Goal: Task Accomplishment & Management: Manage account settings

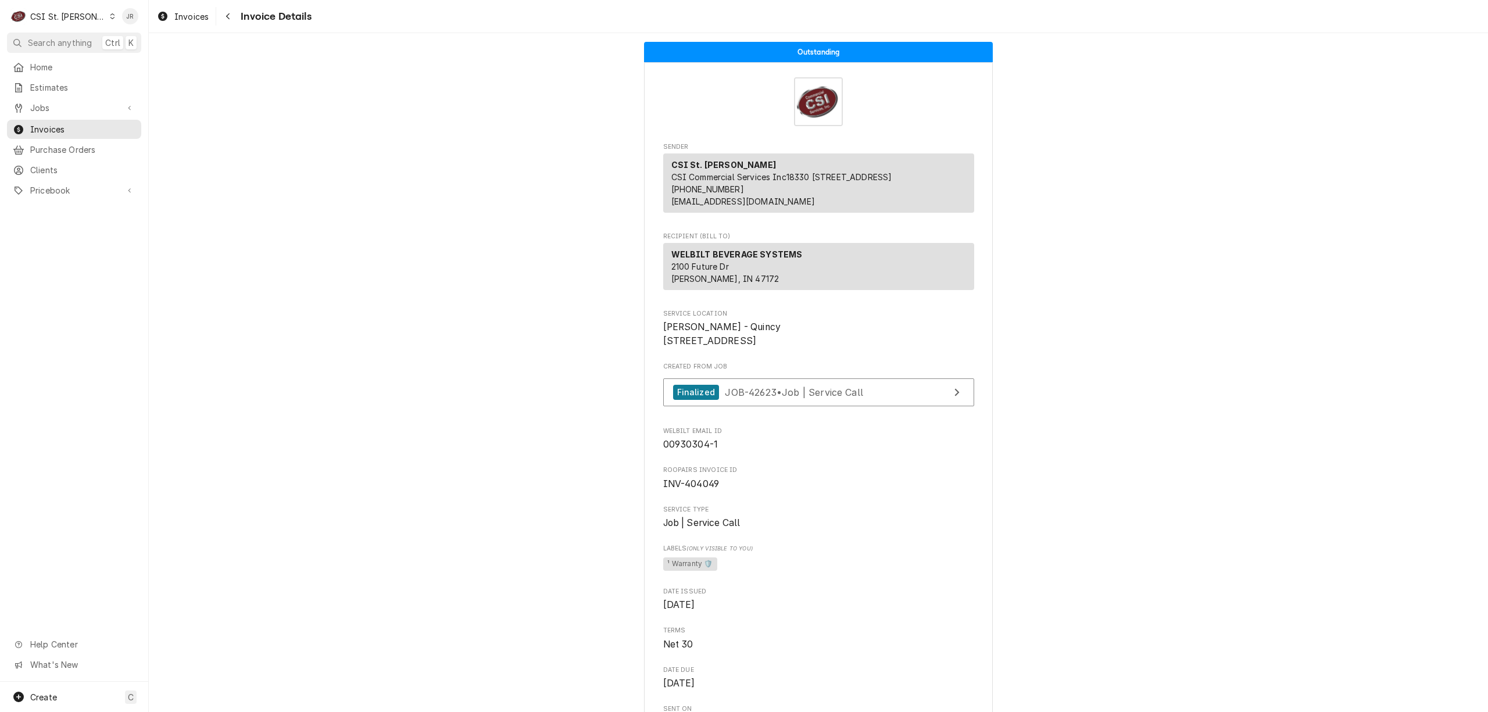
scroll to position [698, 0]
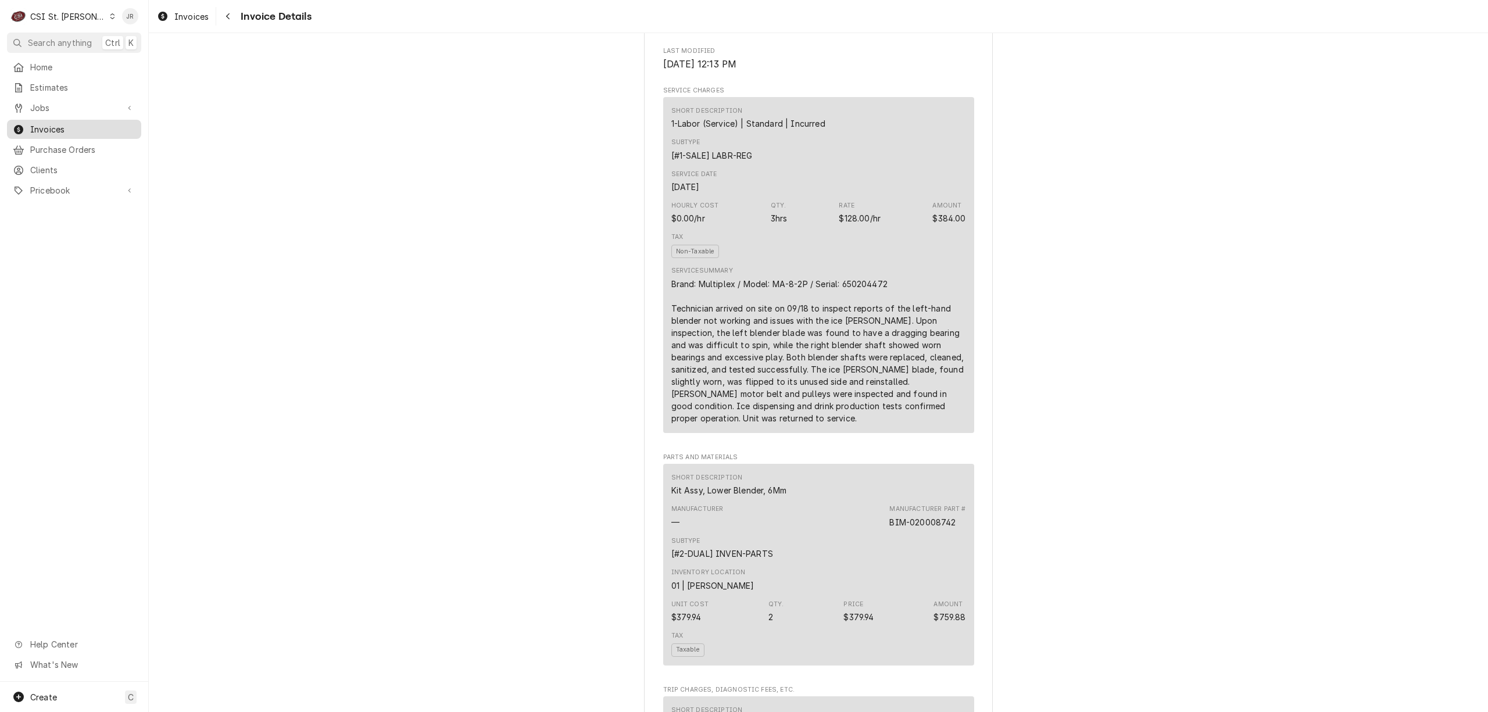
click at [42, 124] on span "Invoices" at bounding box center [82, 129] width 105 height 12
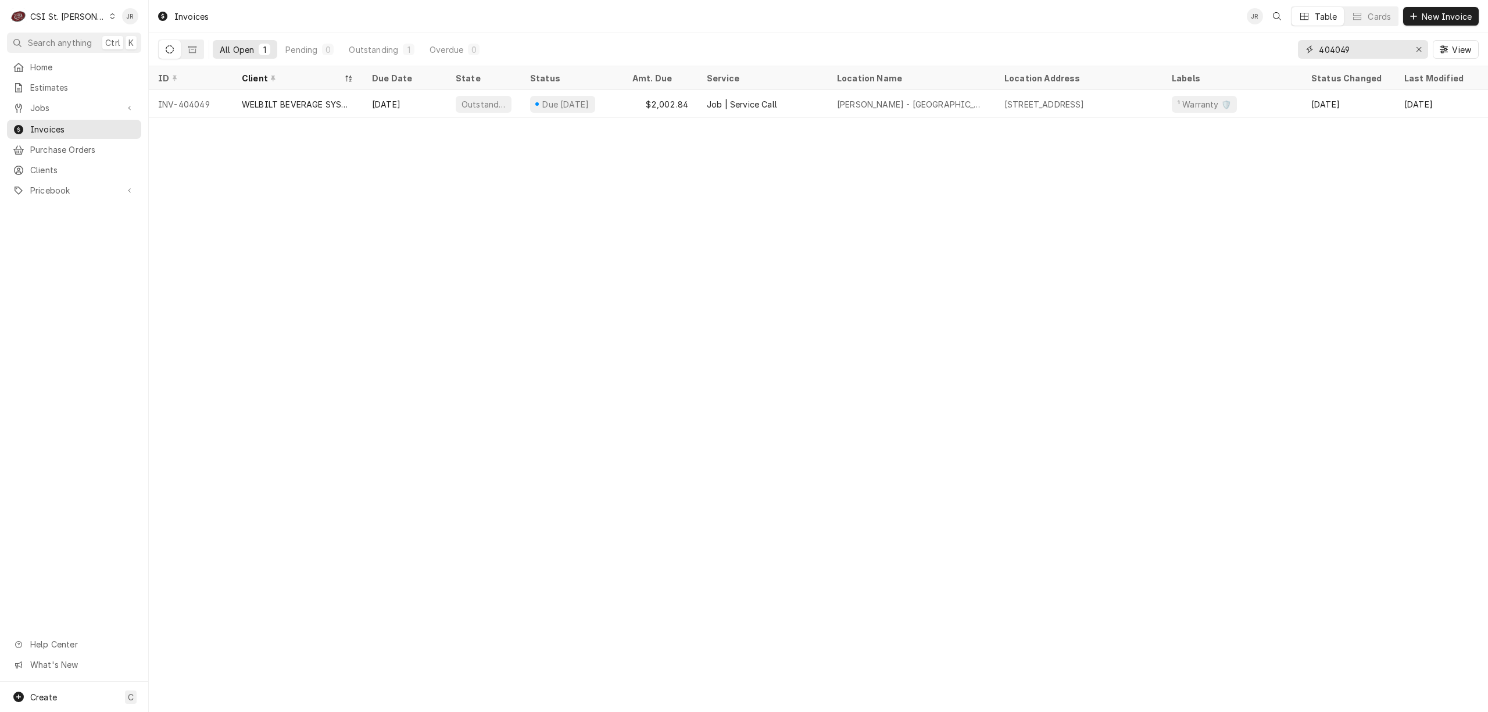
click at [1343, 49] on input "404049" at bounding box center [1362, 49] width 87 height 19
click at [573, 322] on div "Invoices JR LV Table Cards New Invoice All Open 1 Pending 0 Outstanding 1 Overd…" at bounding box center [819, 356] width 1340 height 712
click at [1383, 59] on div "404049 View" at bounding box center [1388, 49] width 181 height 33
click at [1348, 42] on input "404049" at bounding box center [1362, 49] width 87 height 19
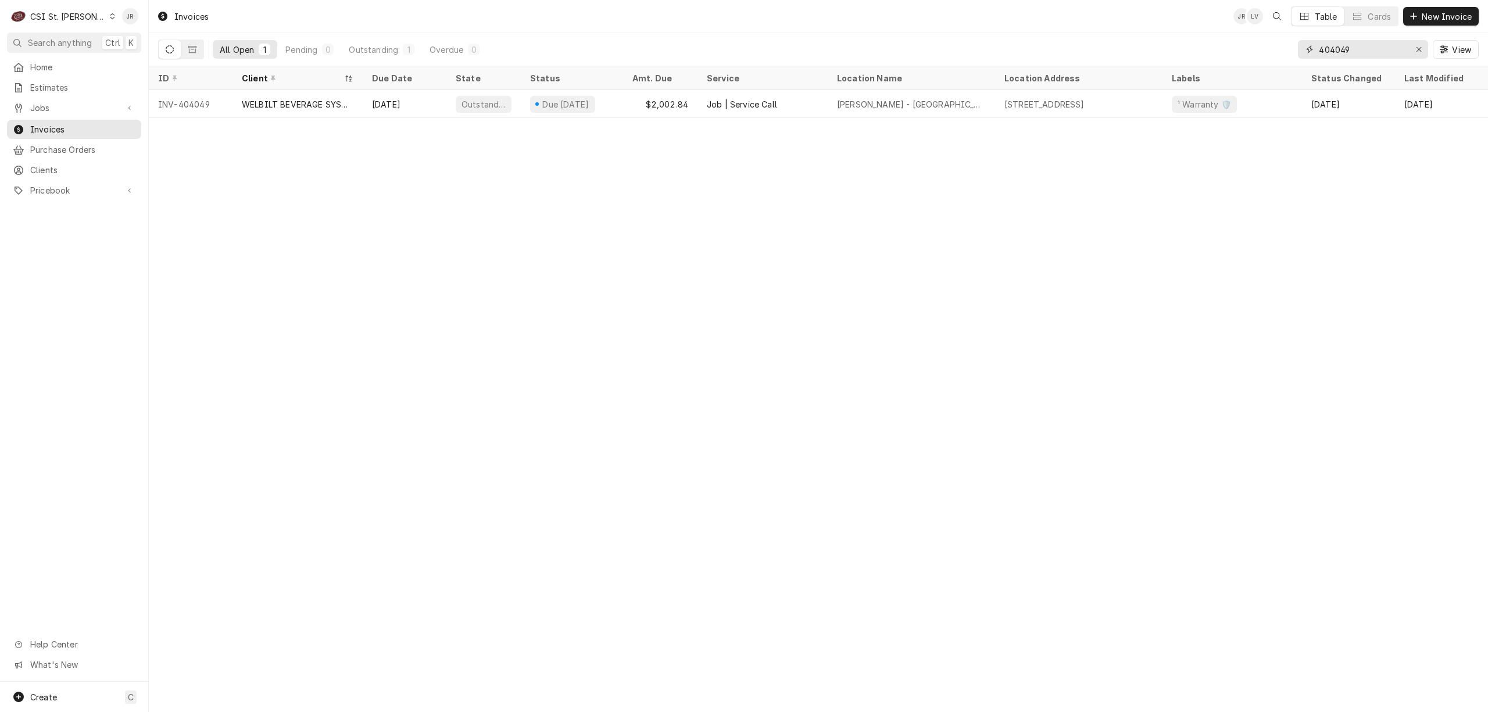
click at [1348, 42] on input "404049" at bounding box center [1362, 49] width 87 height 19
click at [1346, 49] on input "404049" at bounding box center [1362, 49] width 87 height 19
type input "404229"
click at [530, 84] on div "Status" at bounding box center [572, 78] width 98 height 19
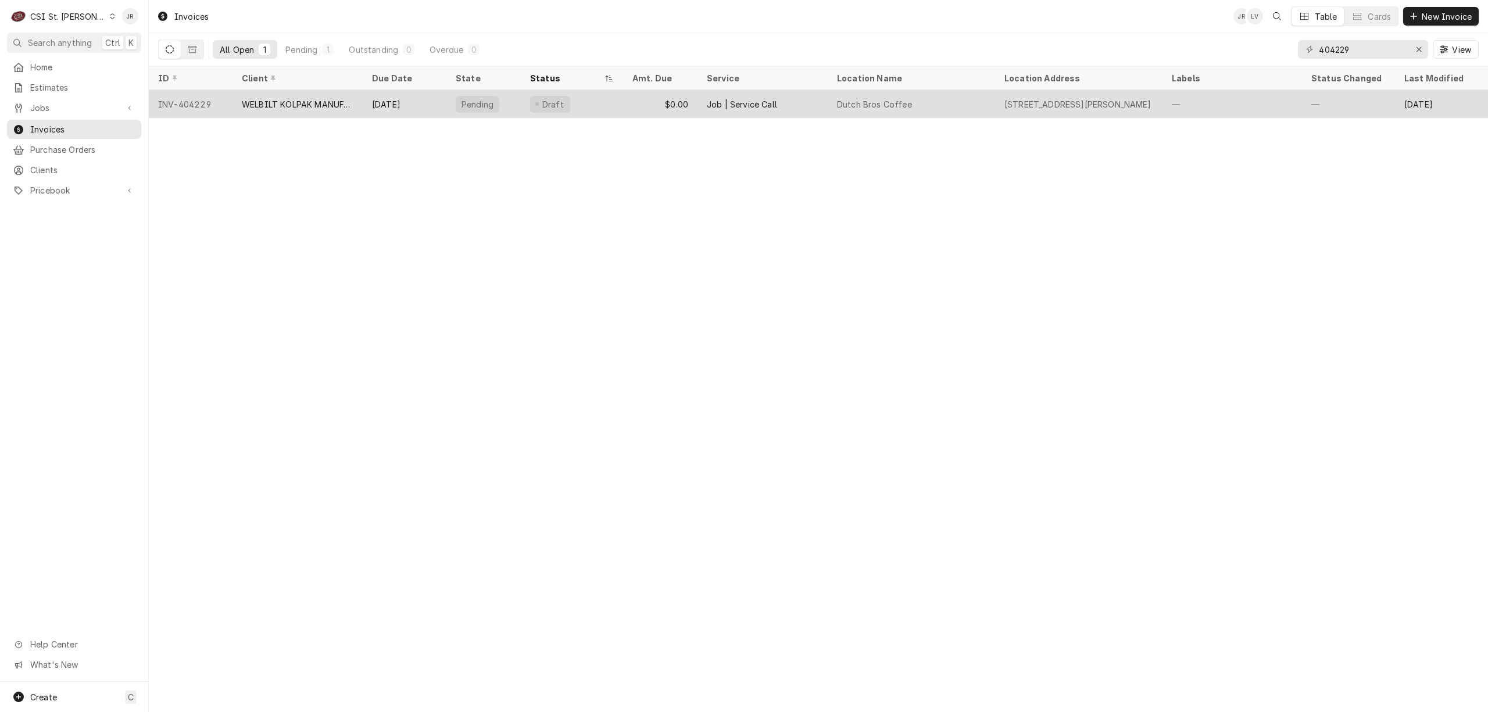
click at [312, 100] on div "WELBILT KOLPAK MANUFACTURING" at bounding box center [298, 104] width 112 height 12
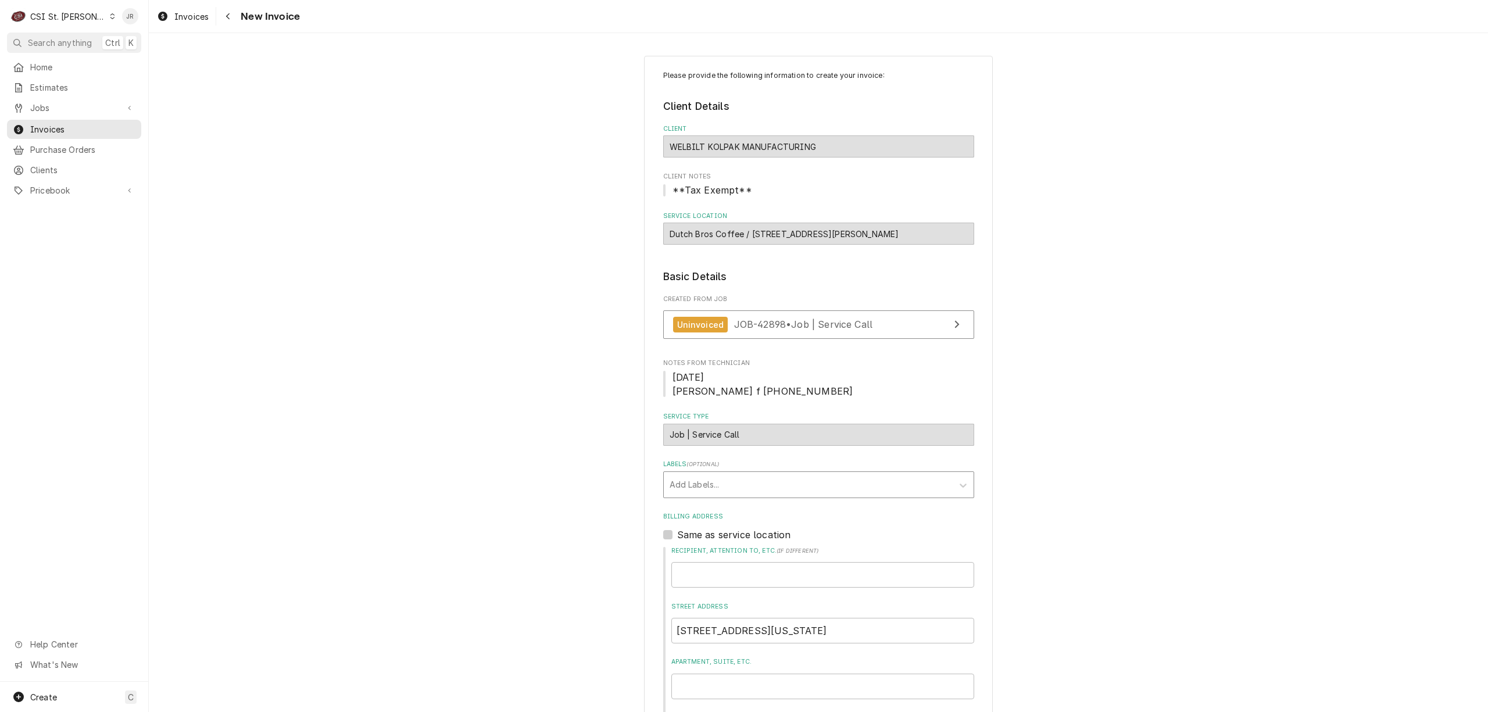
click at [726, 481] on div "Labels" at bounding box center [808, 484] width 277 height 21
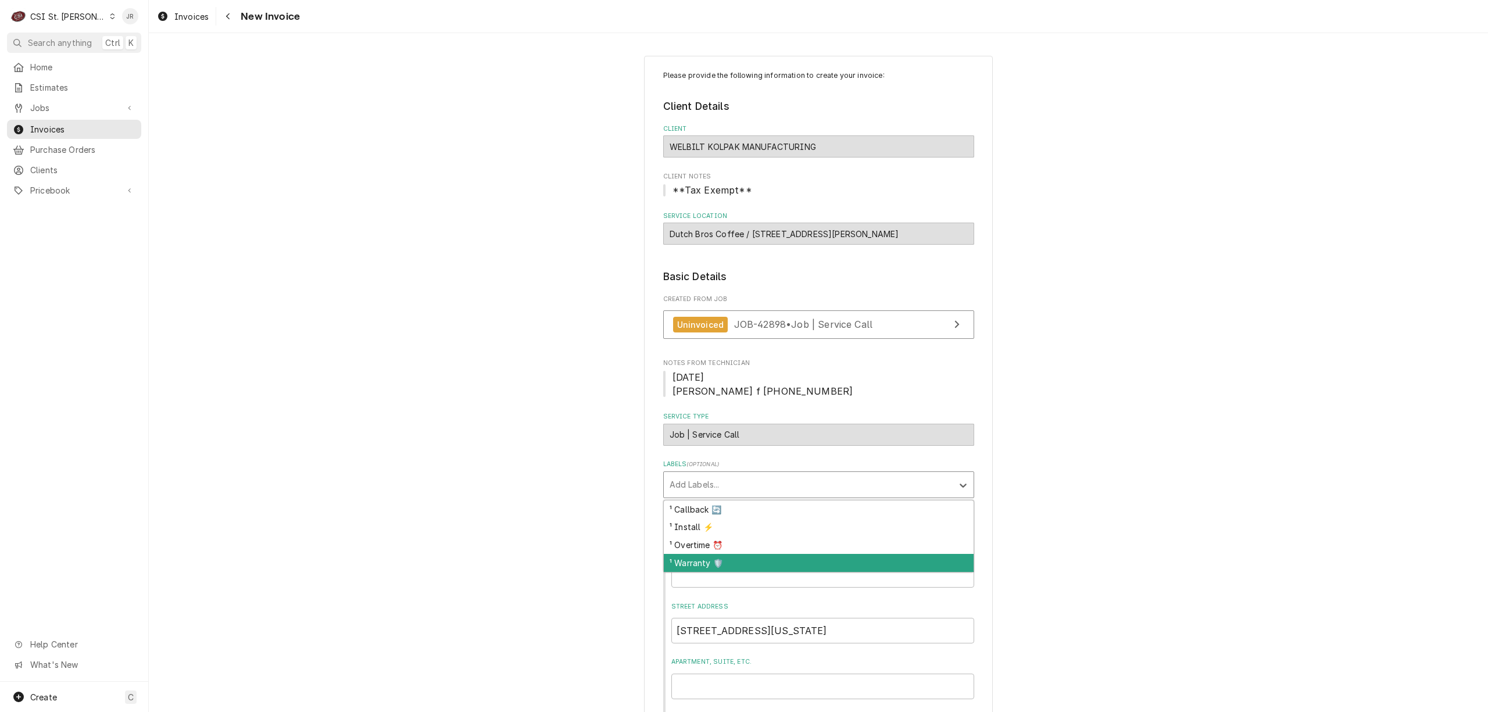
click at [746, 564] on div "¹ Warranty 🛡️" at bounding box center [819, 563] width 310 height 18
type textarea "x"
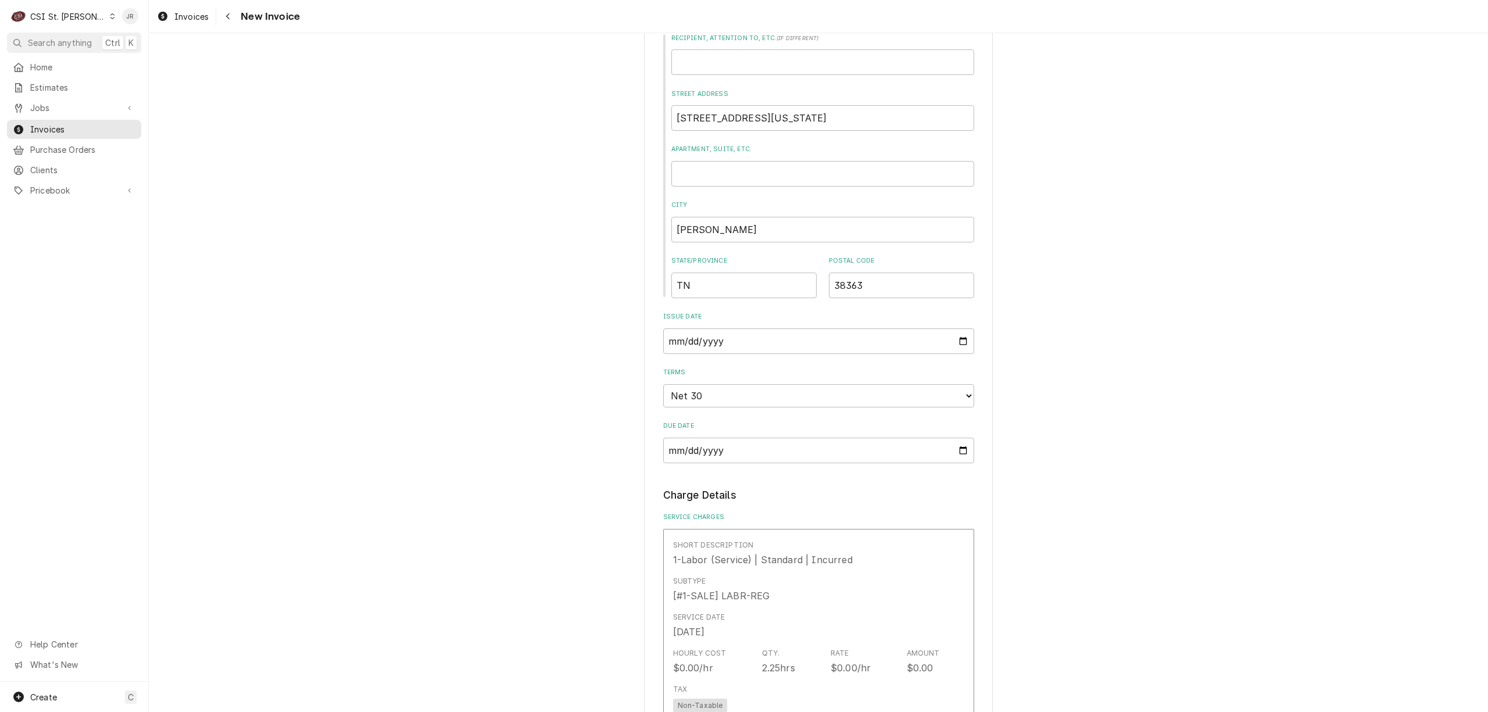
scroll to position [233, 0]
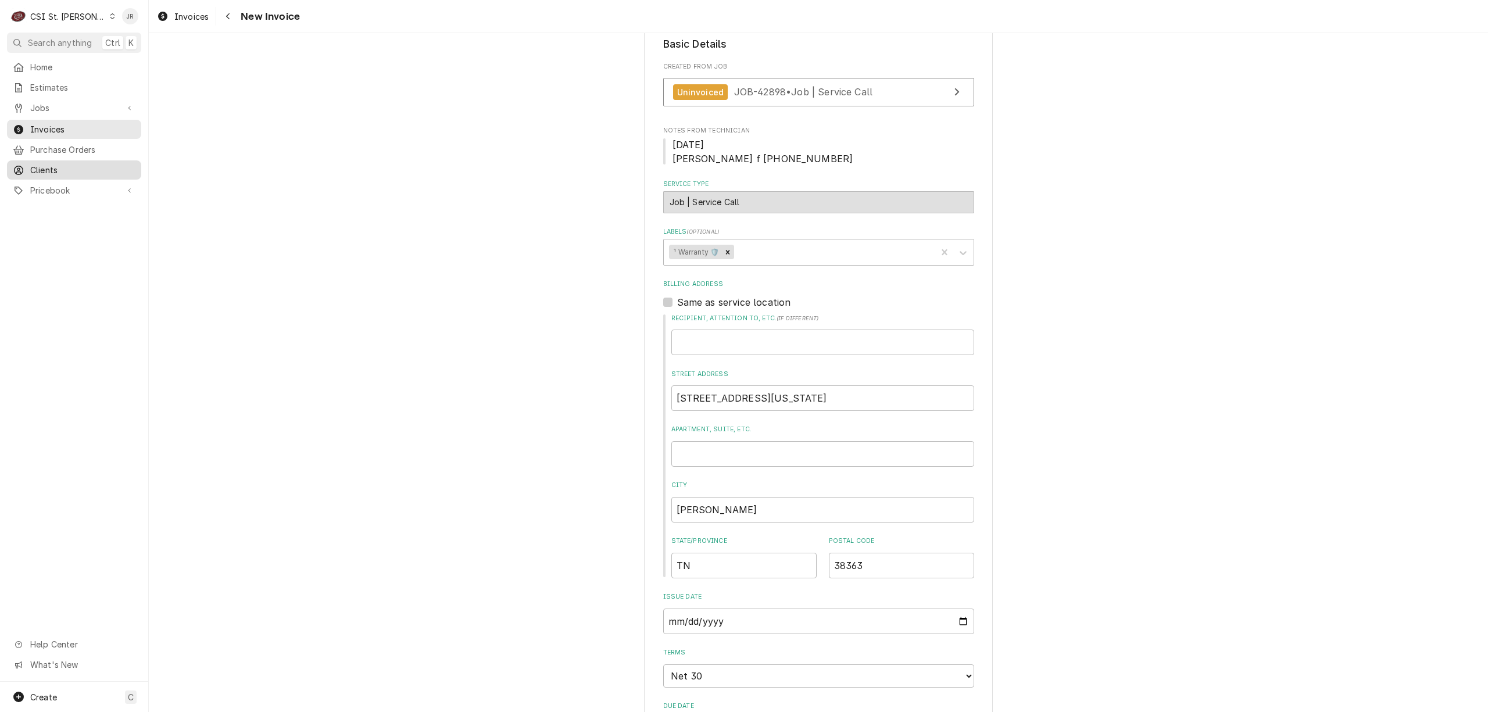
click at [63, 168] on span "Clients" at bounding box center [82, 170] width 105 height 12
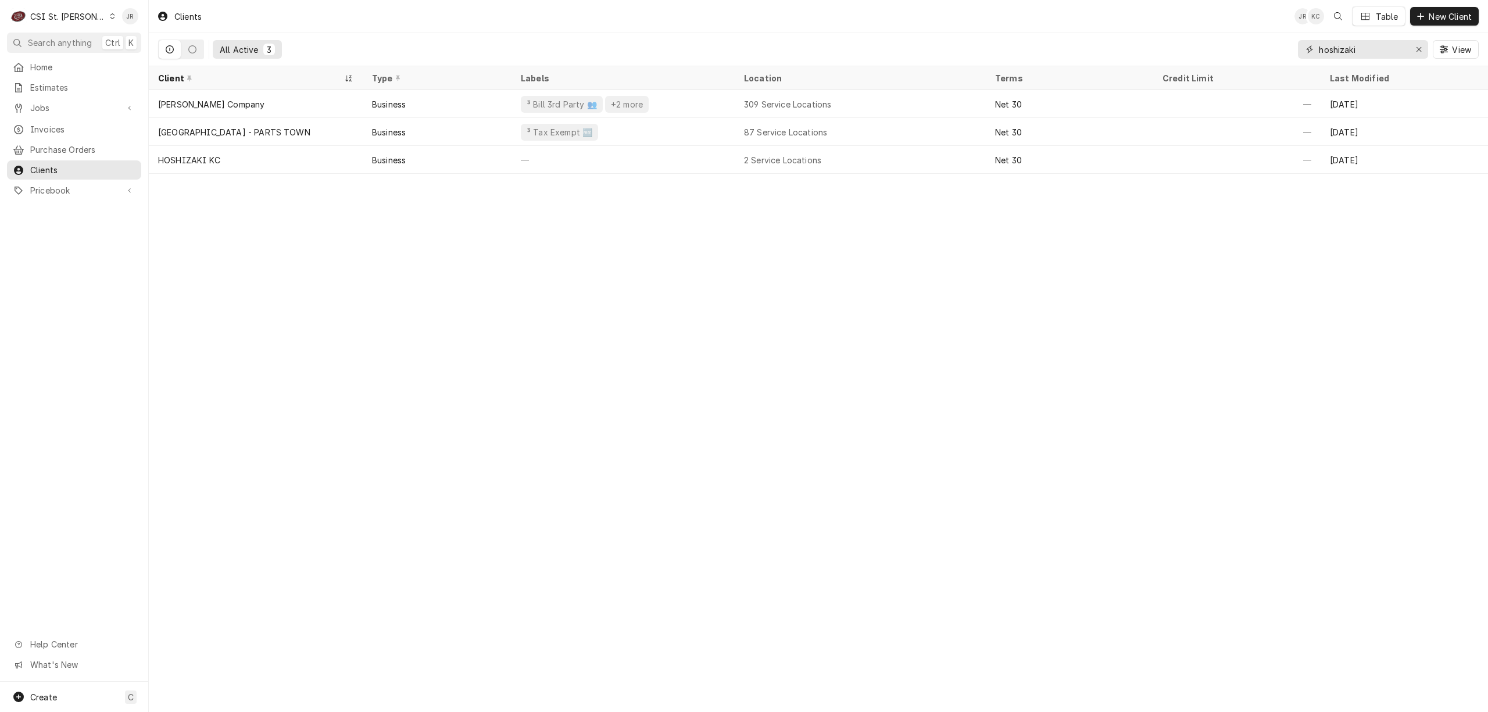
drag, startPoint x: 1367, startPoint y: 49, endPoint x: 949, endPoint y: 12, distance: 419.7
click at [952, 13] on div "Clients JR KC Table New Client All Active 3 hoshizaki View" at bounding box center [819, 33] width 1340 height 66
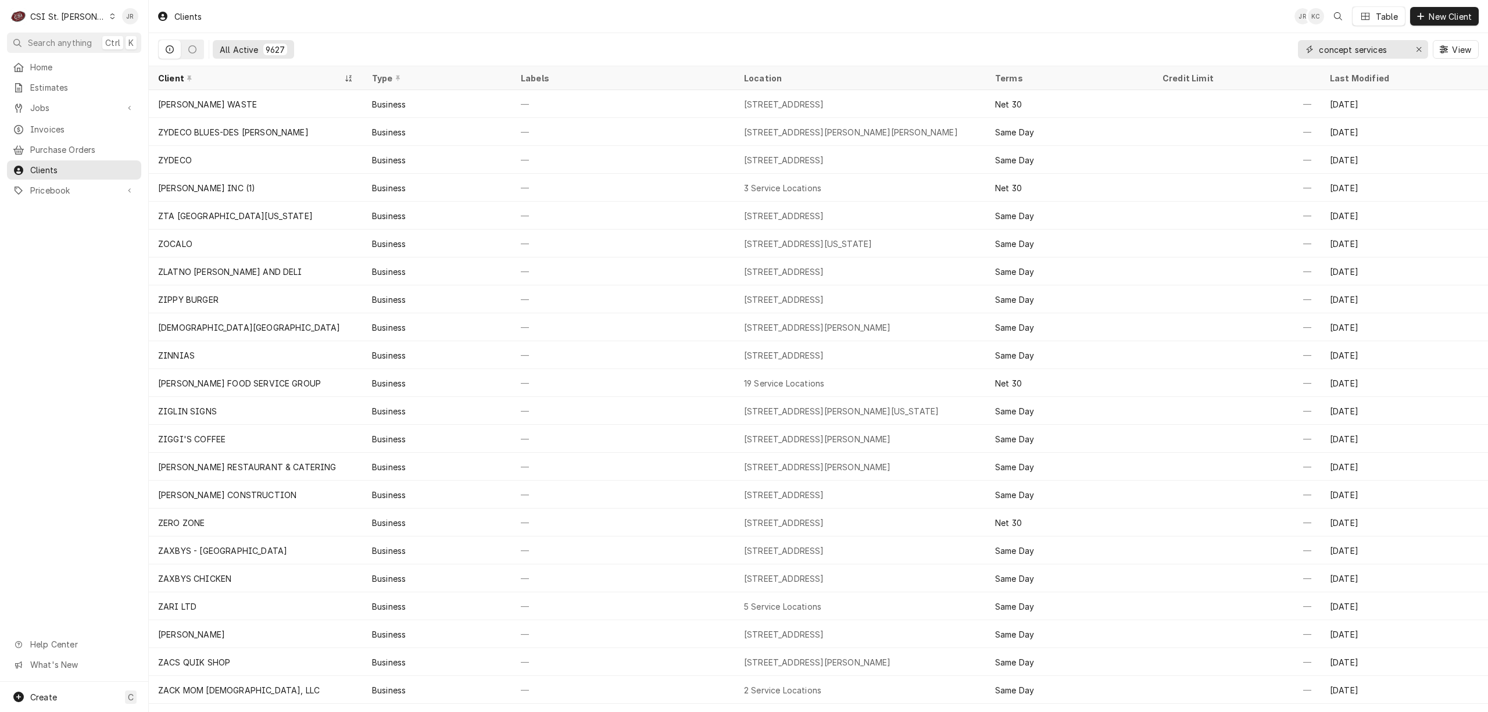
type input "concept services"
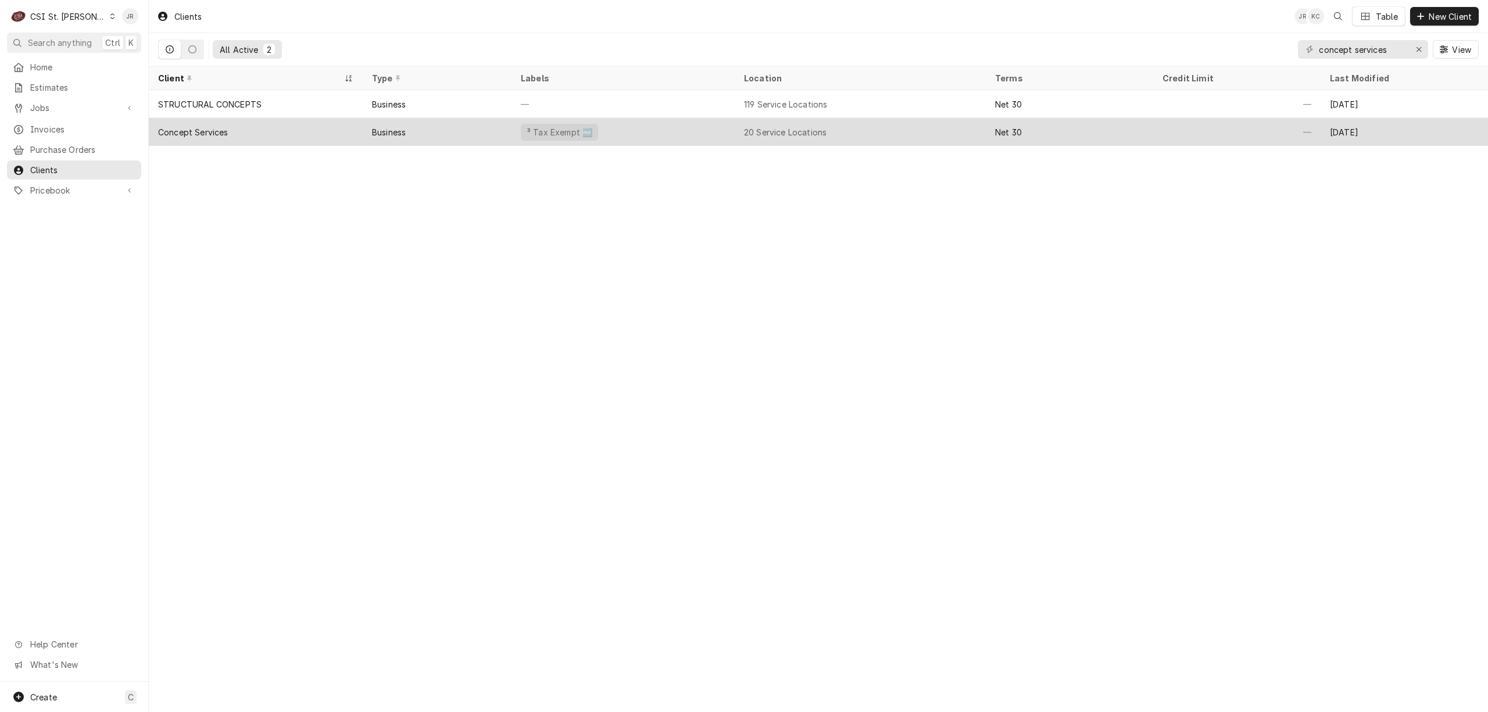
click at [408, 138] on div "Business" at bounding box center [437, 132] width 149 height 28
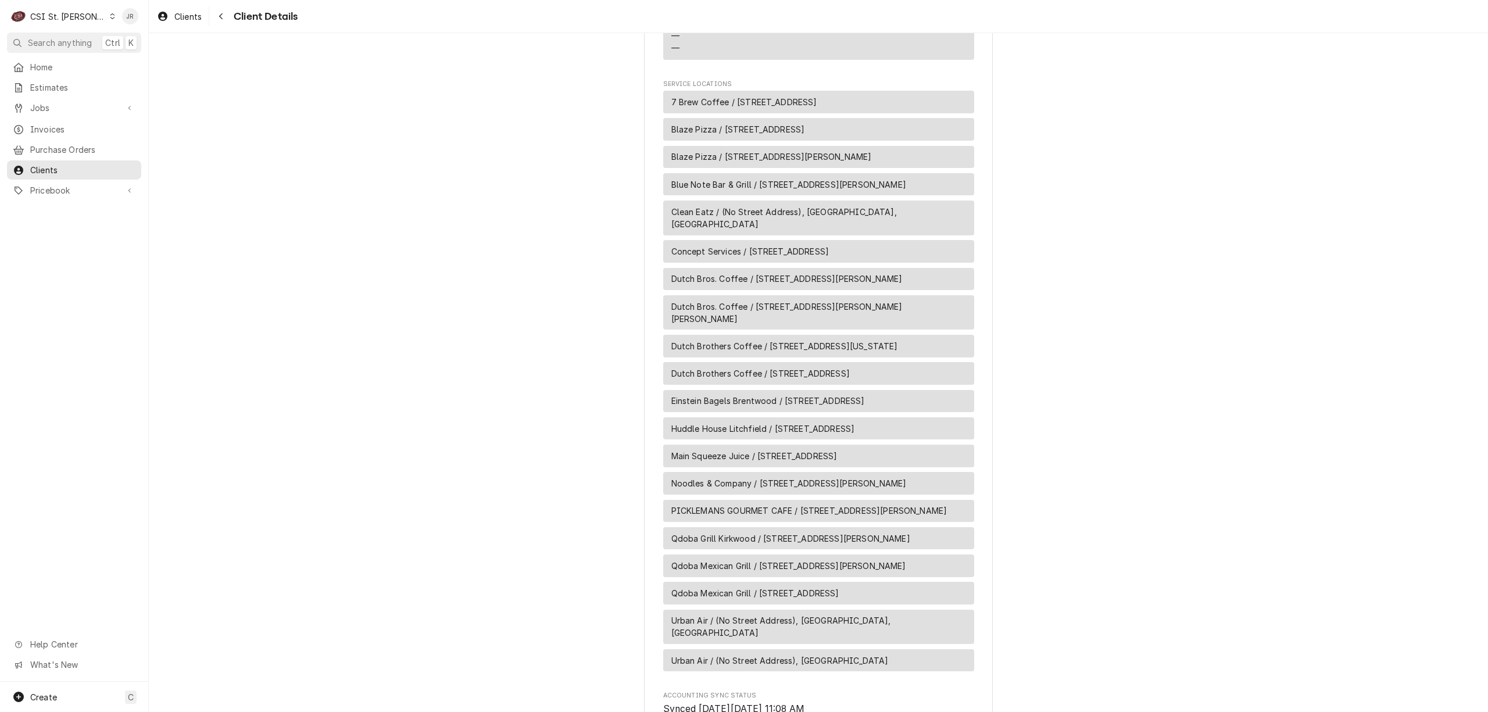
scroll to position [942, 0]
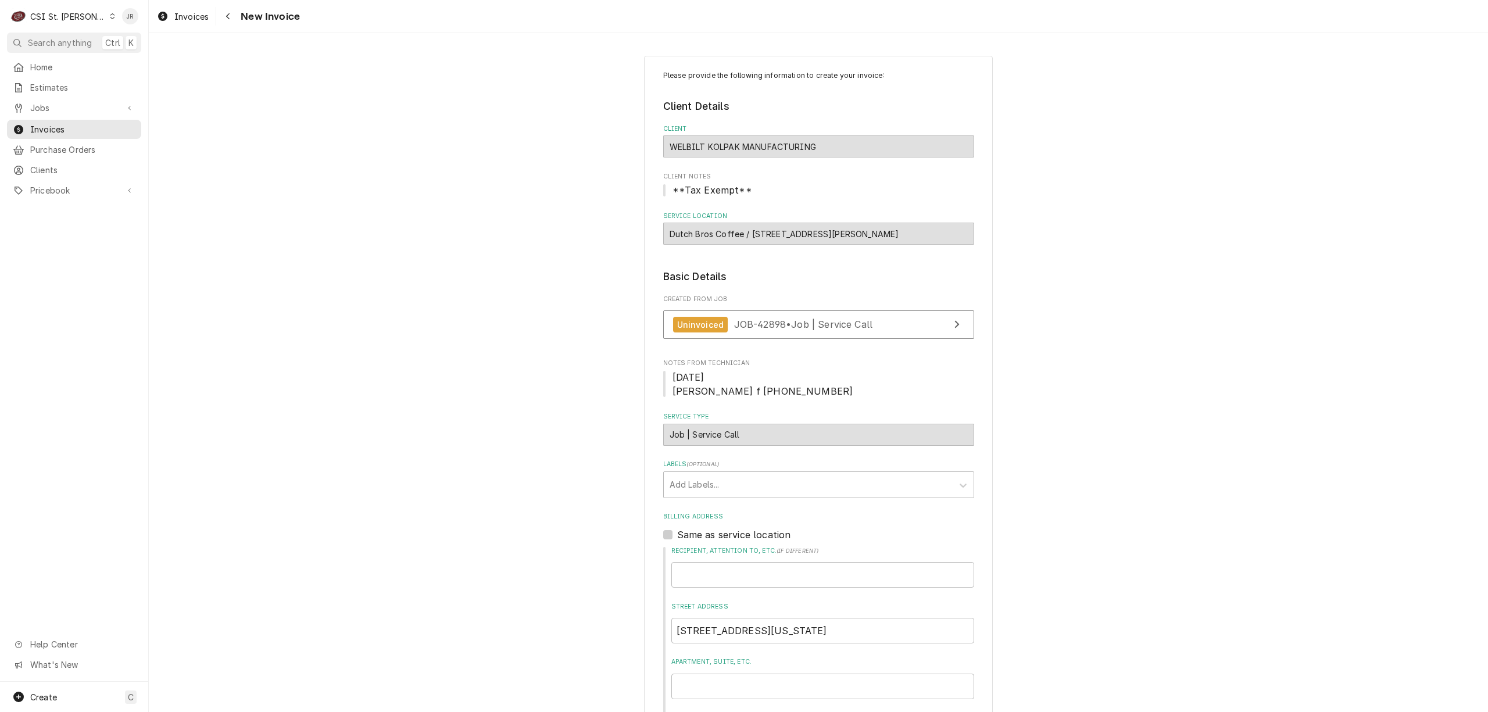
type textarea "x"
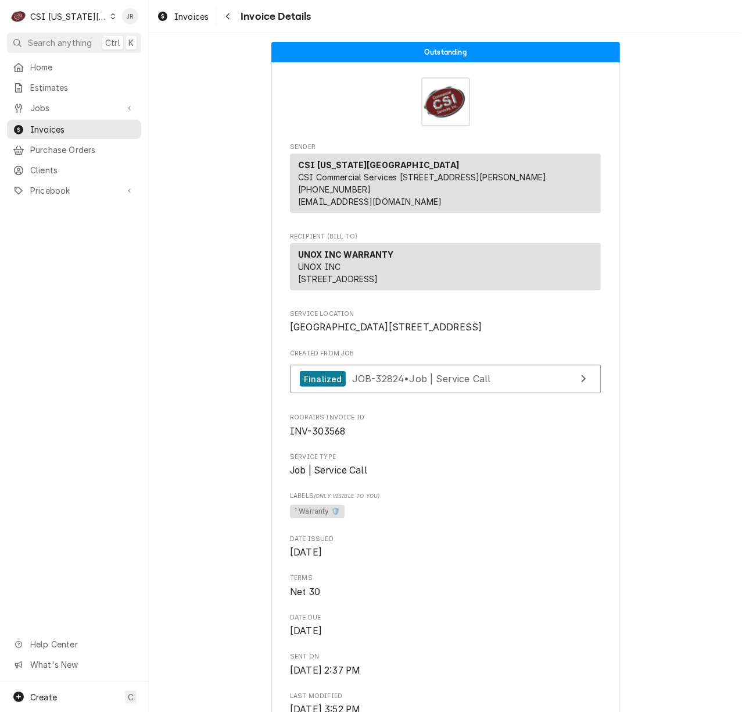
scroll to position [10, 0]
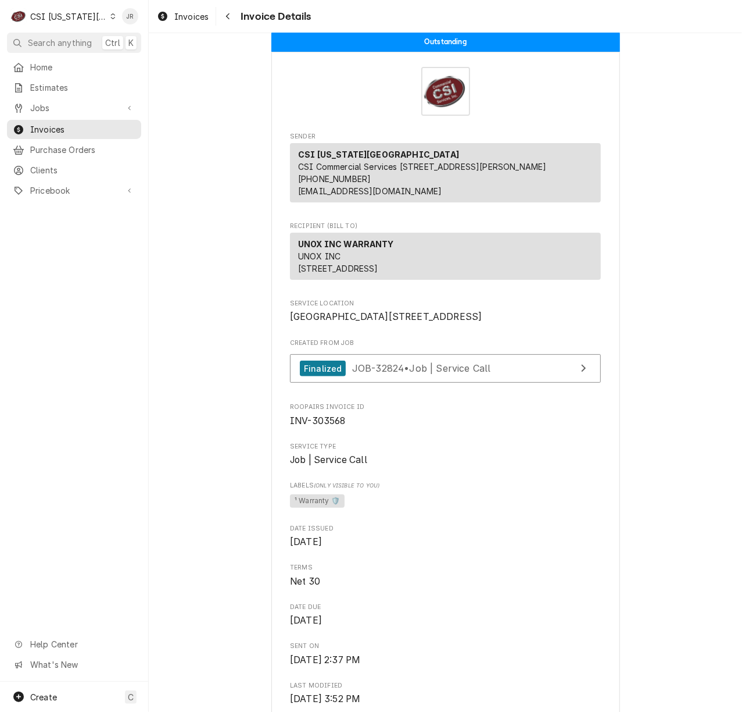
click at [59, 124] on span "Invoices" at bounding box center [82, 129] width 105 height 12
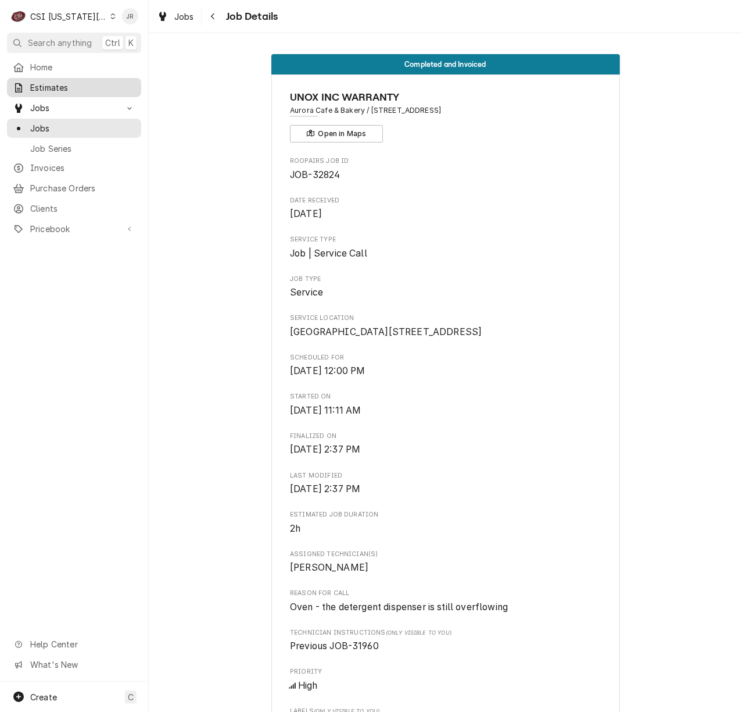
scroll to position [775, 0]
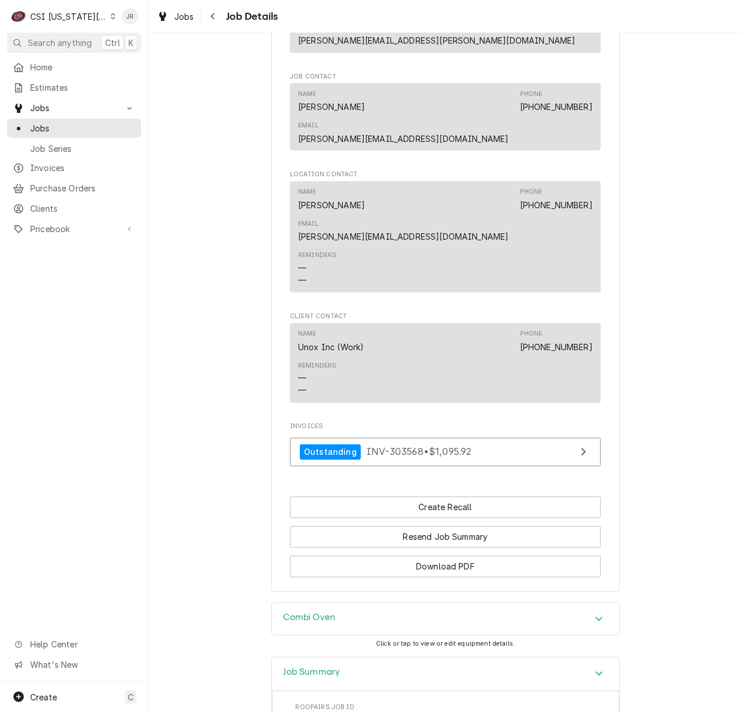
click at [62, 12] on div "CSI [US_STATE][GEOGRAPHIC_DATA]" at bounding box center [68, 16] width 77 height 12
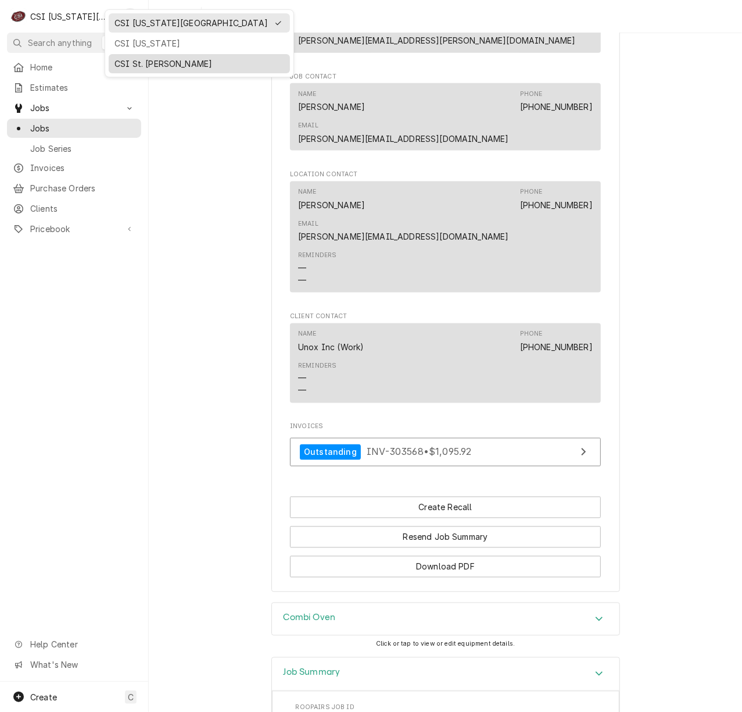
click at [144, 67] on div "CSI St. [PERSON_NAME]" at bounding box center [200, 64] width 170 height 12
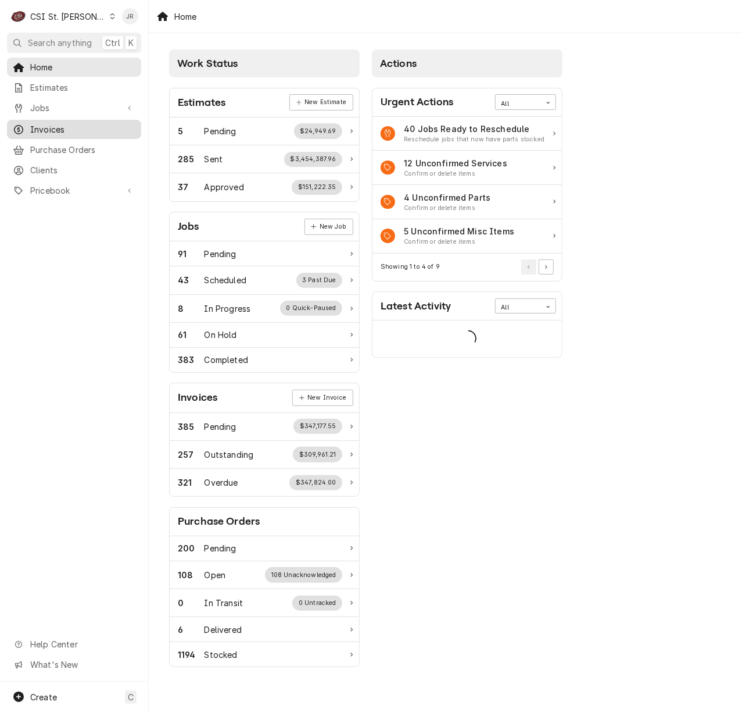
click at [65, 131] on div "Invoices" at bounding box center [74, 129] width 130 height 15
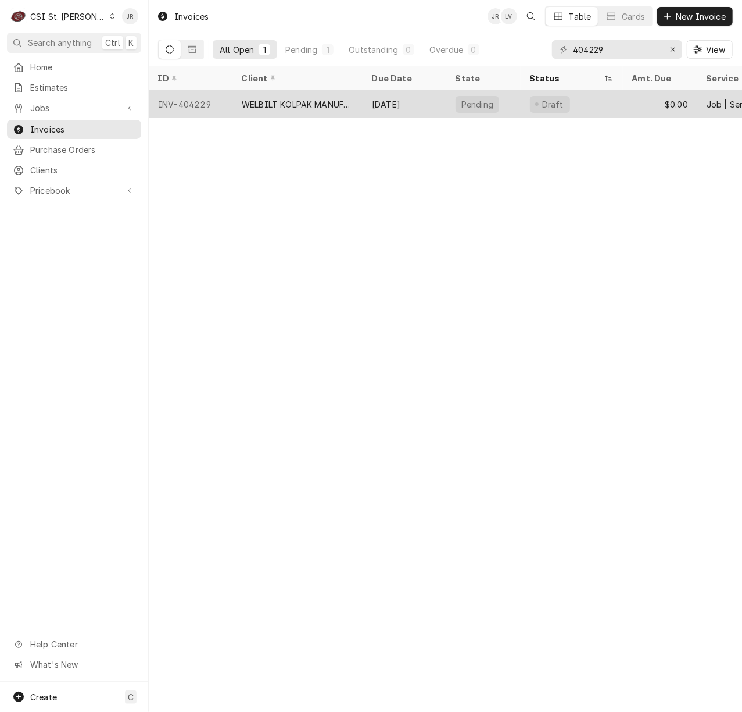
click at [423, 101] on div "[DATE]" at bounding box center [405, 104] width 84 height 28
click at [324, 98] on div "WELBILT KOLPAK MANUFACTURING" at bounding box center [298, 104] width 112 height 12
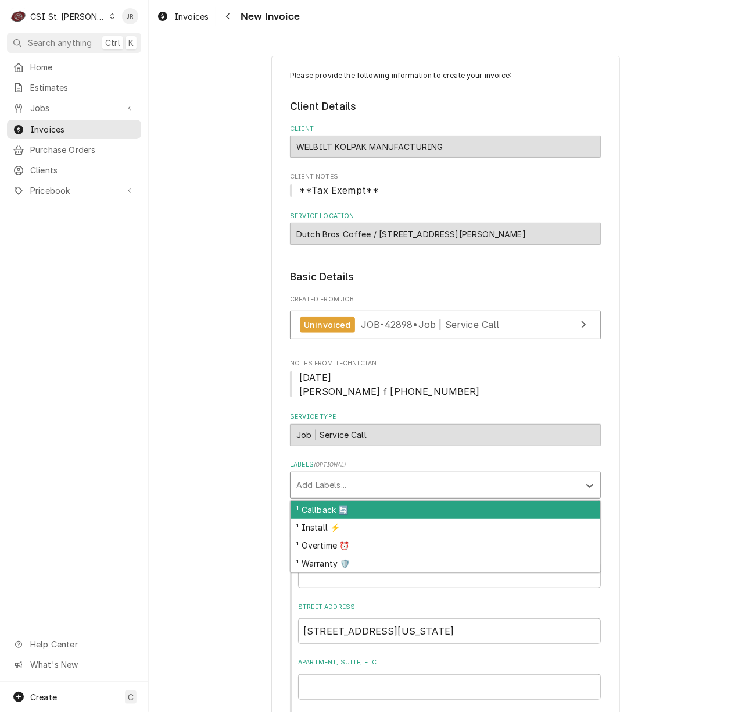
click at [402, 484] on div "Labels" at bounding box center [435, 484] width 277 height 21
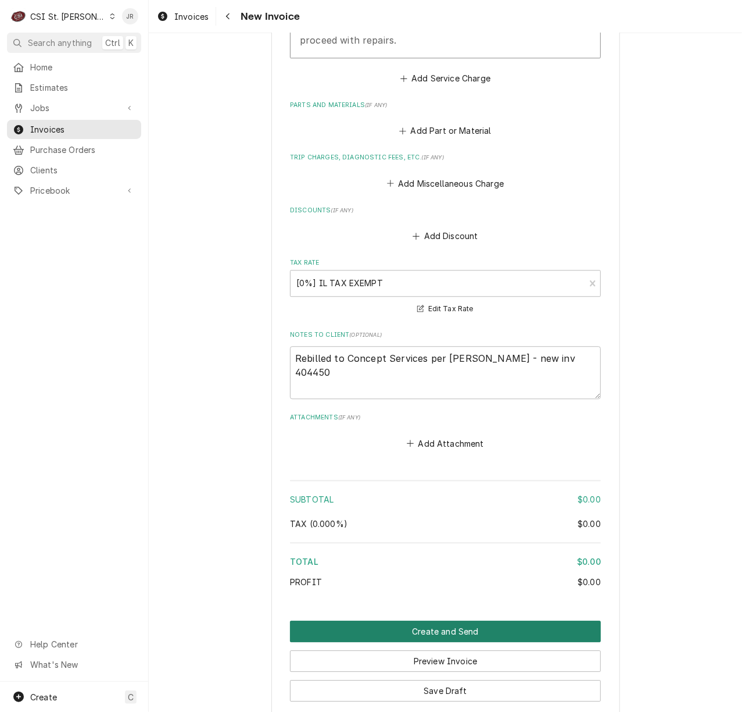
scroll to position [1441, 0]
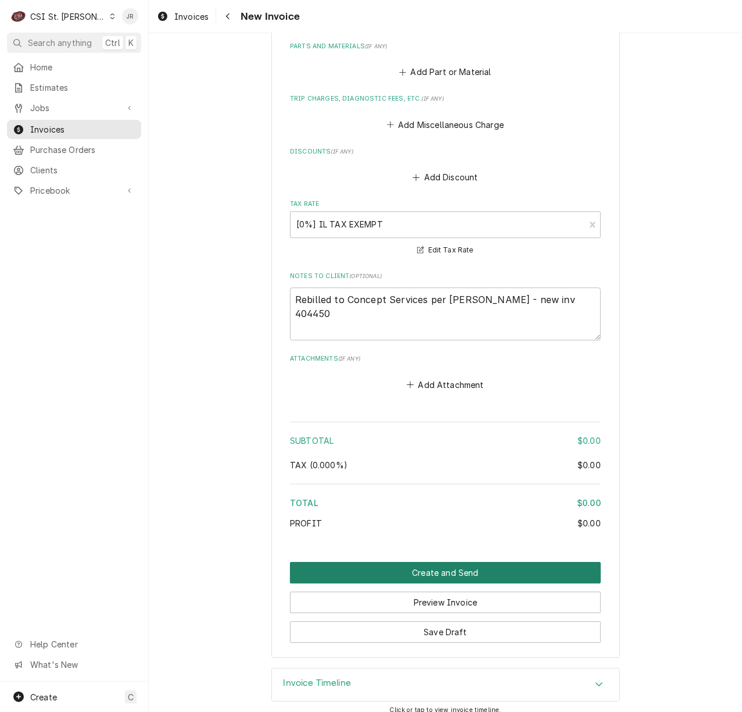
click at [387, 562] on button "Create and Send" at bounding box center [445, 573] width 311 height 22
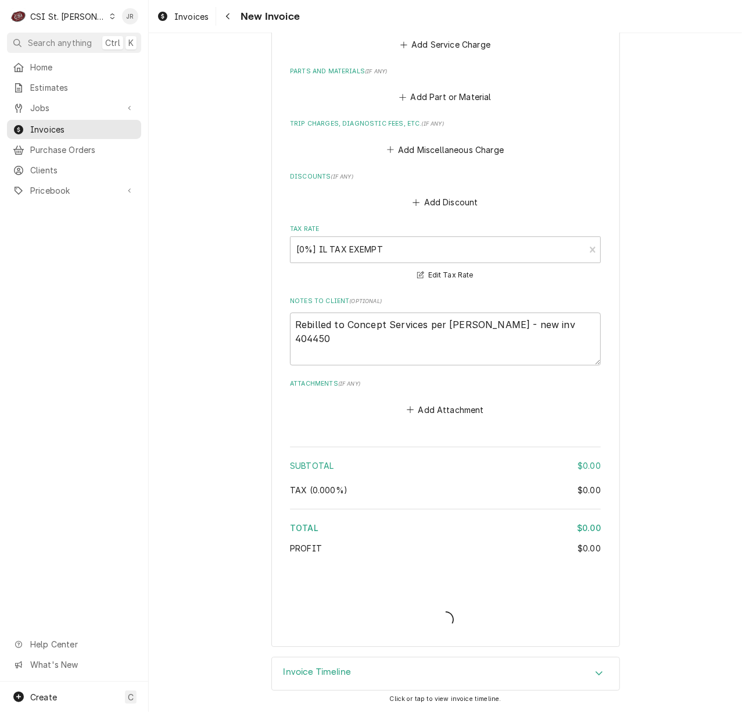
scroll to position [1403, 0]
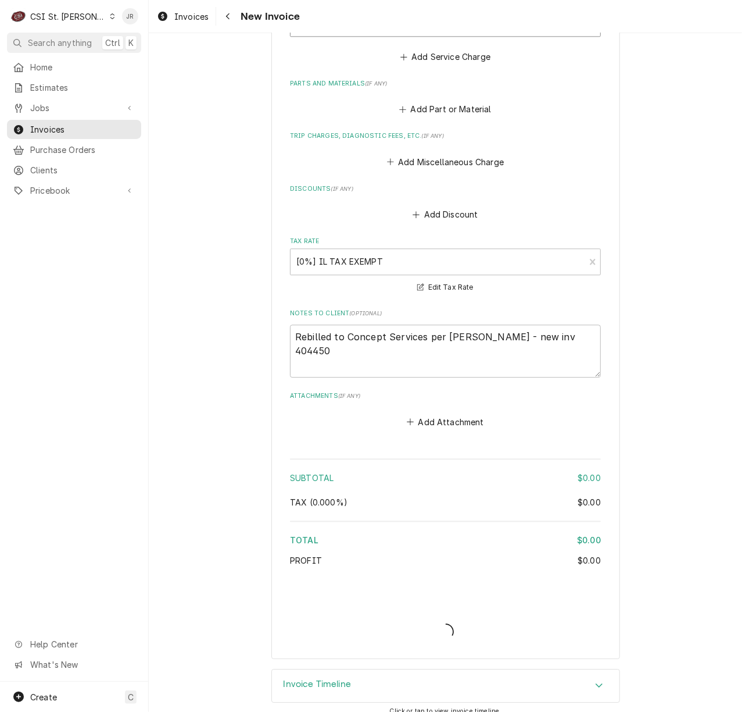
type textarea "x"
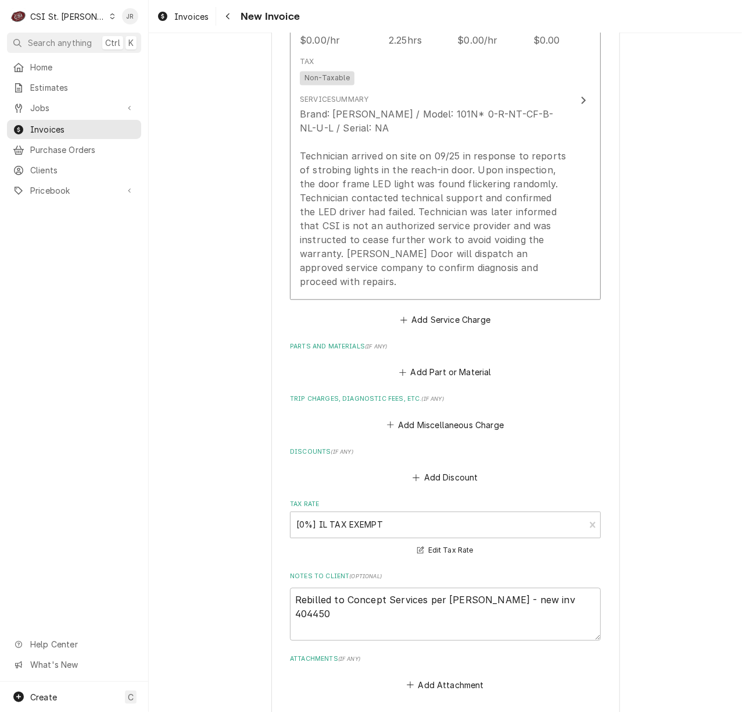
scroll to position [1363, 0]
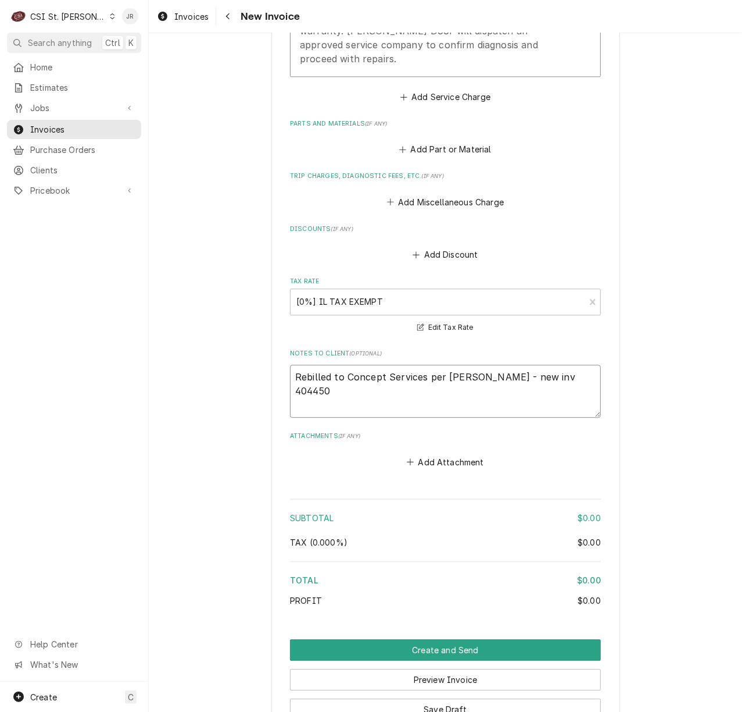
click at [535, 365] on textarea "Rebilled to Concept Services per [PERSON_NAME] - new inv 404450" at bounding box center [445, 391] width 311 height 53
click at [535, 365] on textarea "Rebilled to Concept Services per Dave L - new inv 404450" at bounding box center [445, 391] width 311 height 53
click at [66, 131] on div "Invoices" at bounding box center [74, 129] width 130 height 15
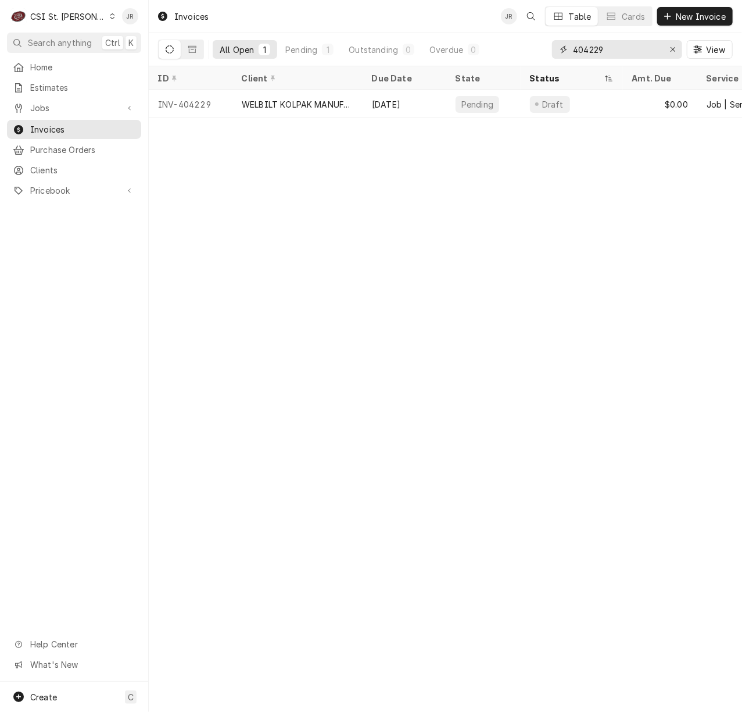
click at [586, 55] on input "404229" at bounding box center [616, 49] width 87 height 19
paste input "450"
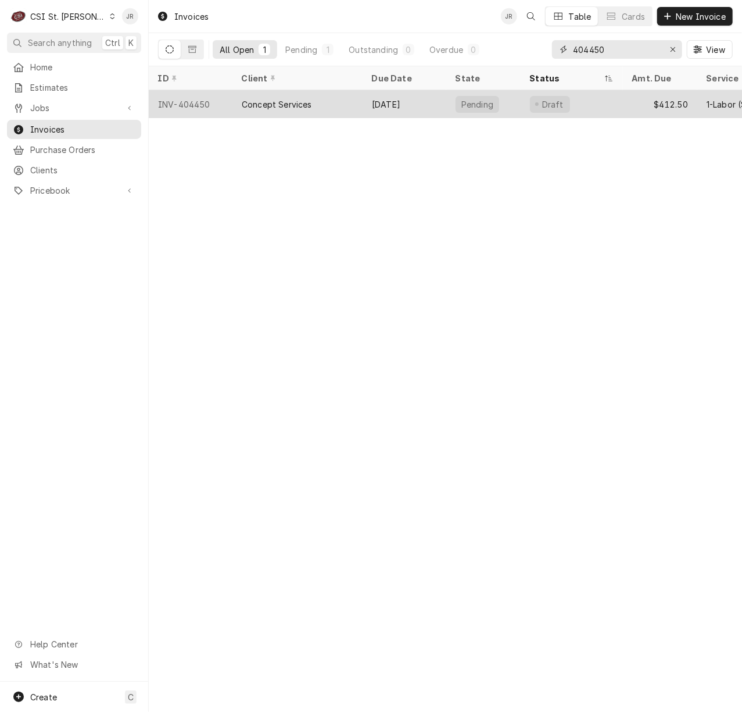
type input "404450"
click at [271, 105] on div "Concept Services" at bounding box center [277, 104] width 70 height 12
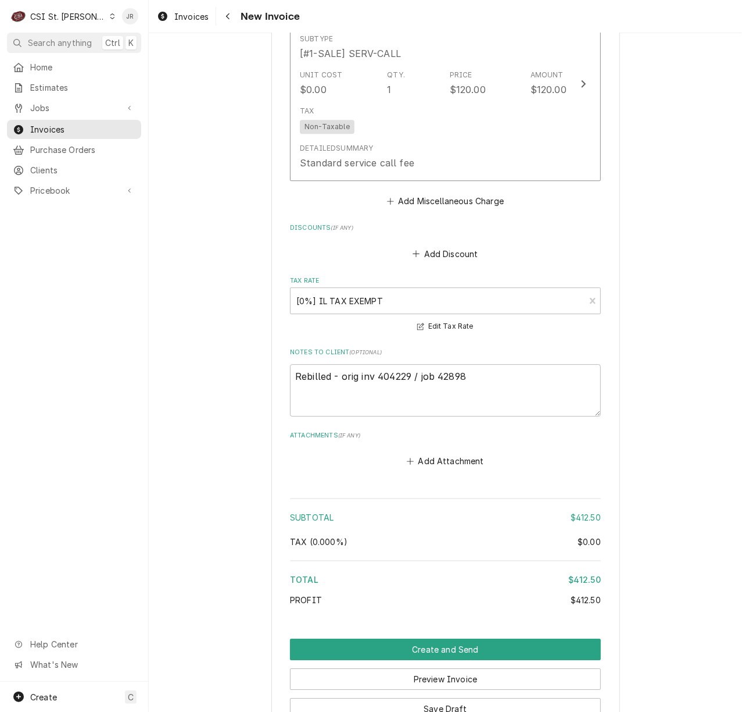
scroll to position [1708, 0]
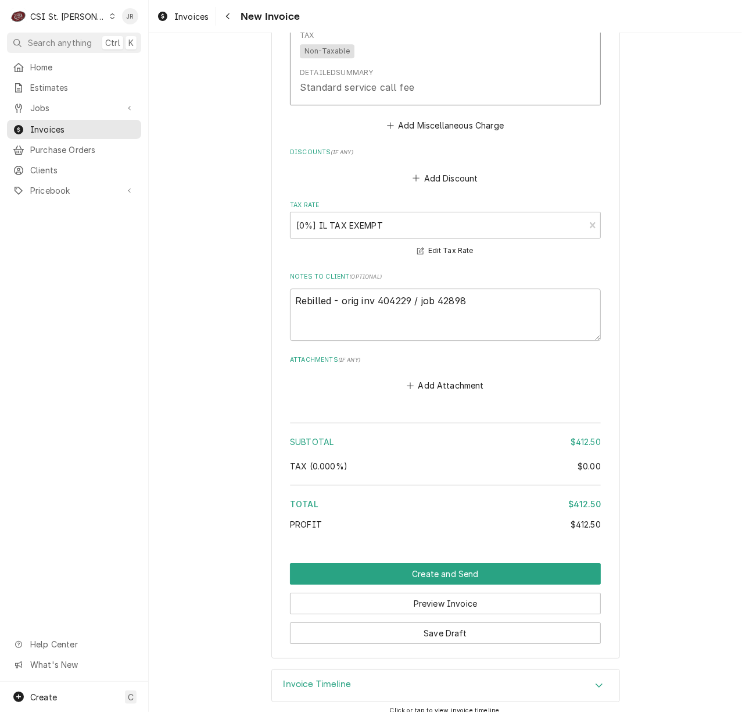
type textarea "x"
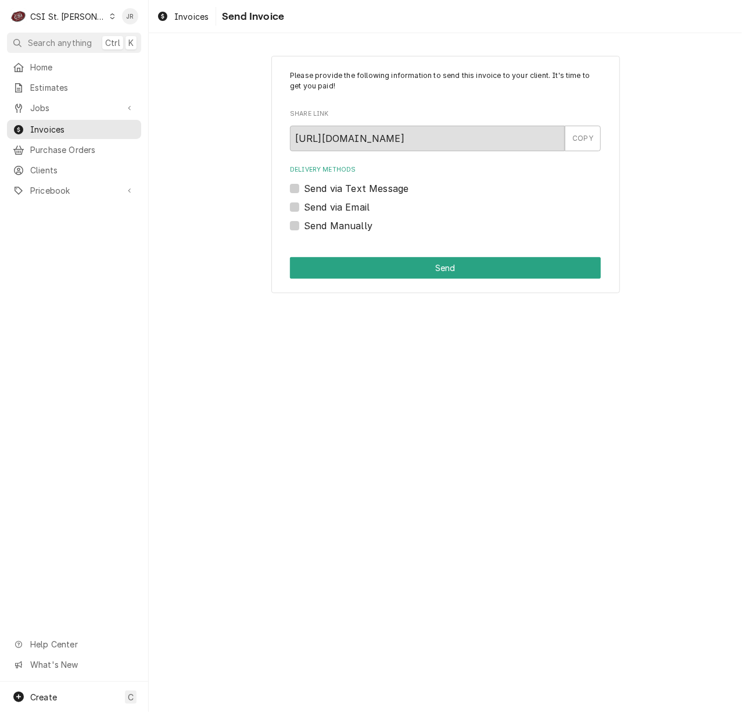
click at [304, 224] on label "Send Manually" at bounding box center [338, 226] width 69 height 14
click at [304, 224] on input "Send Manually" at bounding box center [459, 232] width 311 height 26
checkbox input "true"
click at [358, 263] on button "Send" at bounding box center [445, 268] width 311 height 22
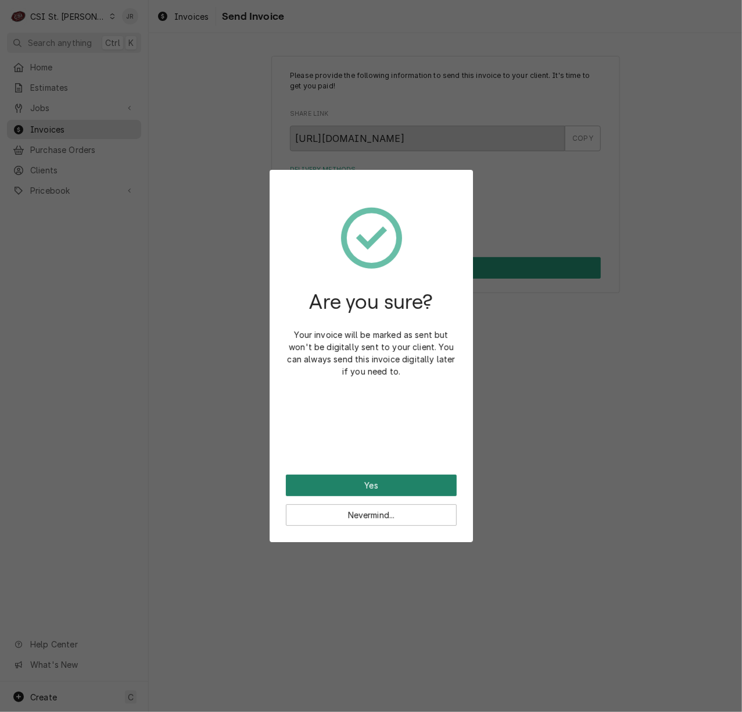
click at [380, 483] on button "Yes" at bounding box center [371, 485] width 171 height 22
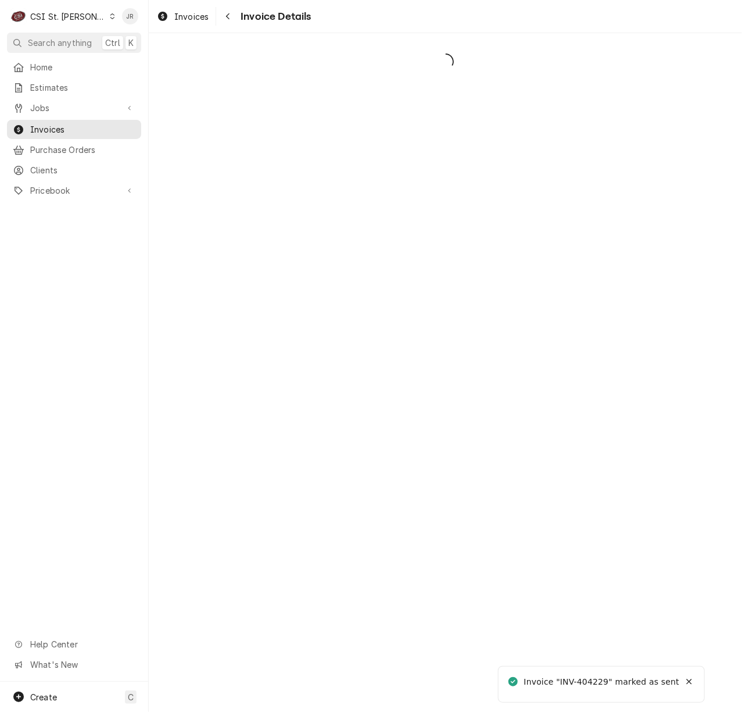
click at [595, 677] on div "Invoice "INV-404229" marked as sent" at bounding box center [602, 682] width 156 height 12
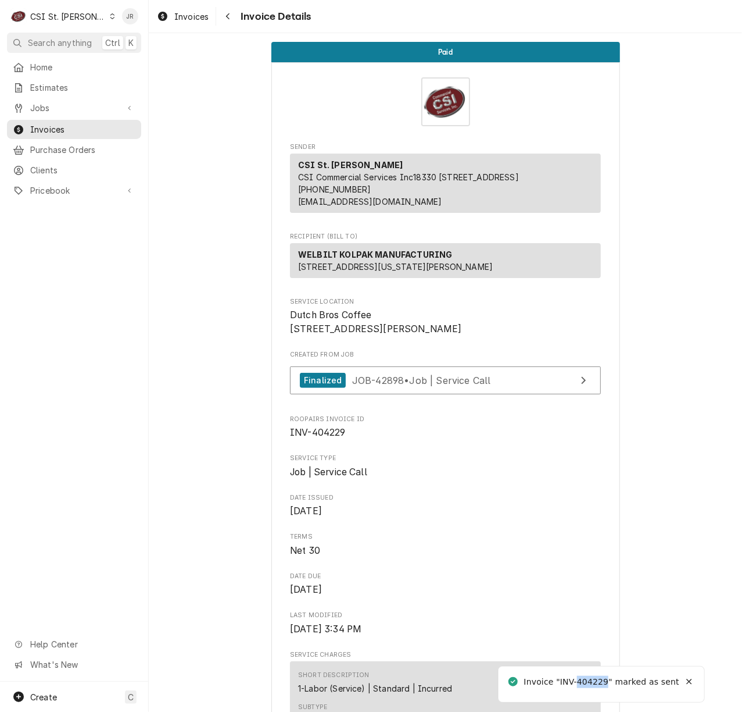
click at [595, 677] on div "Invoice "INV-404229" marked as sent" at bounding box center [602, 682] width 156 height 12
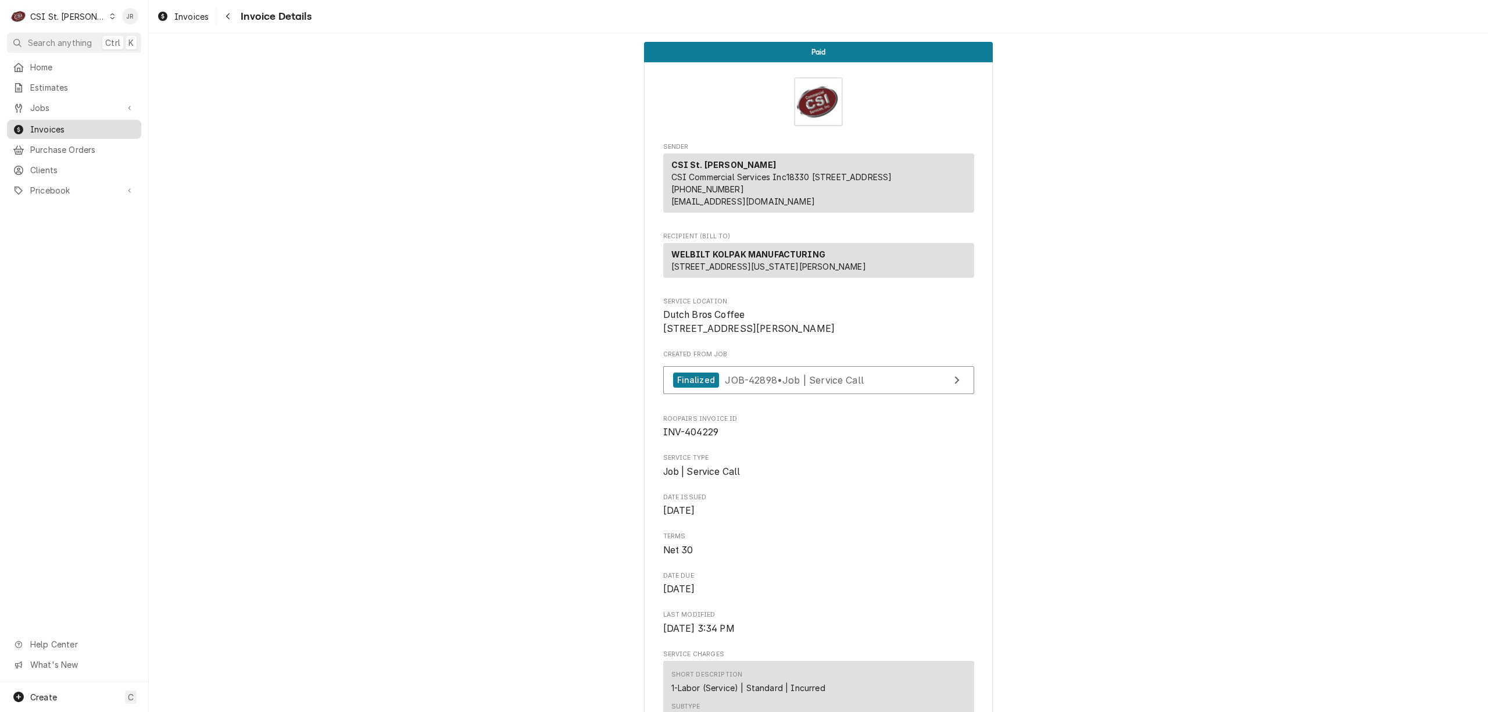
click at [44, 126] on span "Invoices" at bounding box center [82, 129] width 105 height 12
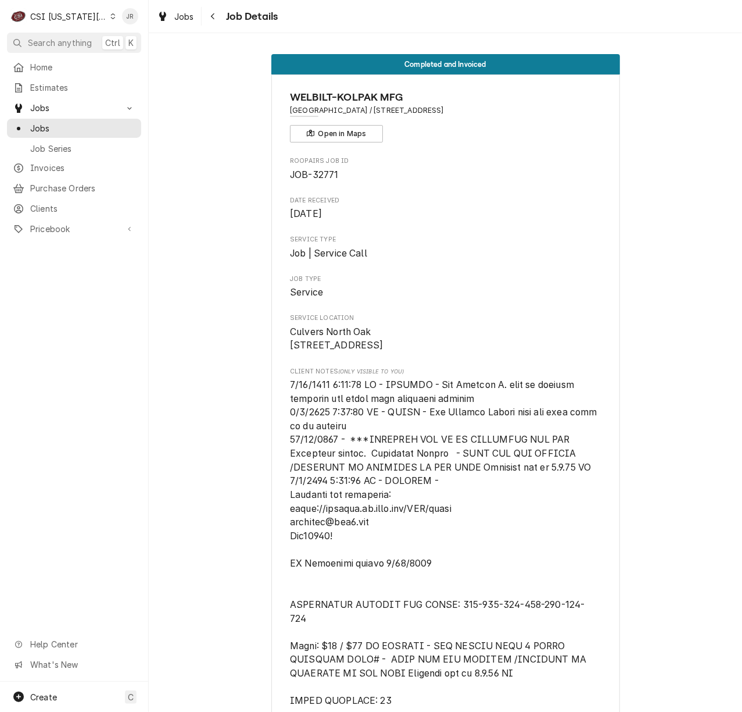
scroll to position [952, 0]
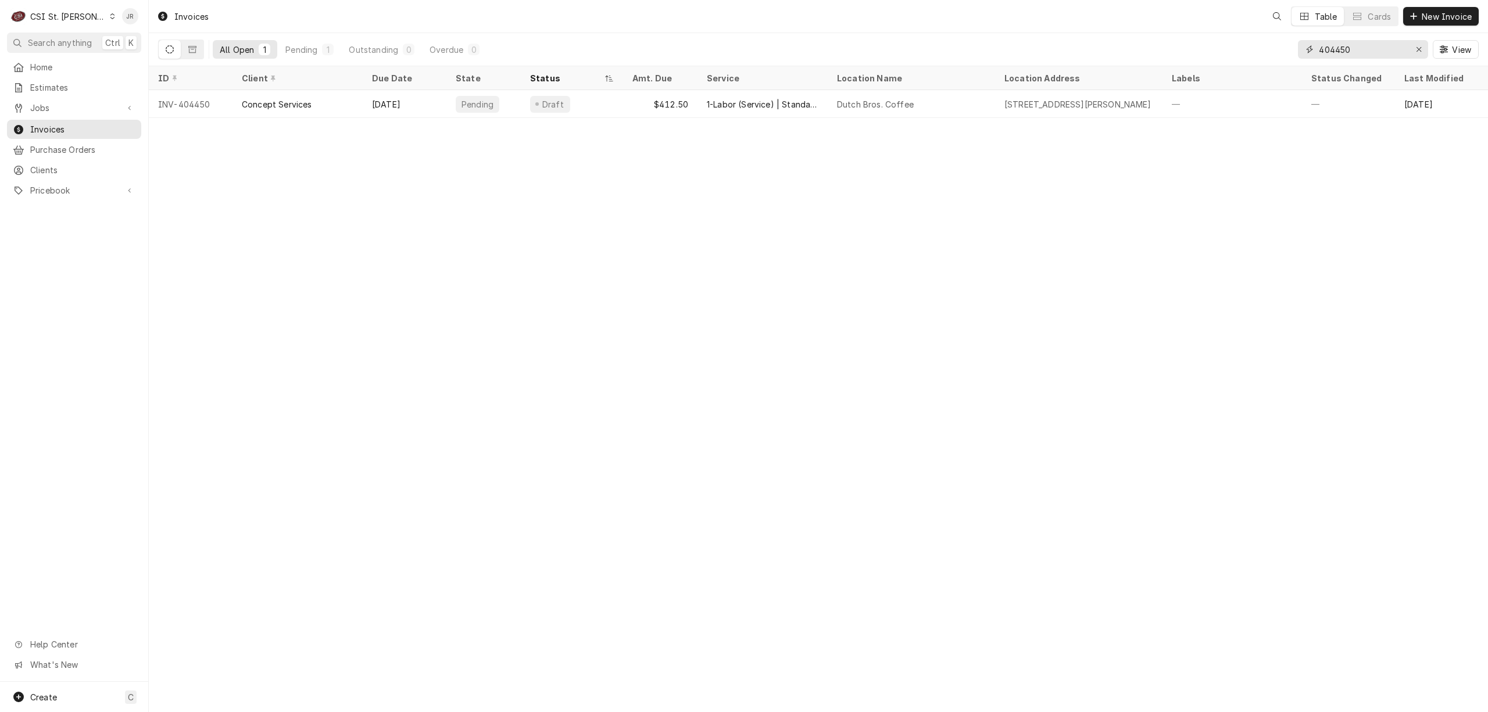
click at [1345, 44] on input "404450" at bounding box center [1362, 49] width 87 height 19
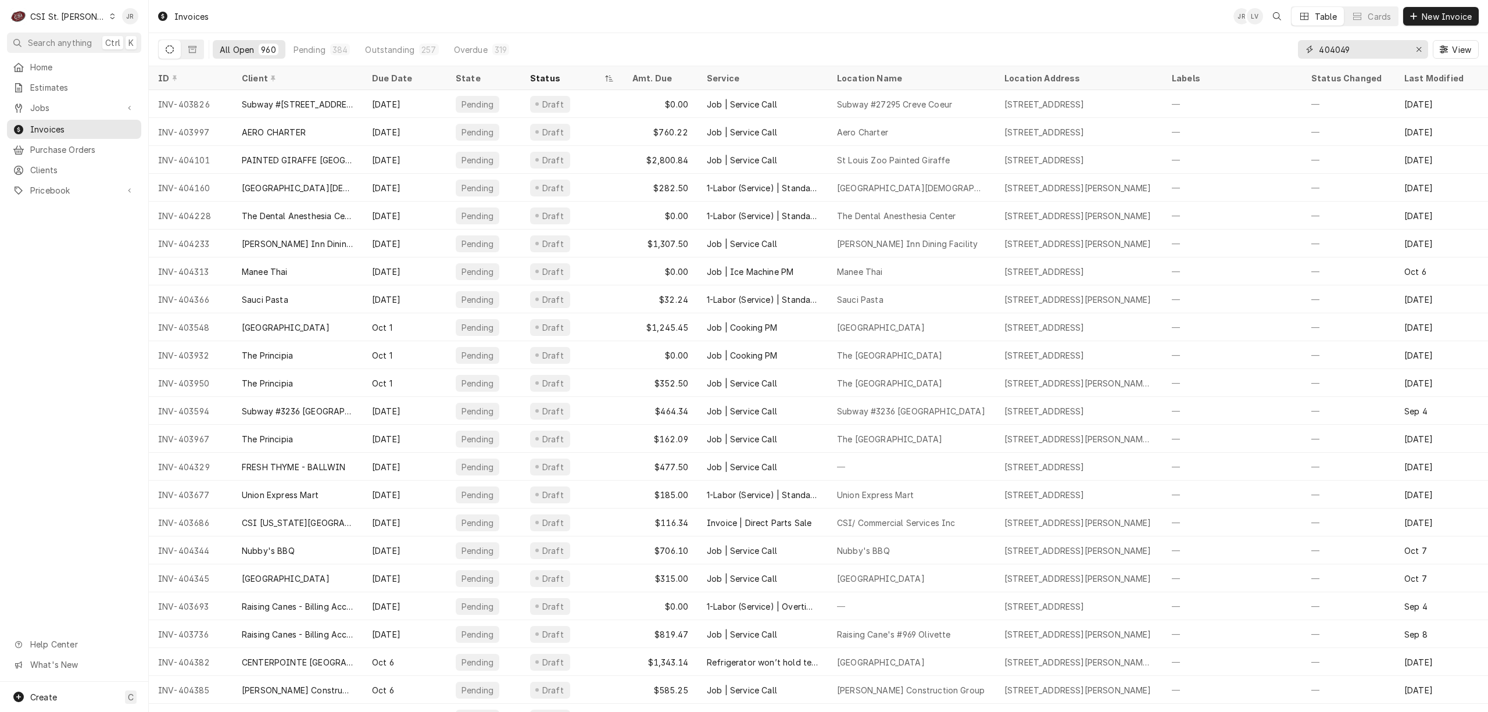
type input "404049"
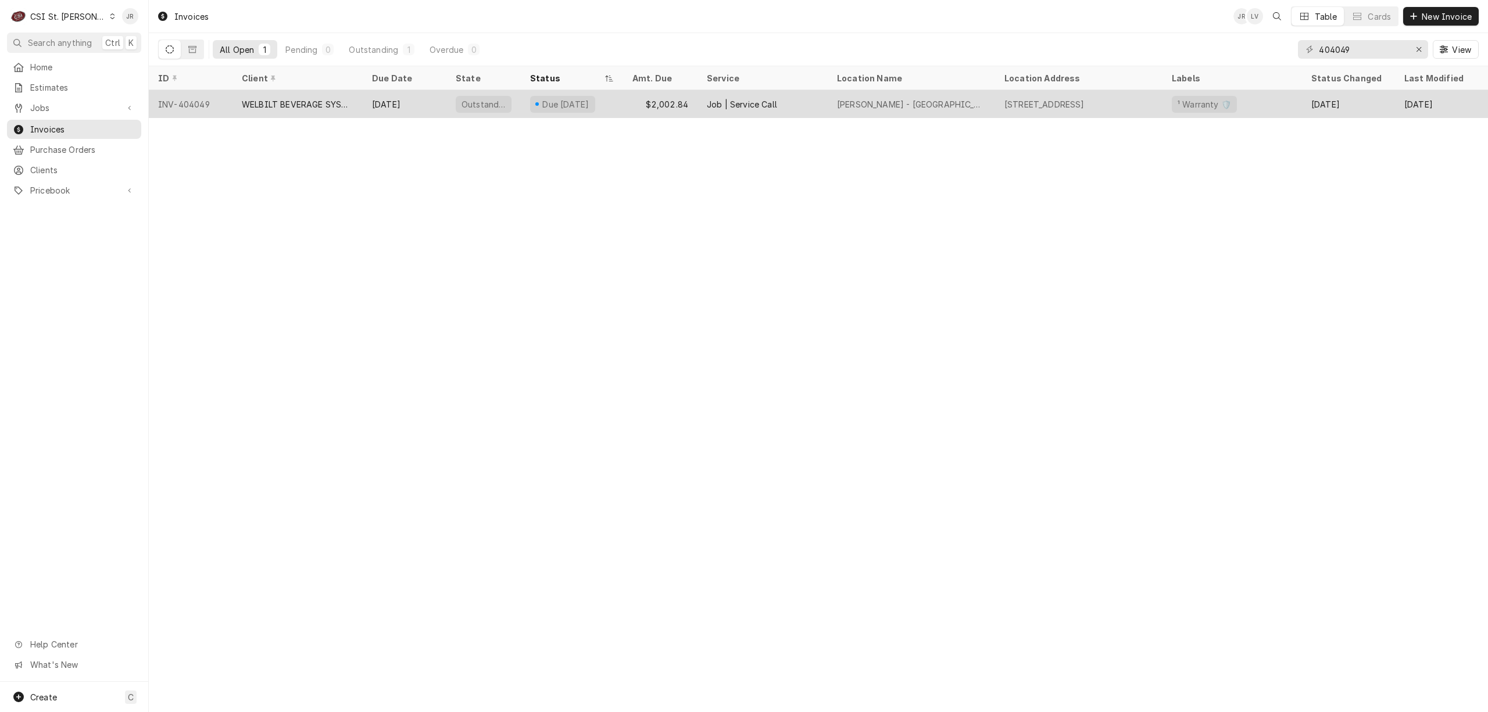
click at [341, 105] on div "WELBILT BEVERAGE SYSTEMS" at bounding box center [298, 104] width 112 height 12
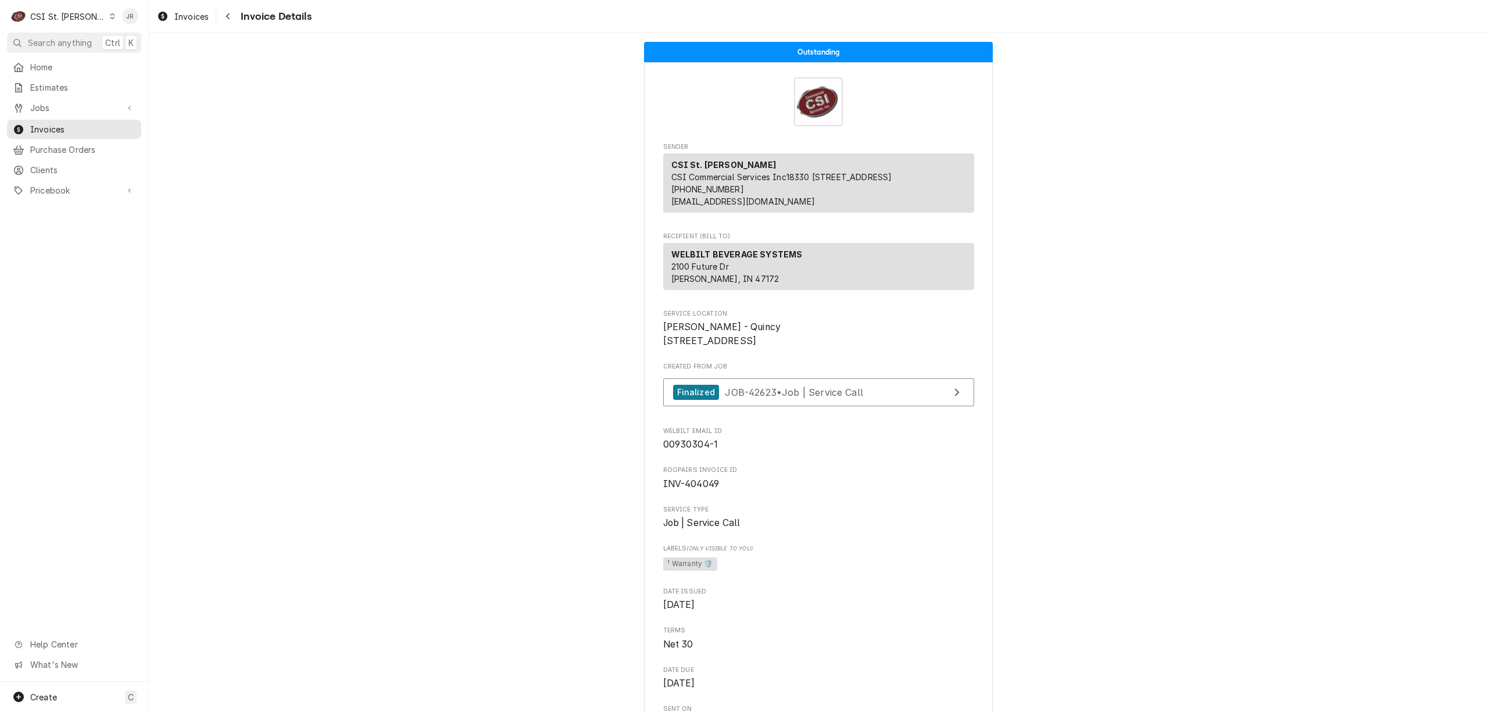
click at [66, 17] on div "CSI St. [PERSON_NAME]" at bounding box center [68, 16] width 76 height 12
click at [124, 20] on div "CSI [US_STATE][GEOGRAPHIC_DATA]" at bounding box center [178, 23] width 153 height 12
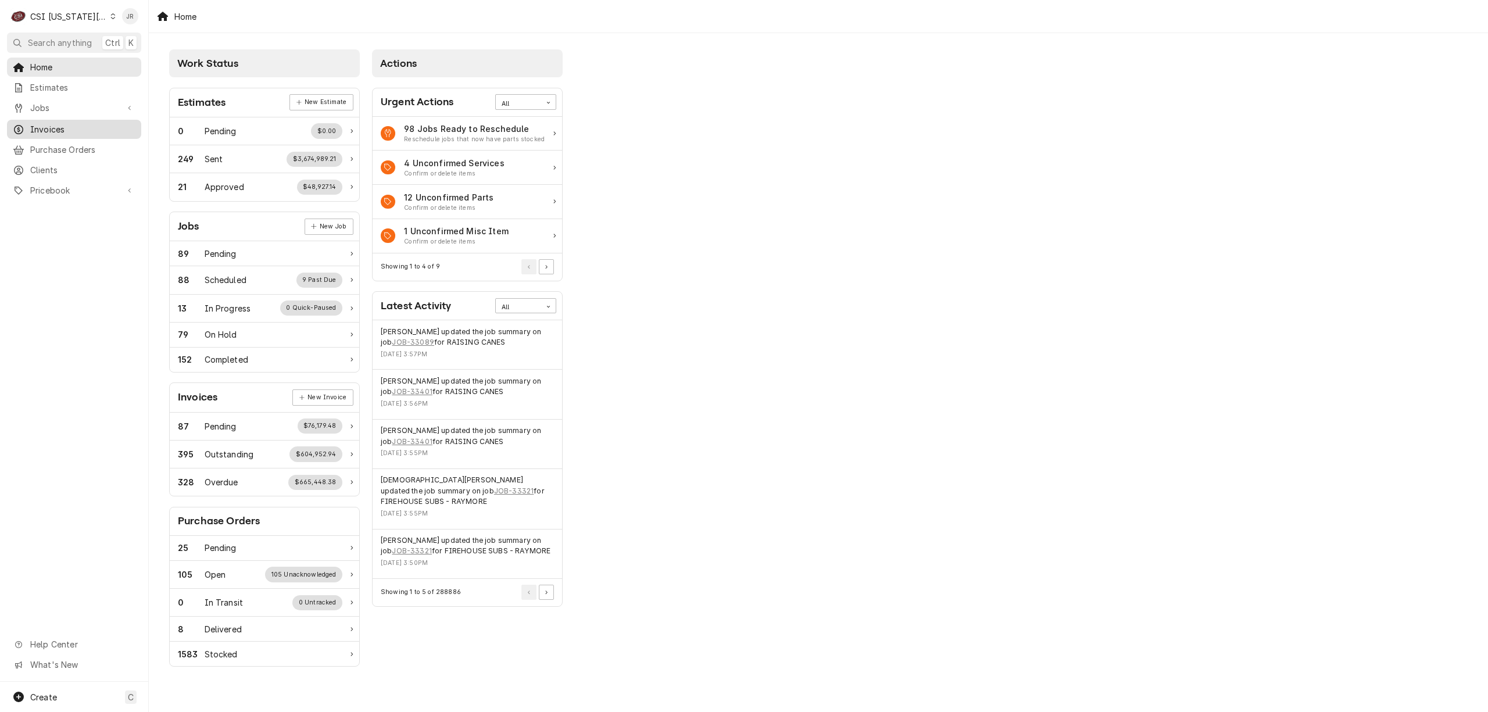
click at [56, 123] on span "Invoices" at bounding box center [82, 129] width 105 height 12
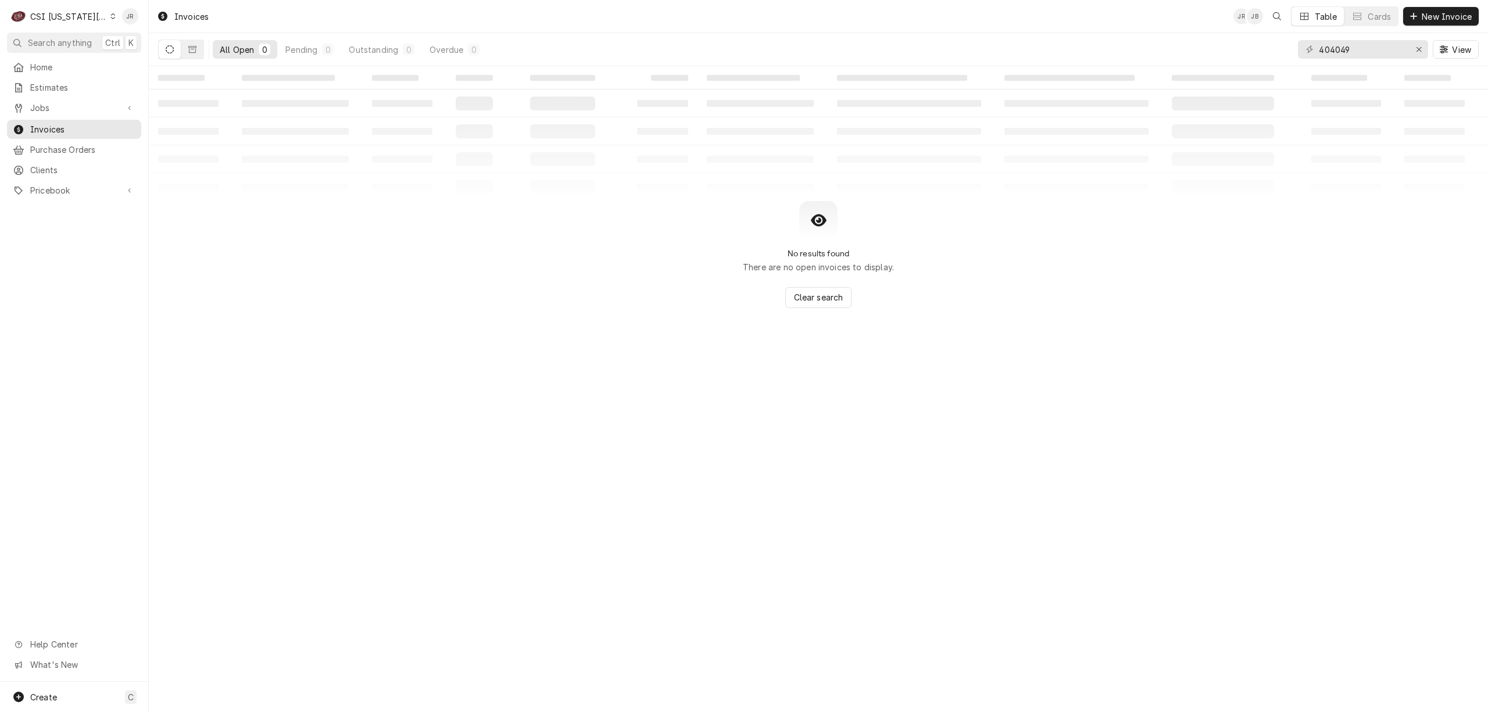
click at [1365, 63] on div "404049 View" at bounding box center [1388, 49] width 181 height 33
click at [1358, 53] on input "404049" at bounding box center [1362, 49] width 87 height 19
click at [1358, 52] on input "404049" at bounding box center [1362, 49] width 87 height 19
paste input "30376"
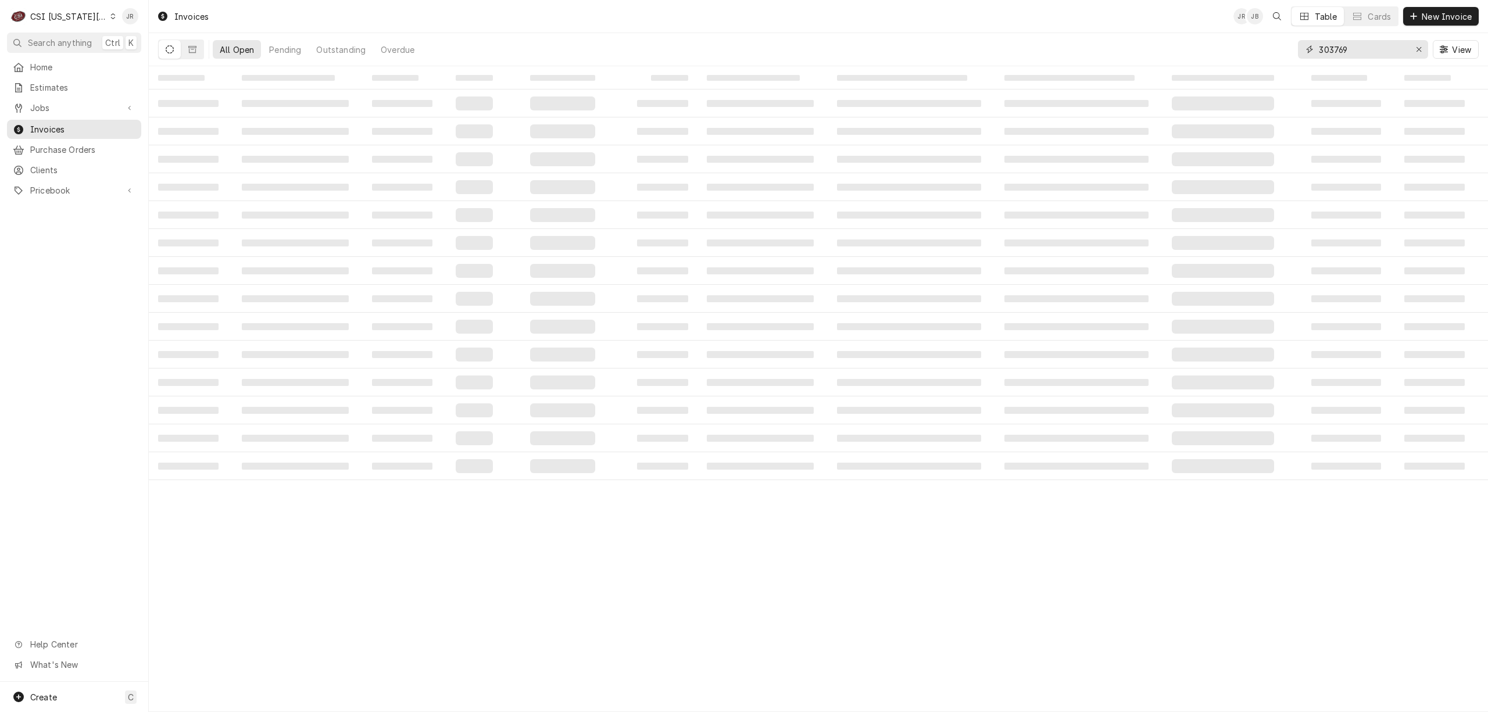
type input "303769"
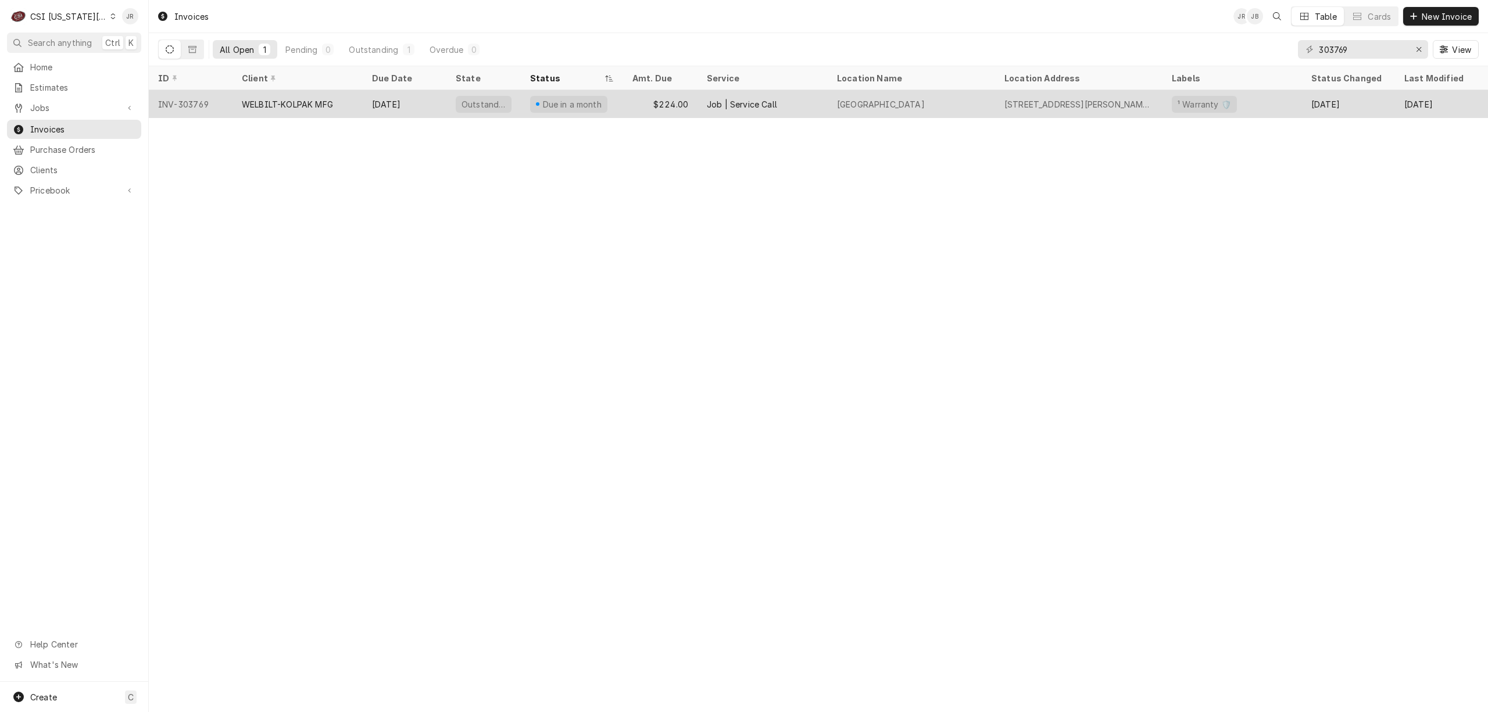
click at [980, 100] on div "Mid America West Sports Complex" at bounding box center [911, 104] width 167 height 28
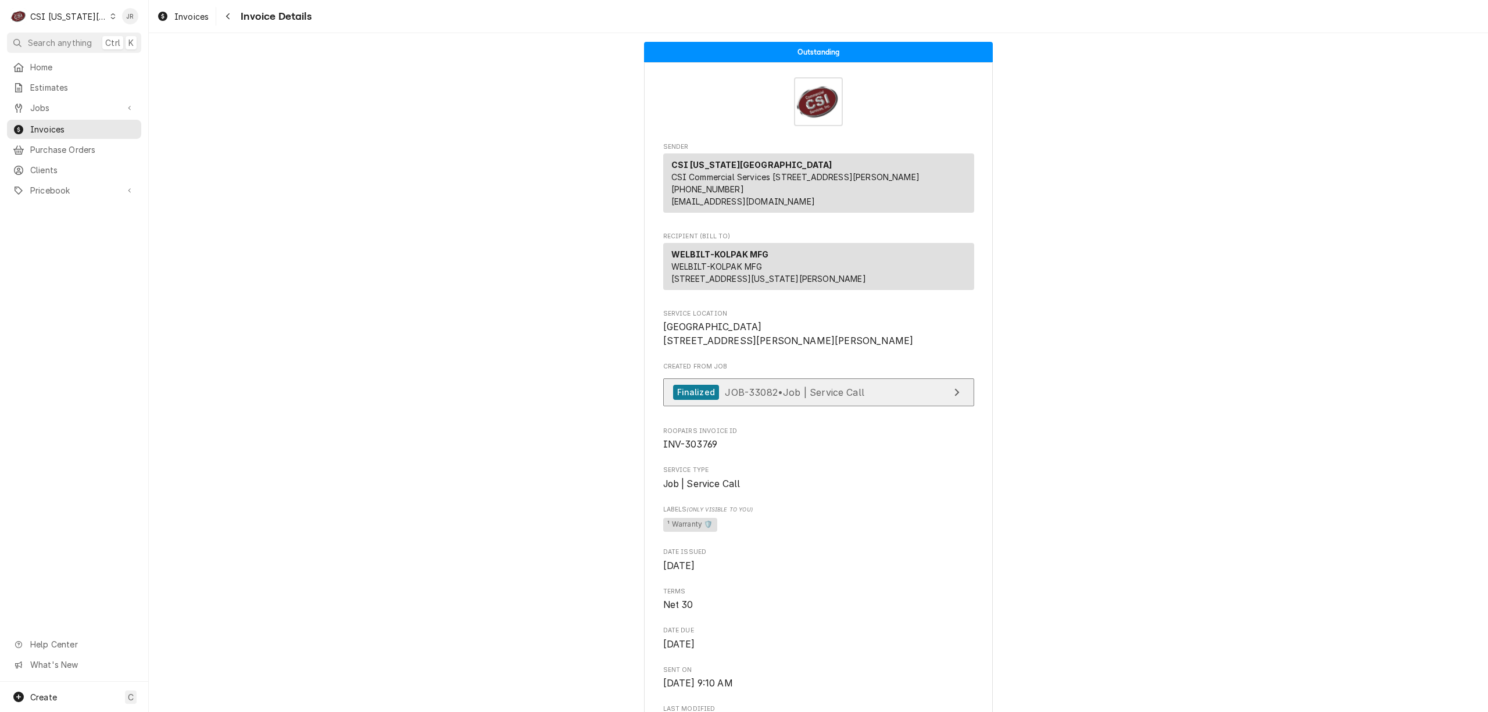
click at [840, 398] on span "JOB-33082 • Job | Service Call" at bounding box center [795, 392] width 140 height 12
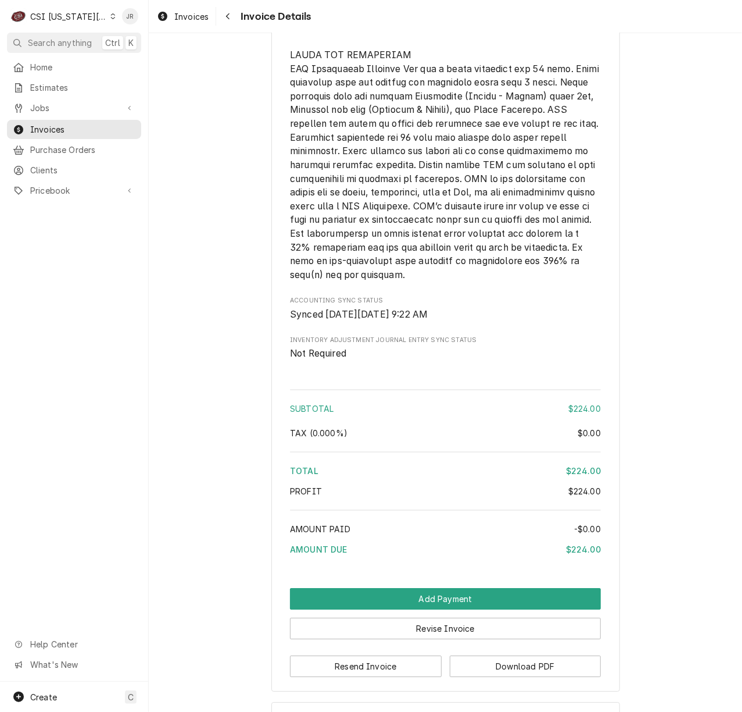
scroll to position [1729, 0]
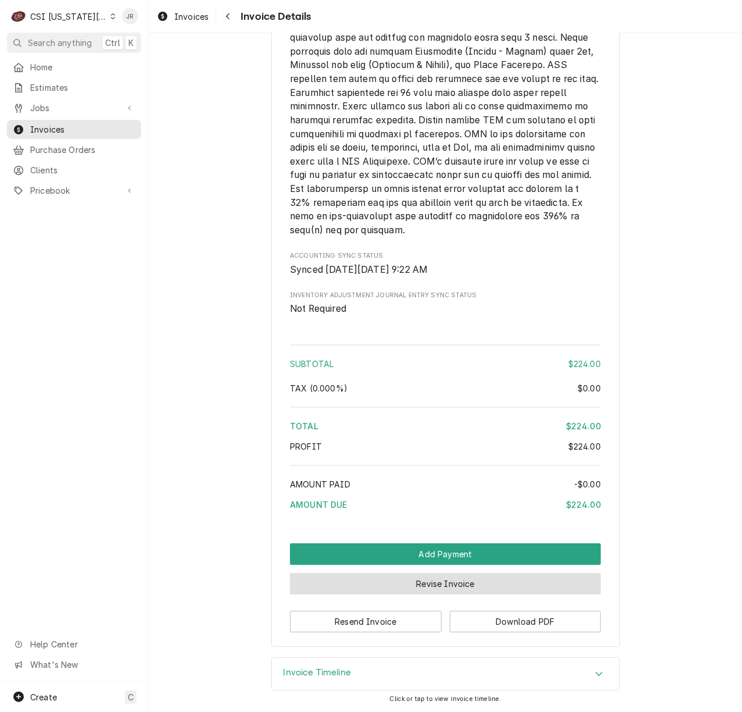
click at [413, 575] on button "Revise Invoice" at bounding box center [445, 584] width 311 height 22
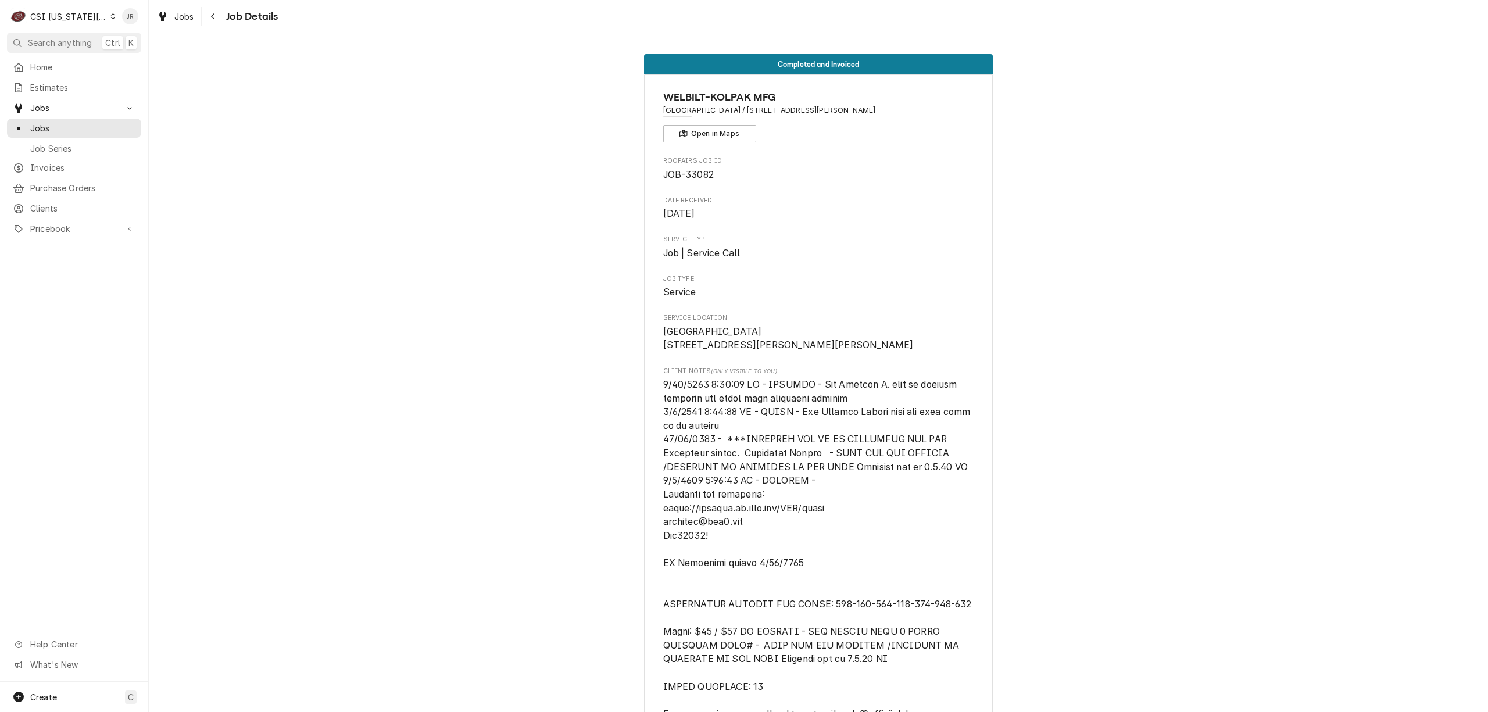
drag, startPoint x: 922, startPoint y: 110, endPoint x: 786, endPoint y: 115, distance: 136.1
click at [786, 115] on span "Mid America West Sports Complex / 20200 Johnson Dr, Shawnee, KS 66218" at bounding box center [818, 110] width 311 height 10
copy span "20200 Johnson Dr, Shawnee, KS 66218"
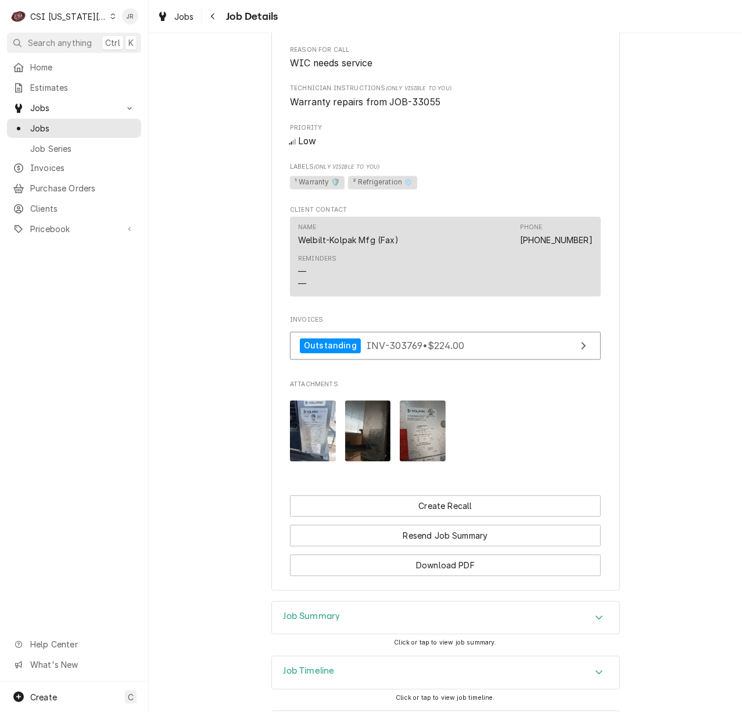
scroll to position [1135, 0]
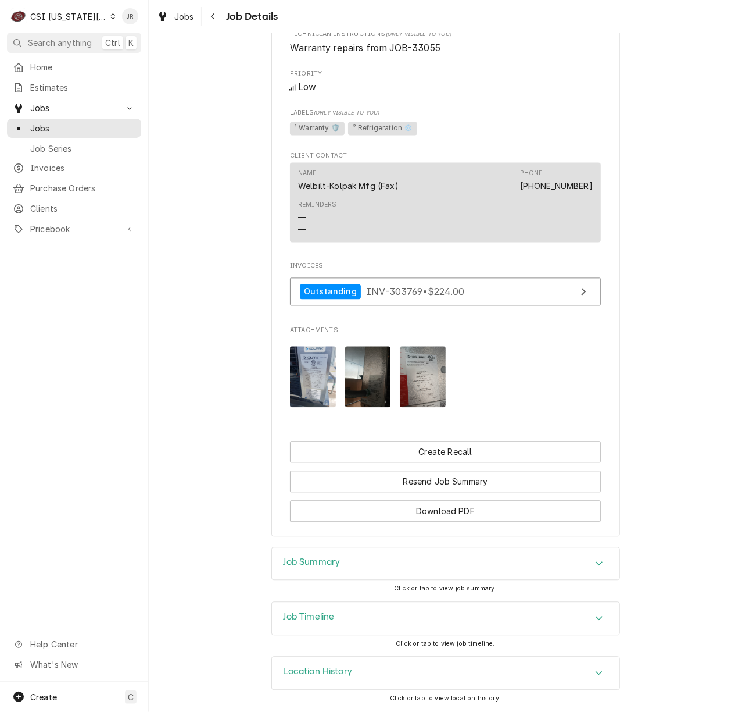
click at [361, 565] on div "Job Summary" at bounding box center [446, 564] width 348 height 33
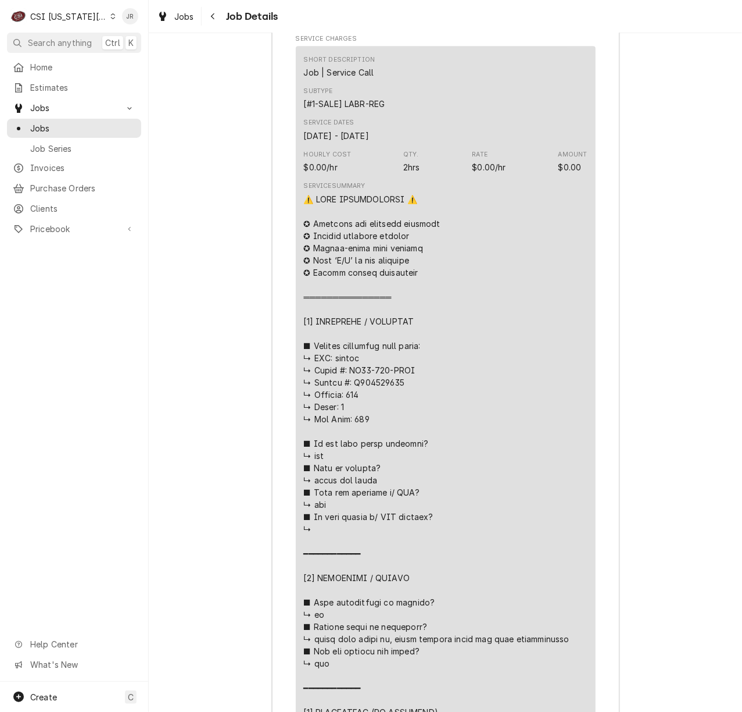
scroll to position [1367, 0]
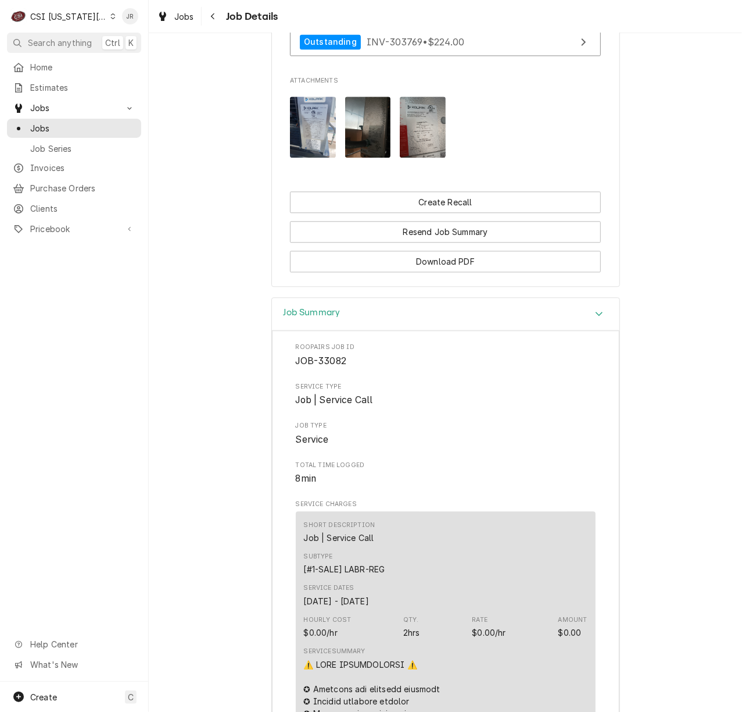
click at [410, 142] on img "Attachments" at bounding box center [423, 127] width 46 height 61
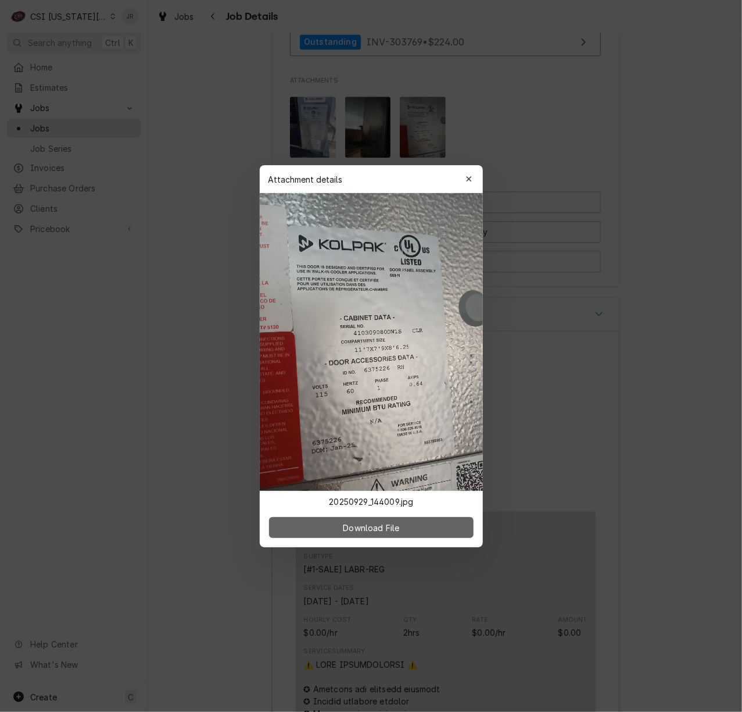
click at [389, 529] on span "Download File" at bounding box center [371, 527] width 61 height 12
click at [473, 173] on div "button" at bounding box center [469, 179] width 12 height 12
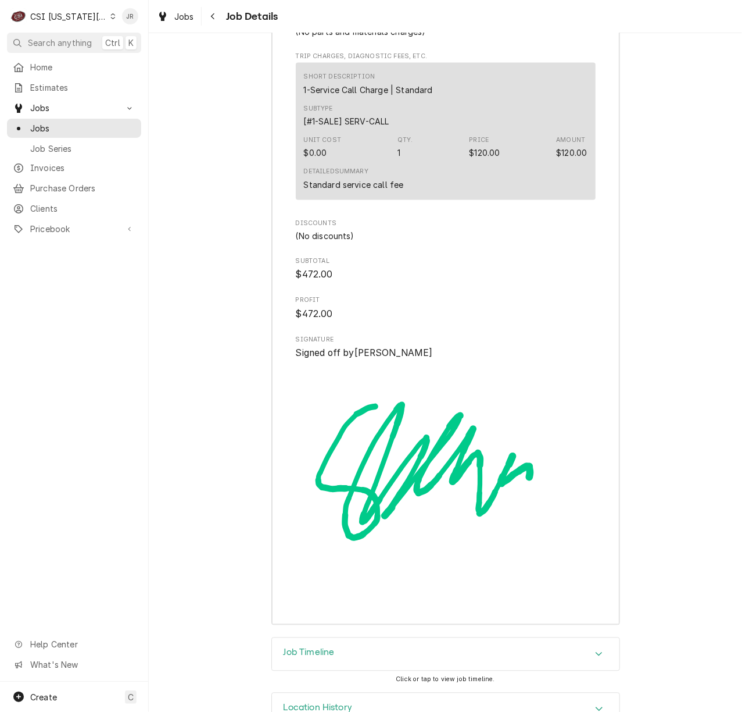
scroll to position [3231, 0]
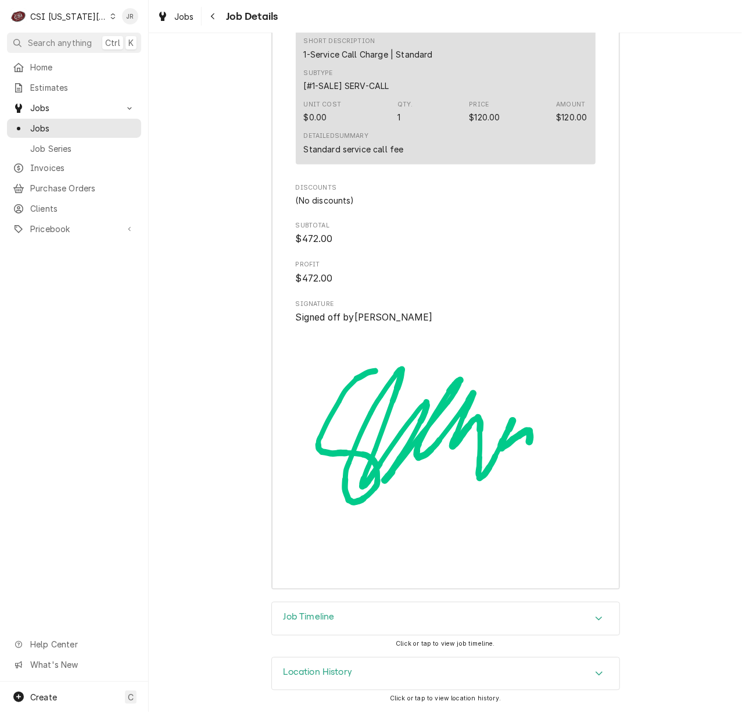
drag, startPoint x: 306, startPoint y: 606, endPoint x: 333, endPoint y: 614, distance: 28.0
click at [307, 606] on div "Job Timeline" at bounding box center [446, 618] width 348 height 33
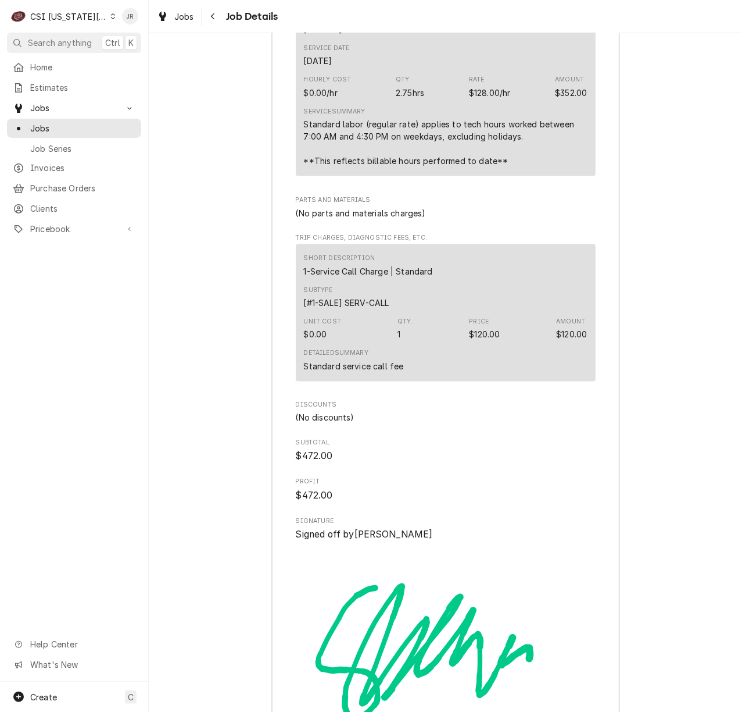
scroll to position [3417, 0]
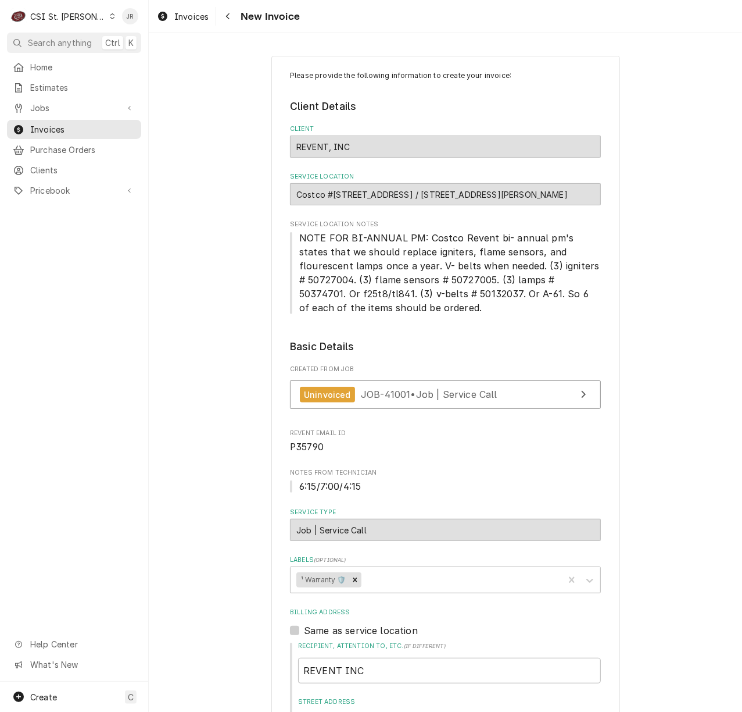
scroll to position [2088, 0]
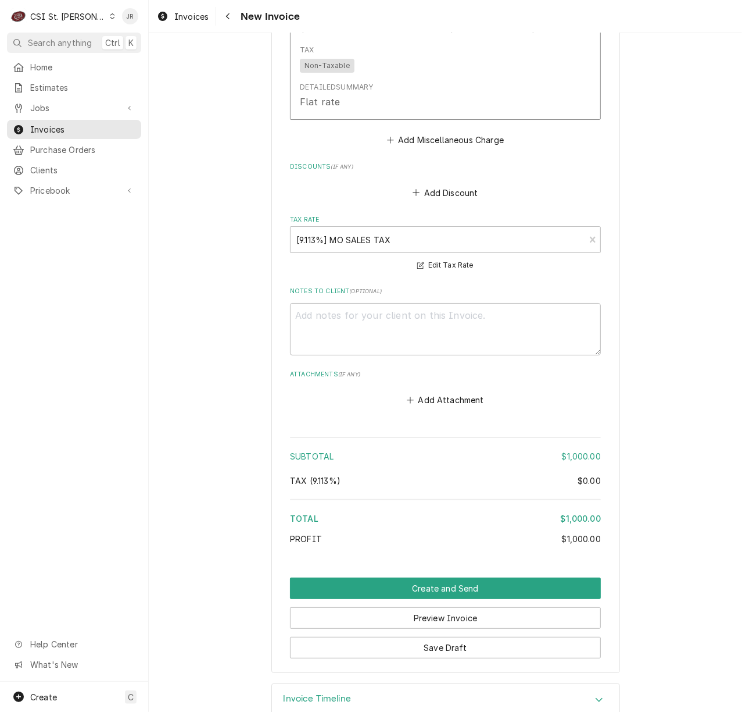
type textarea "x"
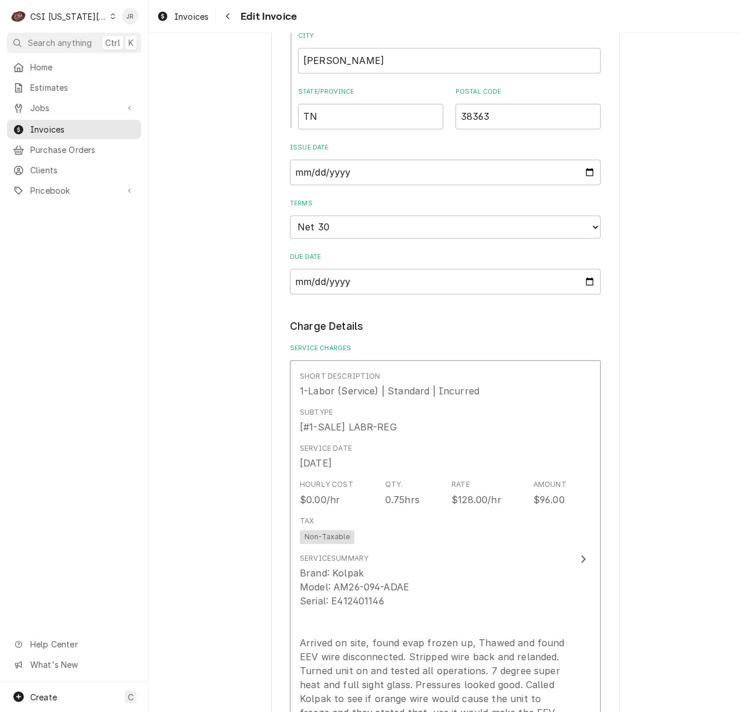
scroll to position [1317, 0]
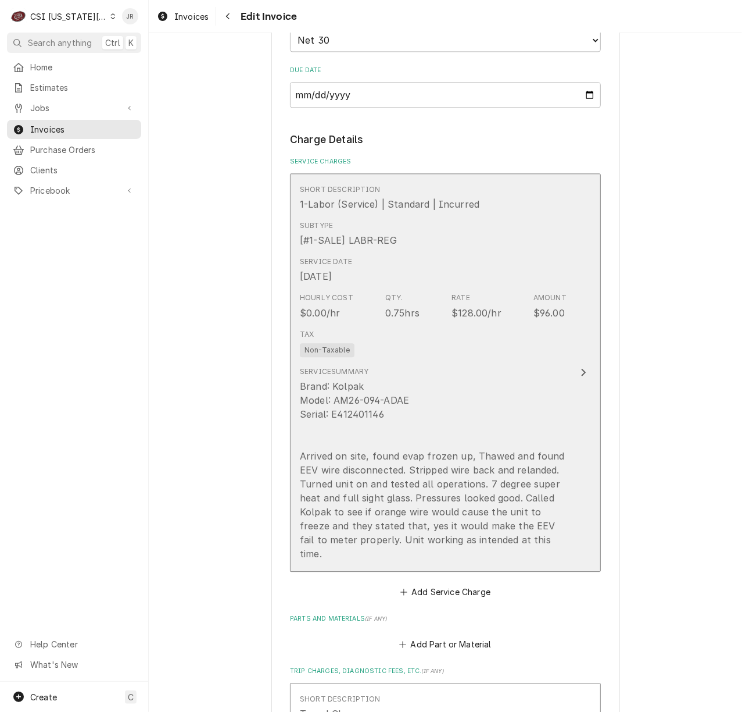
click at [462, 377] on div "Service Summary Brand: Kolpak Model: AM26-094-ADAE Serial: E412401146 Arrived o…" at bounding box center [433, 463] width 267 height 194
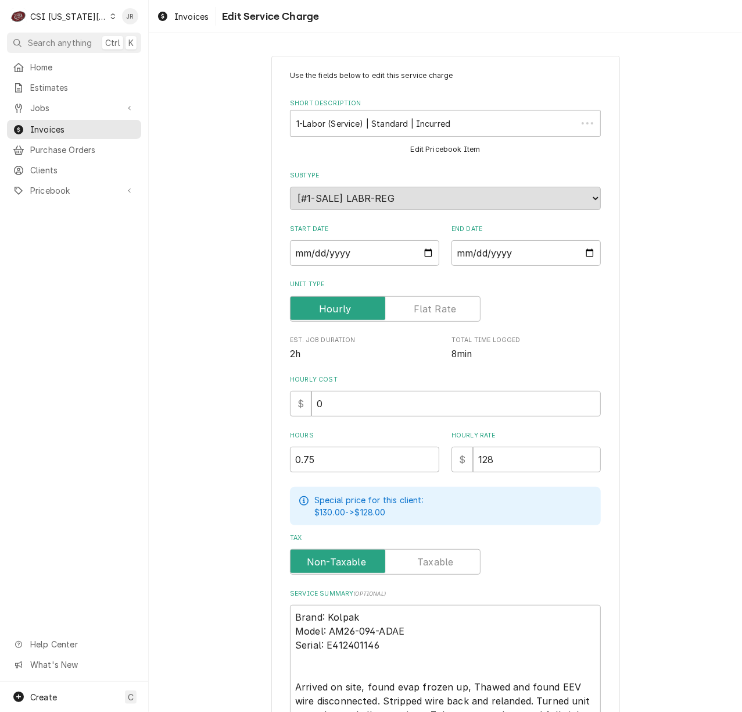
scroll to position [75, 0]
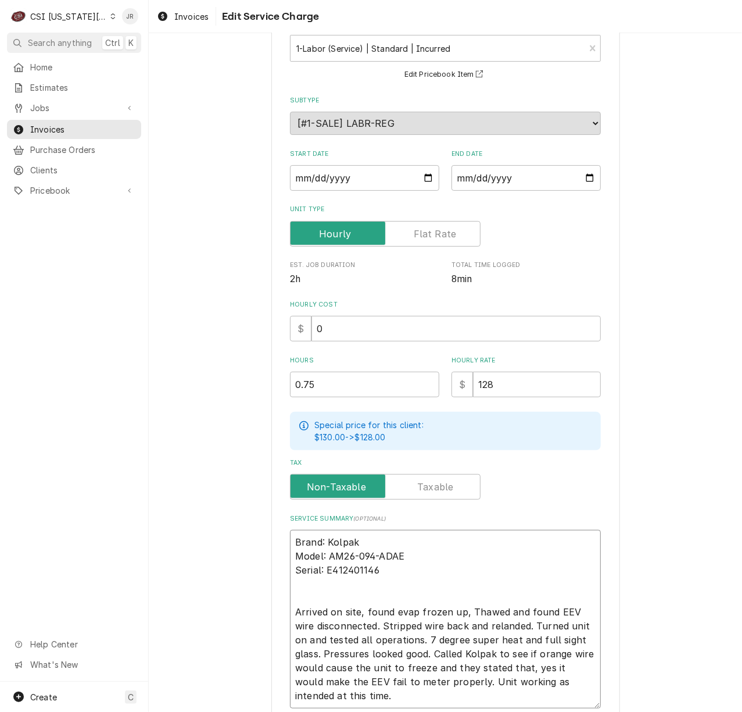
click at [421, 549] on textarea "Brand: Kolpak Model: AM26-094-ADAE Serial: E412401146 Arrived on site, found ev…" at bounding box center [445, 619] width 311 height 178
type textarea "x"
type textarea "Brand: Kolpak Model: AM26-094-ADAE Serial: E412401146 Arrived on site, found ev…"
type textarea "x"
type textarea "Brand: Kolpak Model: AM26-094-ADAE / Serial: E412401146 Arrived on site, found …"
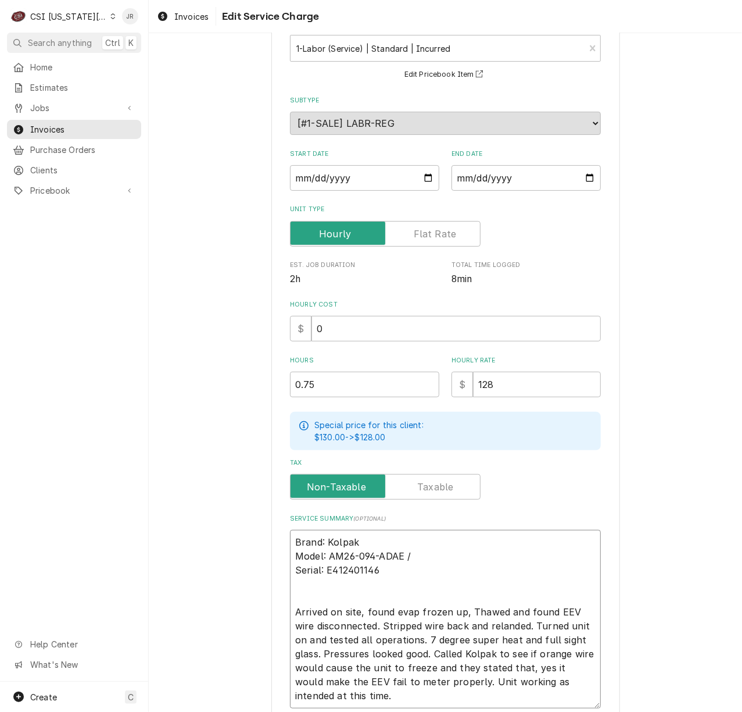
type textarea "x"
type textarea "Brand: Kolpak Model: AM26-094-ADAE / Serial: E412401146 Arrived on site, found …"
type textarea "x"
type textarea "Brand: Kolpak Model: AM26-094-ADAE / Serial: E412401146 Arrived on site, found …"
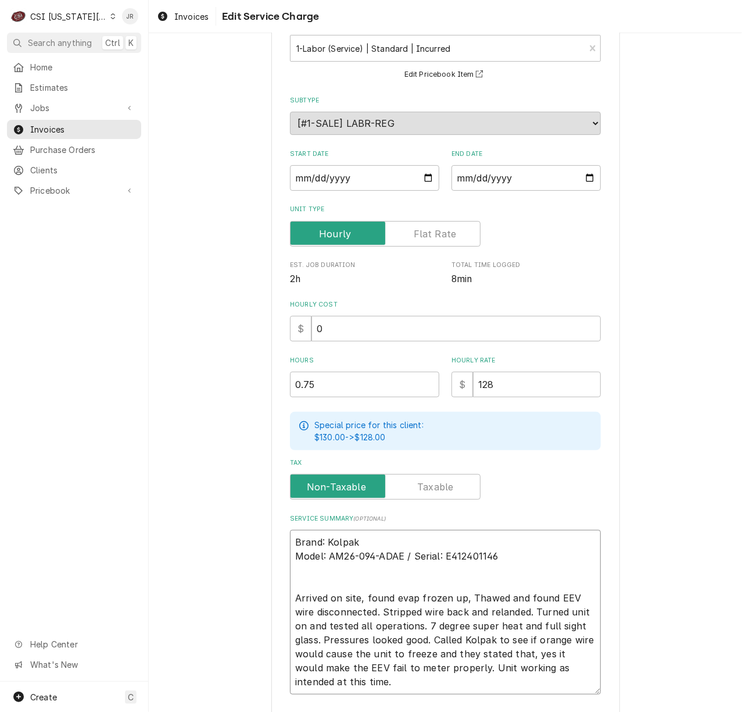
type textarea "x"
type textarea "Brand: Kolpak Model: AM26-094-ADAE / Serial: E412401146 Arrived on site, found …"
type textarea "x"
type textarea "Brand: Kolpak Model: AM26-094-ADAE / Serial: E412401146 Arrived on site, found …"
type textarea "x"
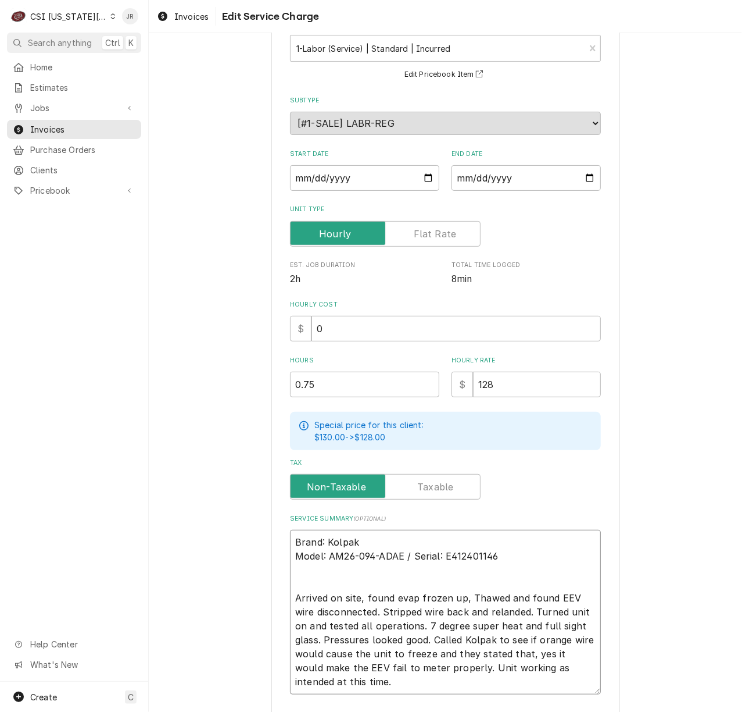
type textarea "Brand: Kolpak / Model: AM26-094-ADAE / Serial: E412401146 Arrived on site, foun…"
type textarea "x"
type textarea "Brand: Kolpak /Model: AM26-094-ADAE / Serial: E412401146 Arrived on site, found…"
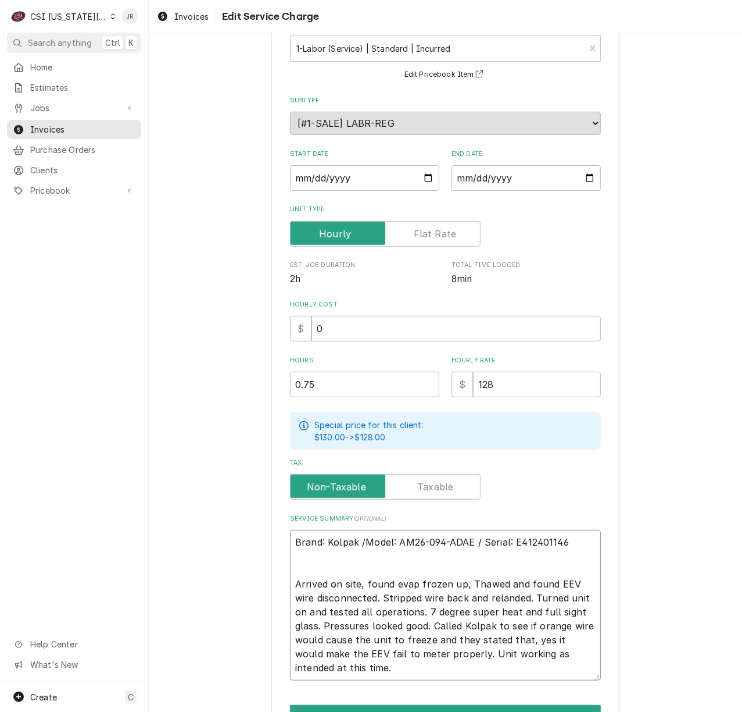
type textarea "x"
type textarea "Brand: Kolpak / Model: AM26-094-ADAE / Serial: E412401146 Arrived on site, foun…"
type textarea "x"
type textarea "rand: Kolpak / Model: AM26-094-ADAE / Serial: E412401146 Arrived on site, found…"
type textarea "x"
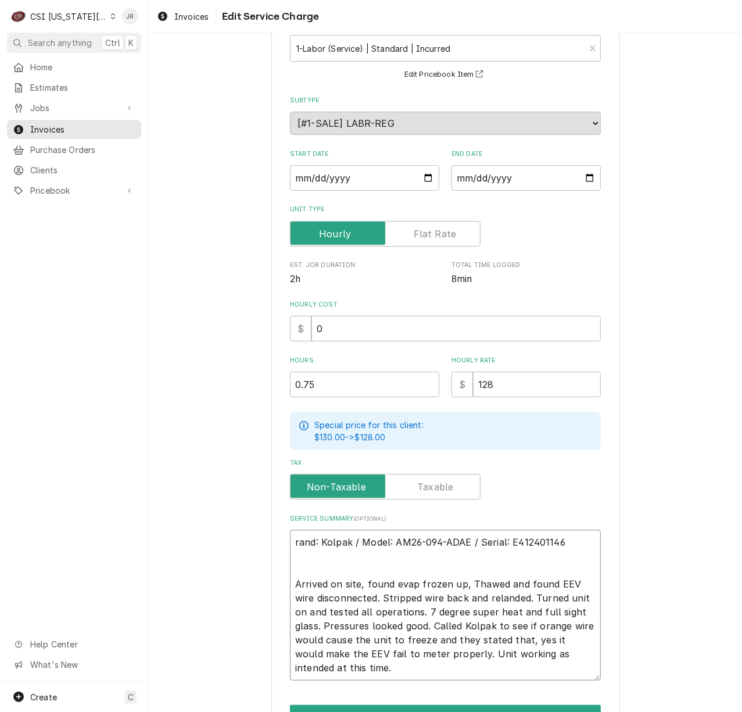
type textarea "and: Kolpak / Model: AM26-094-ADAE / Serial: E412401146 Arrived on site, found …"
type textarea "x"
type textarea "nd: Kolpak / Model: AM26-094-ADAE / Serial: E412401146 Arrived on site, found e…"
type textarea "x"
type textarea "d: Kolpak / Model: AM26-094-ADAE / Serial: E412401146 Arrived on site, found ev…"
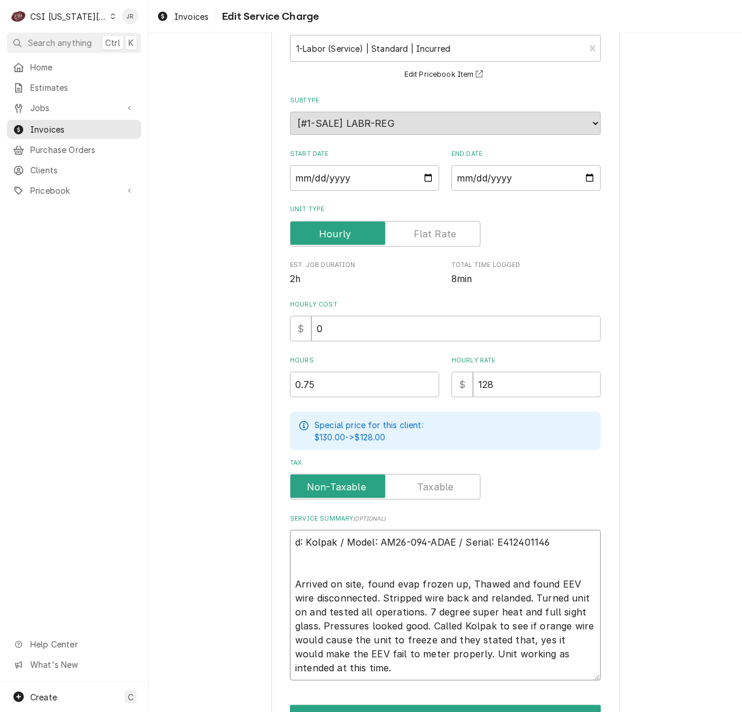
type textarea "x"
type textarea ": Kolpak / Model: AM26-094-ADAE / Serial: E412401146 Arrived on site, found eva…"
type textarea "x"
type textarea "Kolpak / Model: AM26-094-ADAE / Serial: E412401146 Arrived on site, found evap …"
type textarea "x"
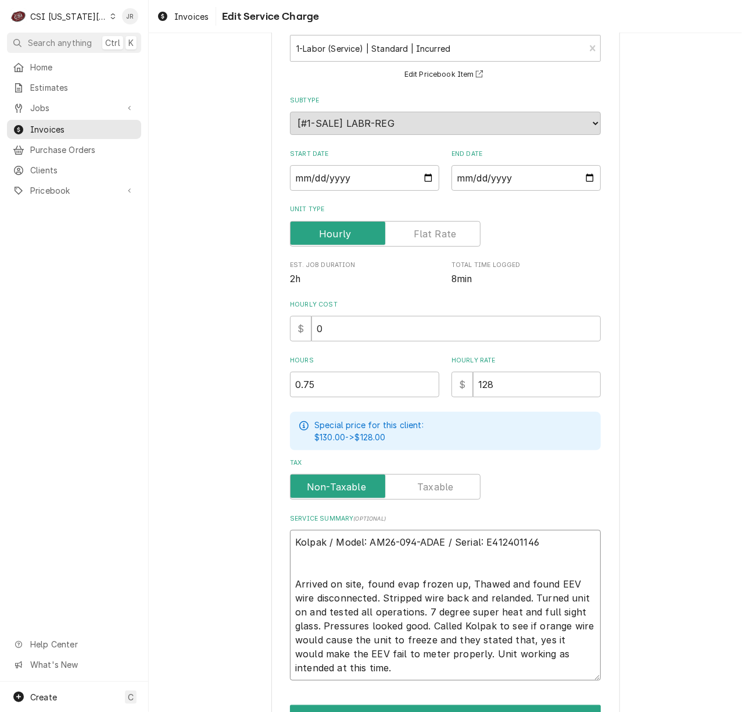
type textarea "Kolpak / Model: AM26-094-ADAE / Serial: E412401146 Arrived on site, found evap …"
drag, startPoint x: 435, startPoint y: 538, endPoint x: 365, endPoint y: 545, distance: 70.7
click at [365, 545] on textarea "Kolpak / Model: AM26-094-ADAE / Serial: E412401146 Arrived on site, found evap …" at bounding box center [445, 605] width 311 height 151
type textarea "x"
type textarea "Kolpak / Model: E / Serial: E412401146 Arrived on site, found evap frozen up, T…"
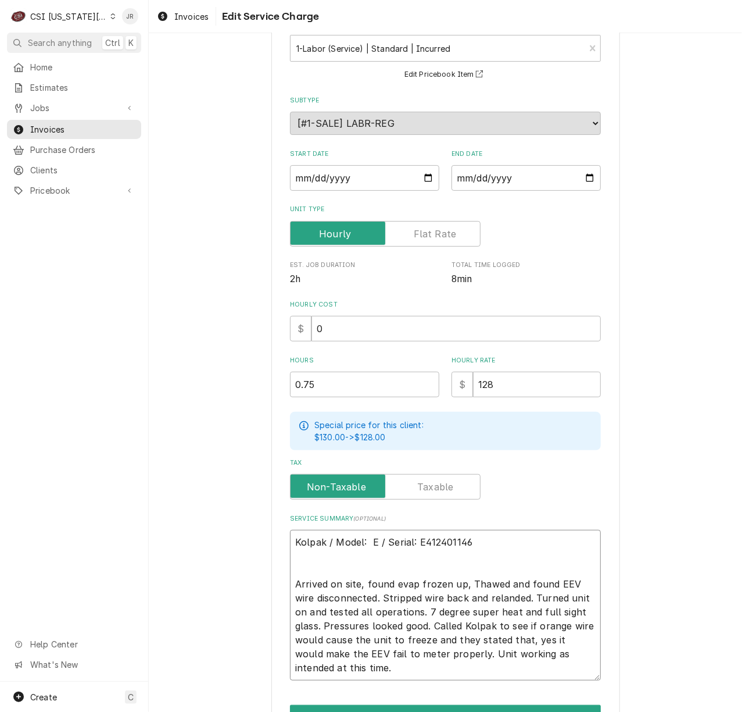
type textarea "x"
type textarea "Kolpak / Model: 6E / Serial: E412401146 Arrived on site, found evap frozen up, …"
type textarea "x"
type textarea "Kolpak / Model: 63E / Serial: E412401146 Arrived on site, found evap frozen up,…"
type textarea "x"
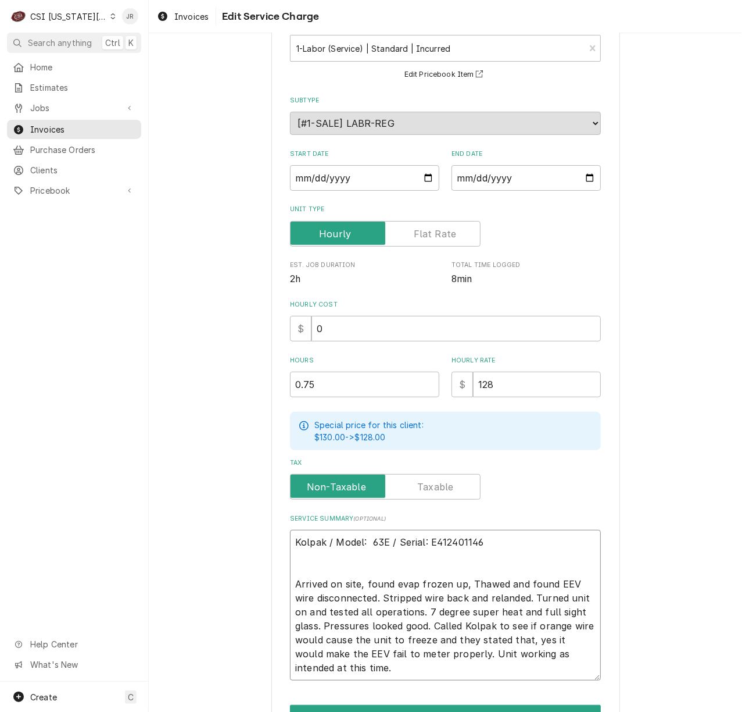
type textarea "Kolpak / Model: 637E / Serial: E412401146 Arrived on site, found evap frozen up…"
type textarea "x"
type textarea "Kolpak / Model: 6375E / Serial: E412401146 Arrived on site, found evap frozen u…"
type textarea "x"
type textarea "Kolpak / Model: 63752E / Serial: E412401146 Arrived on site, found evap frozen …"
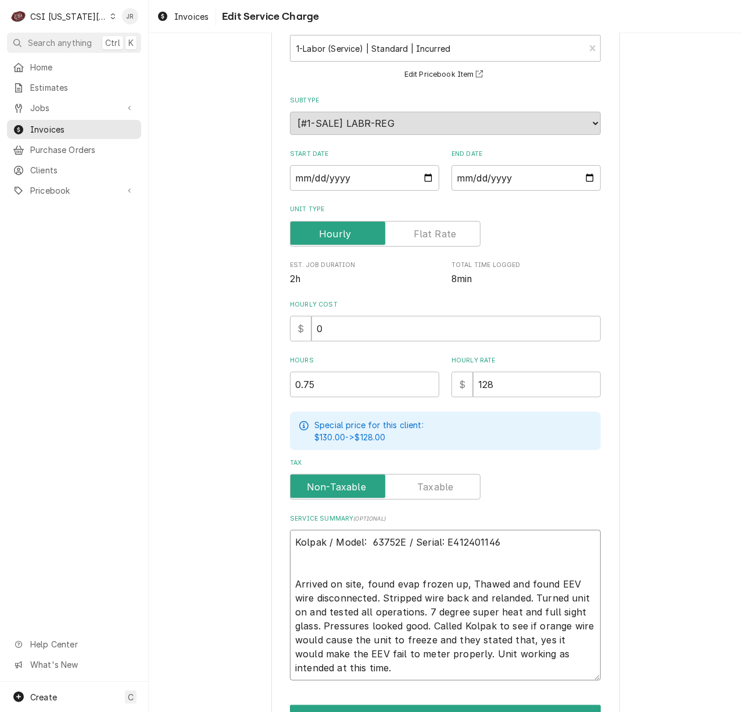
type textarea "x"
type textarea "Kolpak / Model: 637522E / Serial: E412401146 Arrived on site, found evap frozen…"
type textarea "x"
type textarea "Kolpak / Model: 6375226E / Serial: E412401146 Arrived on site, found evap froze…"
type textarea "x"
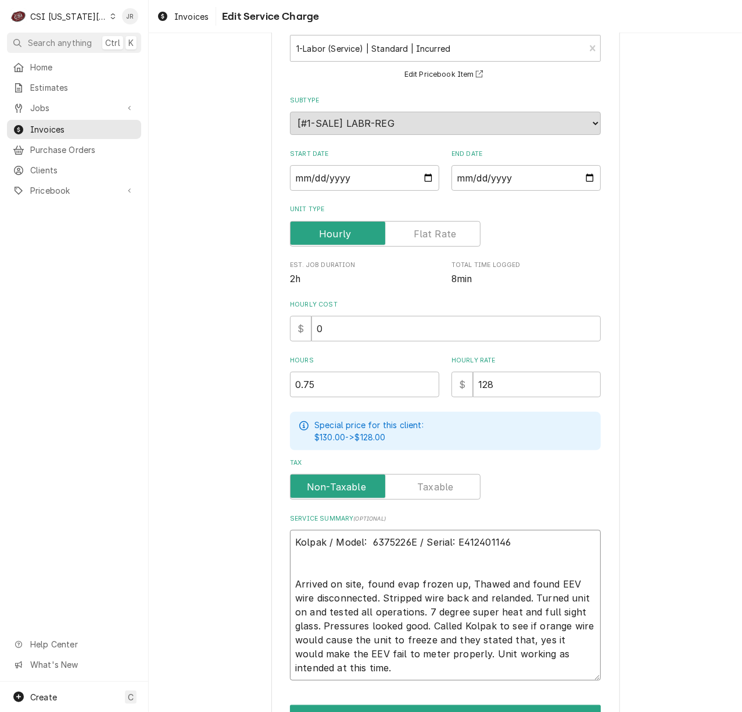
type textarea "Kolpak / Model: 6375226 / Serial: E412401146 Arrived on site, found evap frozen…"
type textarea "x"
type textarea "Kolpak / Model: 6375226 / Serial: E41240114 Arrived on site, found evap frozen …"
type textarea "x"
type textarea "Kolpak / Model: 6375226 / Serial: E4124011 Arrived on site, found evap frozen u…"
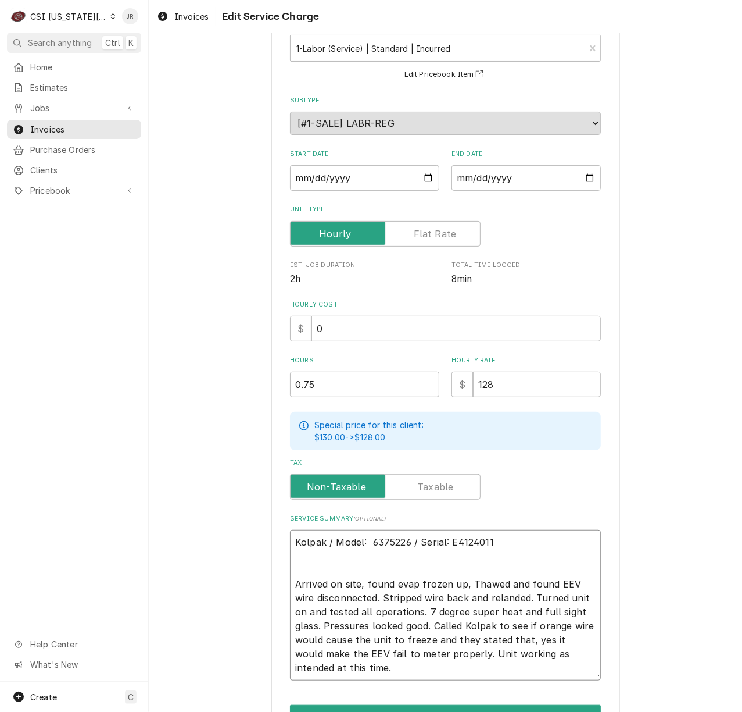
type textarea "x"
type textarea "Kolpak / Model: 6375226 / Serial: E412401 Arrived on site, found evap frozen up…"
type textarea "x"
type textarea "Kolpak / Model: 6375226 / Serial: E41240 Arrived on site, found evap frozen up,…"
type textarea "x"
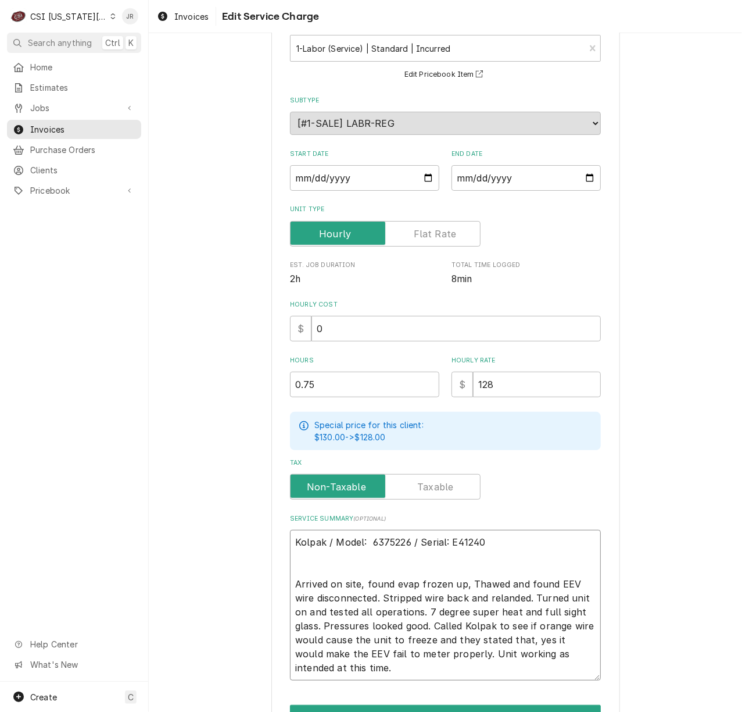
type textarea "Kolpak / Model: 6375226 / Serial: E4124 Arrived on site, found evap frozen up, …"
type textarea "x"
type textarea "Kolpak / Model: 6375226 / Serial: E412 Arrived on site, found evap frozen up, T…"
type textarea "x"
type textarea "Kolpak / Model: 6375226 / Serial: E41 Arrived on site, found evap frozen up, Th…"
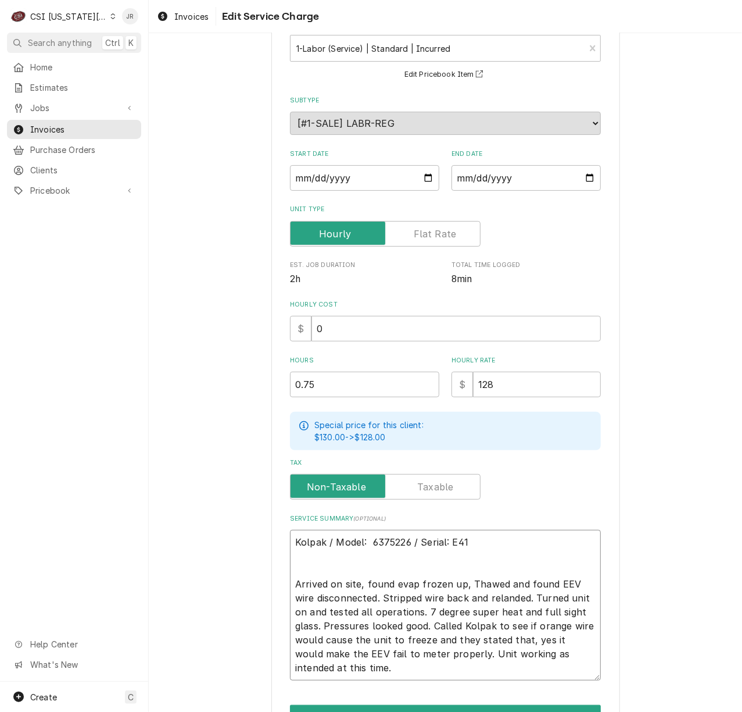
type textarea "x"
type textarea "Kolpak / Model: 6375226 / Serial: E4 Arrived on site, found evap frozen up, Tha…"
type textarea "x"
type textarea "Kolpak / Model: 6375226 / Serial: E Arrived on site, found evap frozen up, Thaw…"
type textarea "x"
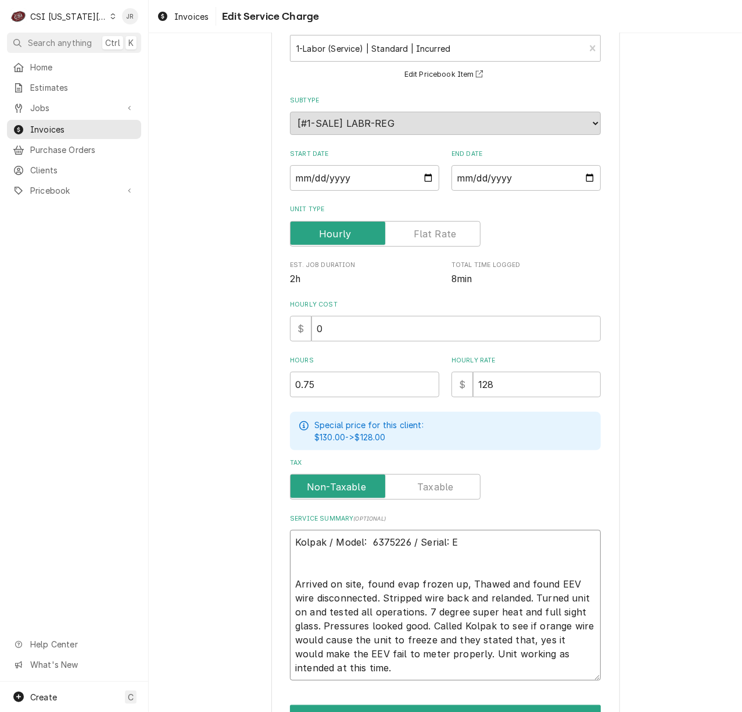
type textarea "Kolpak / Model: 6375226 / Serial: Arrived on site, found evap frozen up, Thawed…"
type textarea "x"
type textarea "Kolpak / Model: 6375226 / Serial: 4 Arrived on site, found evap frozen up, Thaw…"
type textarea "x"
type textarea "Kolpak / Model: 6375226 / Serial: 41 Arrived on site, found evap frozen up, Tha…"
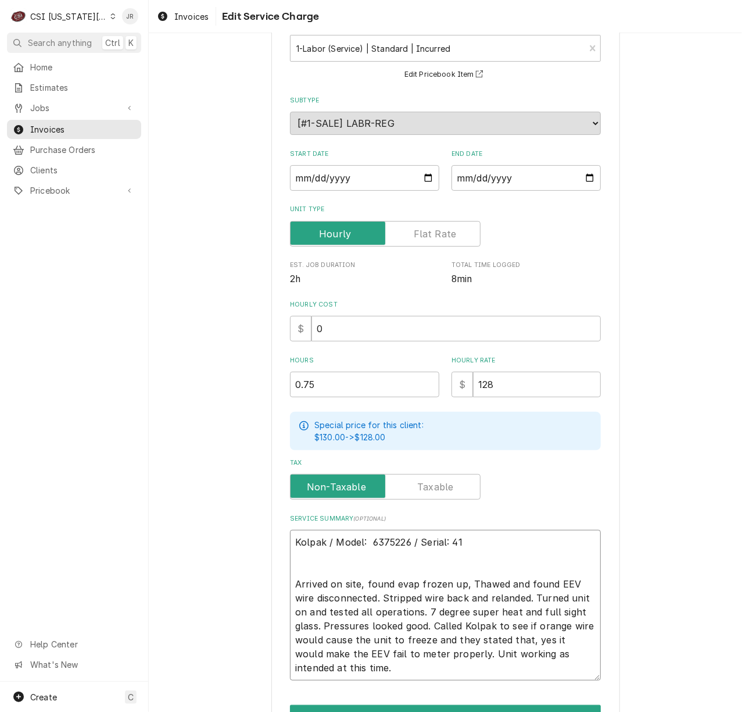
type textarea "x"
type textarea "Kolpak / Model: 6375226 / Serial: 410 Arrived on site, found evap frozen up, Th…"
type textarea "x"
type textarea "Kolpak / Model: 6375226 / Serial: 4103 Arrived on site, found evap frozen up, T…"
type textarea "x"
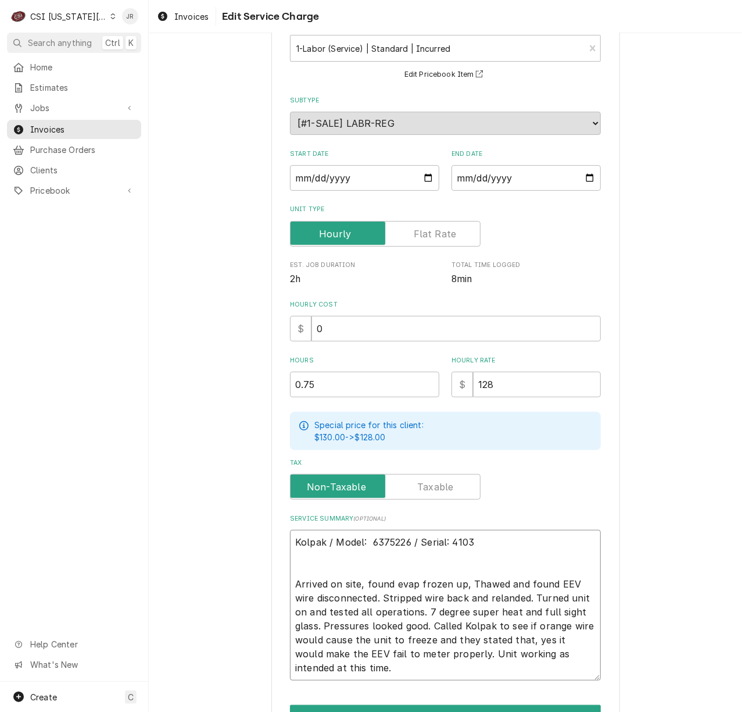
type textarea "Kolpak / Model: 6375226 / Serial: 41030 Arrived on site, found evap frozen up, …"
type textarea "x"
type textarea "Kolpak / Model: 6375226 / Serial: 410309 Arrived on site, found evap frozen up,…"
type textarea "x"
type textarea "Kolpak / Model: 6375226 / Serial: 4103090 Arrived on site, found evap frozen up…"
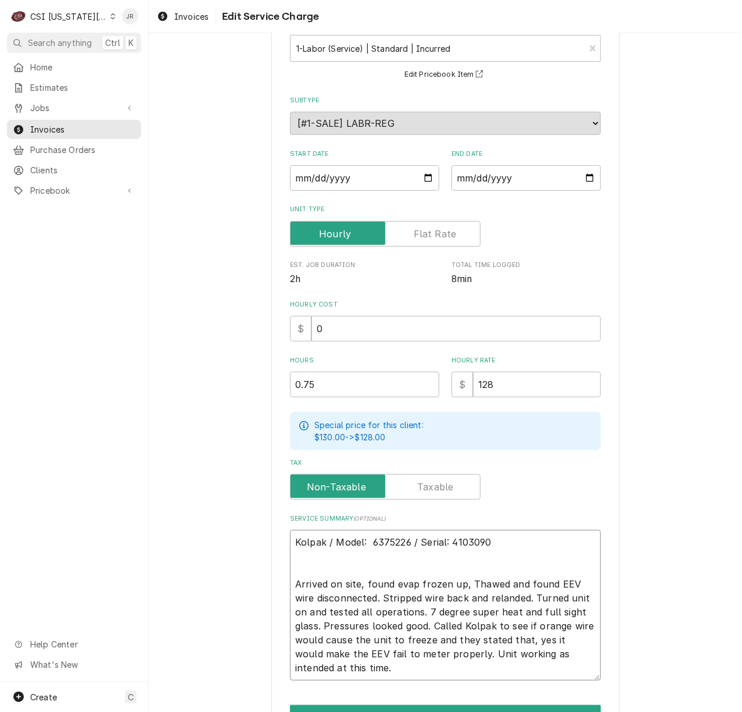
type textarea "x"
type textarea "Kolpak / Model: 6375226 / Serial: 41030908 Arrived on site, found evap frozen u…"
type textarea "x"
type textarea "Kolpak / Model: 6375226 / Serial: 410309080 Arrived on site, found evap frozen …"
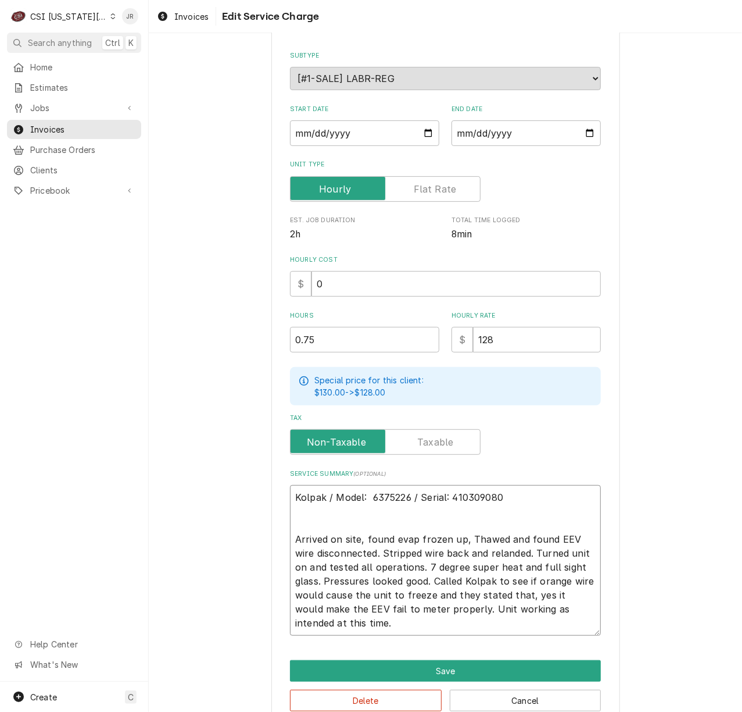
scroll to position [144, 0]
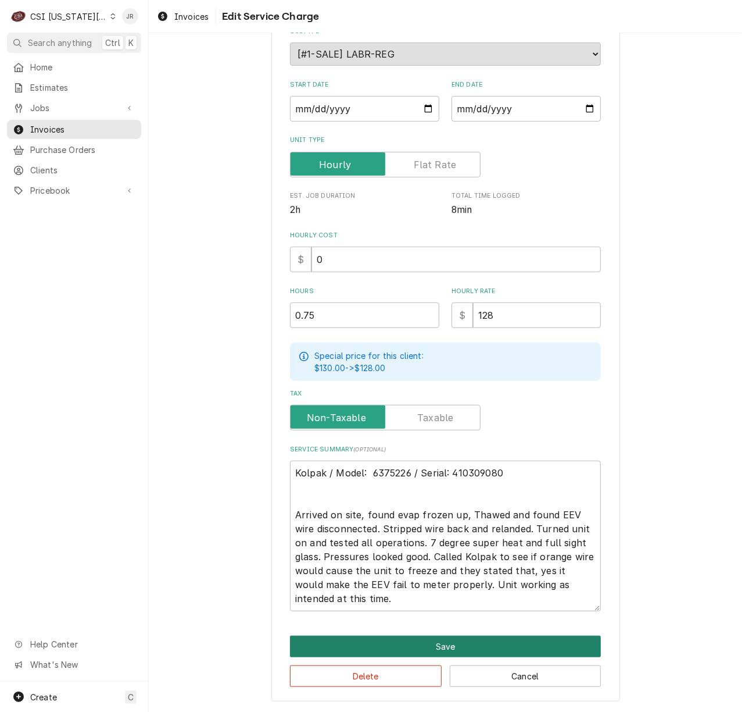
click at [477, 642] on button "Save" at bounding box center [445, 646] width 311 height 22
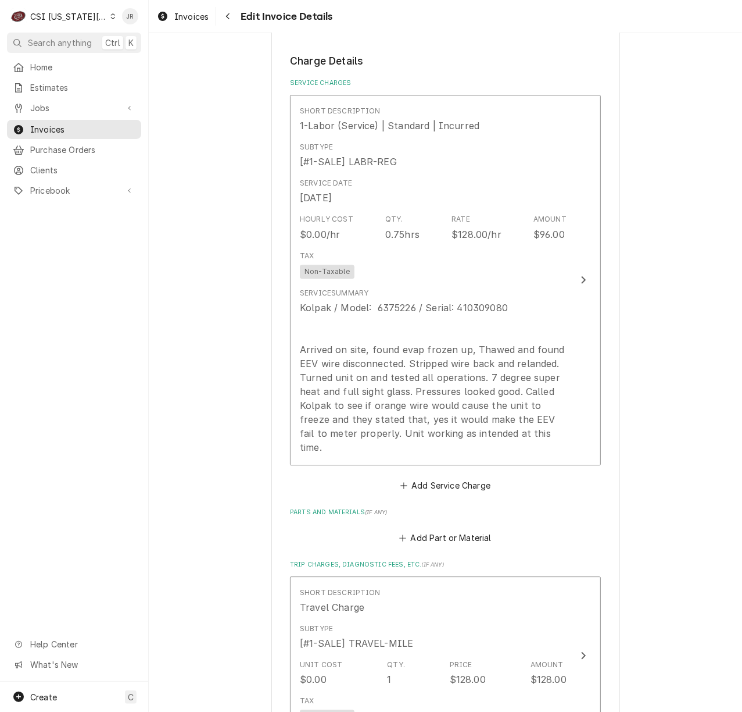
scroll to position [1769, 0]
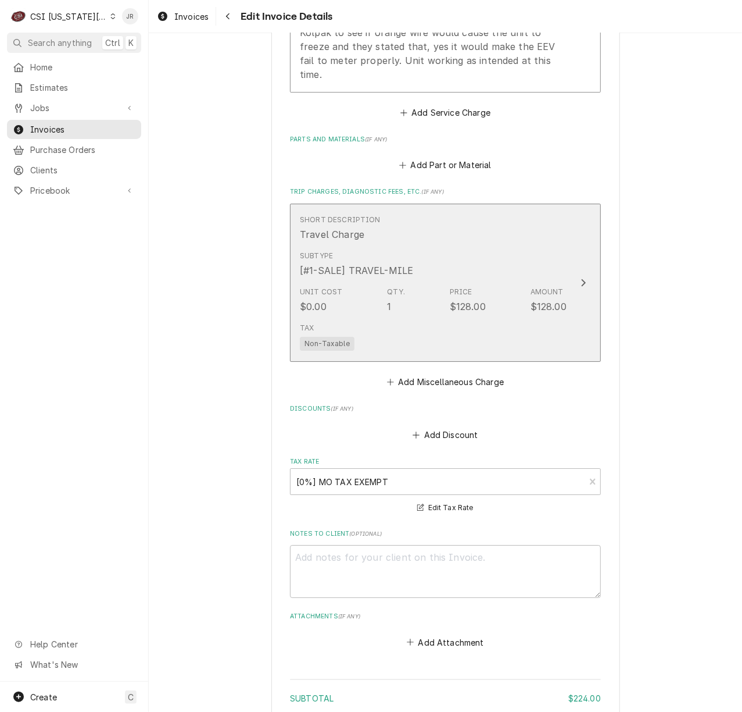
click at [470, 299] on div "$128.00" at bounding box center [468, 306] width 36 height 14
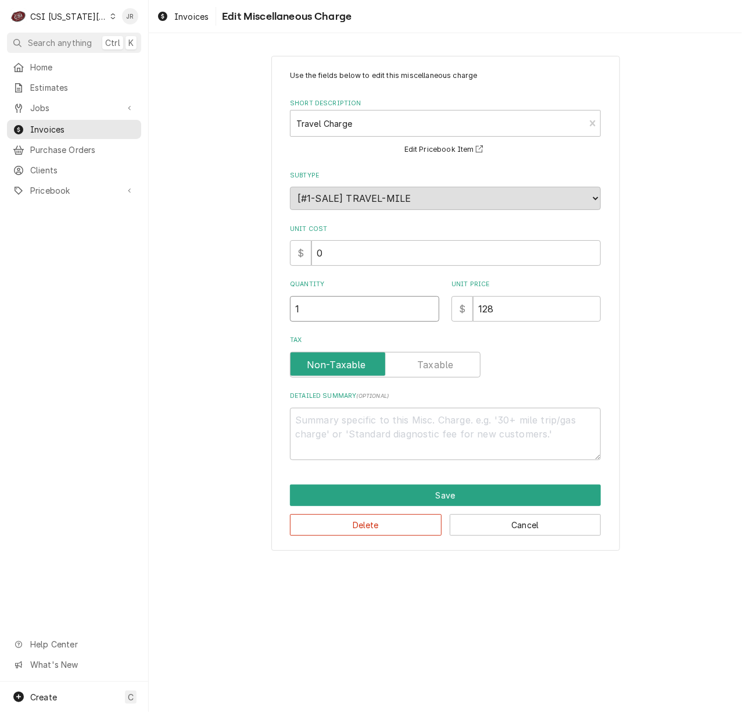
drag, startPoint x: 330, startPoint y: 315, endPoint x: 245, endPoint y: 280, distance: 92.3
click at [245, 280] on div "Use the fields below to edit this miscellaneous charge Short Description Travel…" at bounding box center [446, 302] width 594 height 515
type textarea "x"
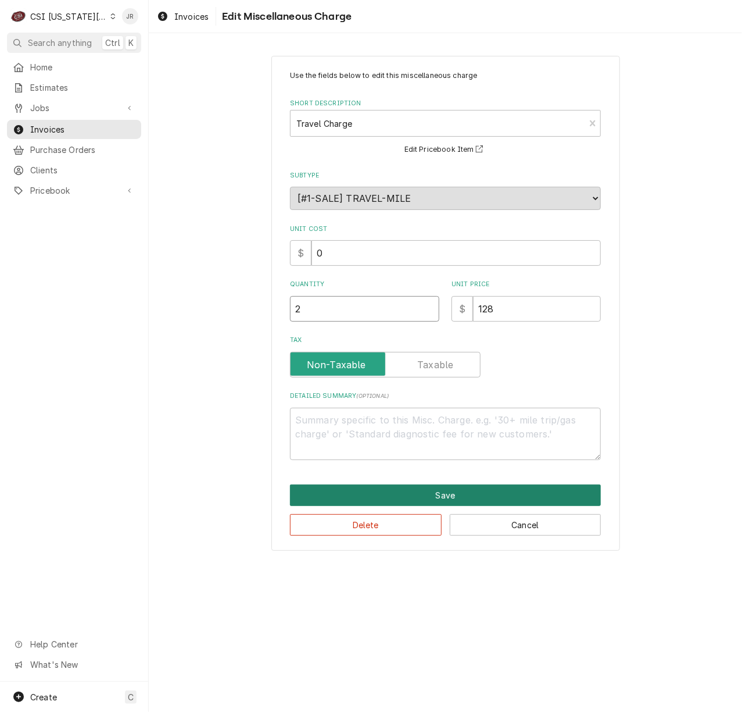
type input "2"
click at [471, 489] on button "Save" at bounding box center [445, 495] width 311 height 22
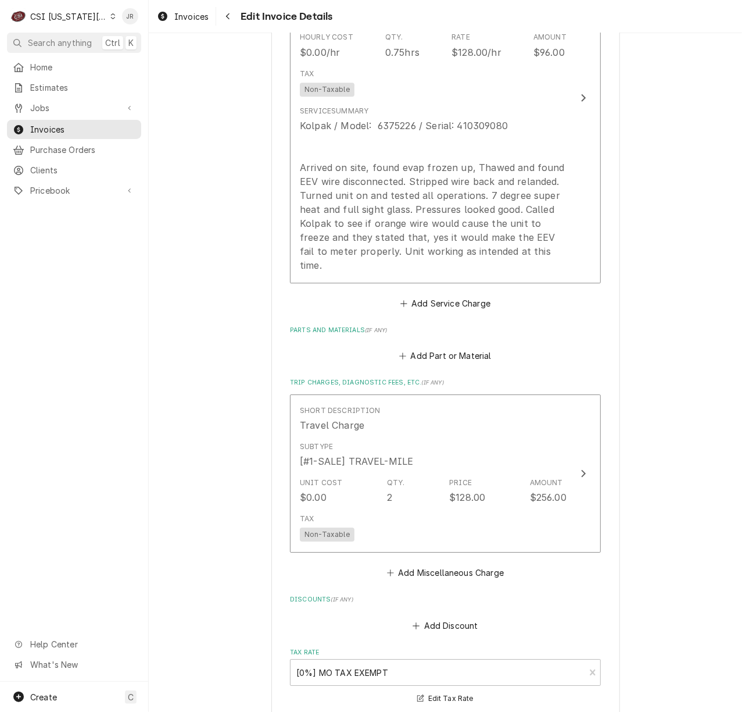
scroll to position [1966, 0]
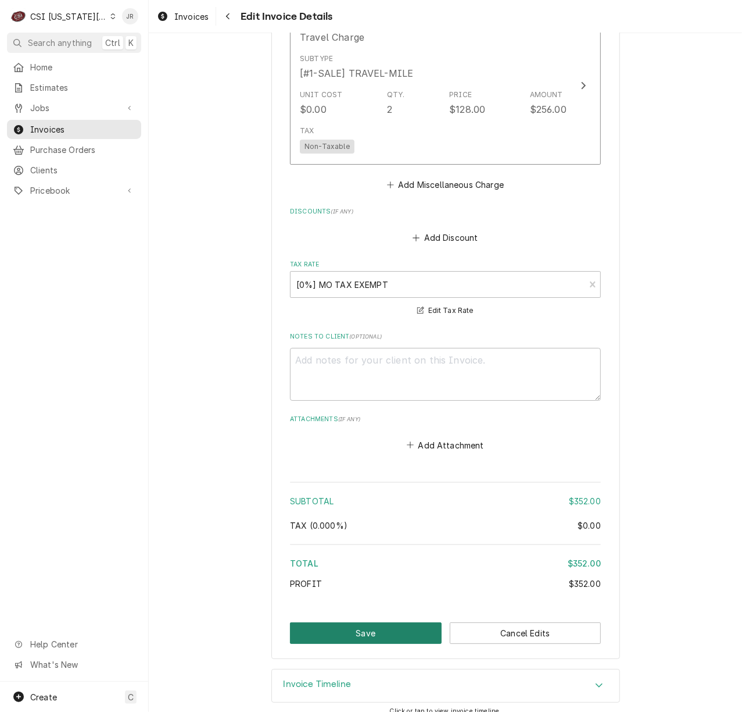
click at [380, 622] on button "Save" at bounding box center [366, 633] width 152 height 22
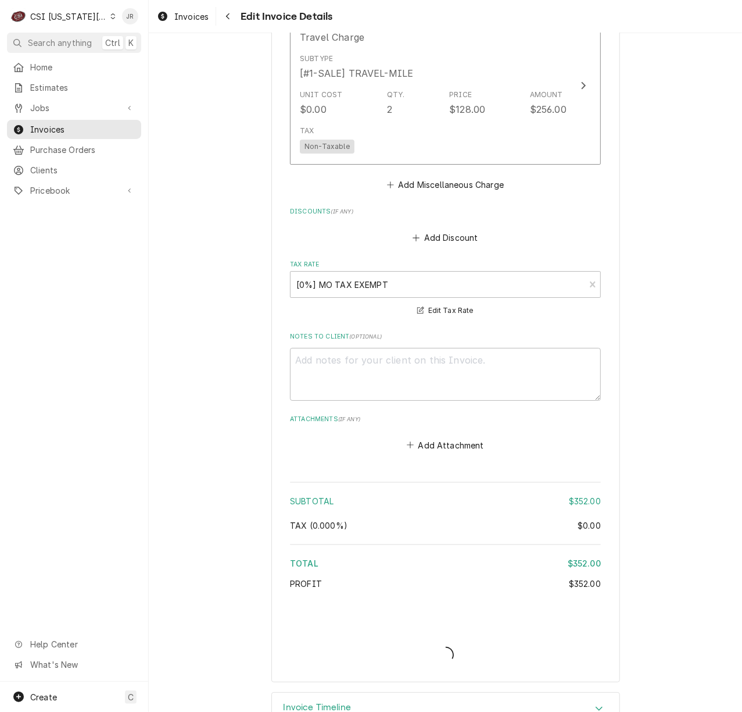
type textarea "x"
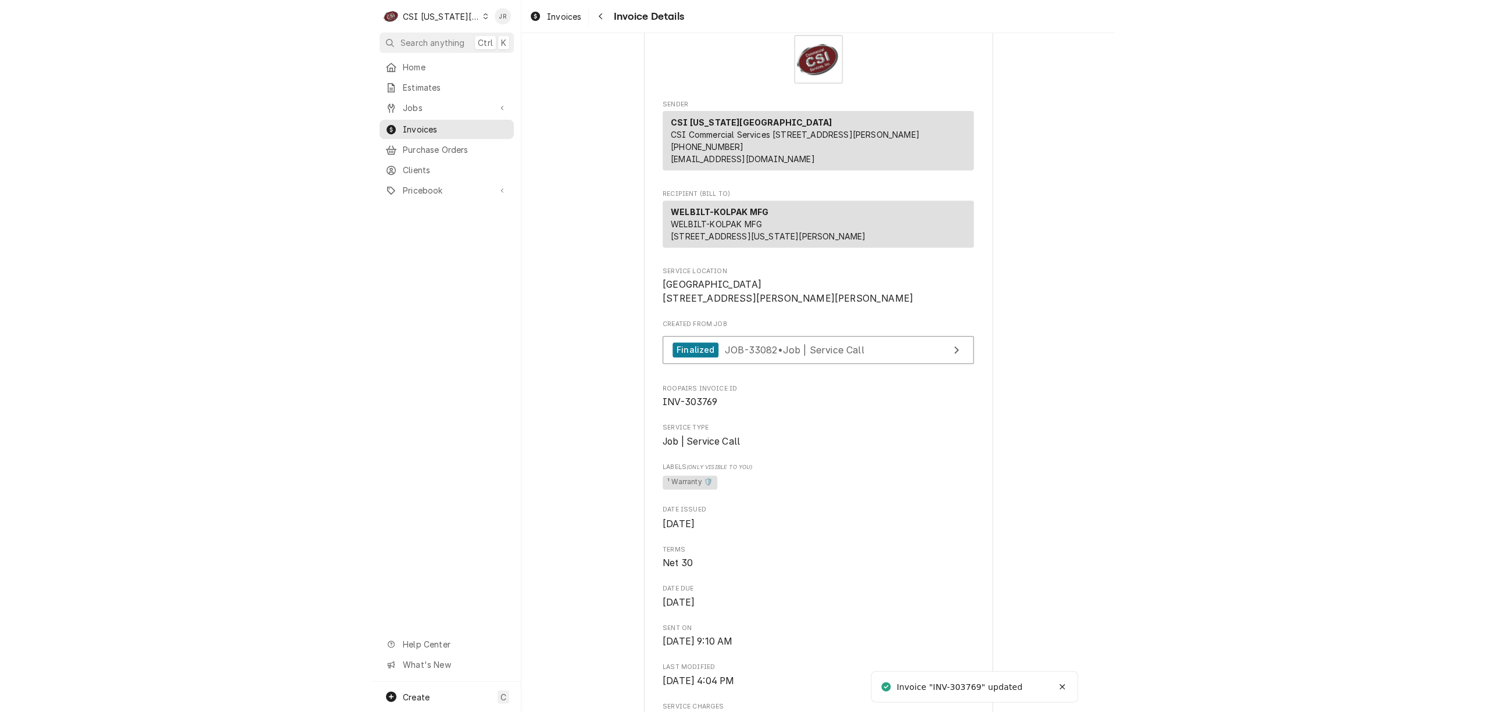
scroll to position [77, 0]
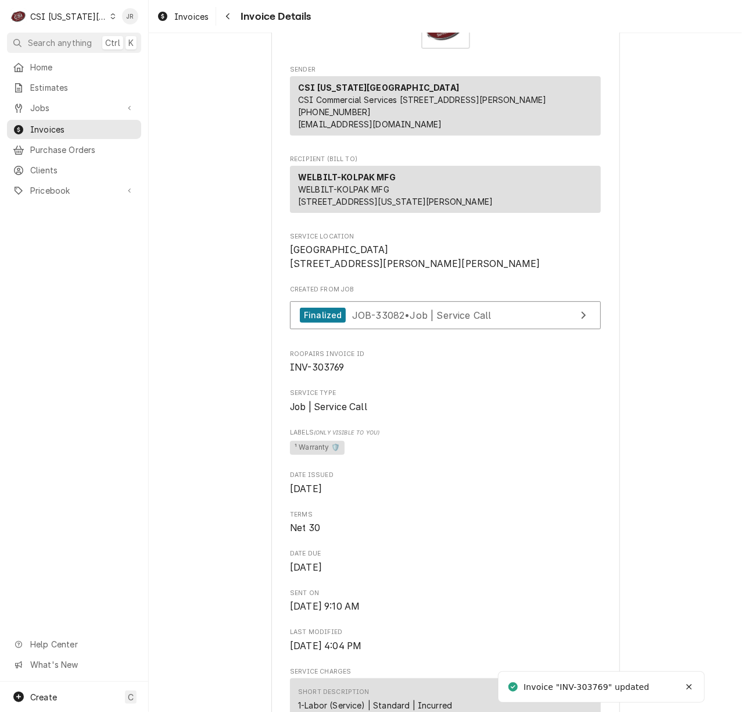
click at [322, 373] on span "INV-303769" at bounding box center [317, 367] width 55 height 11
copy span "303769"
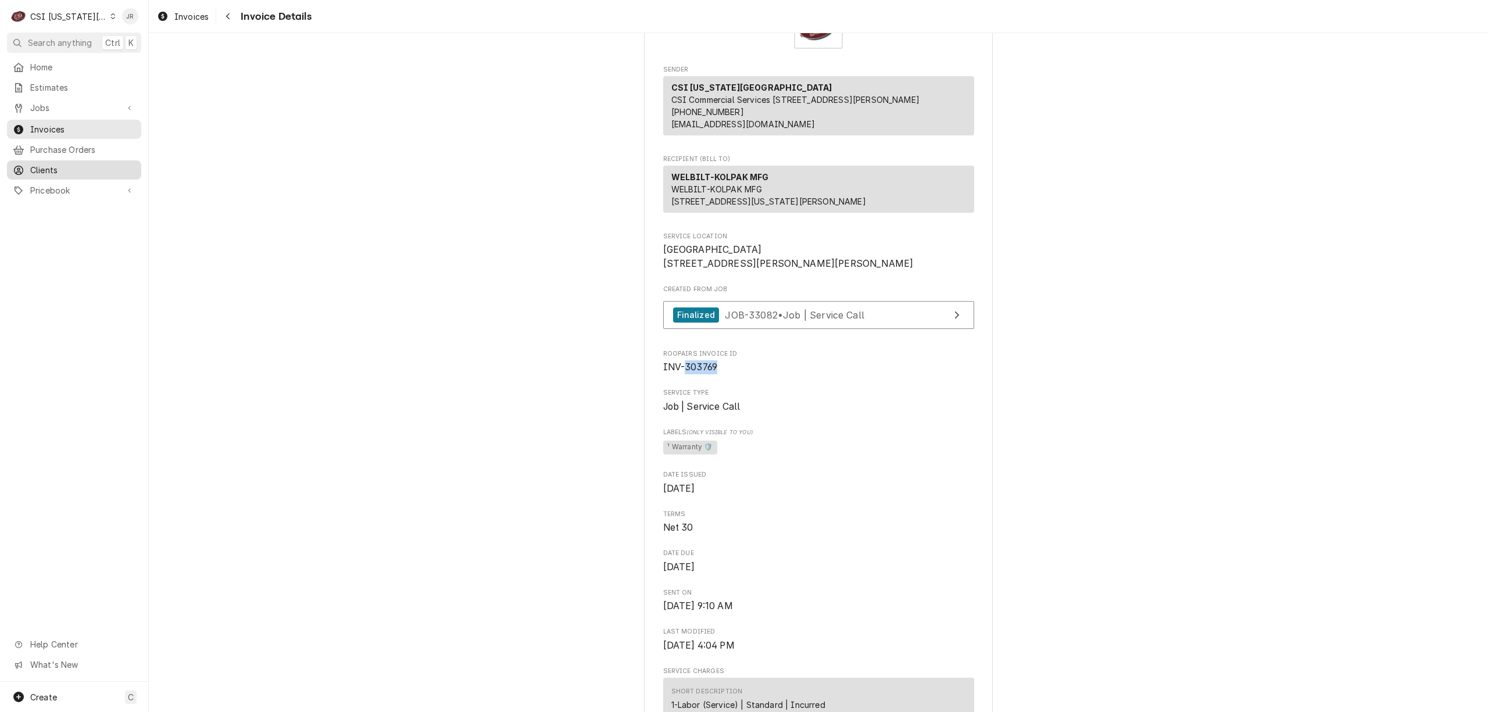
click at [47, 165] on span "Clients" at bounding box center [82, 170] width 105 height 12
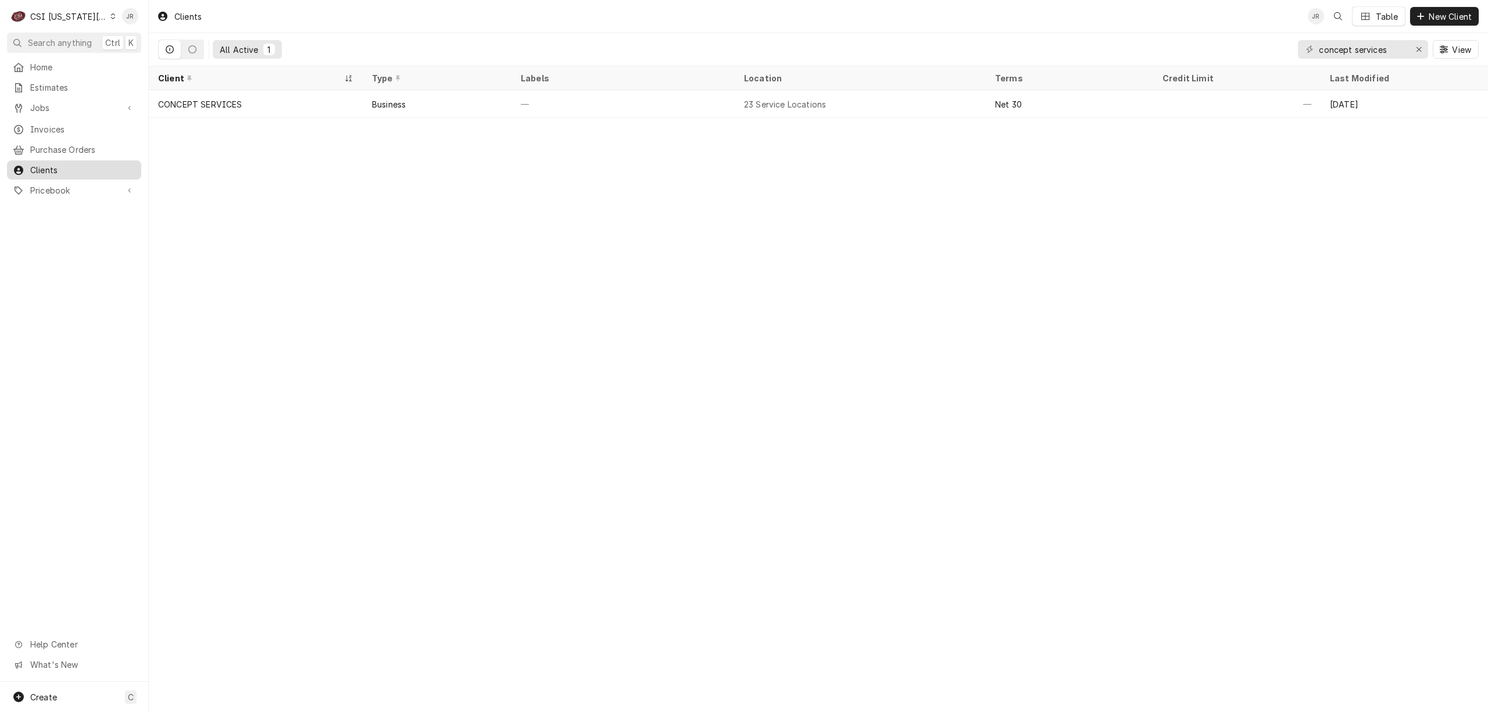
click at [56, 164] on span "Clients" at bounding box center [82, 170] width 105 height 12
drag, startPoint x: 1396, startPoint y: 53, endPoint x: 1250, endPoint y: 42, distance: 146.3
click at [1246, 45] on div "All Active 1 concept services View" at bounding box center [818, 49] width 1321 height 33
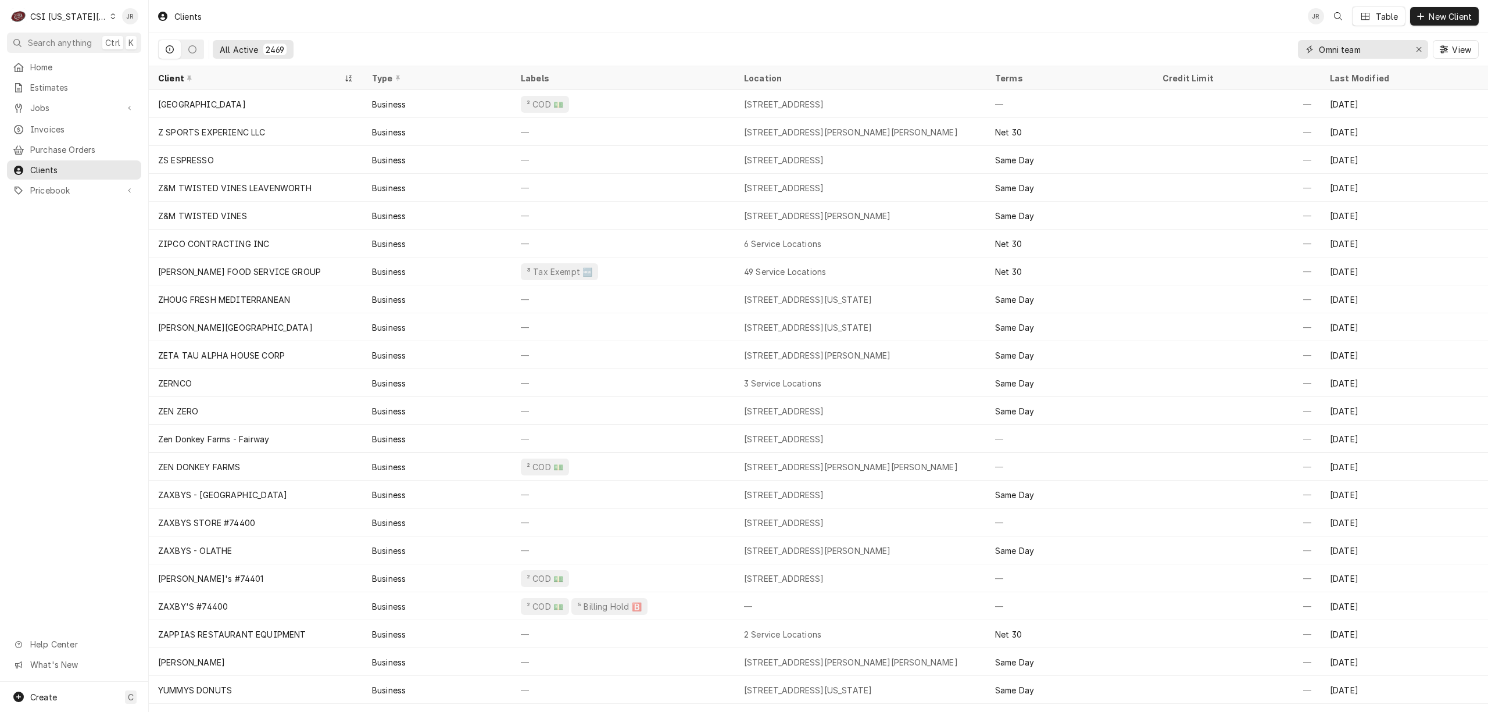
type input "Omni team"
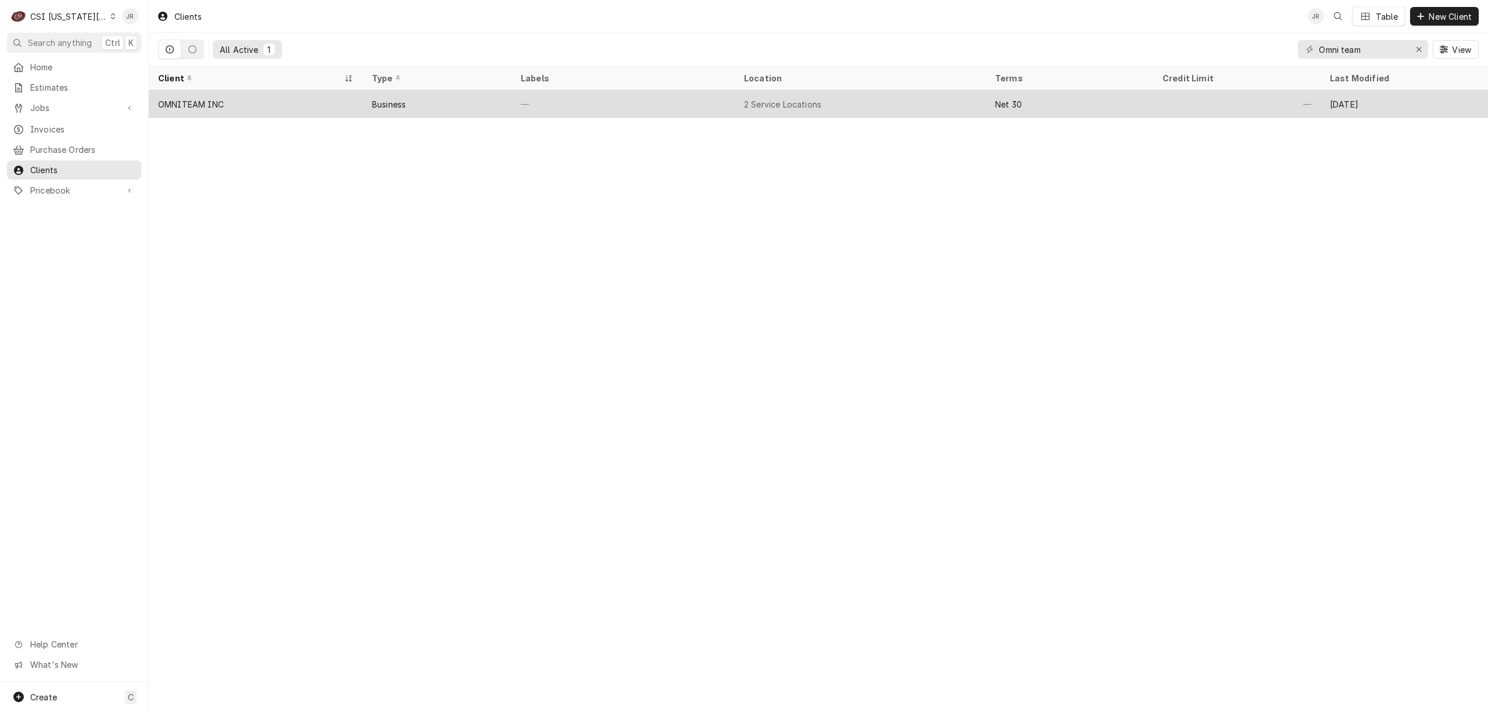
click at [480, 103] on div "Business" at bounding box center [437, 104] width 149 height 28
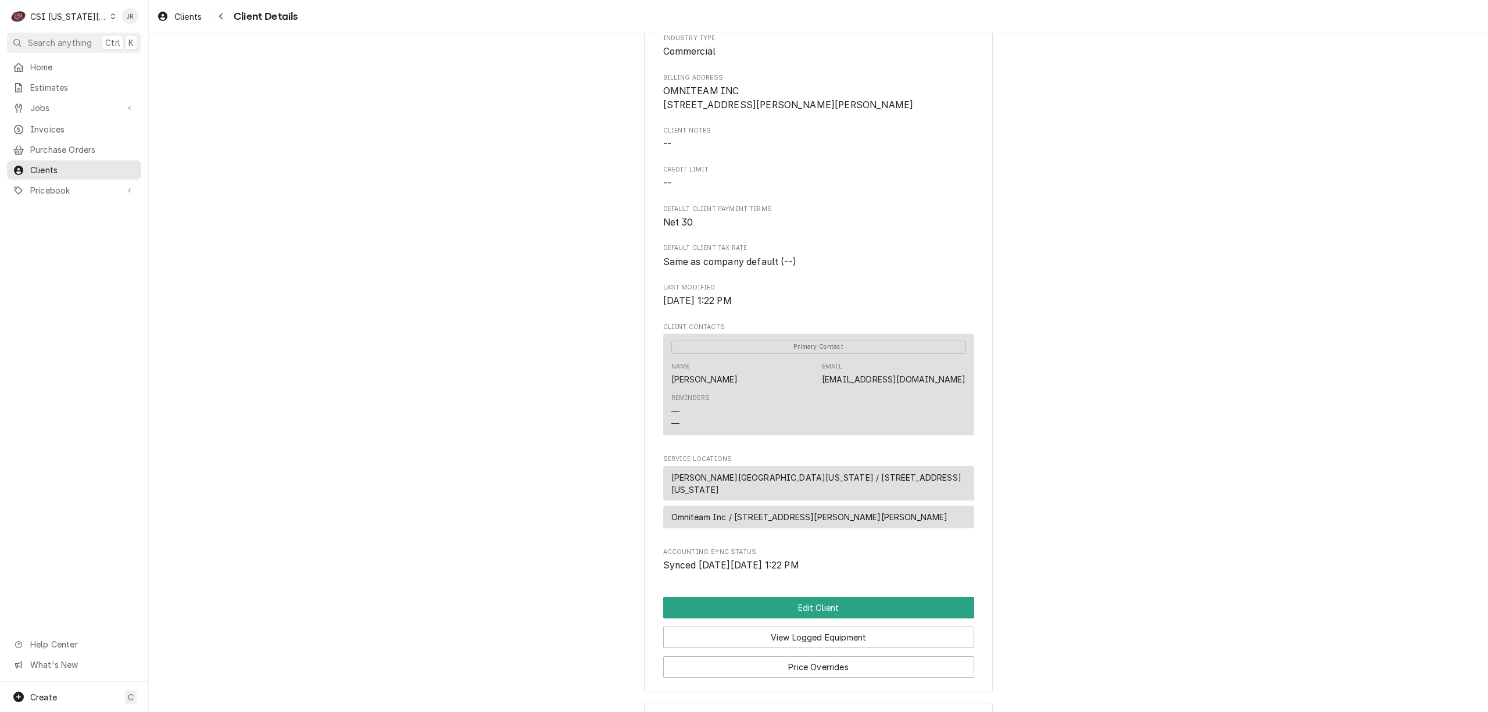
scroll to position [163, 0]
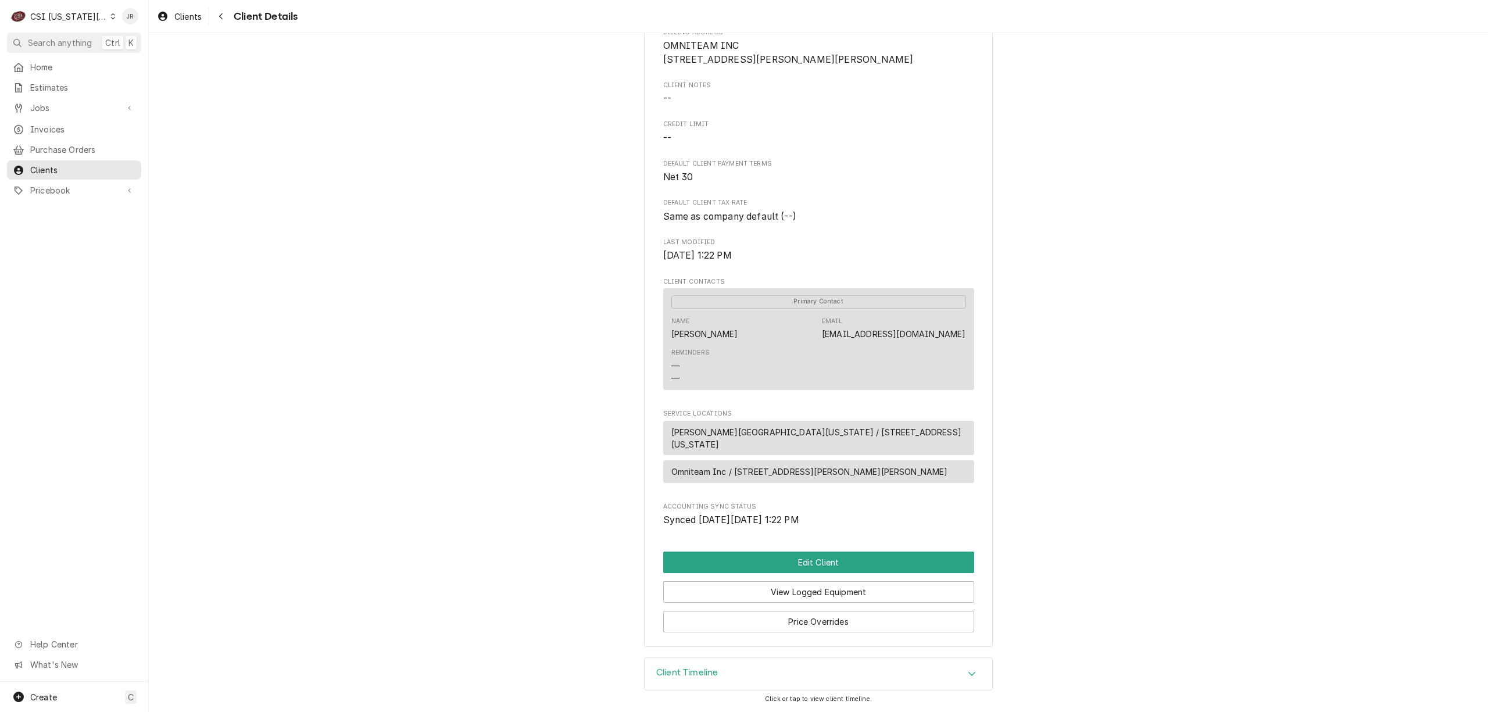
drag, startPoint x: 776, startPoint y: 540, endPoint x: 784, endPoint y: 545, distance: 9.7
click at [780, 543] on div "OMNITEAM INC Client Type Business Industry Type Commercial Billing Address OMNI…" at bounding box center [818, 271] width 349 height 752
click at [796, 552] on button "Edit Client" at bounding box center [818, 563] width 311 height 22
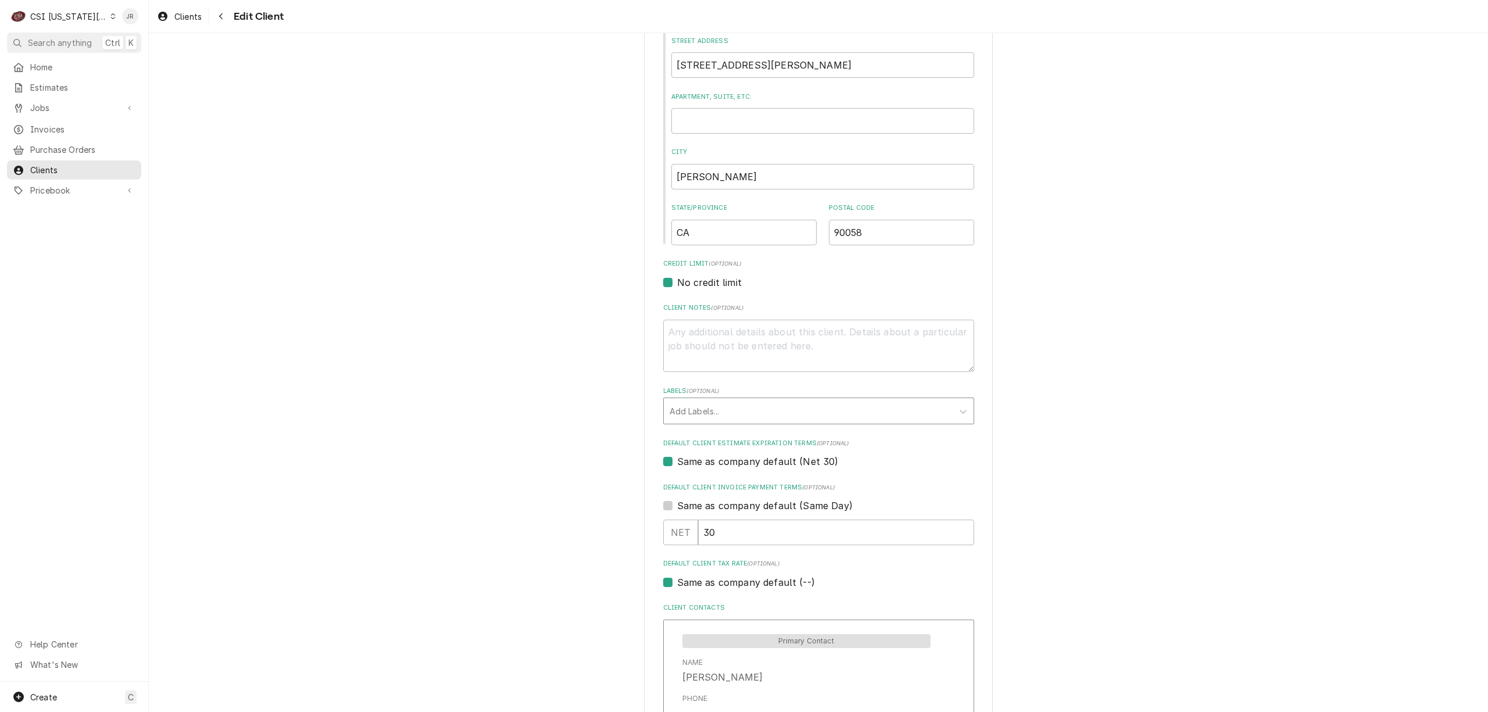
scroll to position [234, 0]
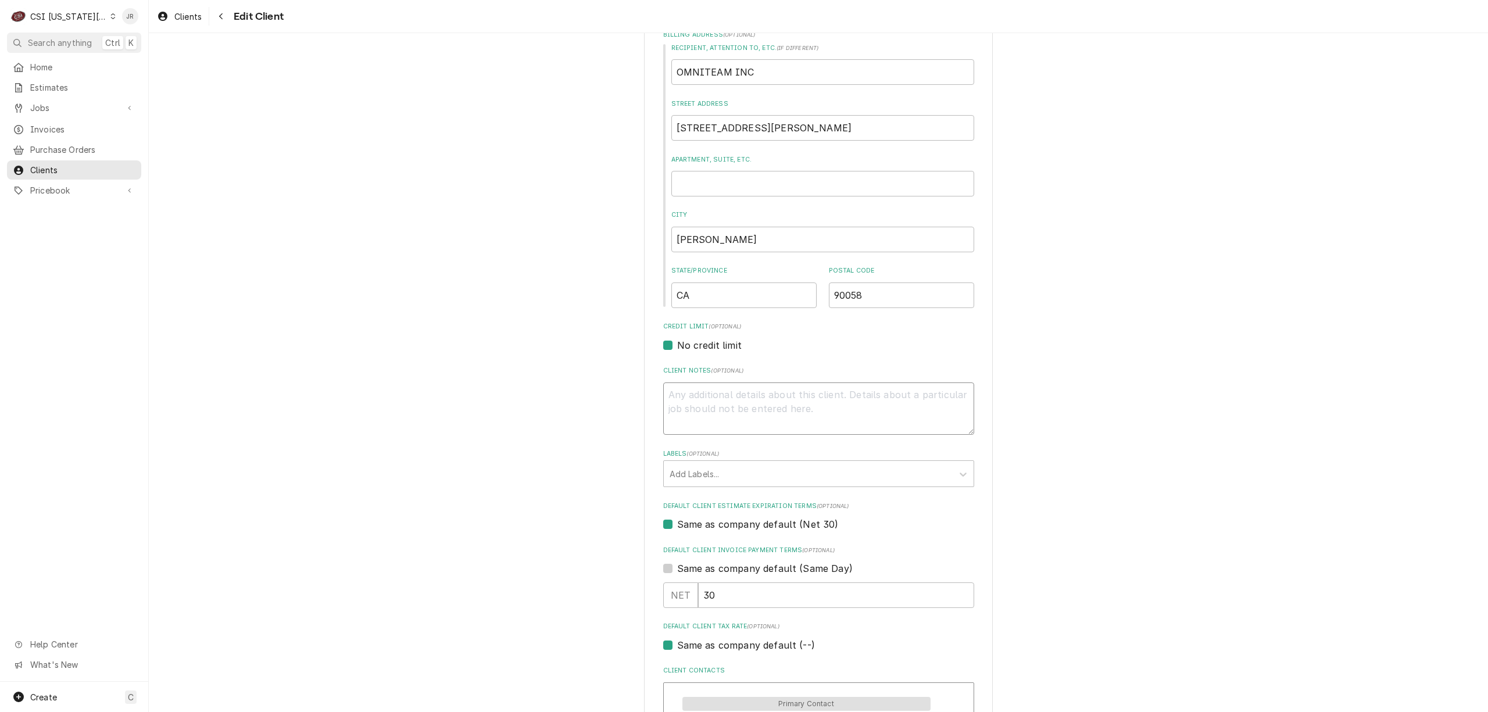
click at [812, 416] on textarea "Client Notes ( optional )" at bounding box center [818, 409] width 311 height 53
paste textarea "If the service company wishes to use truck stock versus waiting for an OEM part…"
type textarea "x"
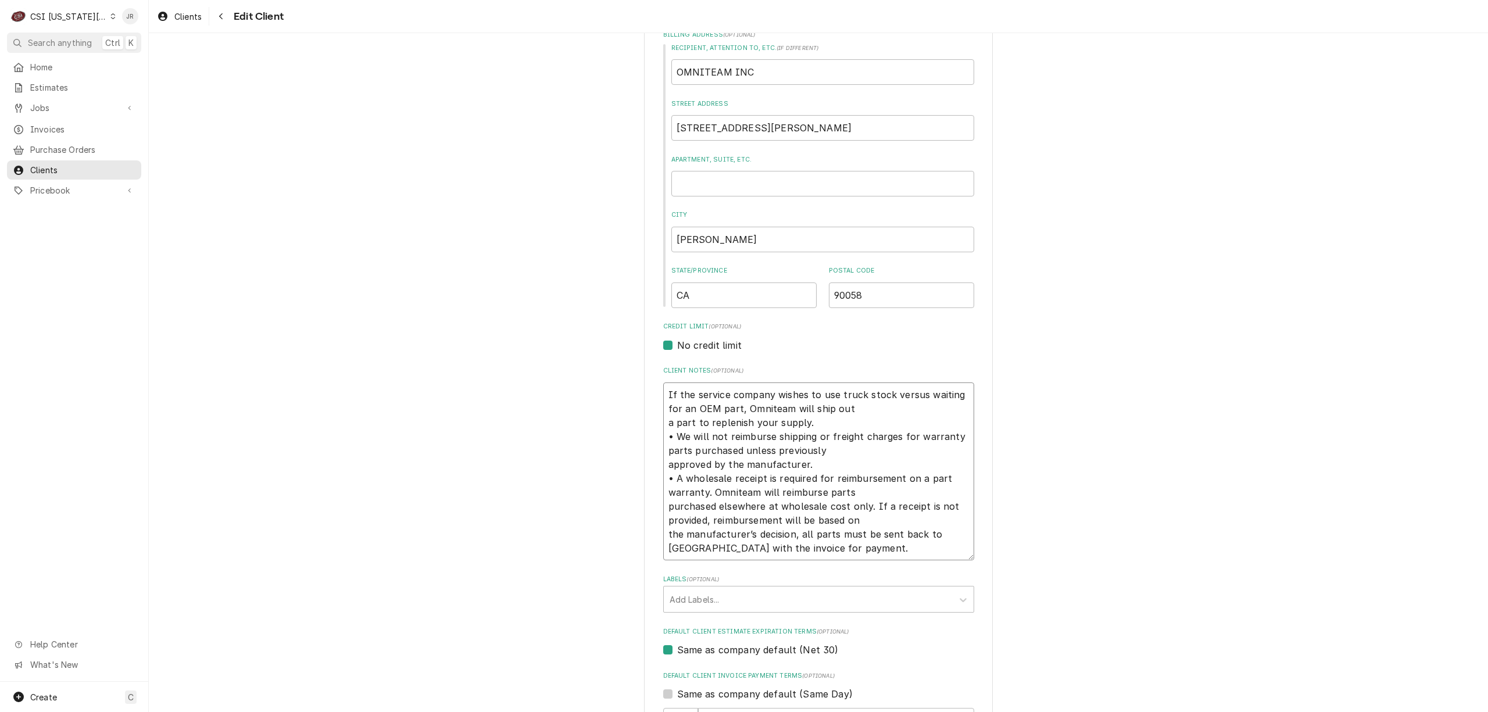
type textarea "If the service company wishes to use truck stock versus waiting for an OEM part…"
click at [756, 388] on textarea "If the service company wishes to use truck stock versus waiting for an OEM part…" at bounding box center [818, 472] width 311 height 178
type textarea "x"
type textarea "If the service company wishes to use truck stock versus waiting for an OEM part…"
paste textarea "All warranty claims must be submitted to Omniteam within 30 days of service. A …"
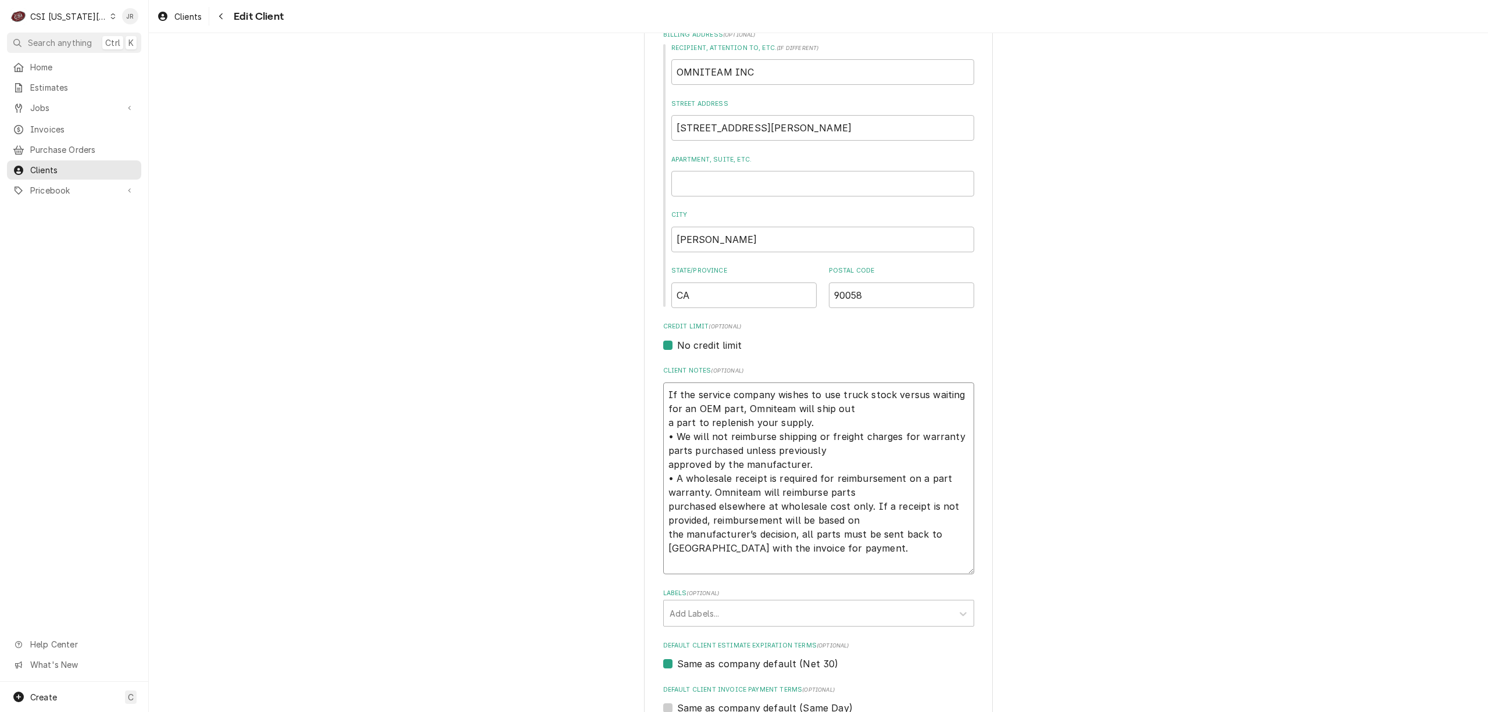
type textarea "x"
type textarea "All warranty claims must be submitted to Omniteam within 30 days of service. A …"
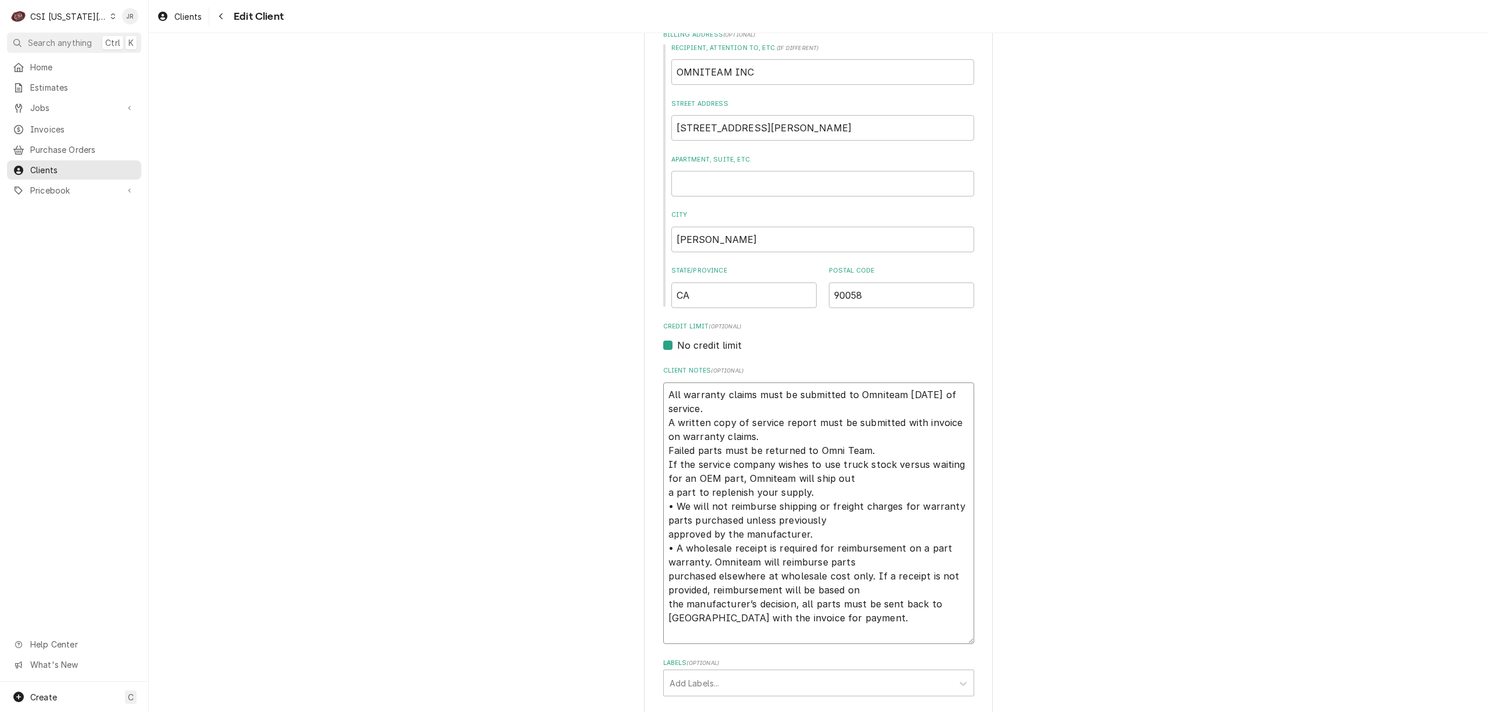
type textarea "x"
type textarea "All warranty claims must be submitted to Omniteam within 30 days of service. A …"
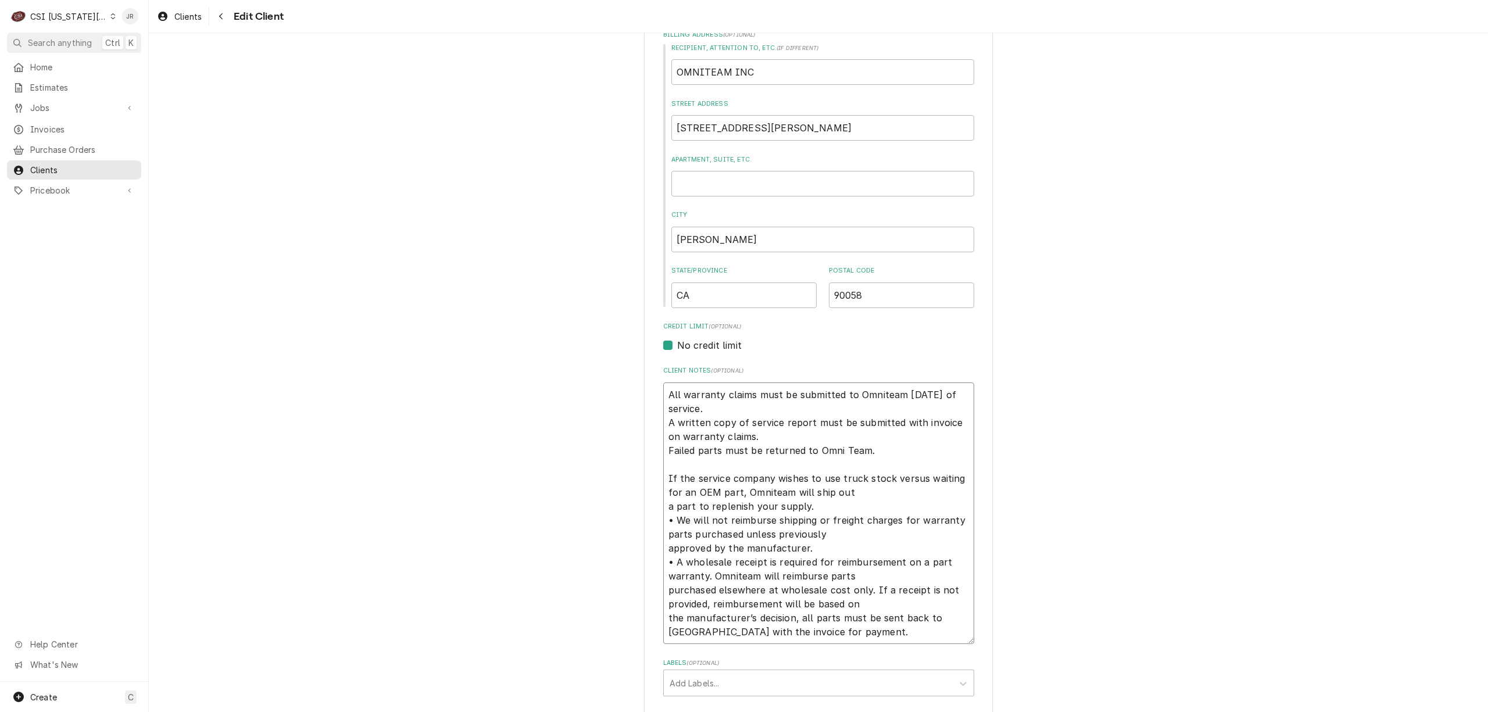
type textarea "x"
type textarea "All warranty claims must be submitted to Omniteam within 30 days of service. A …"
type textarea "x"
type textarea "All warranty claims must be submitted to Omniteam within 30 days of service. A …"
type textarea "x"
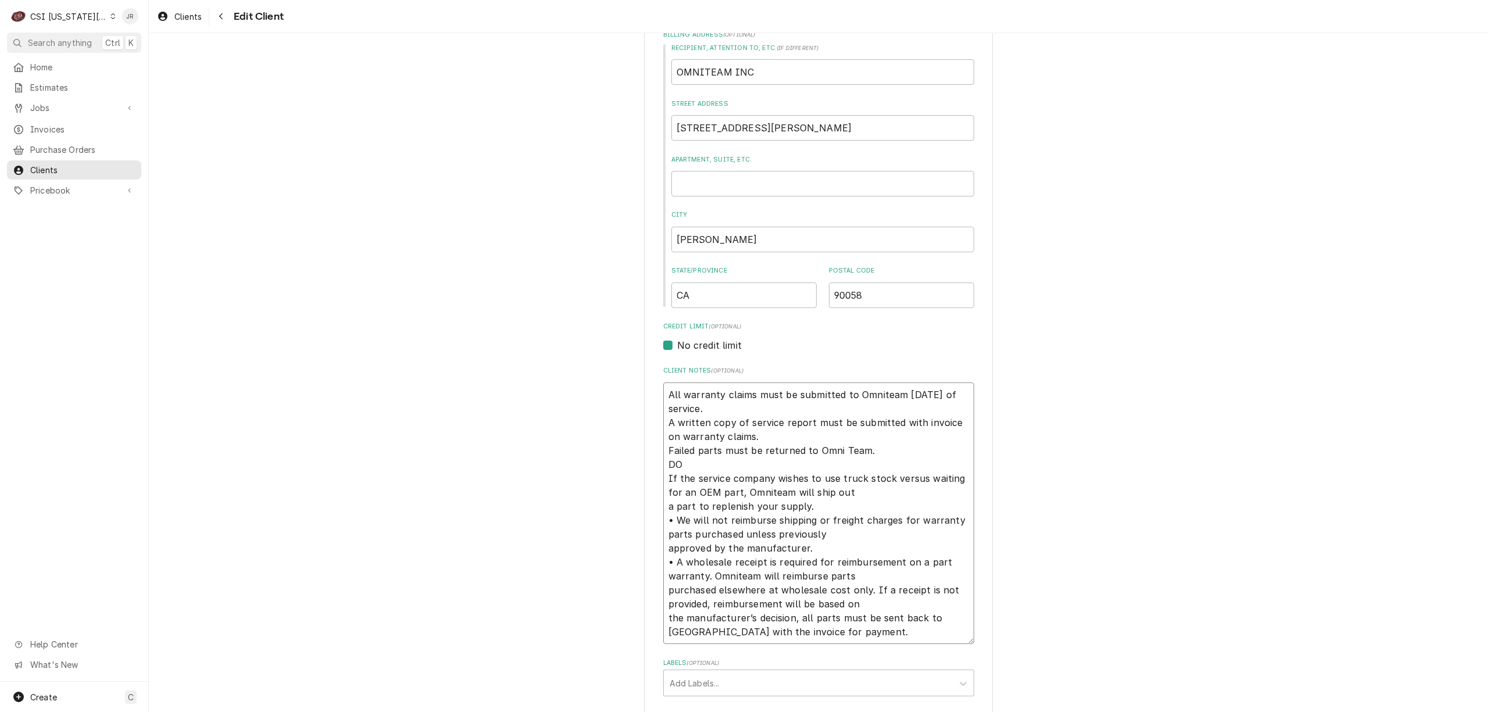
type textarea "All warranty claims must be submitted to Omniteam within 30 days of service. A …"
type textarea "x"
type textarea "All warranty claims must be submitted to Omniteam within 30 days of service. A …"
type textarea "x"
type textarea "All warranty claims must be submitted to Omniteam within 30 days of service. A …"
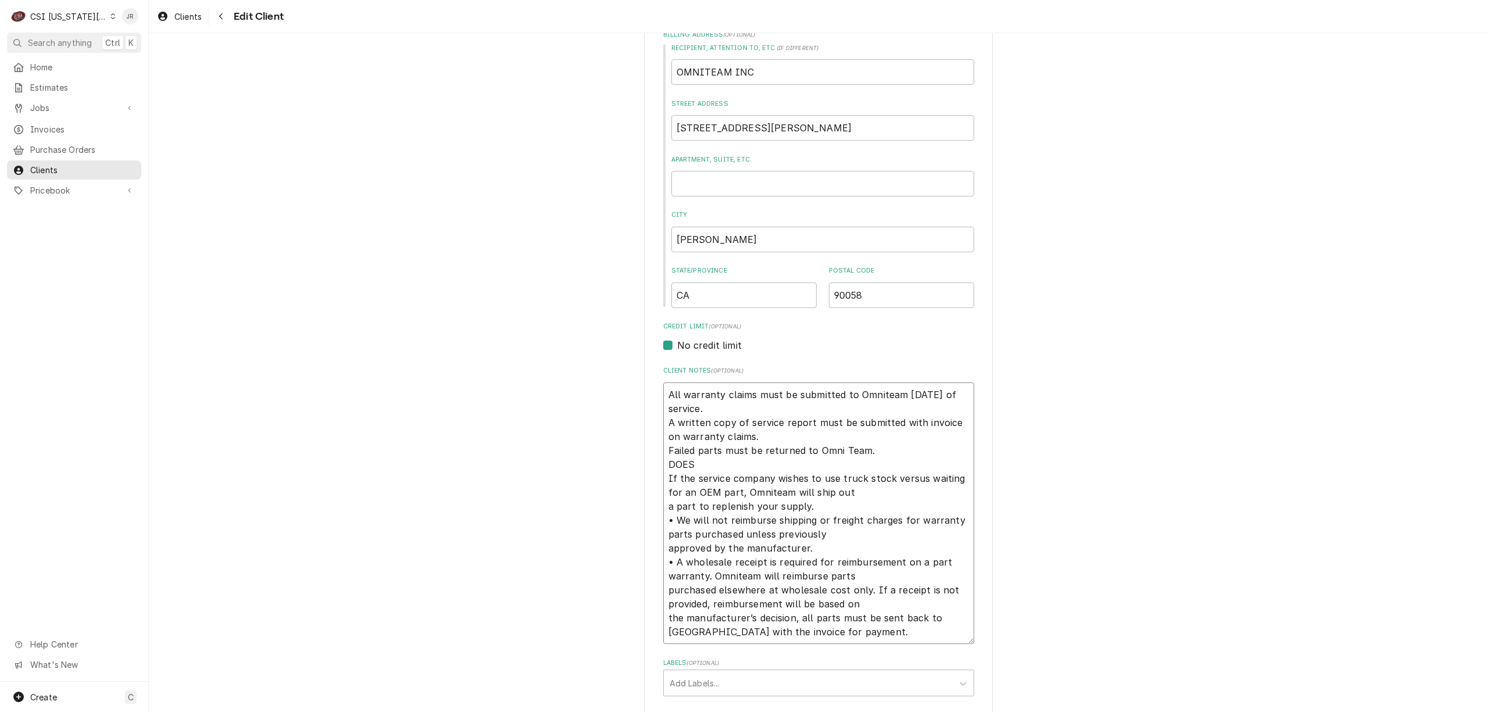
type textarea "x"
type textarea "All warranty claims must be submitted to Omniteam within 30 days of service. A …"
type textarea "x"
type textarea "All warranty claims must be submitted to Omniteam within 30 days of service. A …"
type textarea "x"
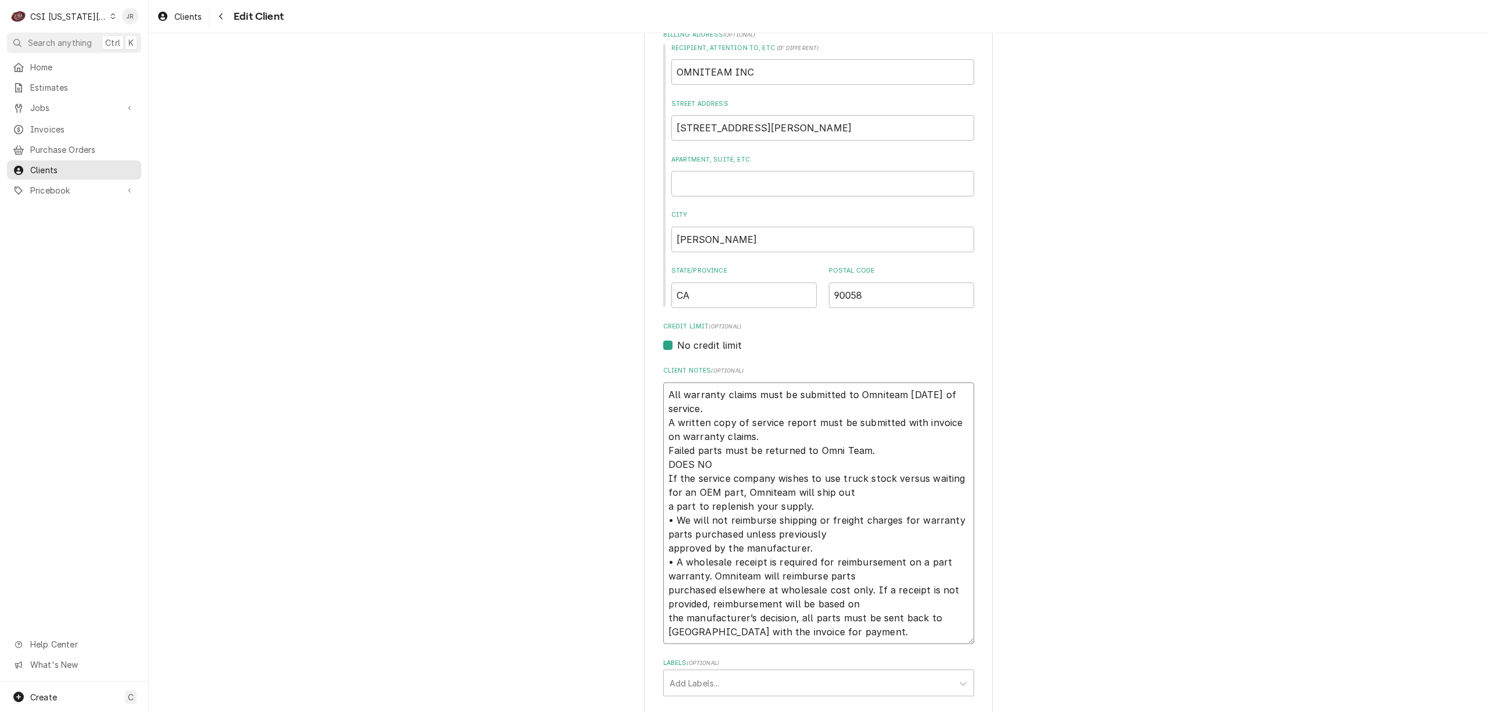
type textarea "All warranty claims must be submitted to Omniteam within 30 days of service. A …"
type textarea "x"
type textarea "All warranty claims must be submitted to Omniteam within 30 days of service. A …"
type textarea "x"
type textarea "All warranty claims must be submitted to Omniteam within 30 days of service. A …"
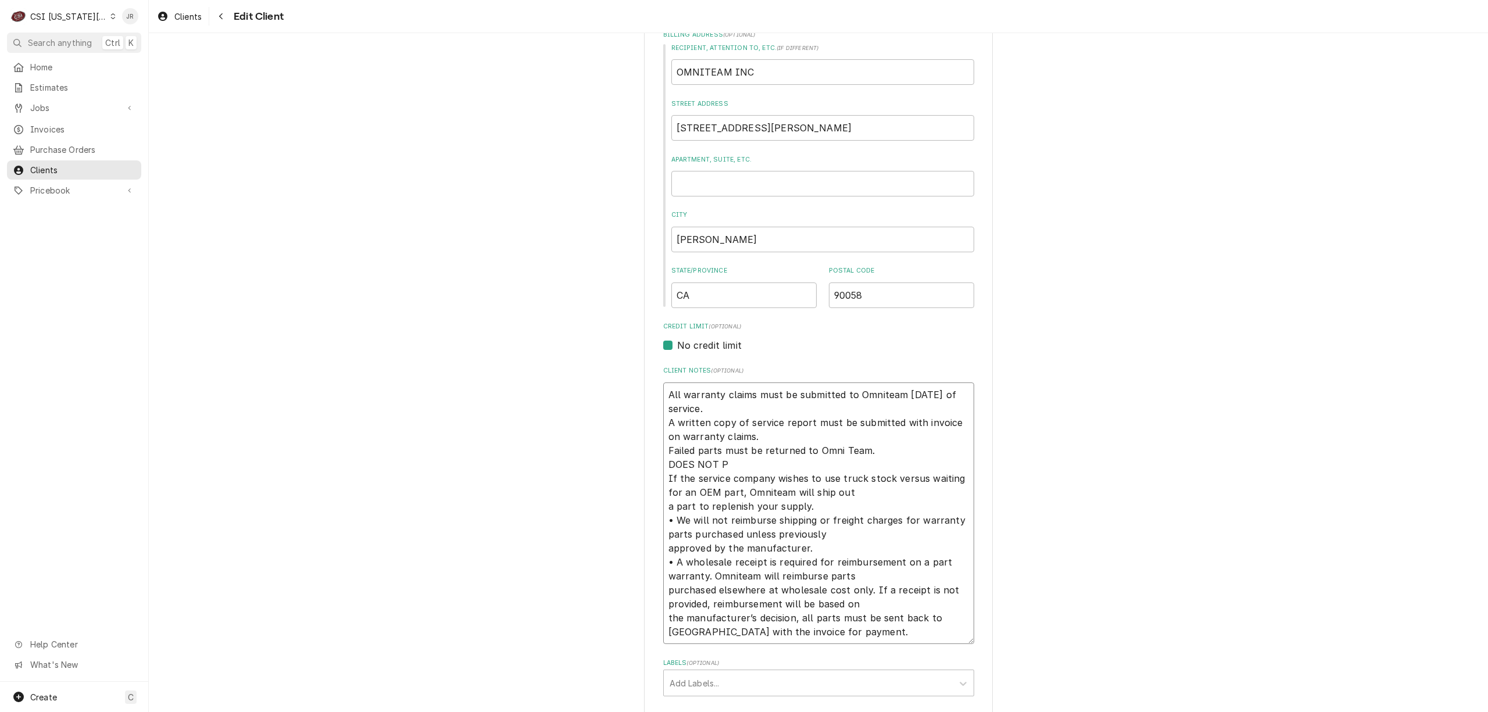
type textarea "x"
type textarea "All warranty claims must be submitted to Omniteam within 30 days of service. A …"
type textarea "x"
type textarea "All warranty claims must be submitted to Omniteam within 30 days of service. A …"
type textarea "x"
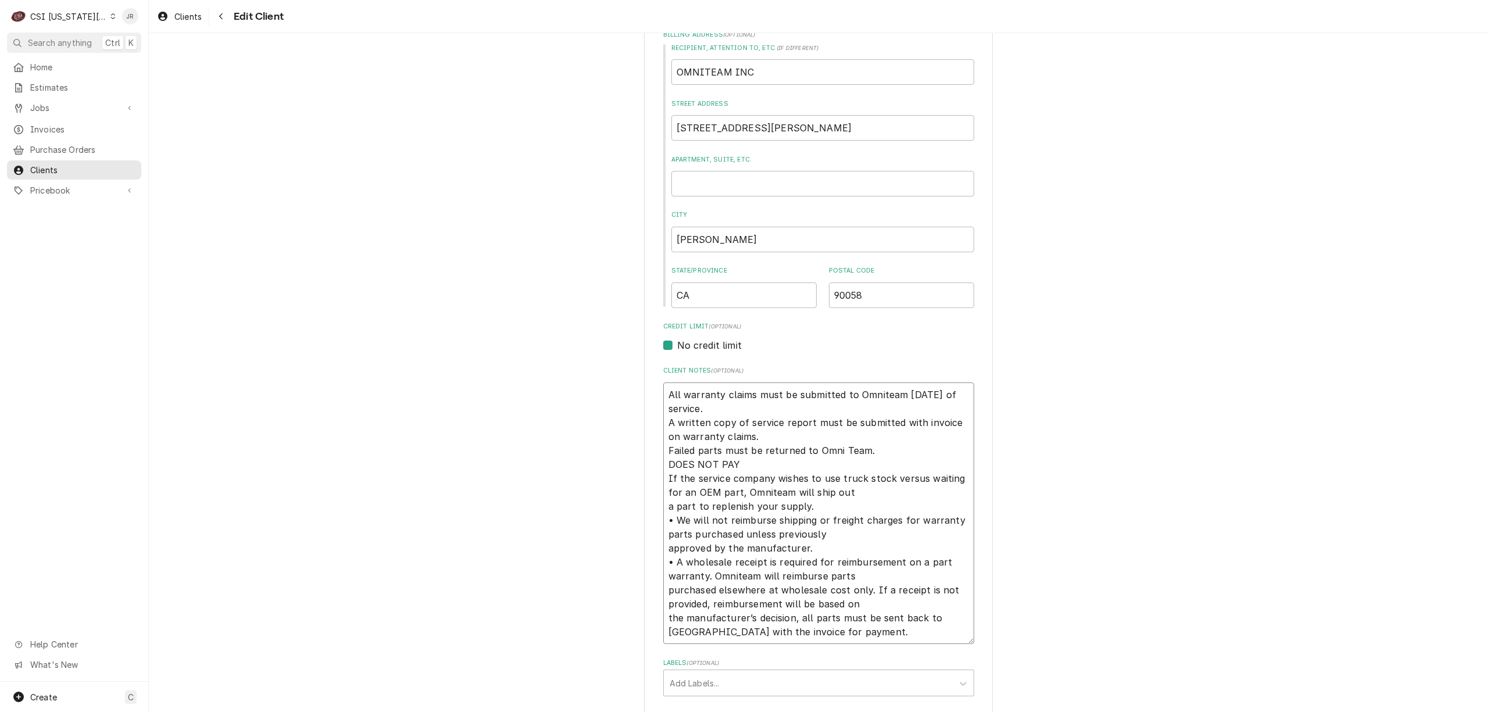
type textarea "All warranty claims must be submitted to Omniteam within 30 days of service. A …"
type textarea "x"
type textarea "All warranty claims must be submitted to Omniteam within 30 days of service. A …"
type textarea "x"
type textarea "All warranty claims must be submitted to Omniteam within 30 days of service. A …"
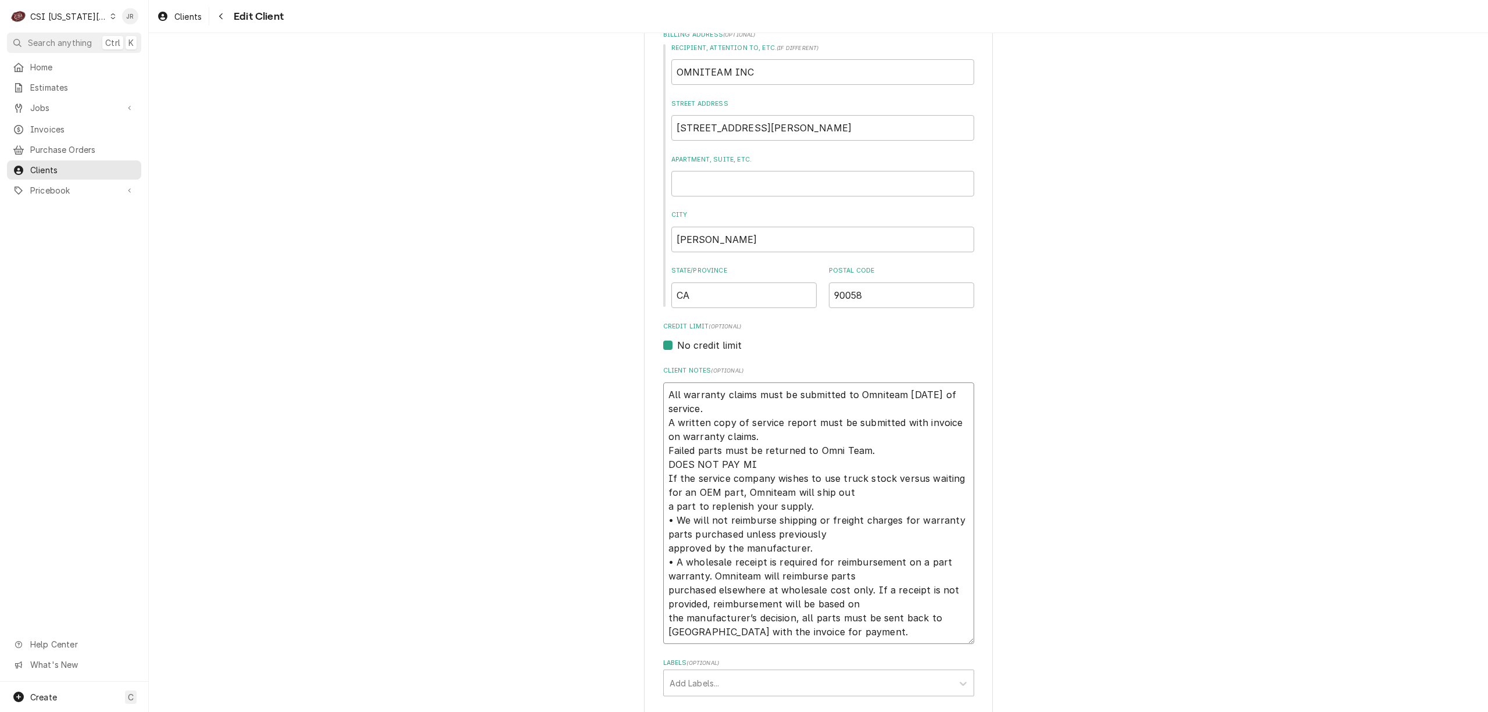
type textarea "x"
type textarea "All warranty claims must be submitted to Omniteam within 30 days of service. A …"
type textarea "x"
type textarea "All warranty claims must be submitted to Omniteam within 30 days of service. A …"
type textarea "x"
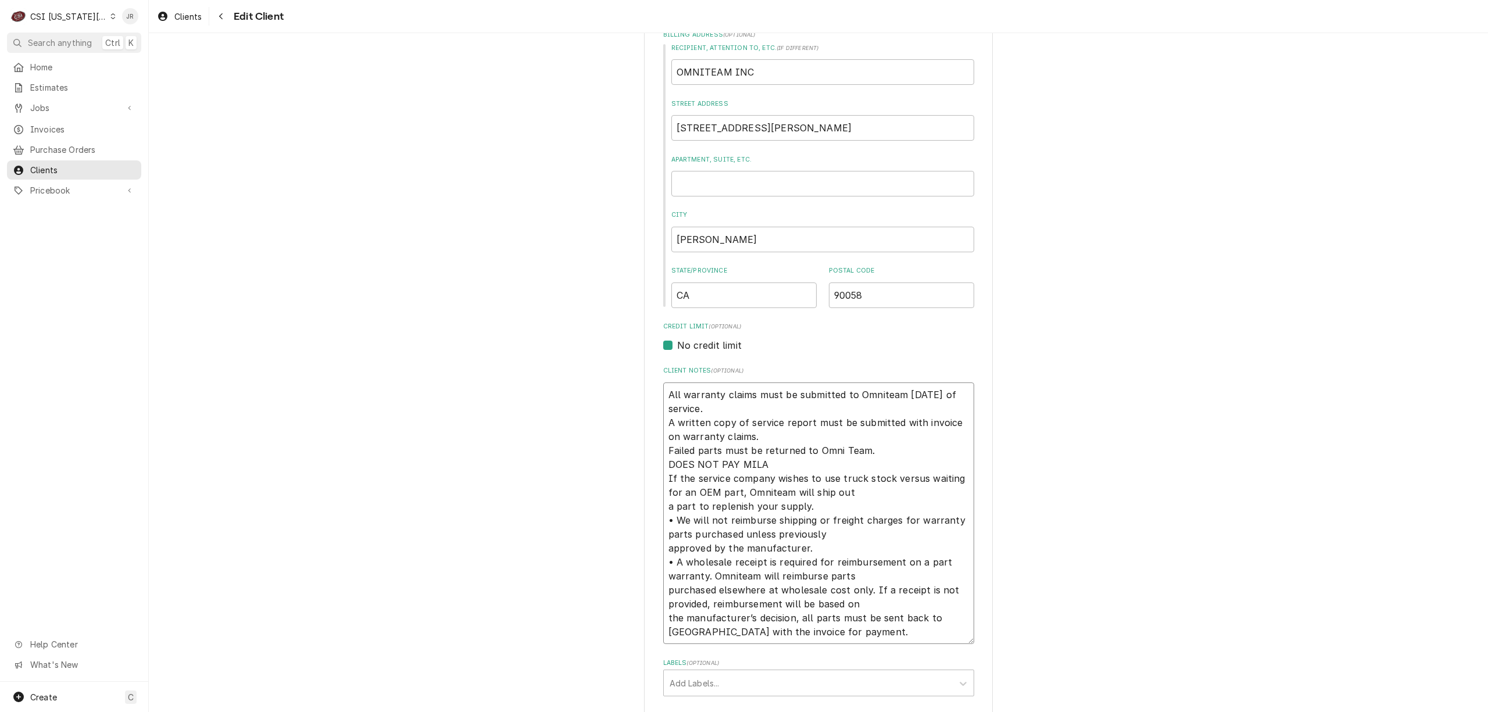
type textarea "All warranty claims must be submitted to Omniteam within 30 days of service. A …"
type textarea "x"
type textarea "All warranty claims must be submitted to Omniteam within 30 days of service. A …"
type textarea "x"
type textarea "All warranty claims must be submitted to Omniteam within 30 days of service. A …"
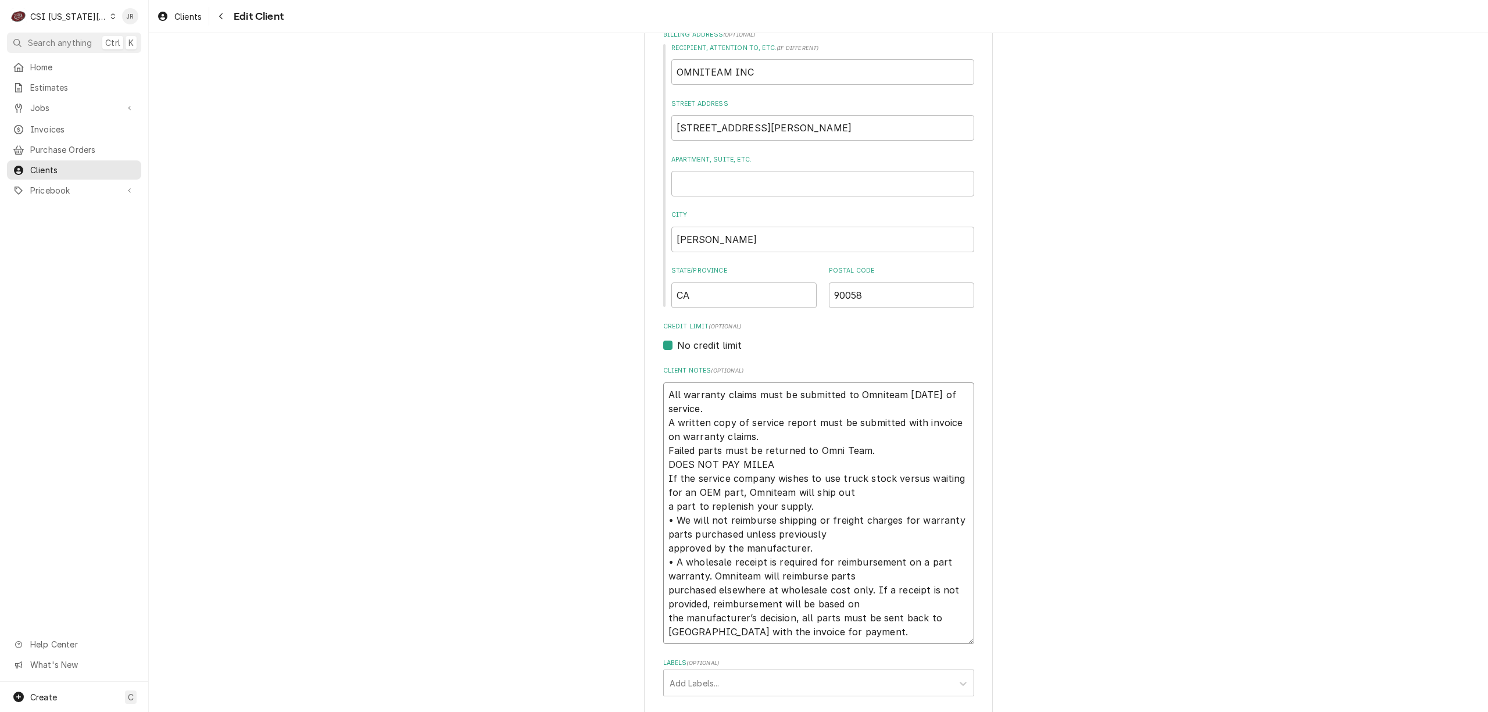
type textarea "x"
type textarea "All warranty claims must be submitted to Omniteam within 30 days of service. A …"
type textarea "x"
type textarea "All warranty claims must be submitted to Omniteam within 30 days of service. A …"
type textarea "x"
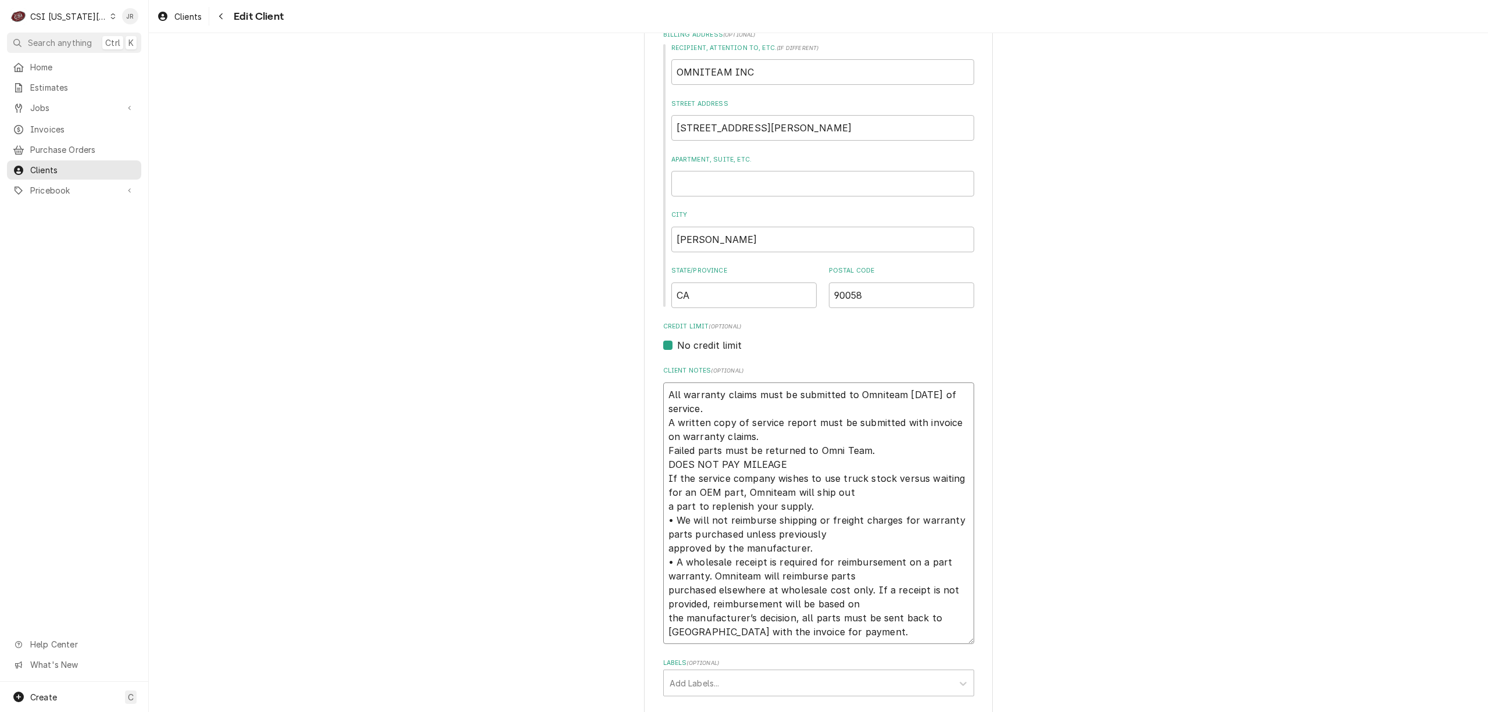
type textarea "All warranty claims must be submitted to Omniteam within 30 days of service. A …"
type textarea "x"
type textarea "All warranty claims must be submitted to Omniteam within 30 days of service. A …"
type textarea "x"
type textarea "All warranty claims must be submitted to Omniteam within 30 days of service. A …"
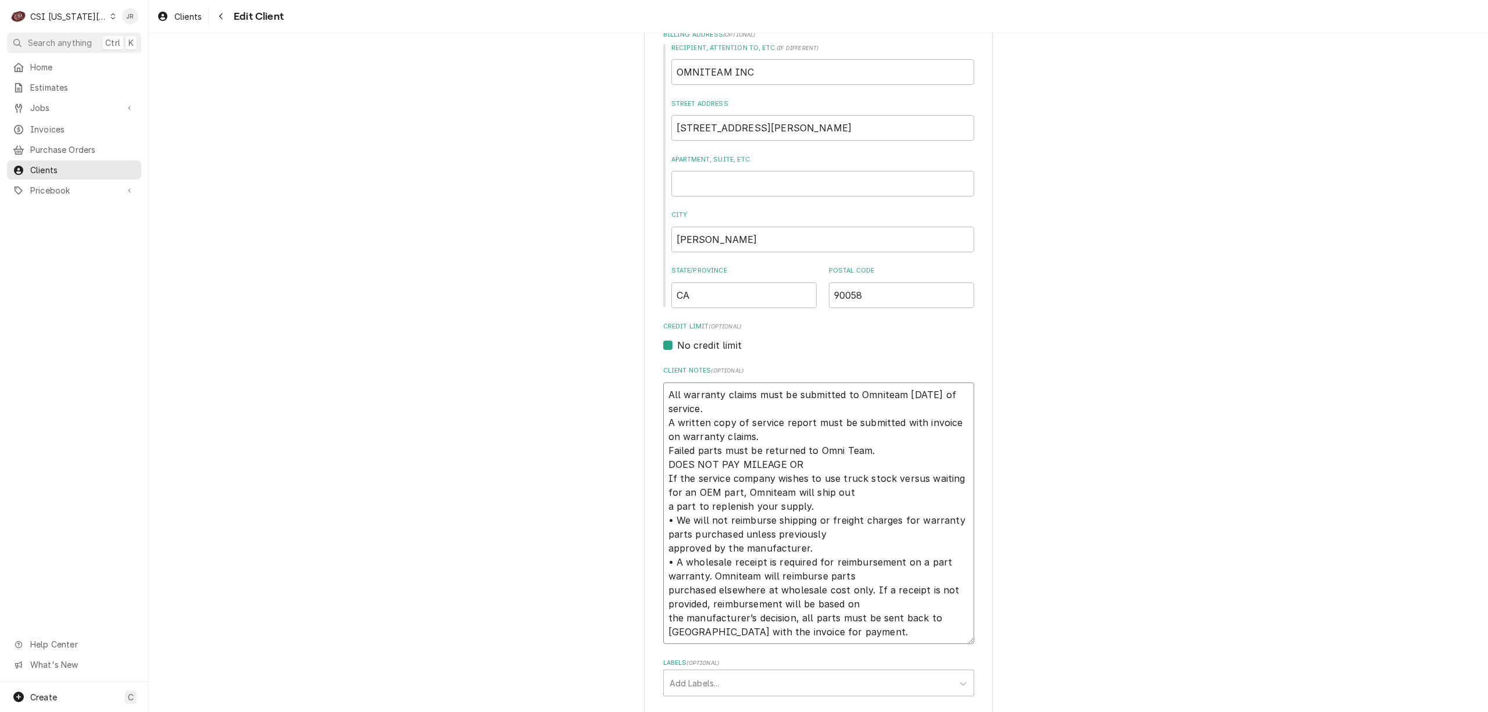
type textarea "x"
type textarea "All warranty claims must be submitted to Omniteam within 30 days of service. A …"
type textarea "x"
type textarea "All warranty claims must be submitted to Omniteam within 30 days of service. A …"
type textarea "x"
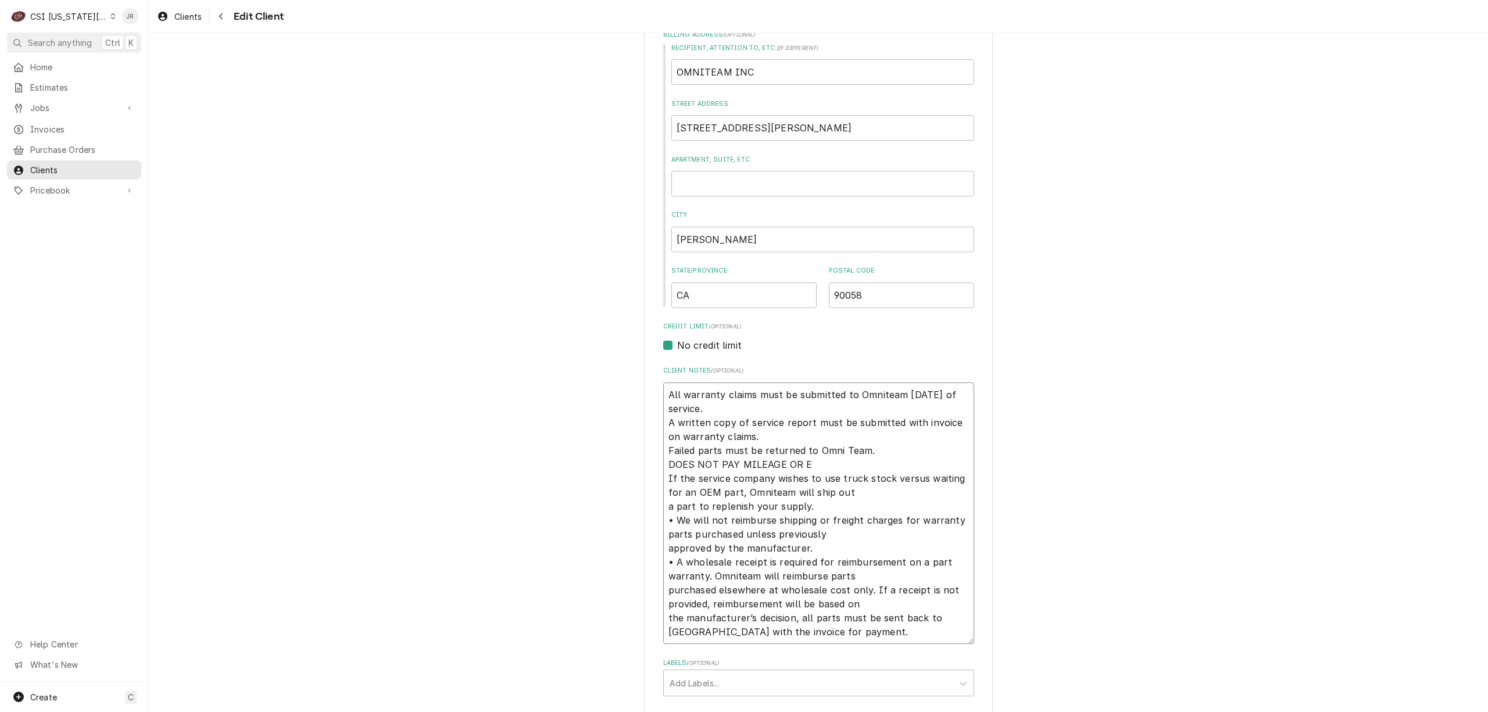
type textarea "All warranty claims must be submitted to Omniteam within 30 days of service. A …"
type textarea "x"
type textarea "All warranty claims must be submitted to Omniteam within 30 days of service. A …"
type textarea "x"
type textarea "All warranty claims must be submitted to Omniteam within 30 days of service. A …"
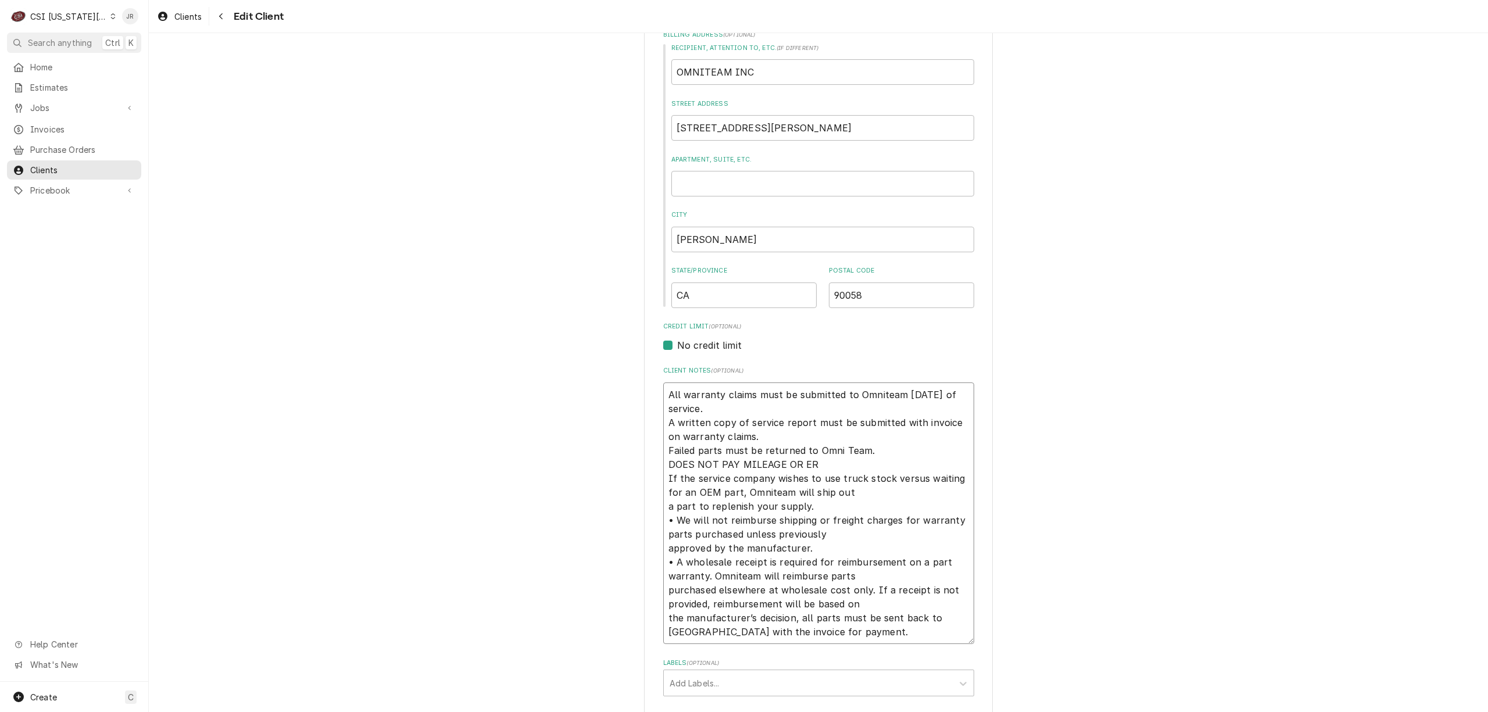
type textarea "x"
type textarea "All warranty claims must be submitted to Omniteam within 30 days of service. A …"
type textarea "x"
type textarea "All warranty claims must be submitted to Omniteam within 30 days of service. A …"
type textarea "x"
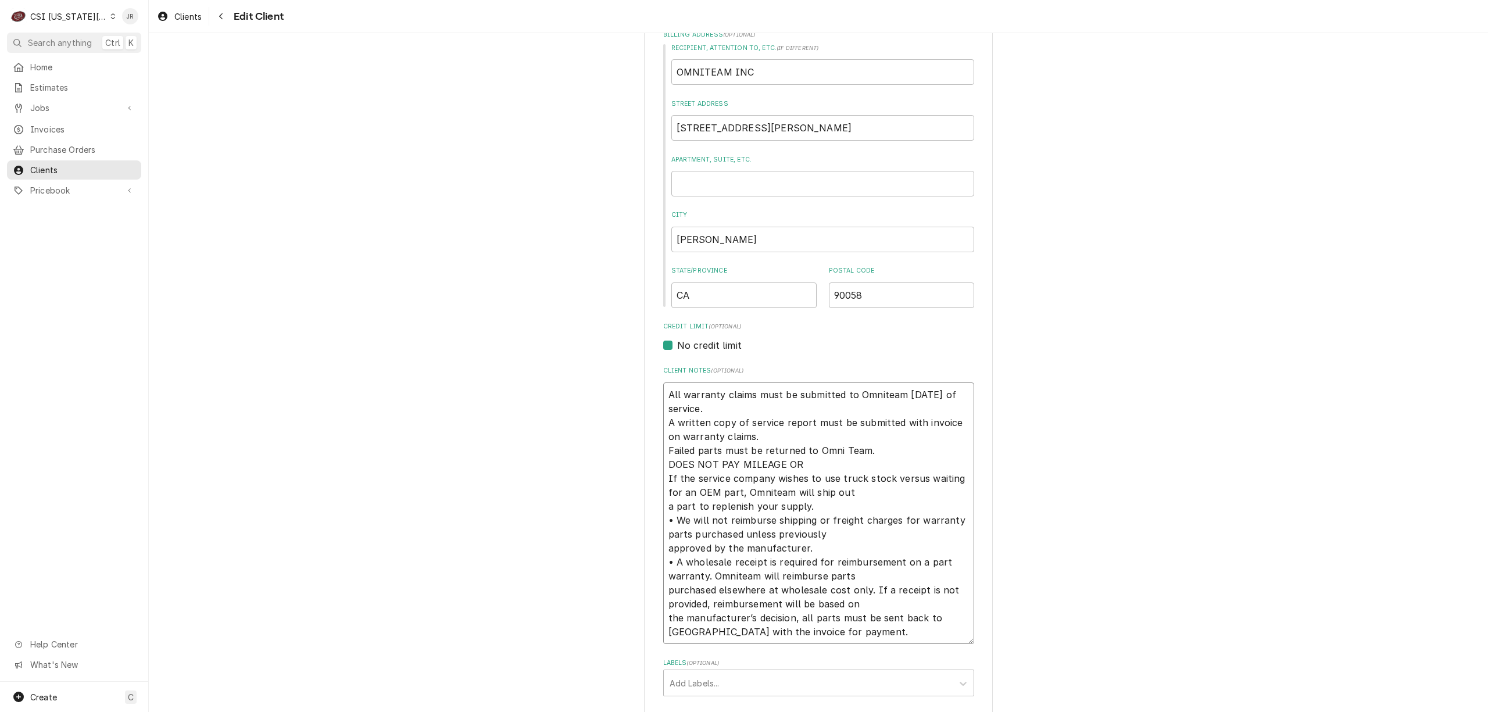
type textarea "All warranty claims must be submitted to Omniteam within 30 days of service. A …"
type textarea "x"
type textarea "All warranty claims must be submitted to Omniteam within 30 days of service. A …"
type textarea "x"
type textarea "All warranty claims must be submitted to Omniteam within 30 days of service. A …"
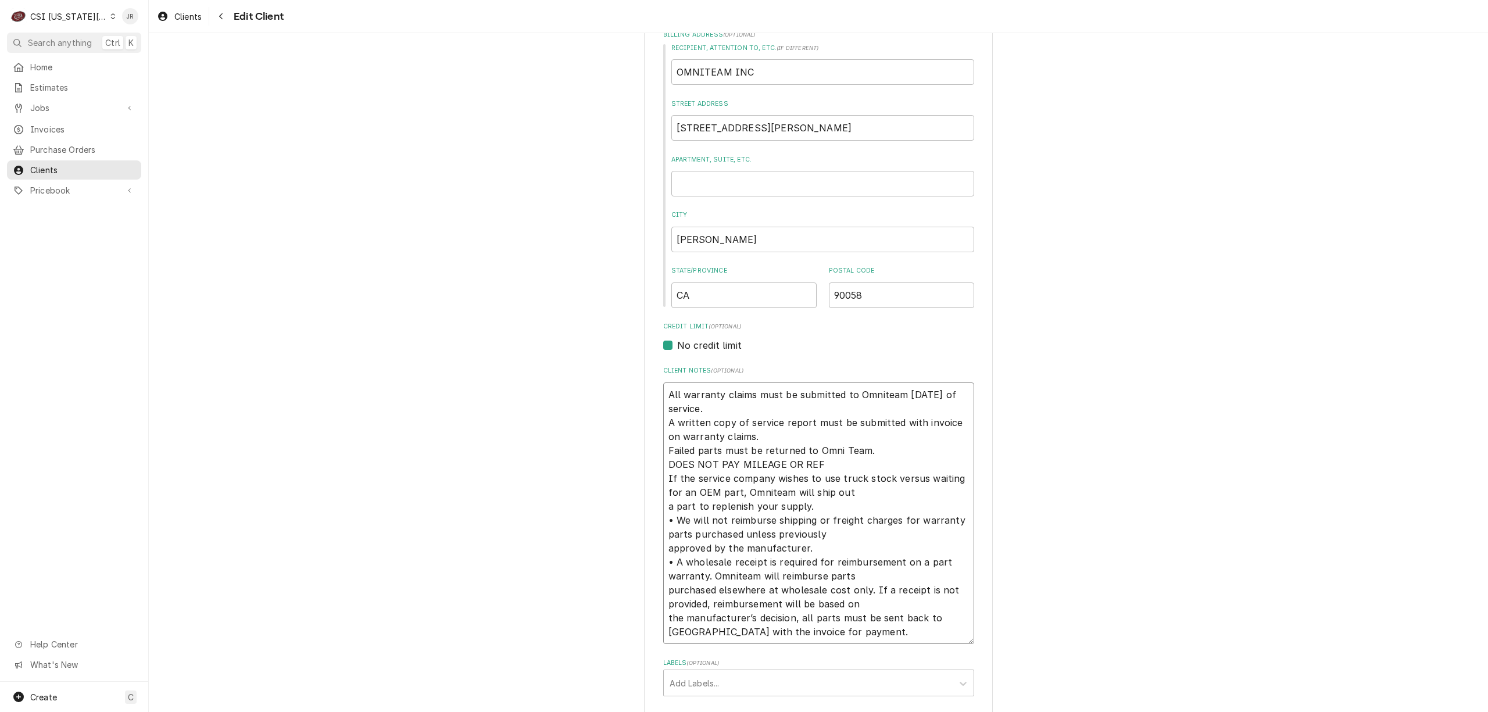
type textarea "x"
type textarea "All warranty claims must be submitted to Omniteam within 30 days of service. A …"
type textarea "x"
type textarea "All warranty claims must be submitted to Omniteam within 30 days of service. A …"
type textarea "x"
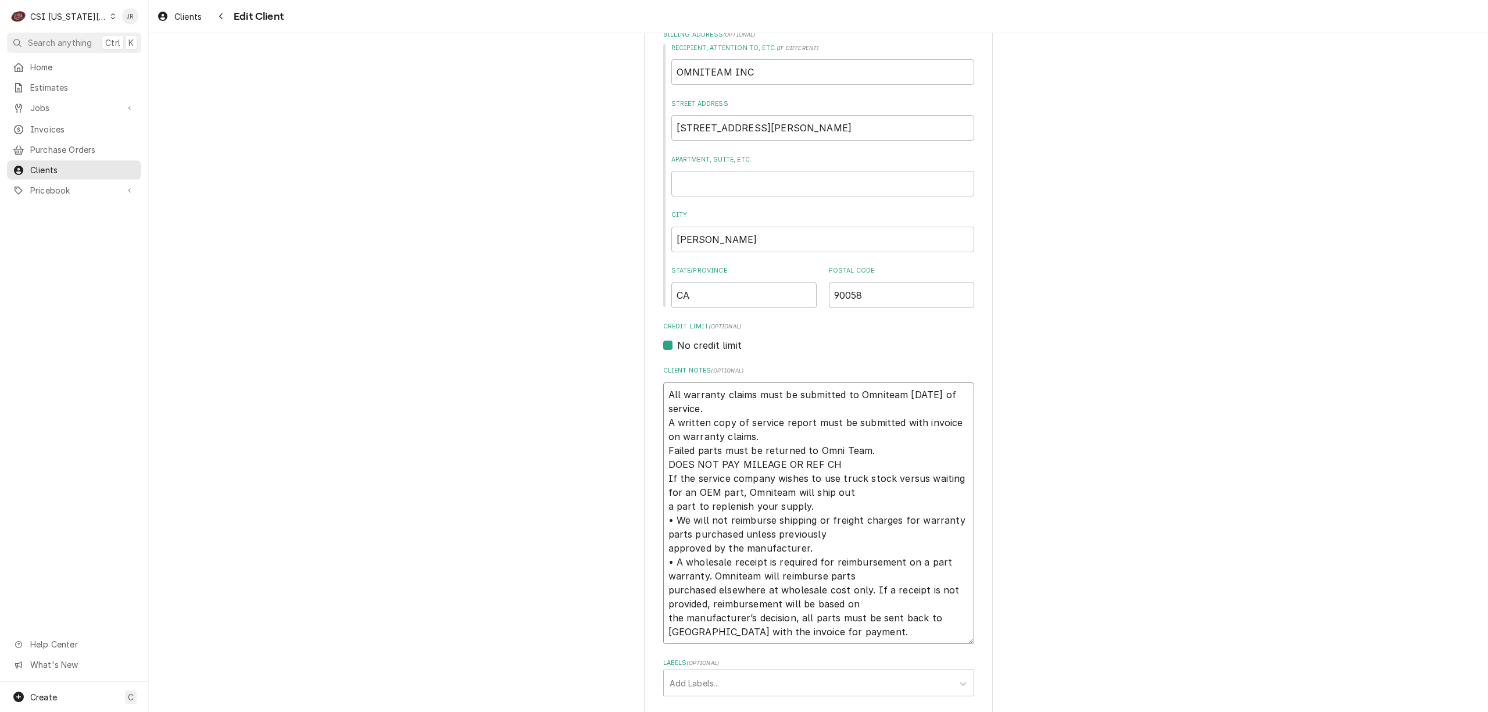
type textarea "All warranty claims must be submitted to Omniteam within 30 days of service. A …"
type textarea "x"
type textarea "All warranty claims must be submitted to Omniteam within 30 days of service. A …"
type textarea "x"
type textarea "All warranty claims must be submitted to Omniteam within 30 days of service. A …"
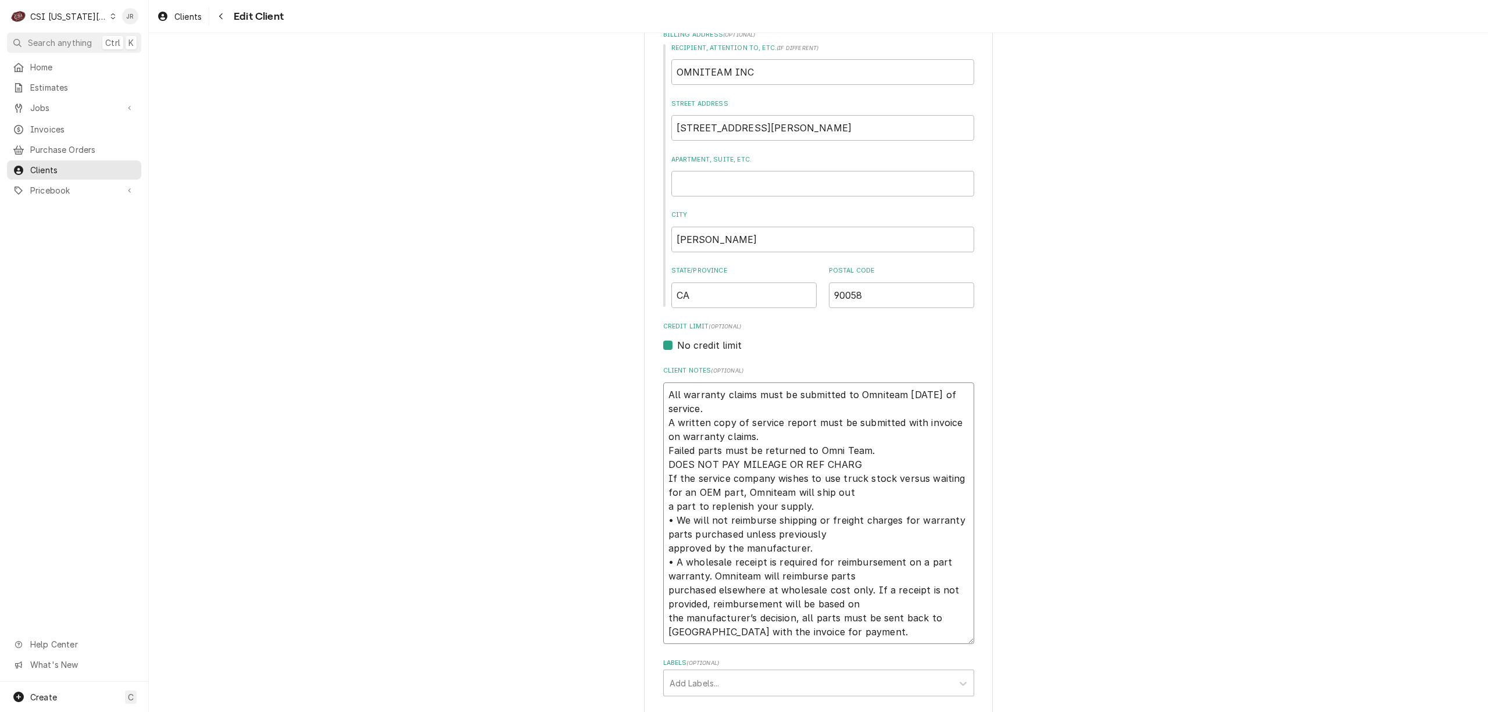
type textarea "x"
type textarea "All warranty claims must be submitted to Omniteam within 30 days of service. A …"
type textarea "x"
type textarea "All warranty claims must be submitted to Omniteam within 30 days of service. A …"
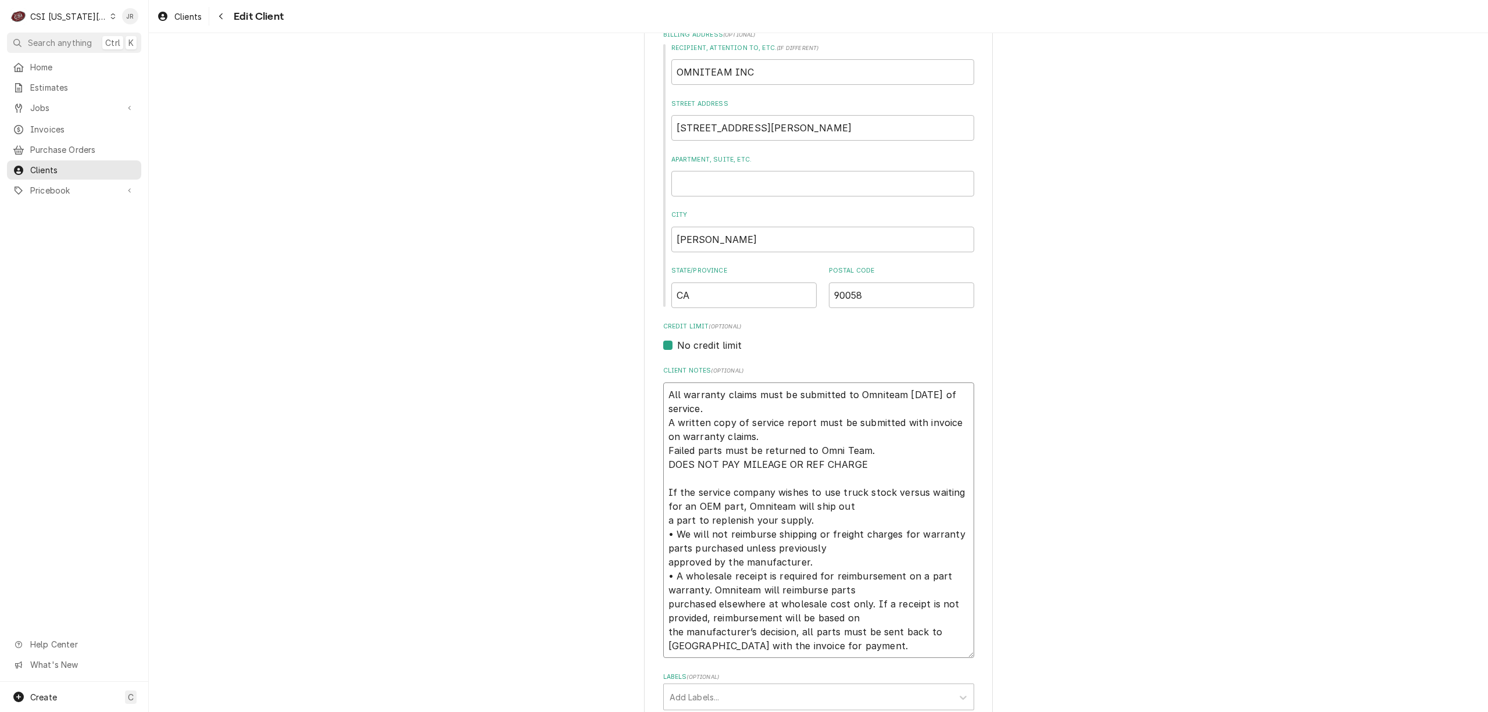
type textarea "x"
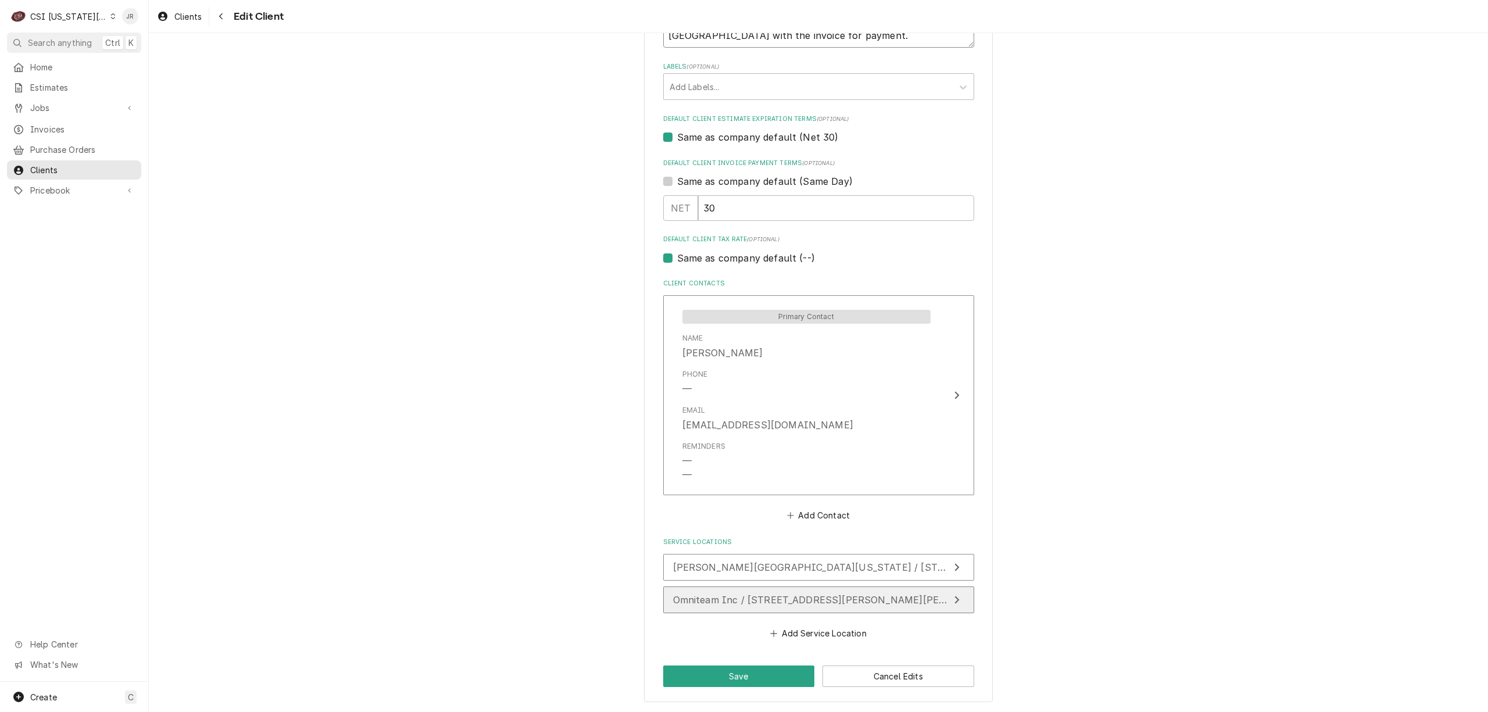
scroll to position [859, 0]
type textarea "All warranty claims must be submitted to Omniteam within 30 days of service. A …"
click at [750, 669] on button "Save" at bounding box center [739, 677] width 152 height 22
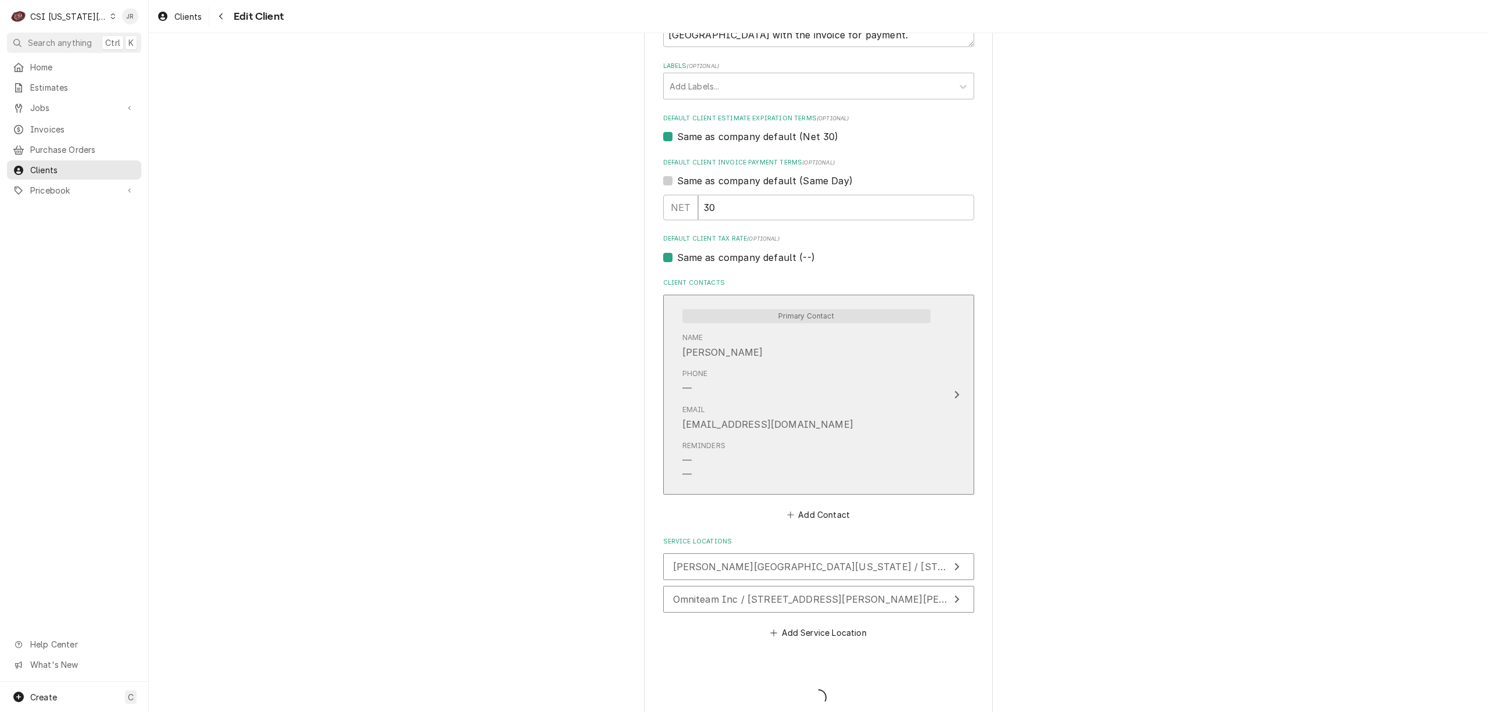
type textarea "x"
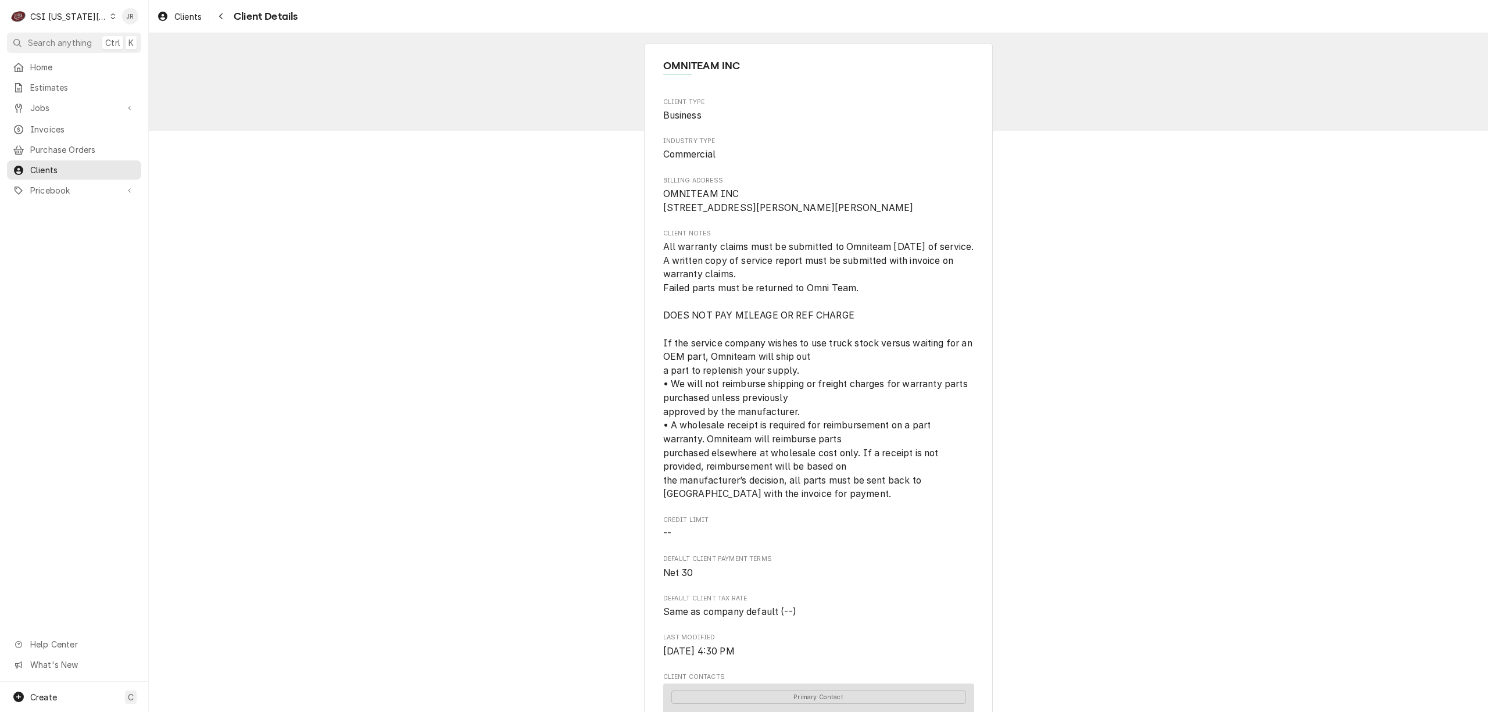
click at [791, 528] on div "Client Type Business Industry Type Commercial Billing Address OMNITEAM INC [STR…" at bounding box center [818, 511] width 311 height 826
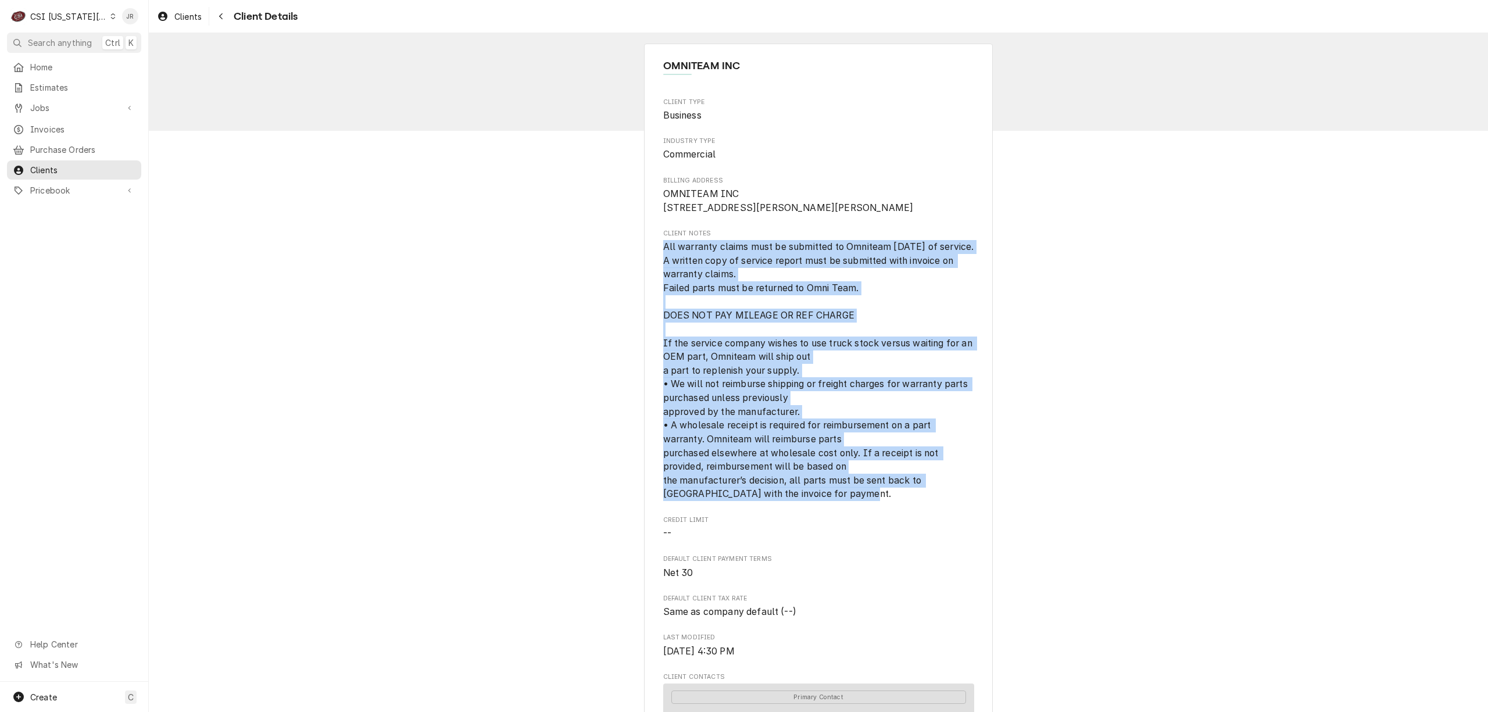
drag, startPoint x: 780, startPoint y: 521, endPoint x: 633, endPoint y: 260, distance: 299.4
click at [633, 260] on div "OMNITEAM INC Client Type Business Industry Type Commercial Billing Address OMNI…" at bounding box center [819, 543] width 1340 height 1020
copy span "All warranty claims must be submitted to Omniteam [DATE] of service. A written …"
click at [60, 16] on div "CSI [US_STATE][GEOGRAPHIC_DATA]" at bounding box center [68, 16] width 77 height 12
click at [143, 58] on div "CSI St. [PERSON_NAME]" at bounding box center [200, 64] width 170 height 12
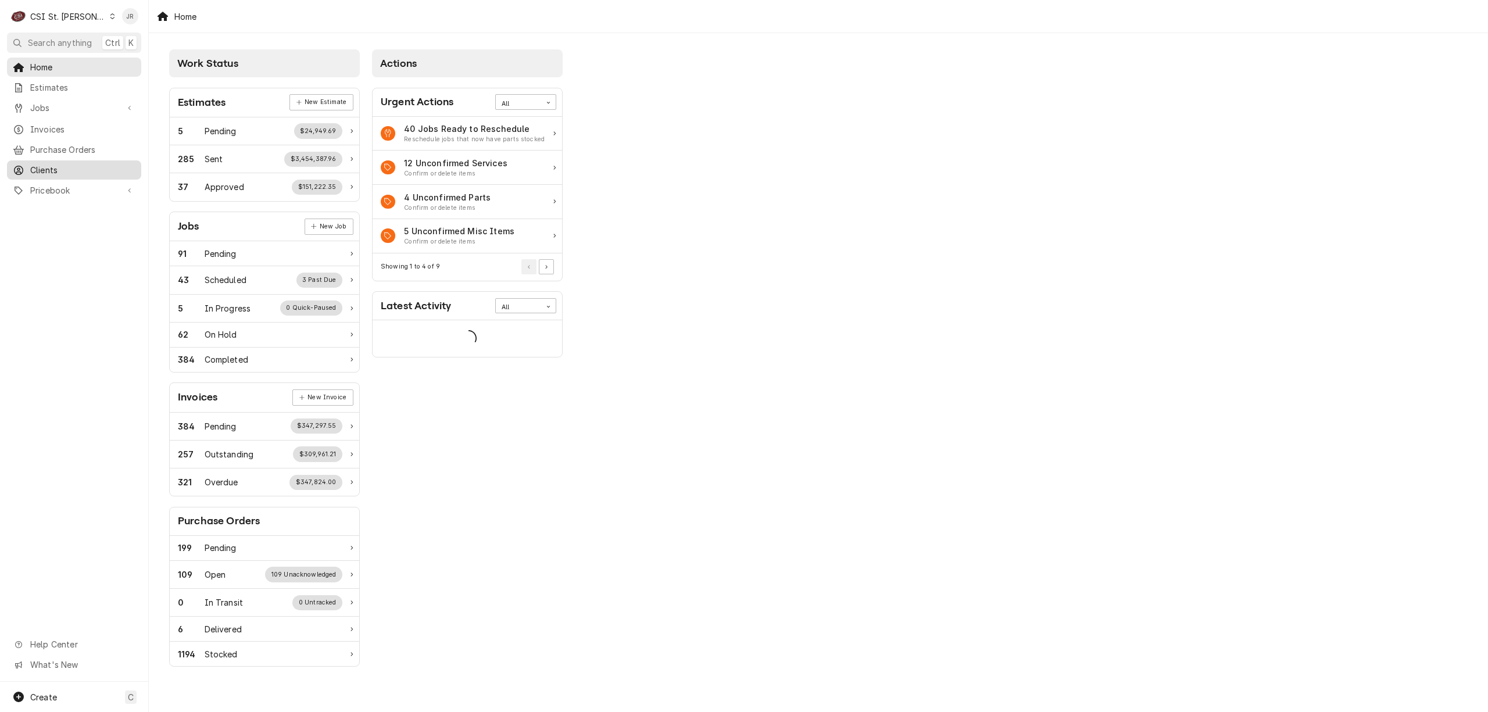
click at [48, 164] on span "Clients" at bounding box center [82, 170] width 105 height 12
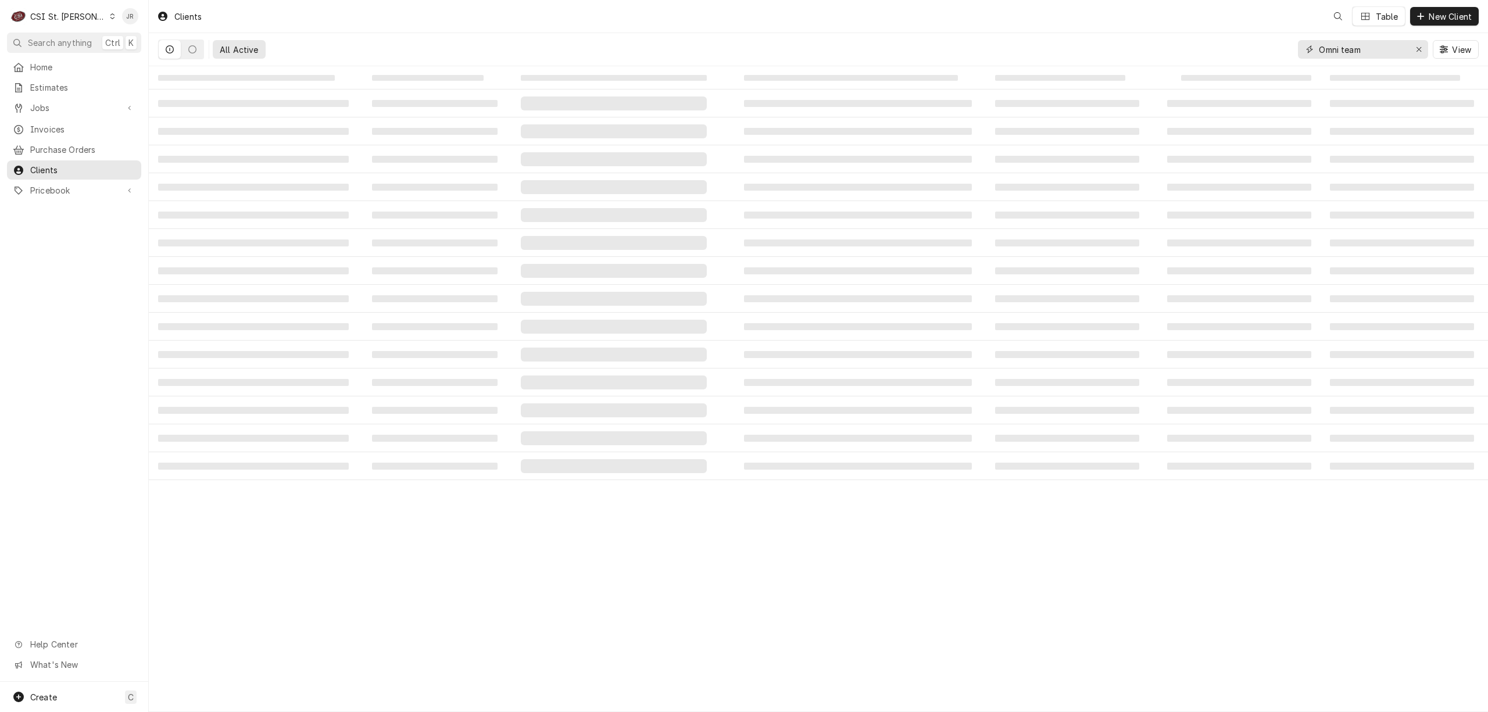
click at [1371, 54] on input "Omni team" at bounding box center [1362, 49] width 87 height 19
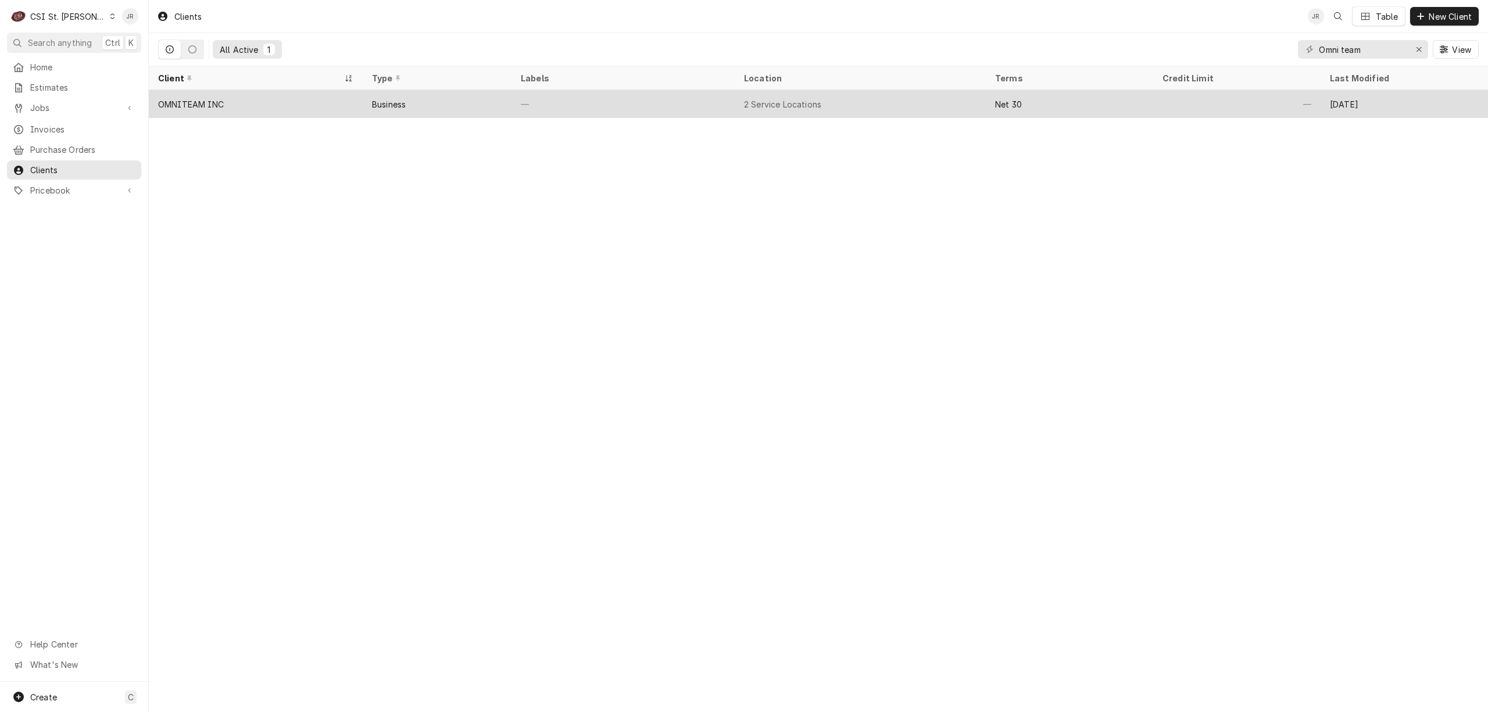
click at [400, 98] on div "Business" at bounding box center [389, 104] width 34 height 12
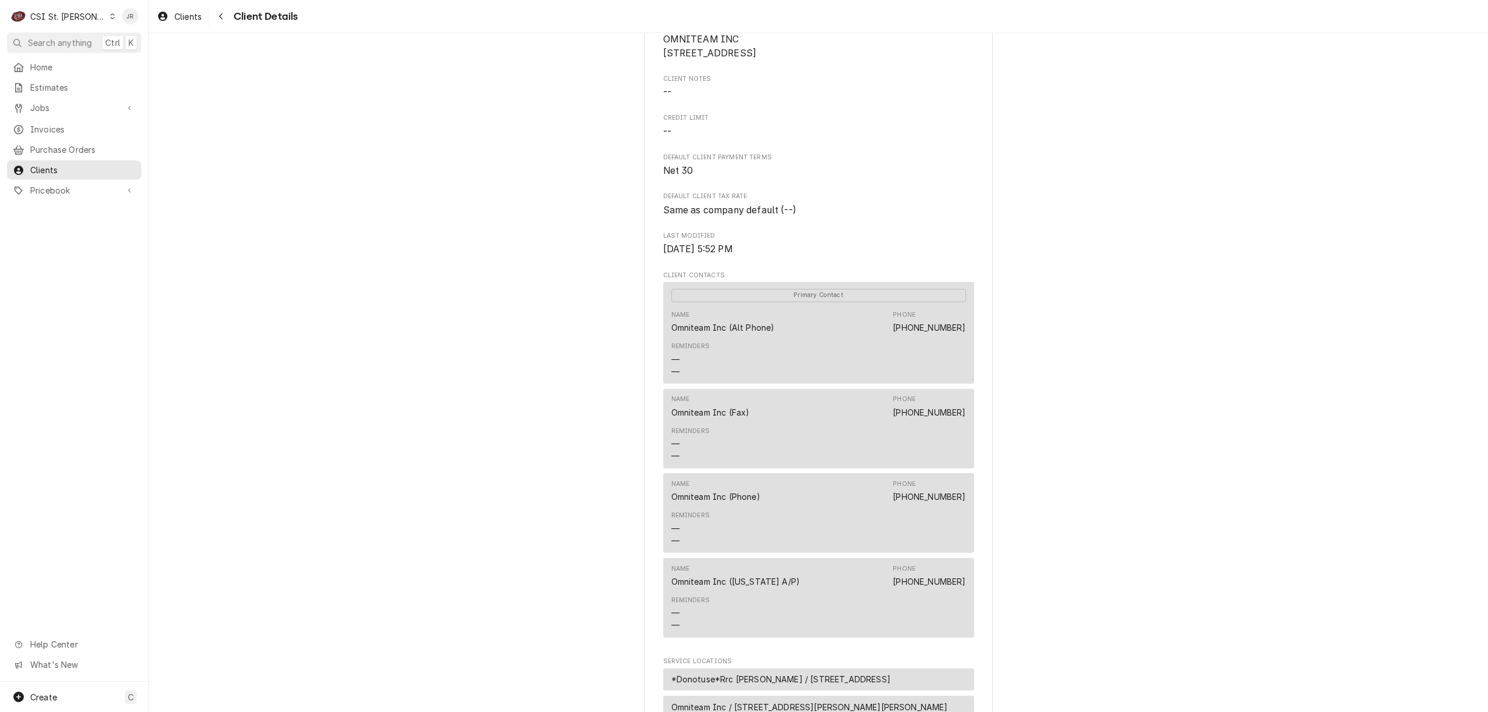
scroll to position [417, 0]
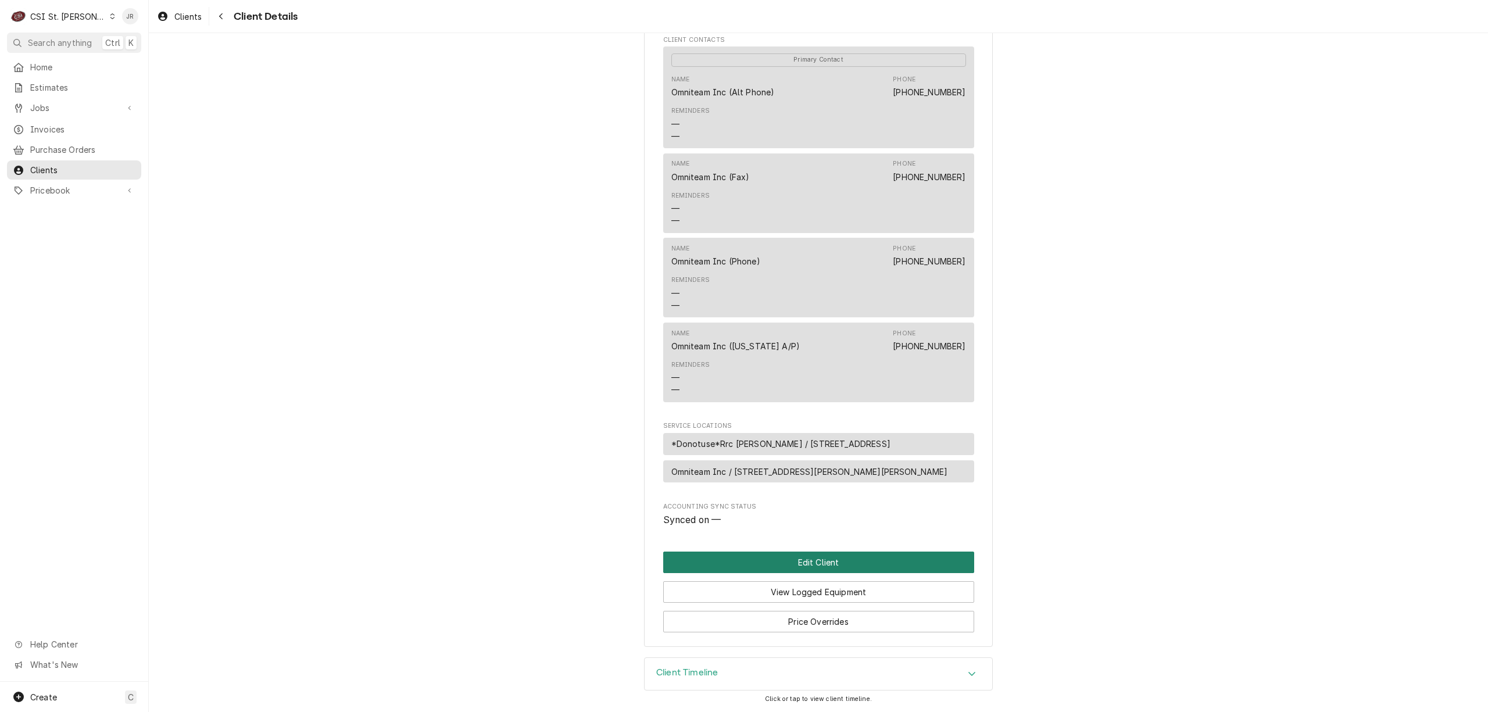
click at [833, 552] on button "Edit Client" at bounding box center [818, 563] width 311 height 22
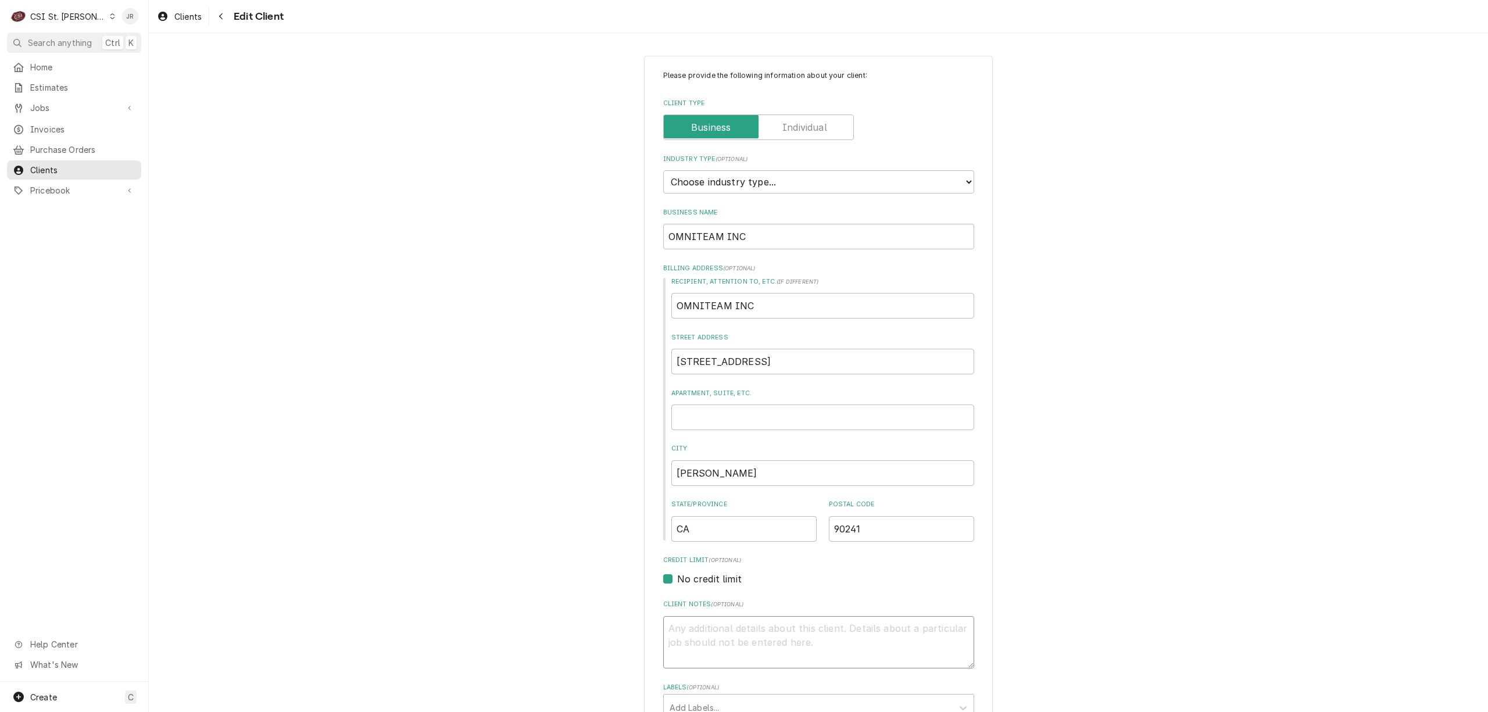
click at [734, 661] on textarea "Client Notes ( optional )" at bounding box center [818, 642] width 311 height 53
paste textarea "All warranty claims must be submitted to Omniteam [DATE] of service. A written …"
type textarea "x"
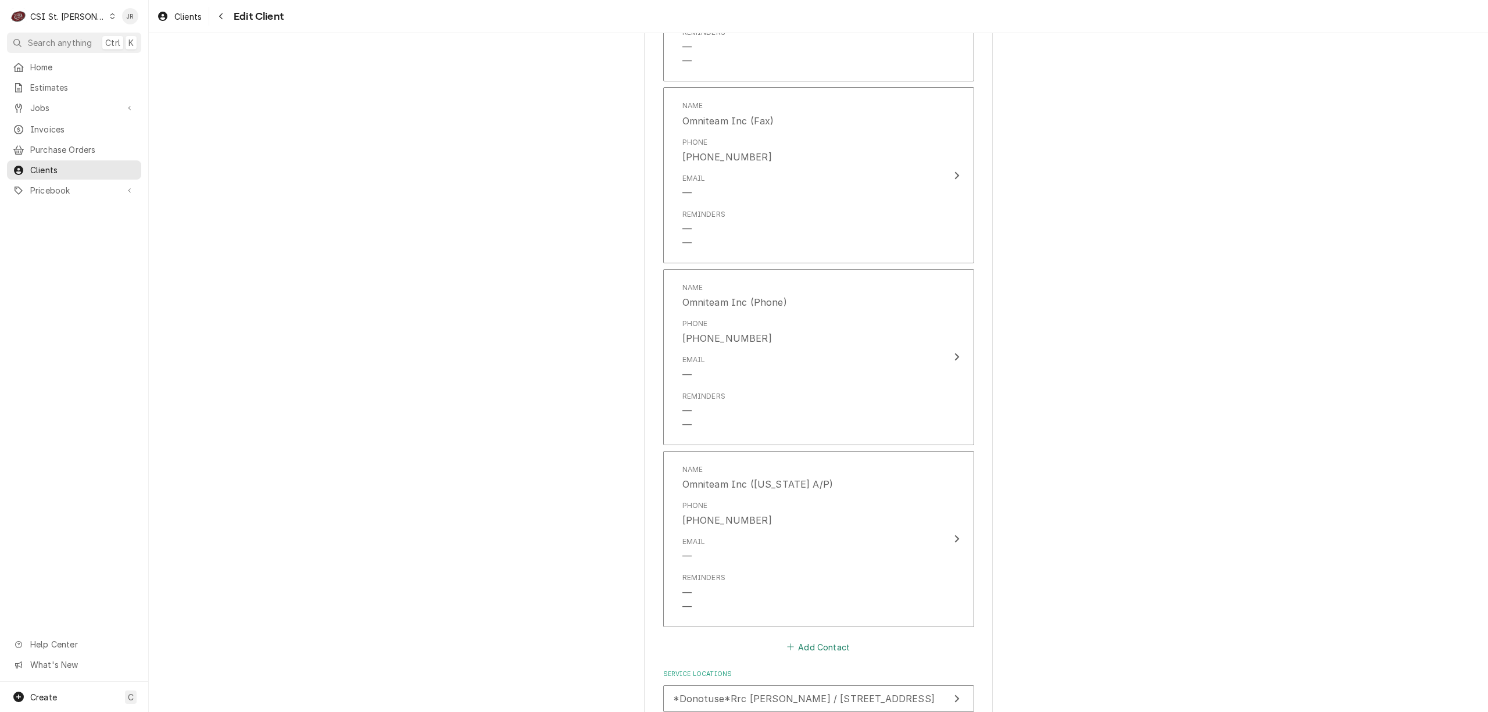
scroll to position [1406, 0]
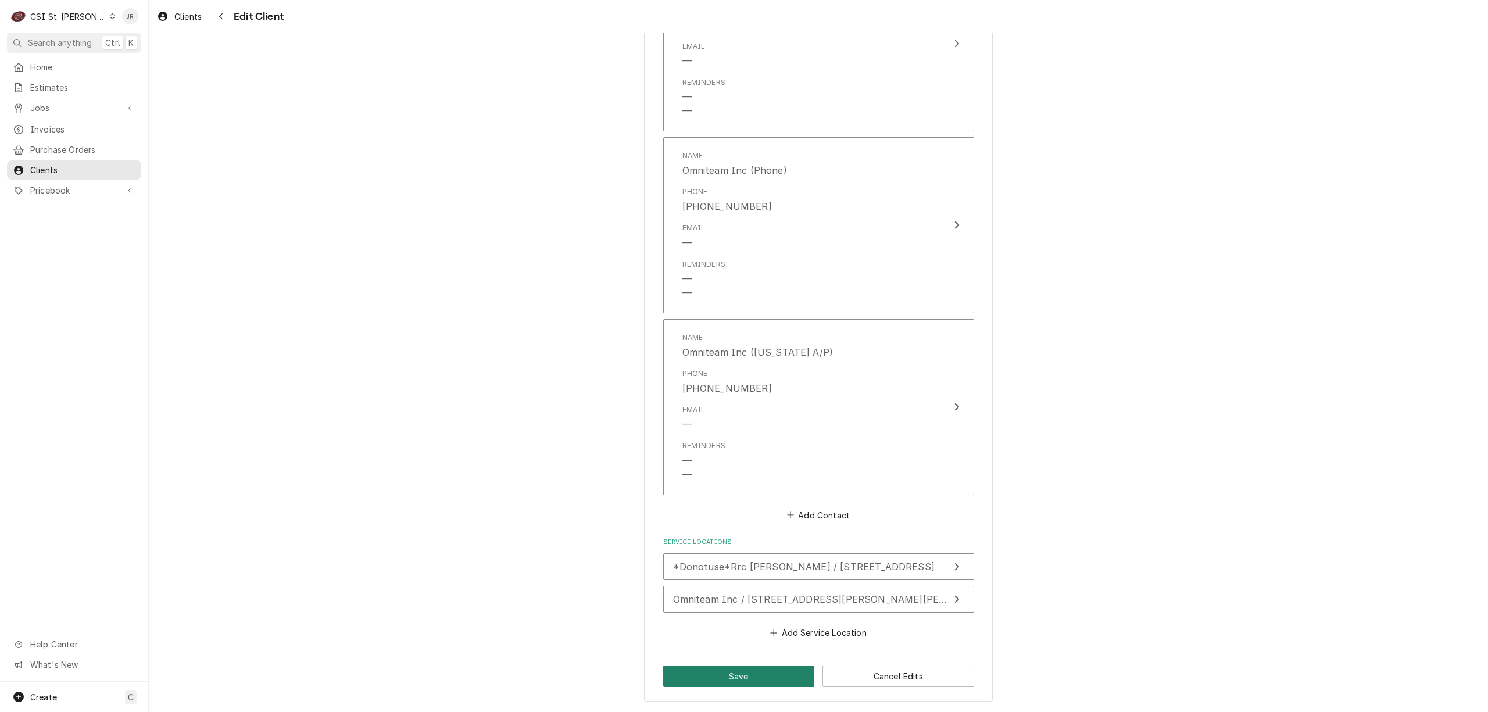
type textarea "All warranty claims must be submitted to Omniteam [DATE] of service. A written …"
click at [756, 677] on button "Save" at bounding box center [739, 677] width 152 height 22
type textarea "x"
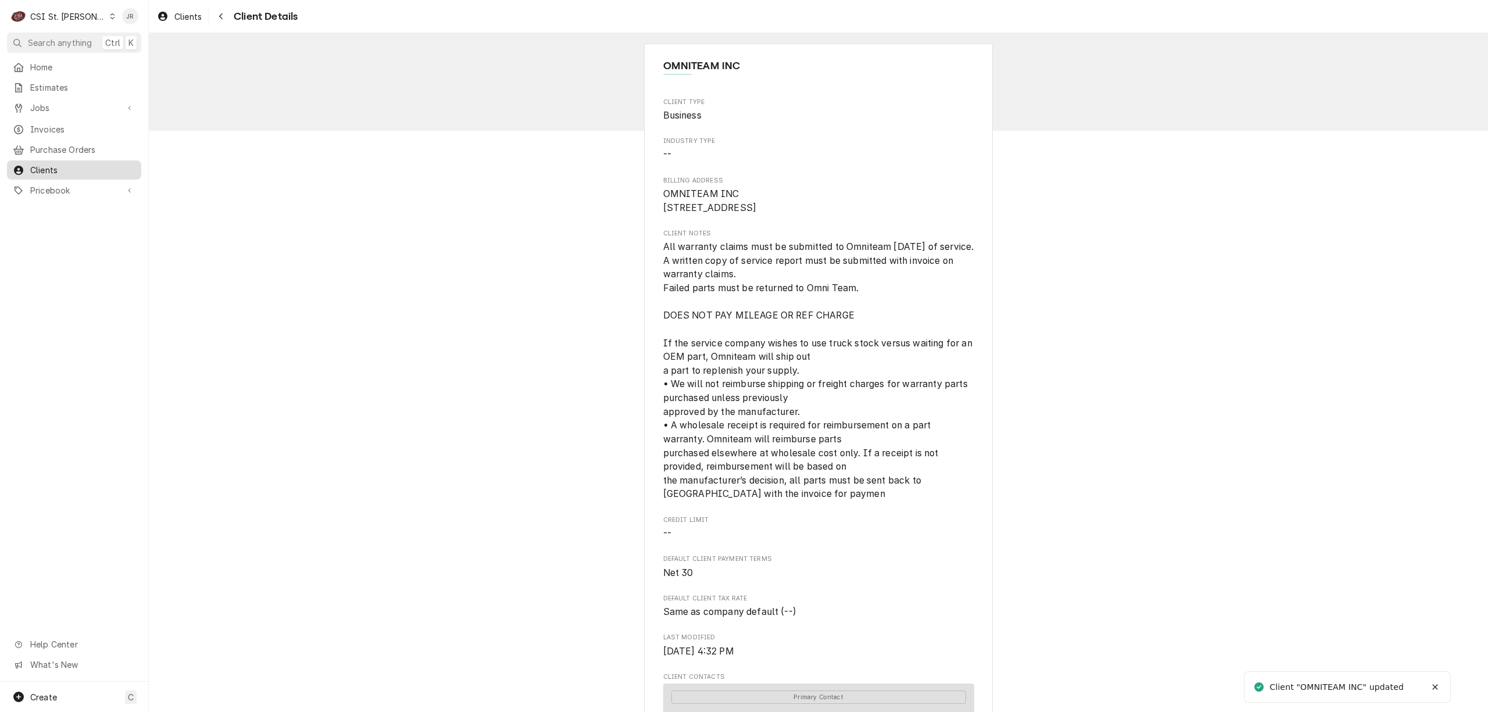
click at [30, 164] on div "Clients" at bounding box center [74, 170] width 123 height 12
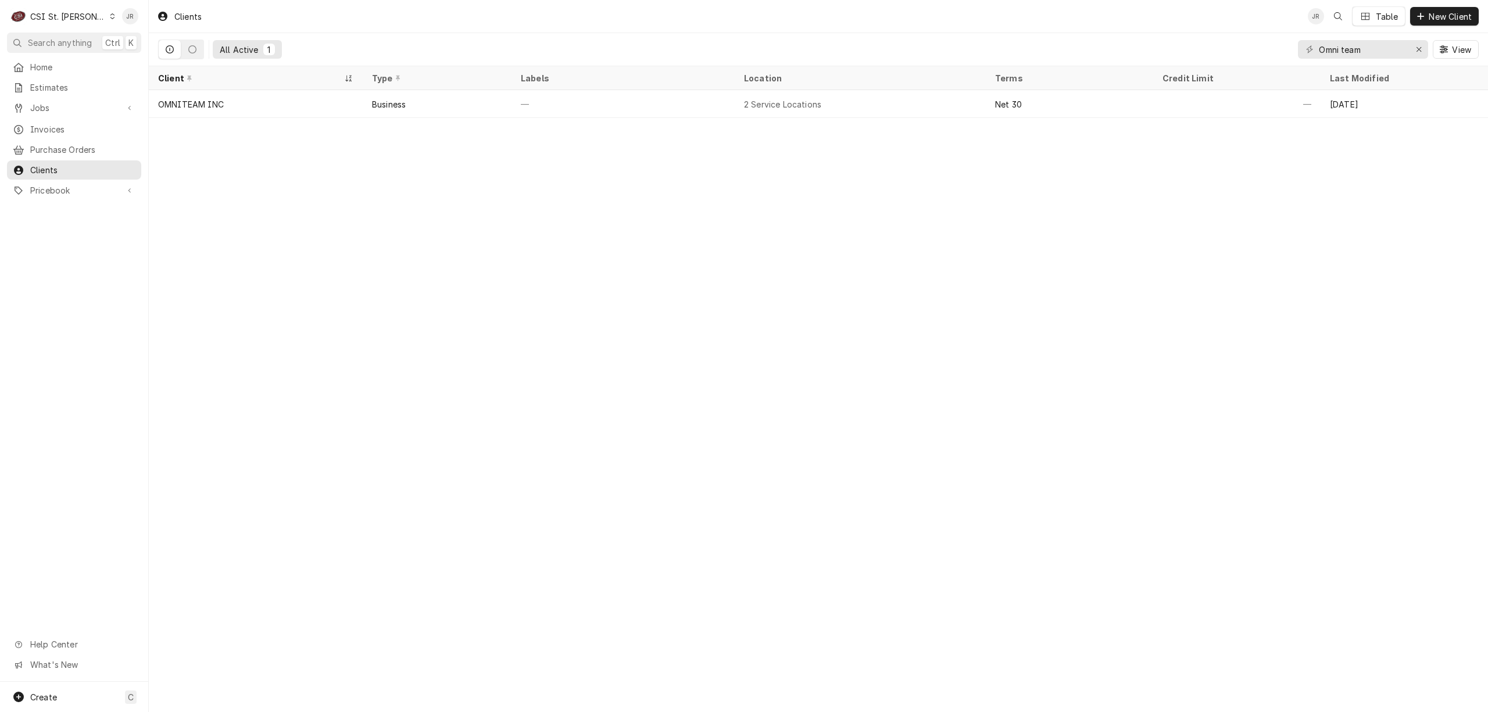
click at [48, 8] on div "C CSI St. [PERSON_NAME]" at bounding box center [63, 16] width 112 height 23
click at [152, 38] on div "CSI [US_STATE]" at bounding box center [178, 43] width 153 height 12
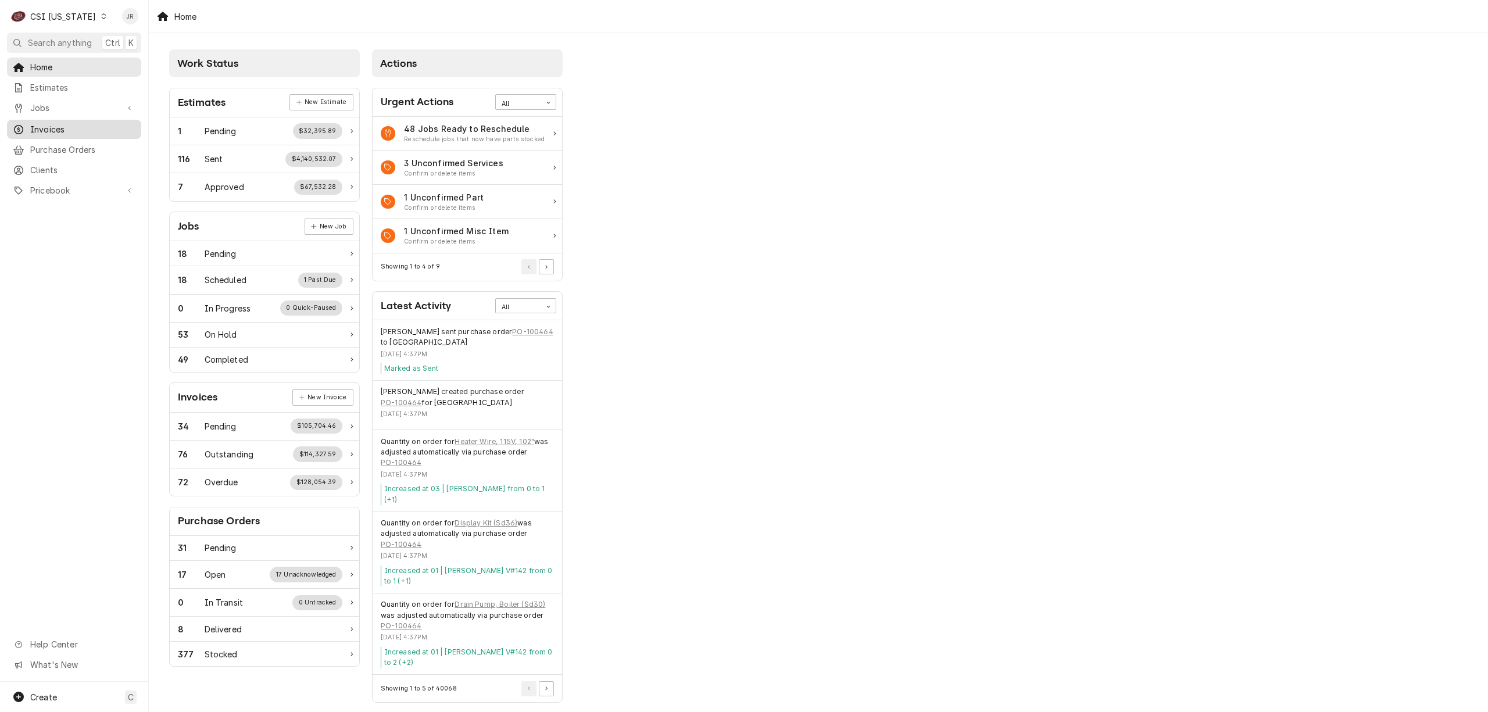
click at [58, 126] on span "Invoices" at bounding box center [82, 129] width 105 height 12
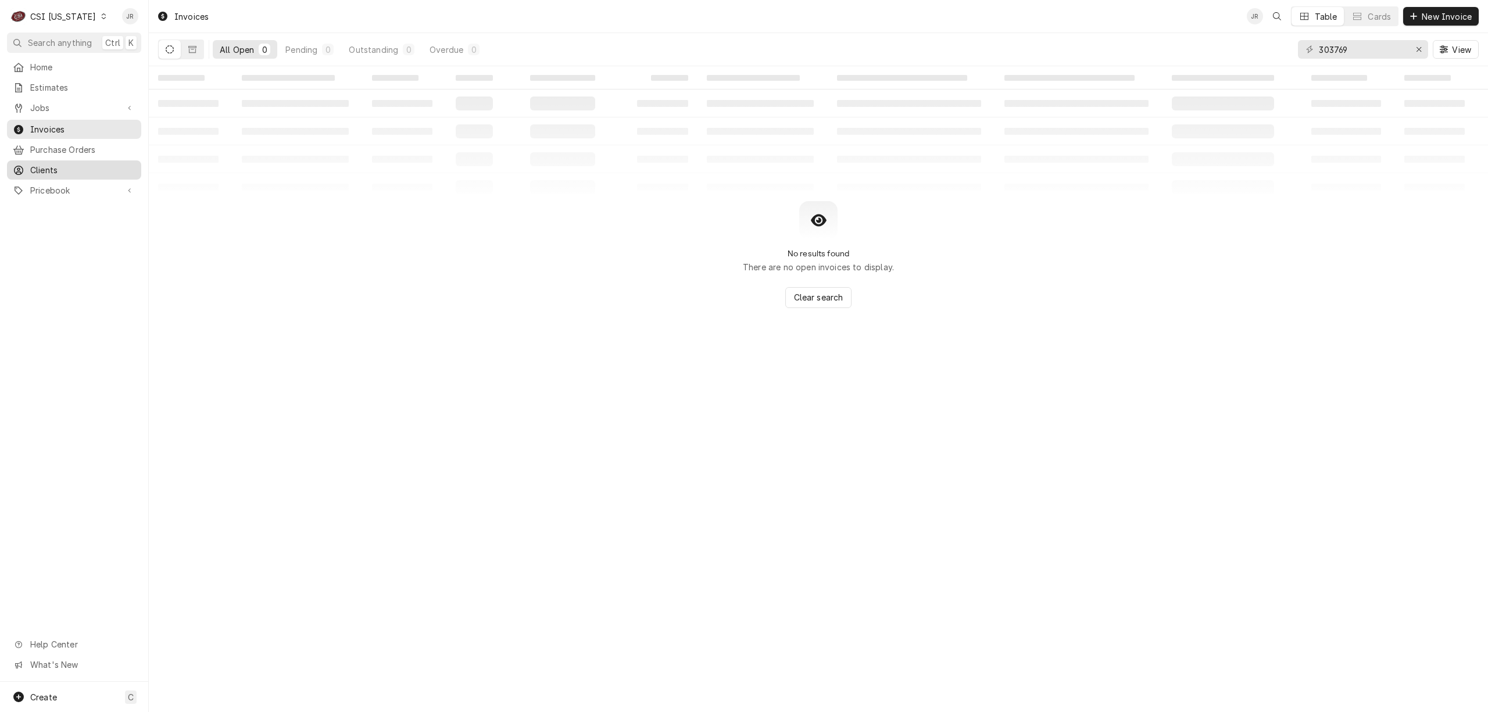
click at [67, 166] on span "Clients" at bounding box center [82, 170] width 105 height 12
click at [67, 123] on span "Invoices" at bounding box center [82, 129] width 105 height 12
click at [1355, 44] on input "303769" at bounding box center [1362, 49] width 87 height 19
type input "100674"
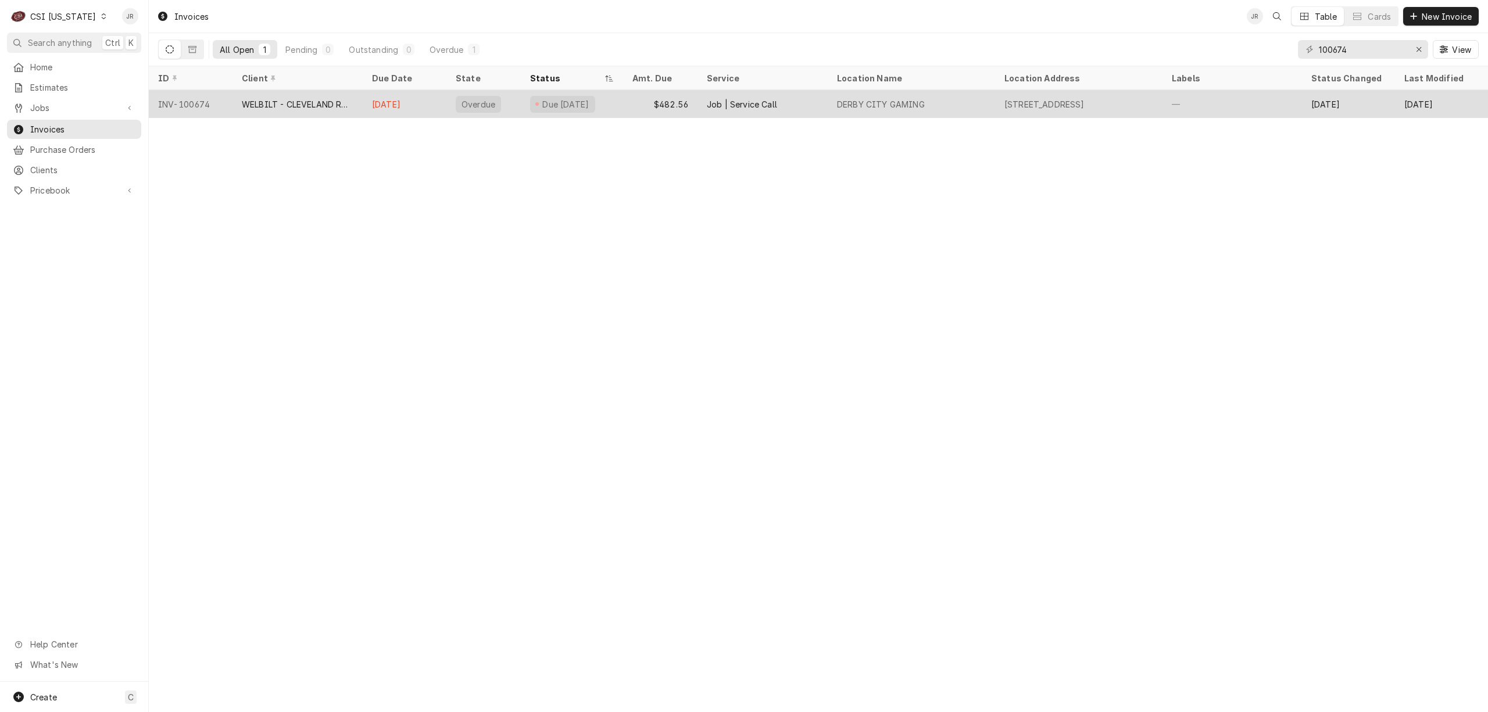
click at [303, 90] on div "WELBILT - CLEVELAND RANGE" at bounding box center [298, 104] width 130 height 28
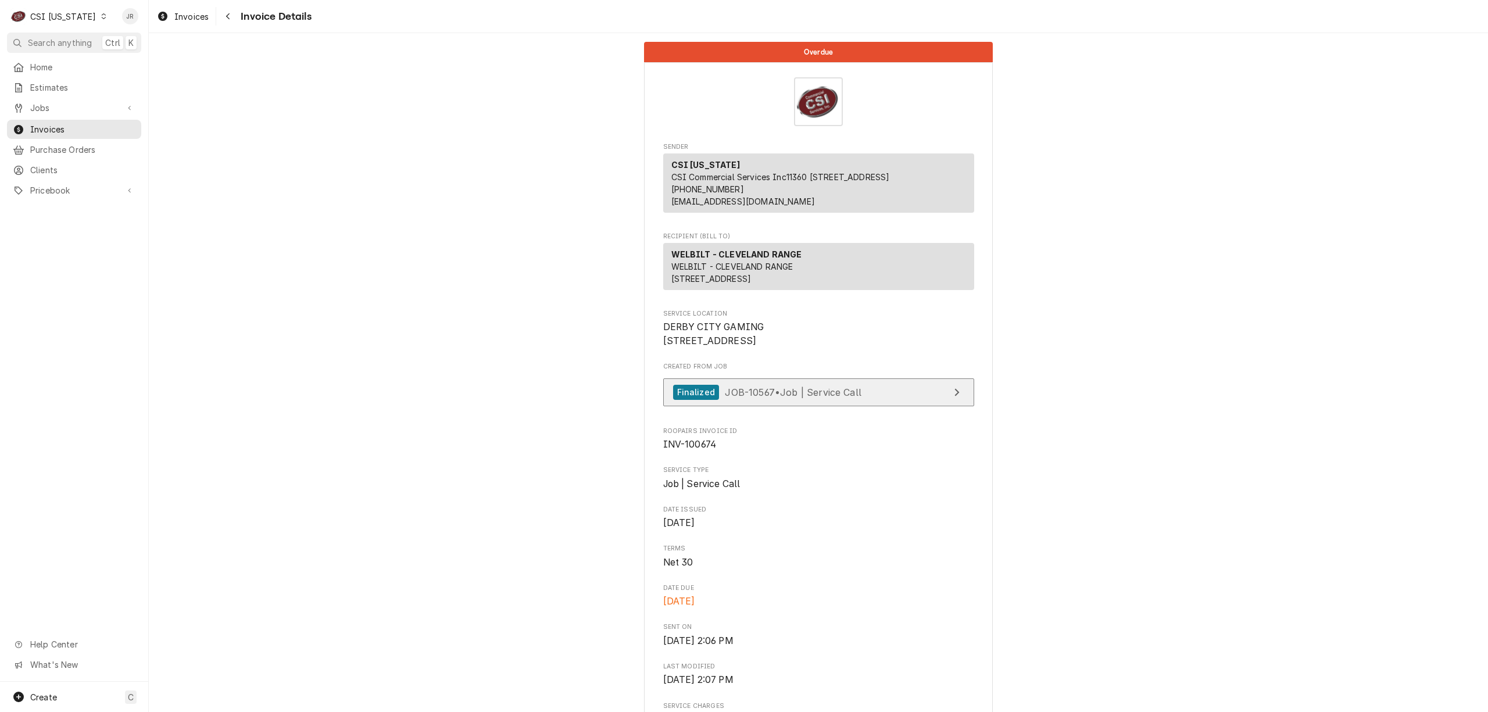
click at [896, 407] on link "Finalized JOB-10567 • Job | Service Call" at bounding box center [818, 392] width 311 height 28
click at [131, 10] on div "Jessica Rentfro's Avatar" at bounding box center [130, 16] width 16 height 16
click at [183, 149] on div "Log Out" at bounding box center [185, 155] width 87 height 12
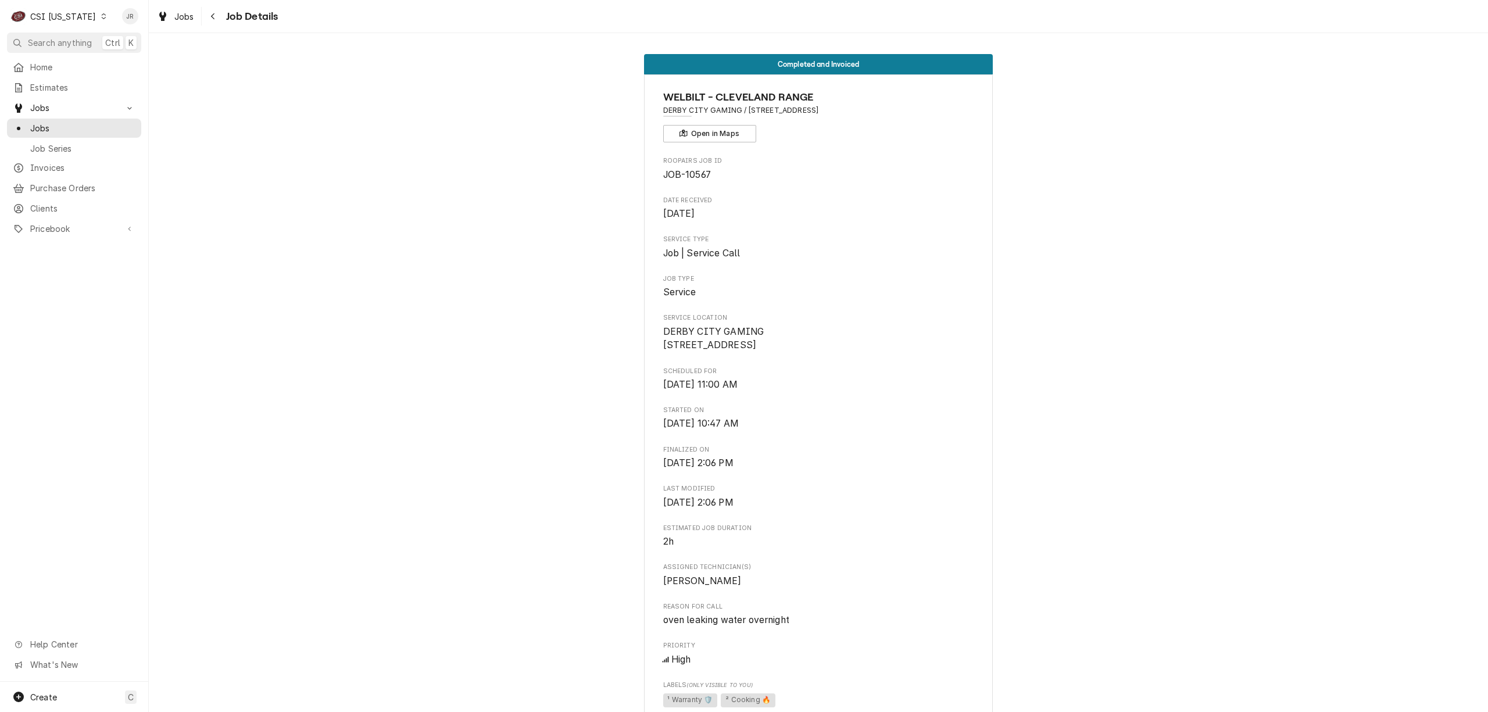
drag, startPoint x: 658, startPoint y: 342, endPoint x: 760, endPoint y: 347, distance: 102.5
click at [760, 347] on span "DERBY CITY GAMING [STREET_ADDRESS]" at bounding box center [818, 338] width 311 height 27
copy span "[STREET_ADDRESS]"
click at [52, 126] on span "Jobs" at bounding box center [82, 128] width 105 height 12
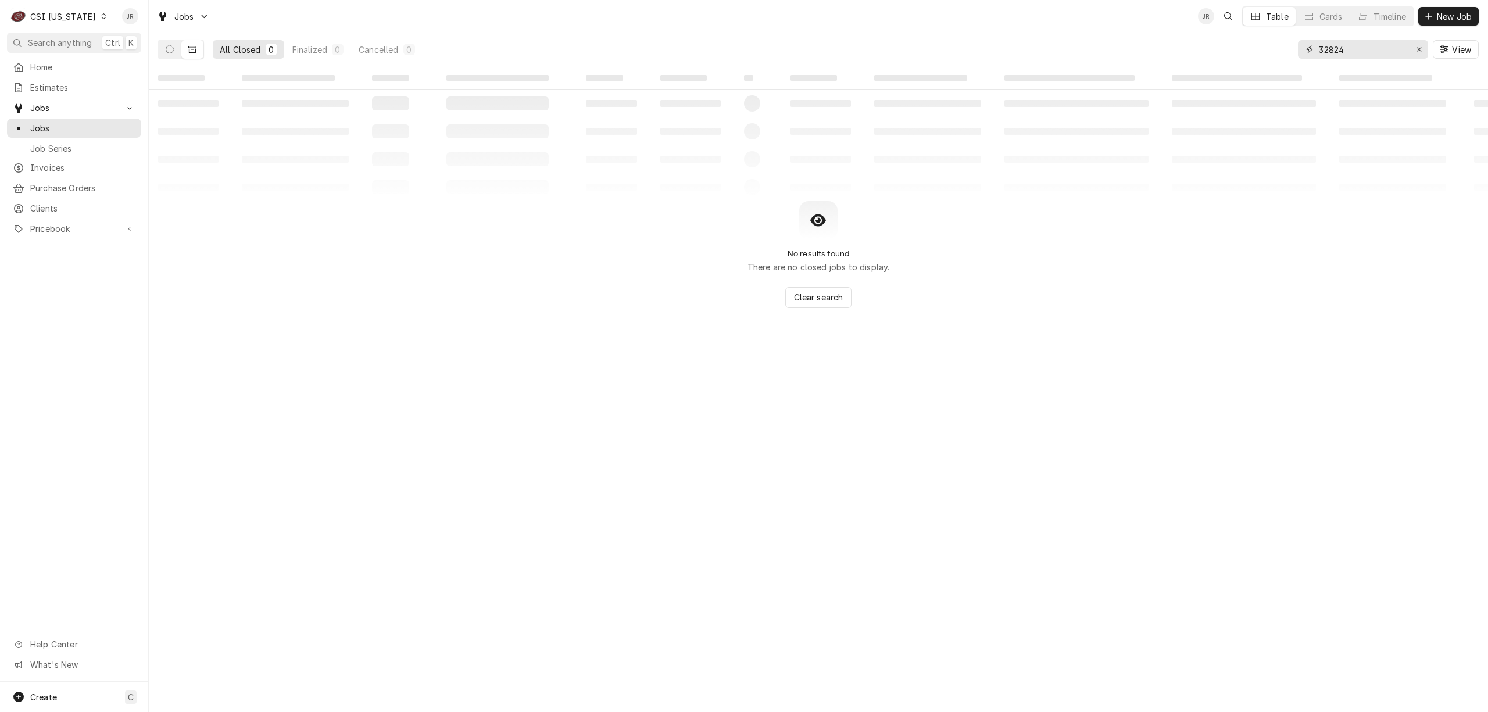
drag, startPoint x: 1356, startPoint y: 42, endPoint x: 1238, endPoint y: 33, distance: 117.9
click at [1236, 41] on div "All Closed 0 Finalized 0 Cancelled 0 32824 View" at bounding box center [818, 49] width 1321 height 33
paste input "4520 Poplar Level Rd"
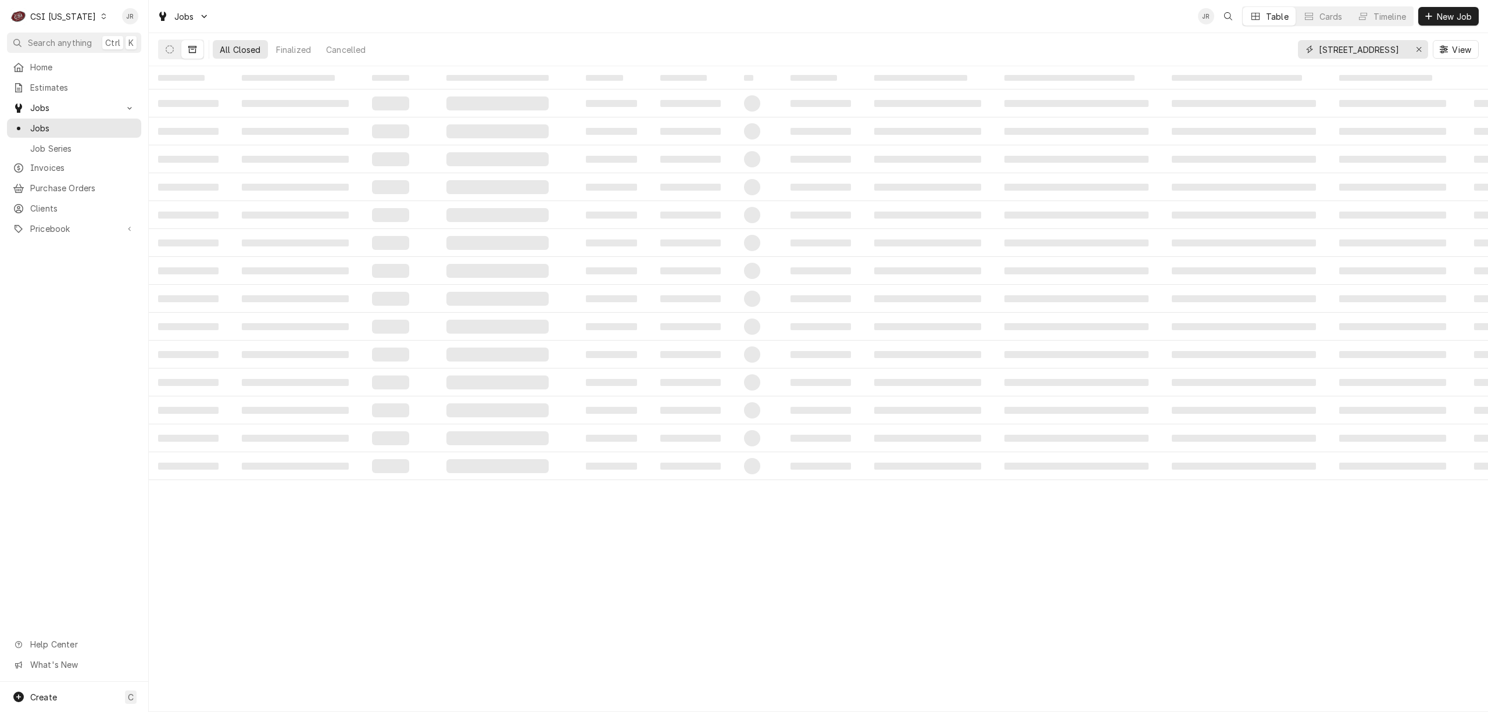
type input "4520 Poplar Level Rd"
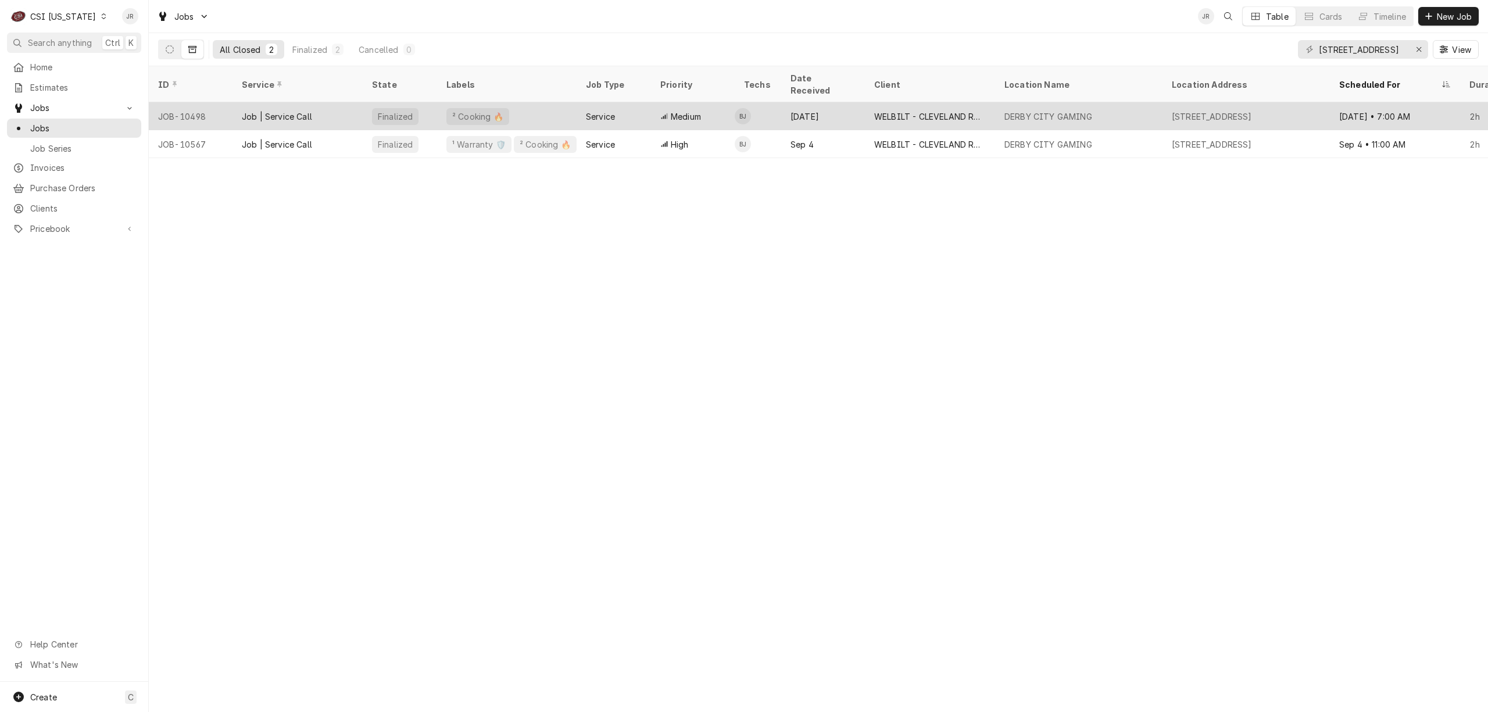
click at [242, 110] on div "Job | Service Call" at bounding box center [277, 116] width 70 height 12
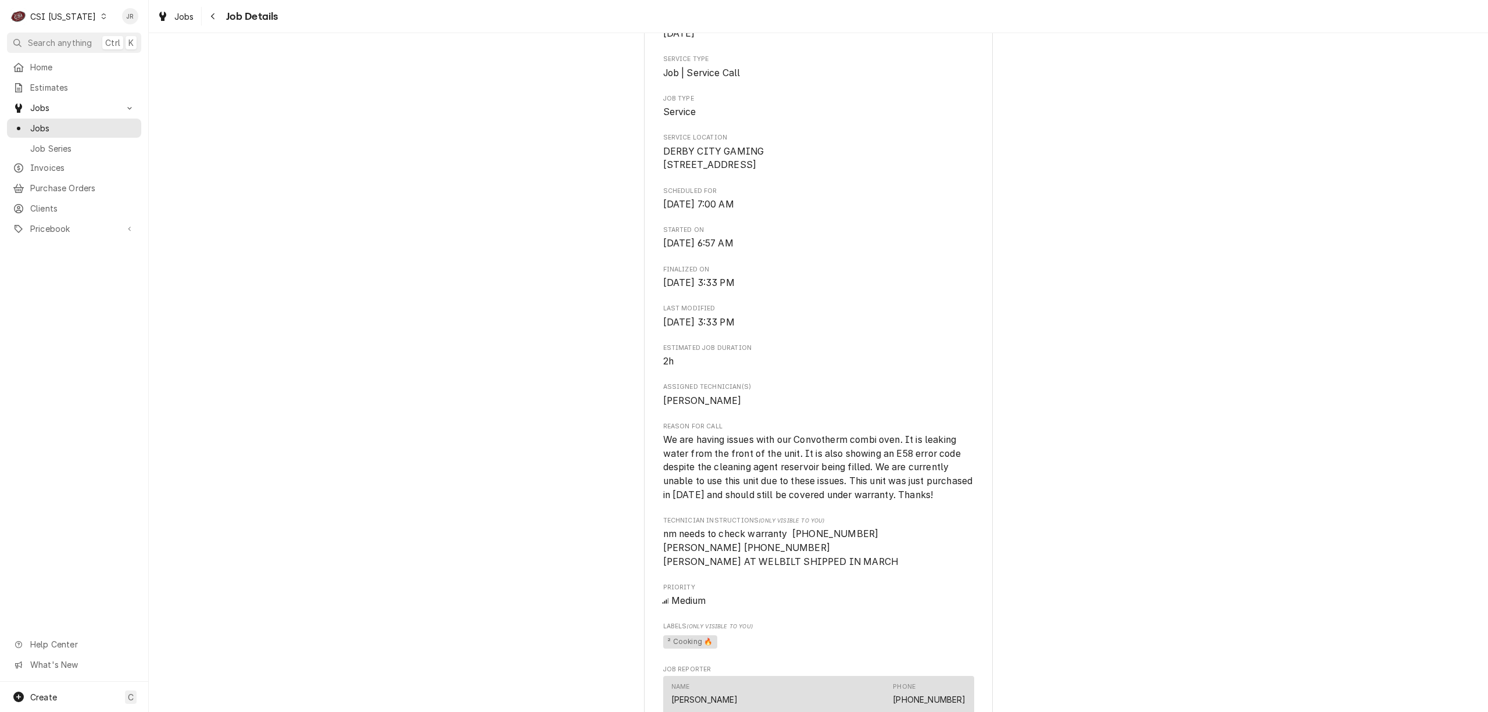
scroll to position [233, 0]
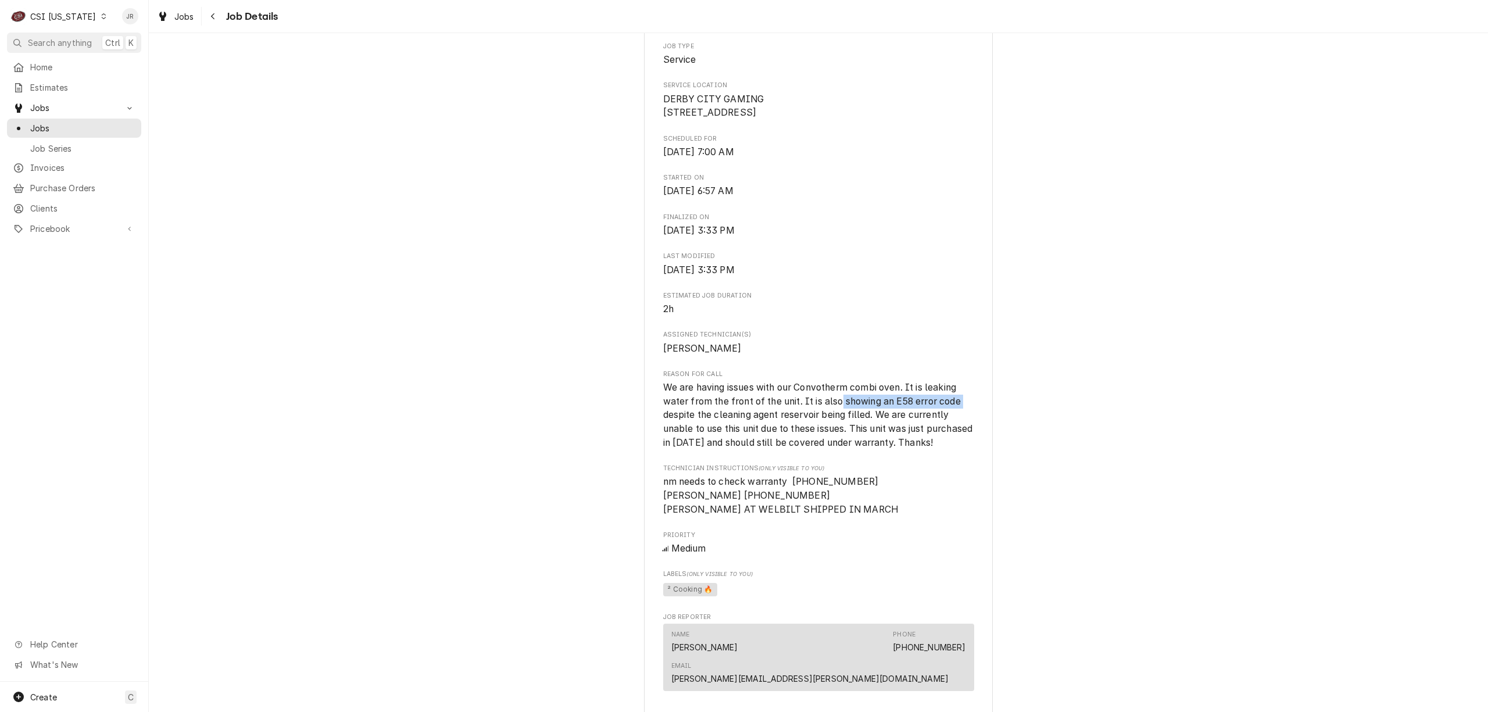
drag, startPoint x: 836, startPoint y: 419, endPoint x: 966, endPoint y: 417, distance: 129.7
click at [966, 417] on span "We are having issues with our Convotherm combi oven. It is leaking water from t…" at bounding box center [818, 415] width 311 height 69
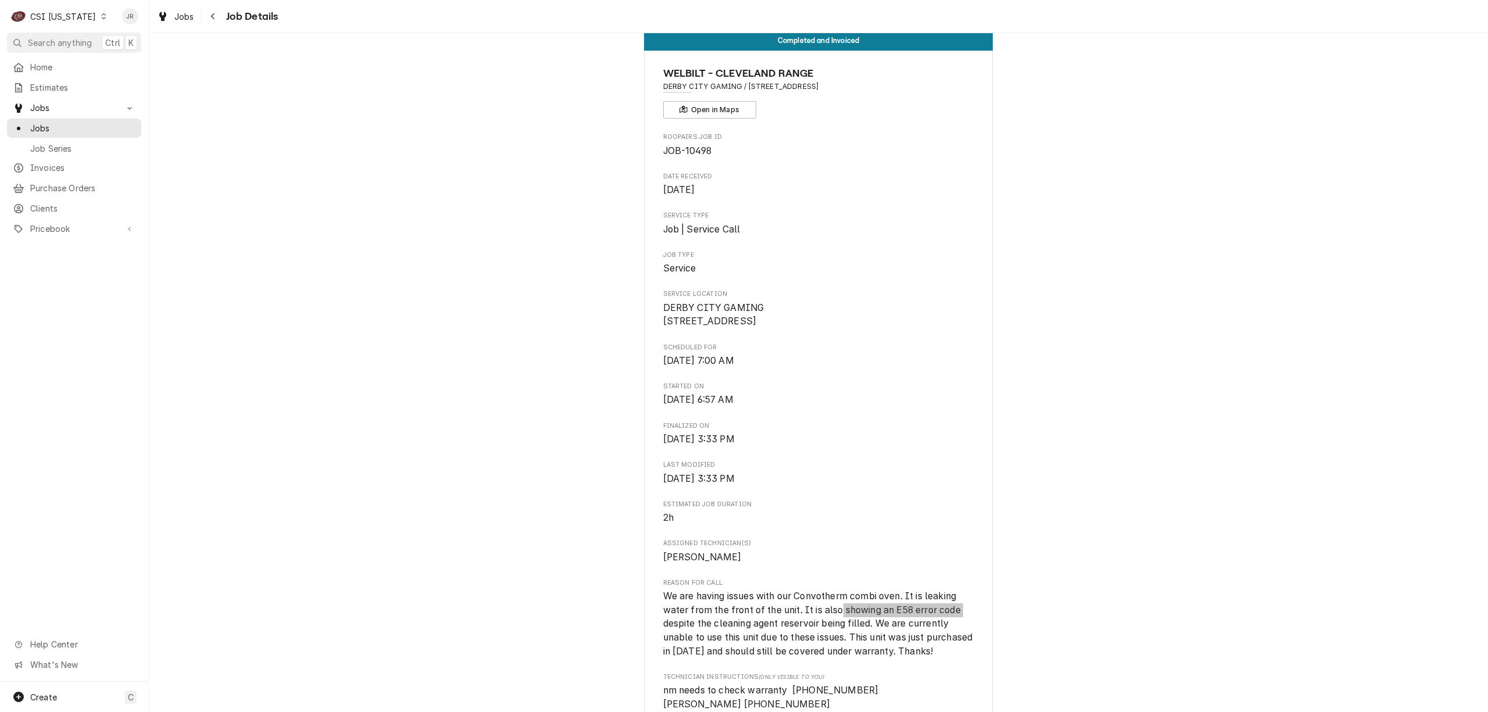
scroll to position [0, 0]
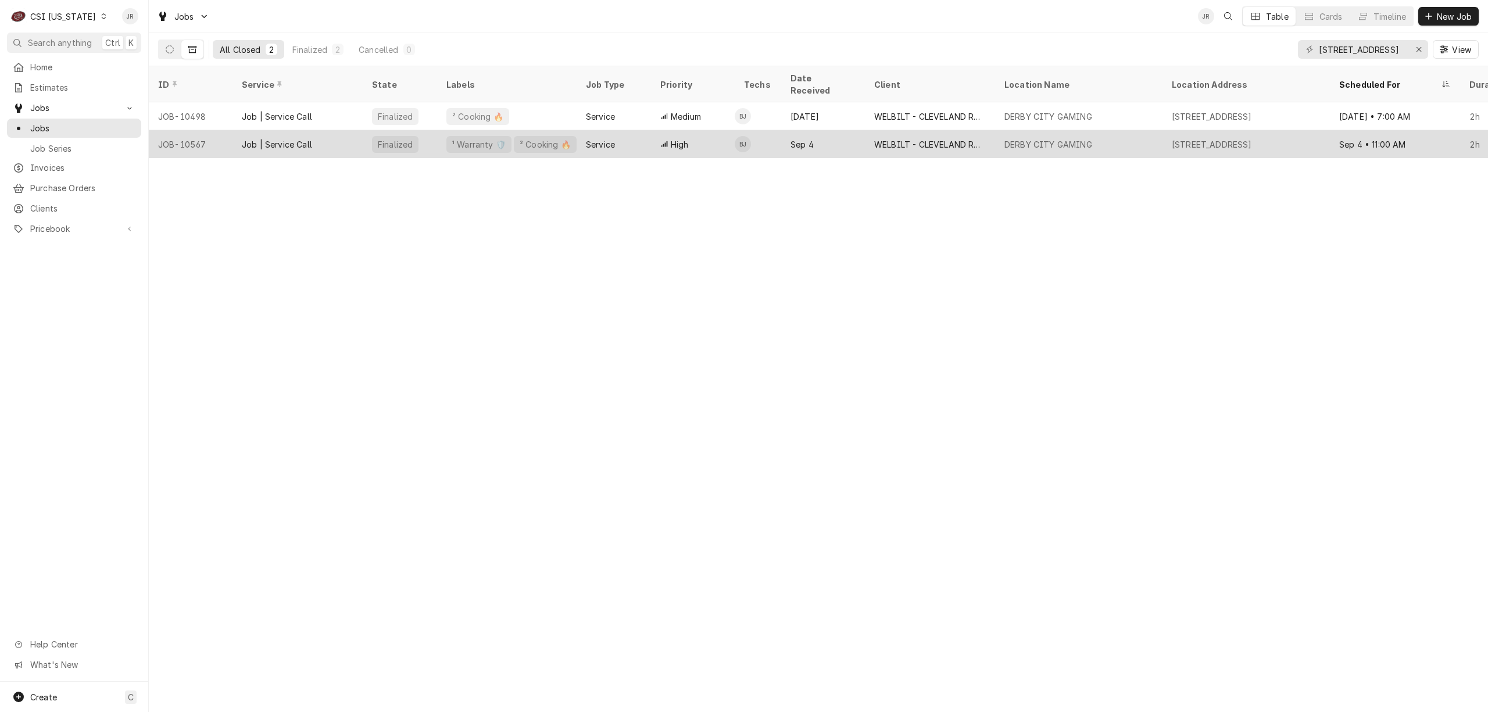
click at [691, 130] on div "High" at bounding box center [693, 144] width 84 height 28
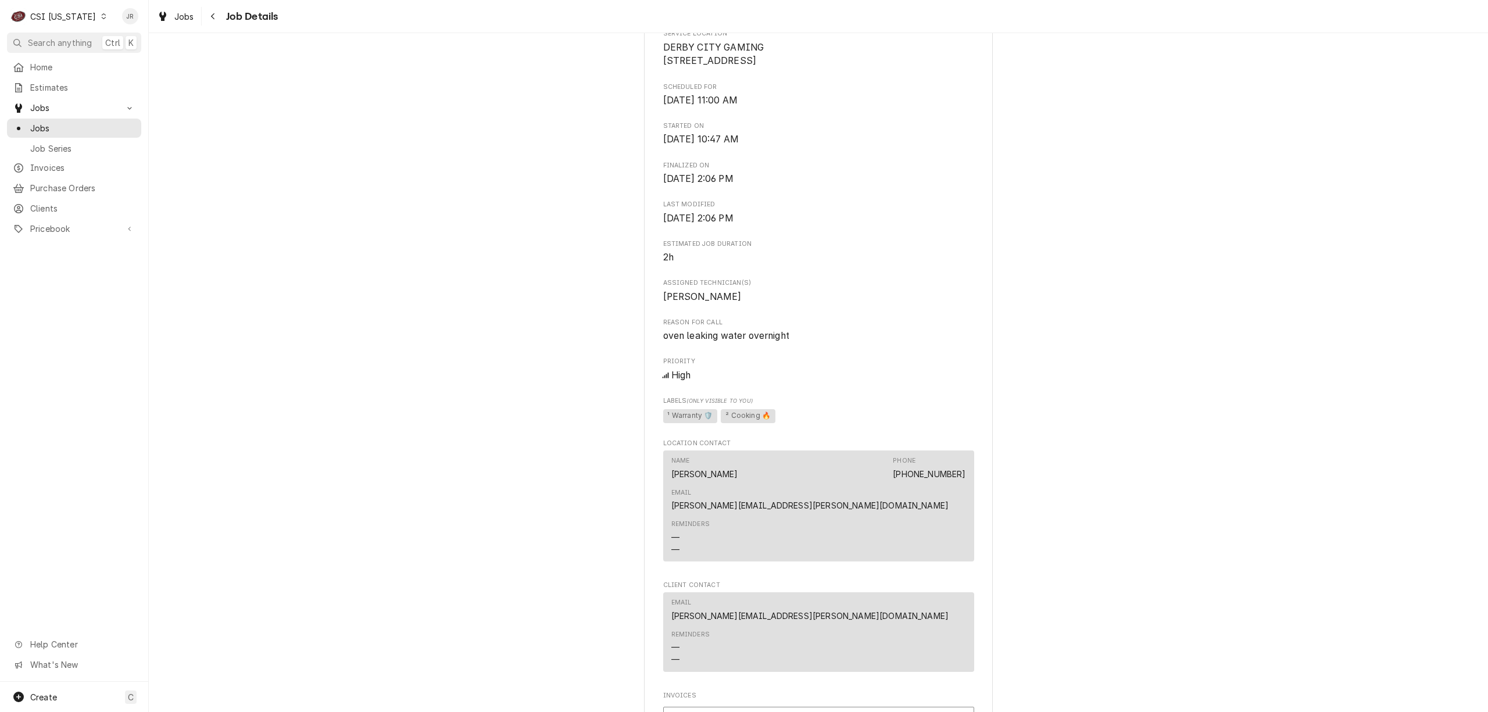
scroll to position [310, 0]
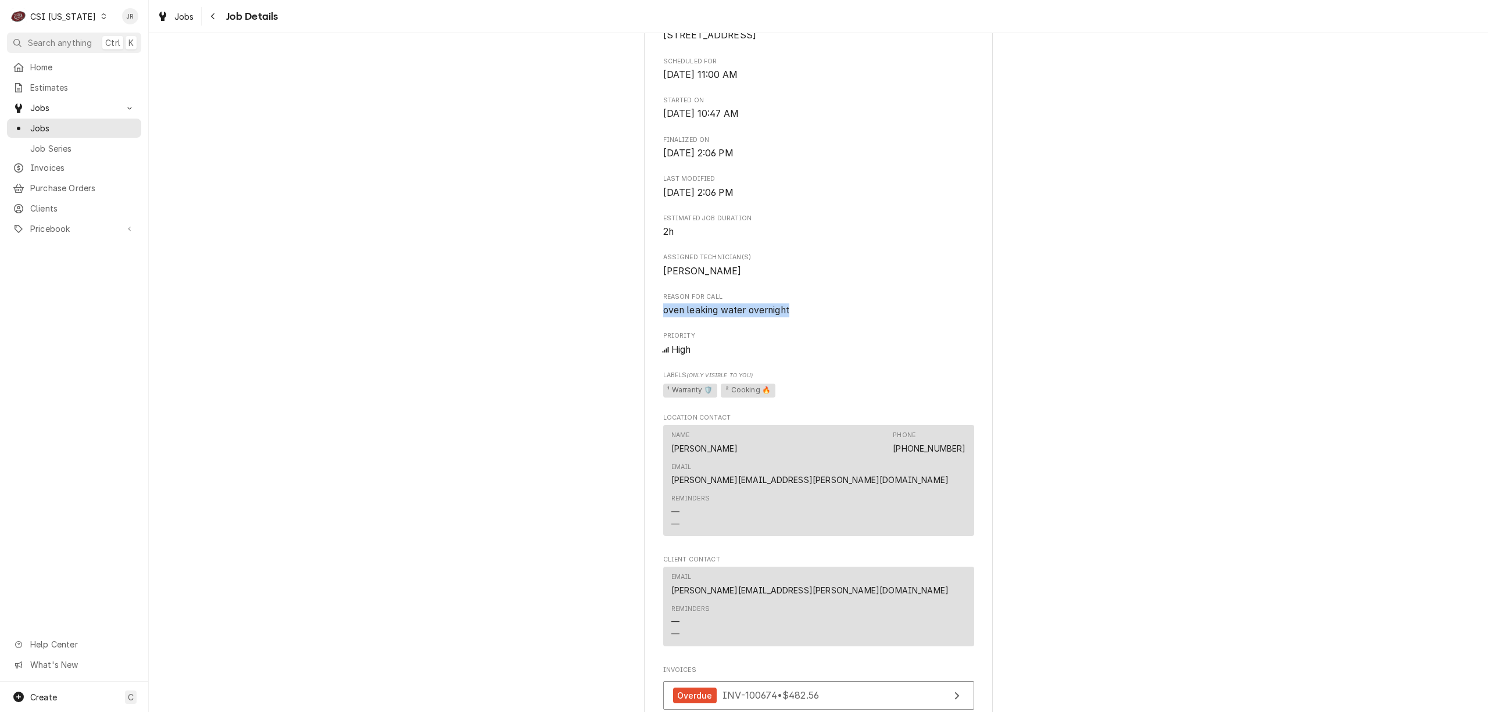
drag, startPoint x: 766, startPoint y: 324, endPoint x: 669, endPoint y: 322, distance: 97.1
click at [663, 317] on span "oven leaking water overnight" at bounding box center [818, 310] width 311 height 14
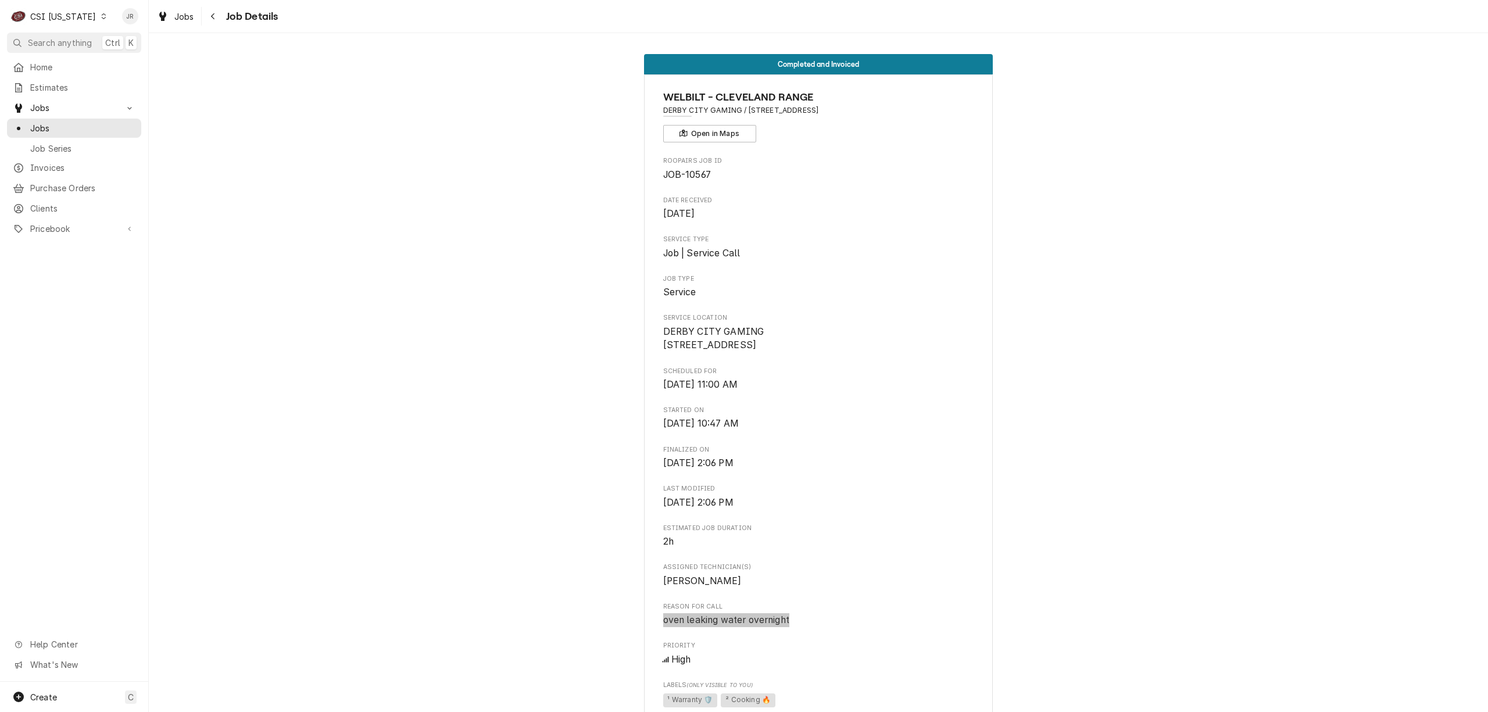
scroll to position [387, 0]
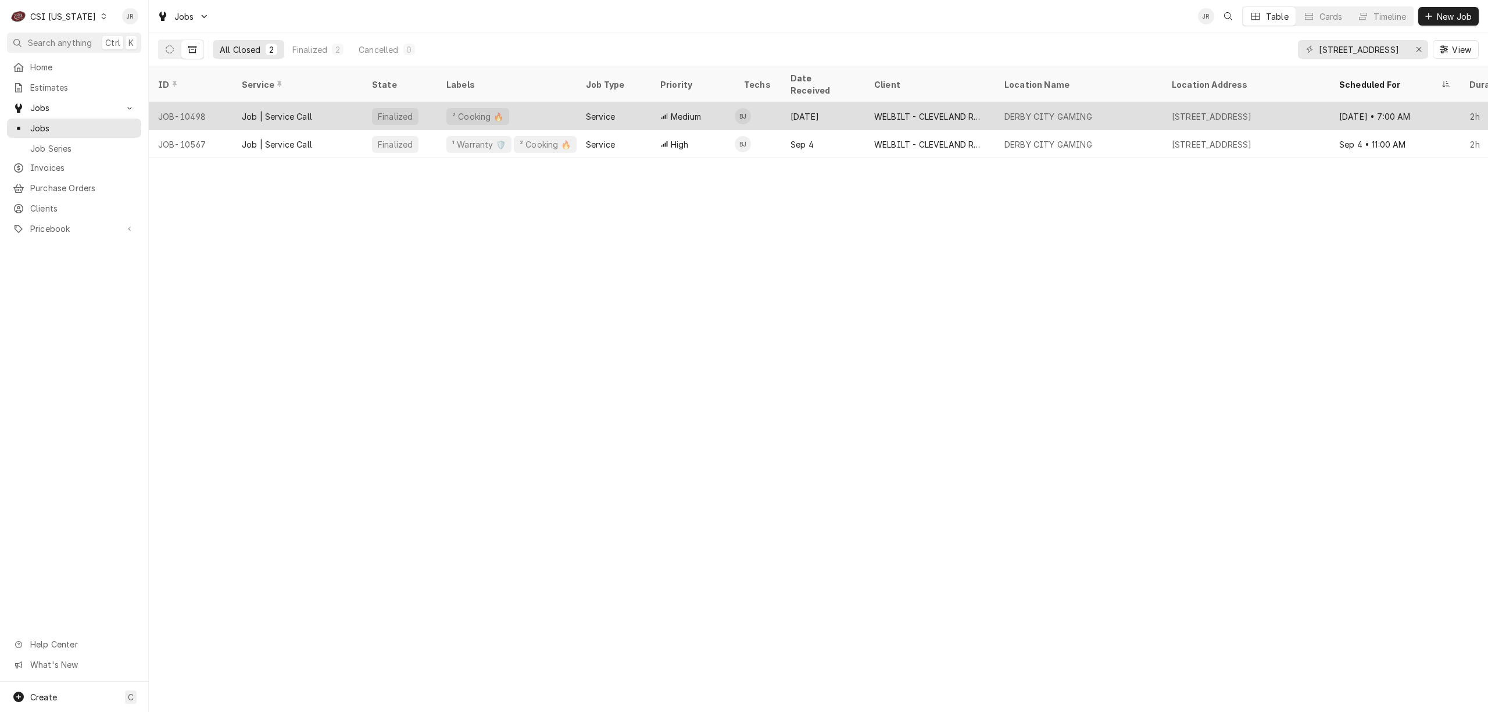
click at [310, 110] on div "Job | Service Call" at bounding box center [277, 116] width 70 height 12
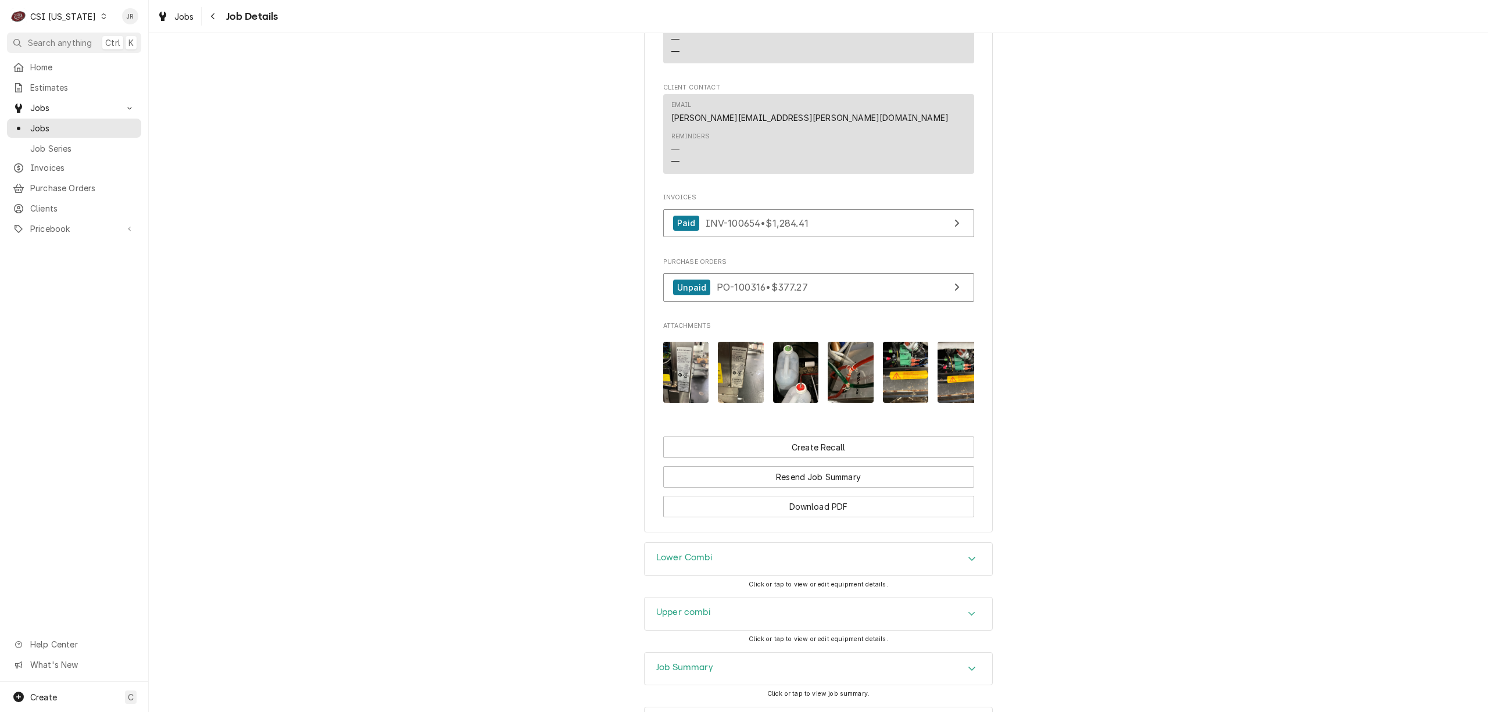
scroll to position [1076, 0]
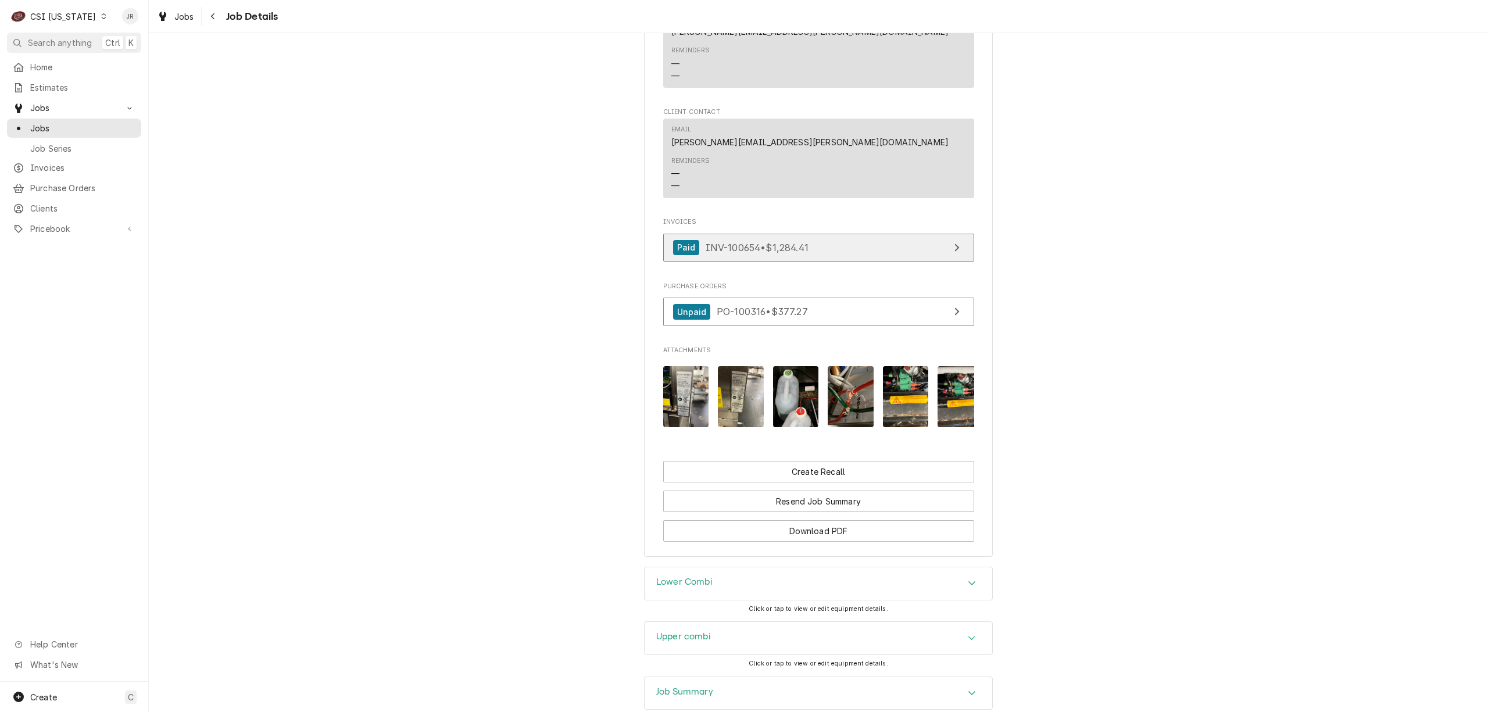
click at [799, 241] on span "INV-100654 • $1,284.41" at bounding box center [757, 247] width 103 height 12
click at [129, 17] on div "Jessica Rentfro's Avatar" at bounding box center [130, 16] width 16 height 16
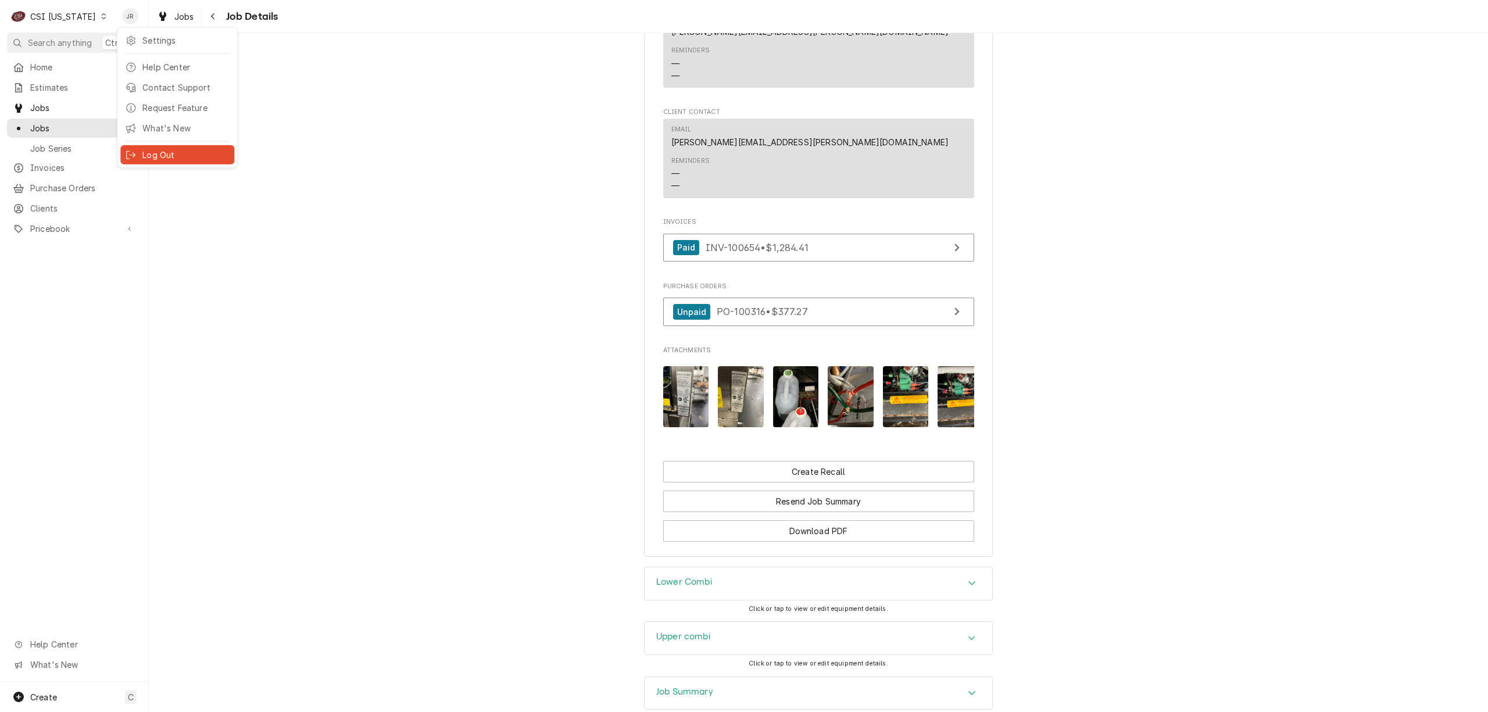
click at [175, 149] on div "Log Out" at bounding box center [185, 155] width 87 height 12
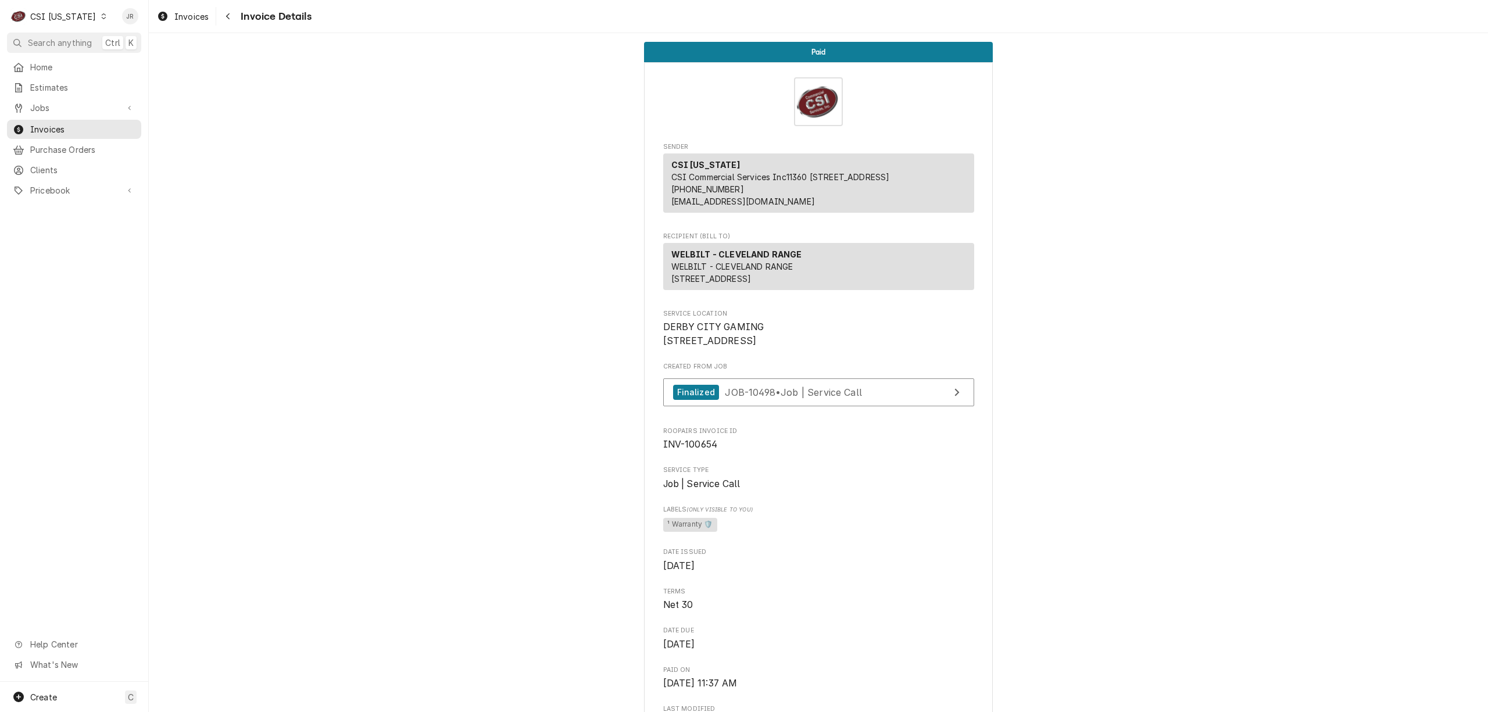
click at [690, 450] on span "INV-100654" at bounding box center [690, 444] width 55 height 11
copy span "100654"
drag, startPoint x: 138, startPoint y: 14, endPoint x: 129, endPoint y: 14, distance: 8.7
click at [138, 15] on div "Jessica Rentfro's Avatar" at bounding box center [130, 16] width 16 height 16
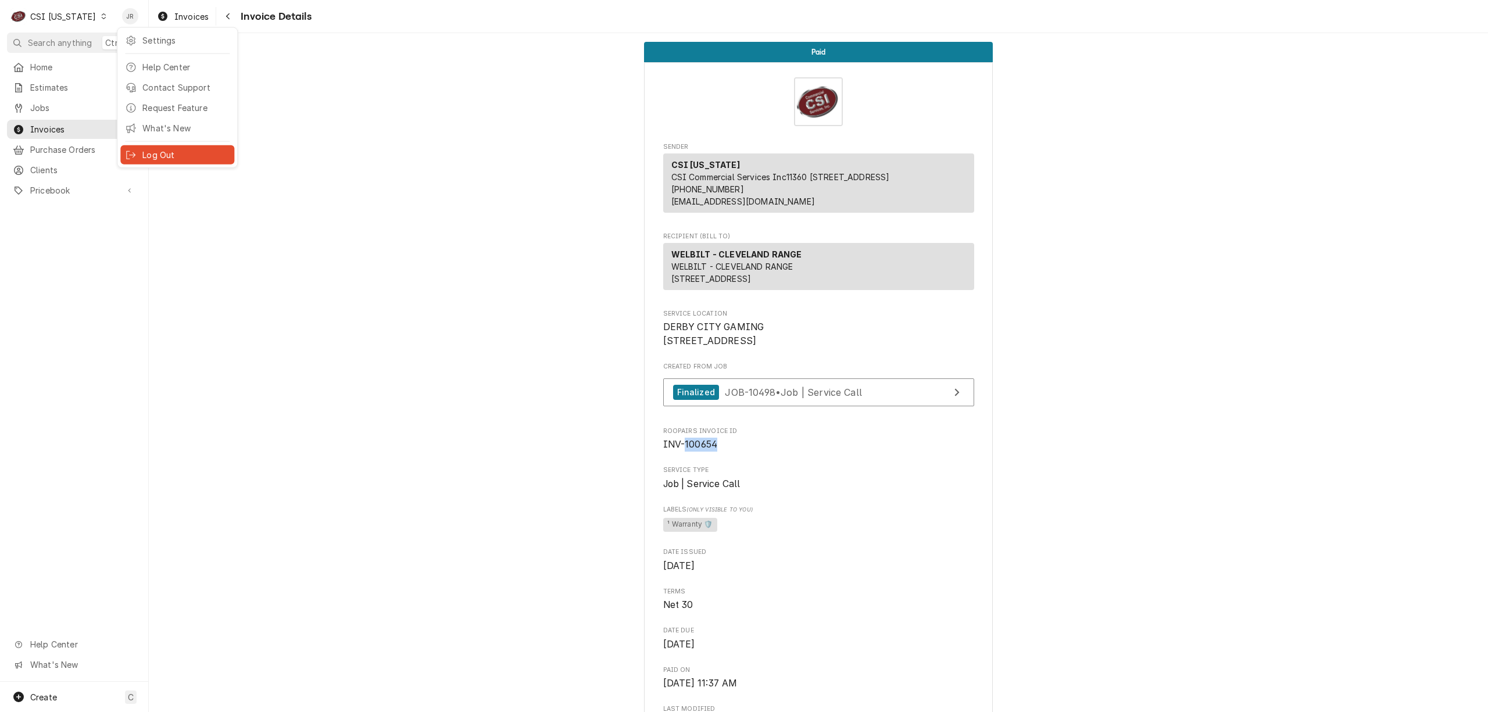
click at [203, 155] on div "Log Out" at bounding box center [185, 155] width 87 height 12
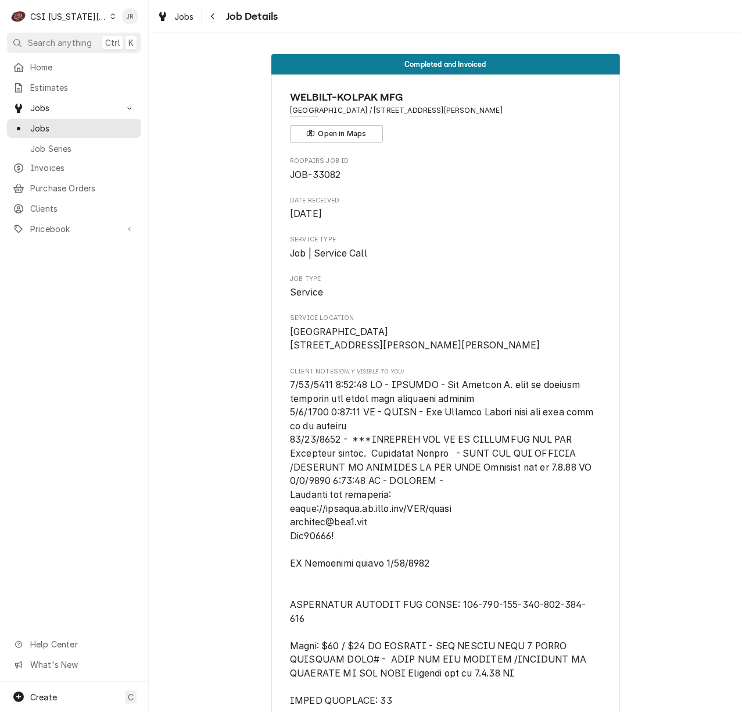
scroll to position [3417, 0]
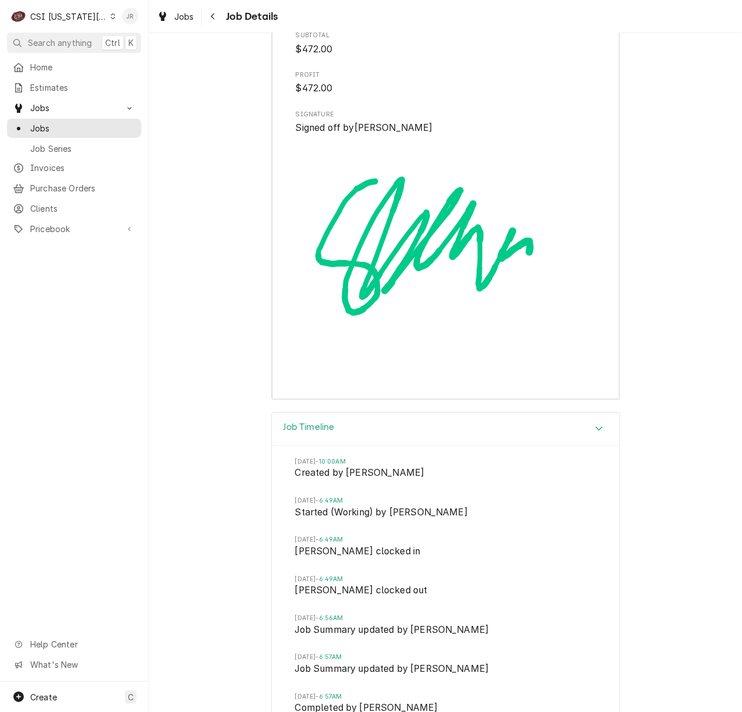
click at [127, 14] on div "Jessica Rentfro's Avatar" at bounding box center [130, 16] width 16 height 16
click at [148, 156] on div "Log Out" at bounding box center [185, 155] width 87 height 12
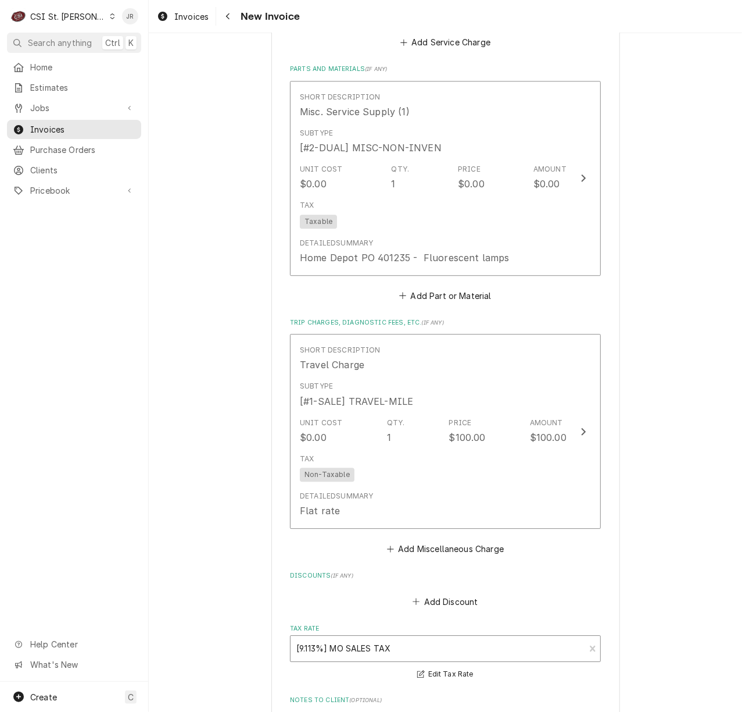
scroll to position [1783, 0]
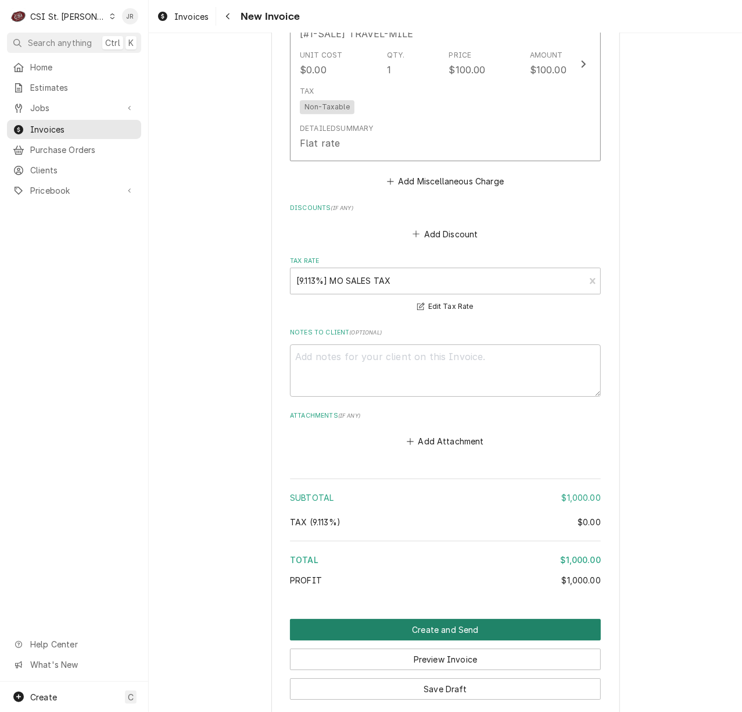
click at [467, 628] on button "Create and Send" at bounding box center [445, 630] width 311 height 22
type textarea "x"
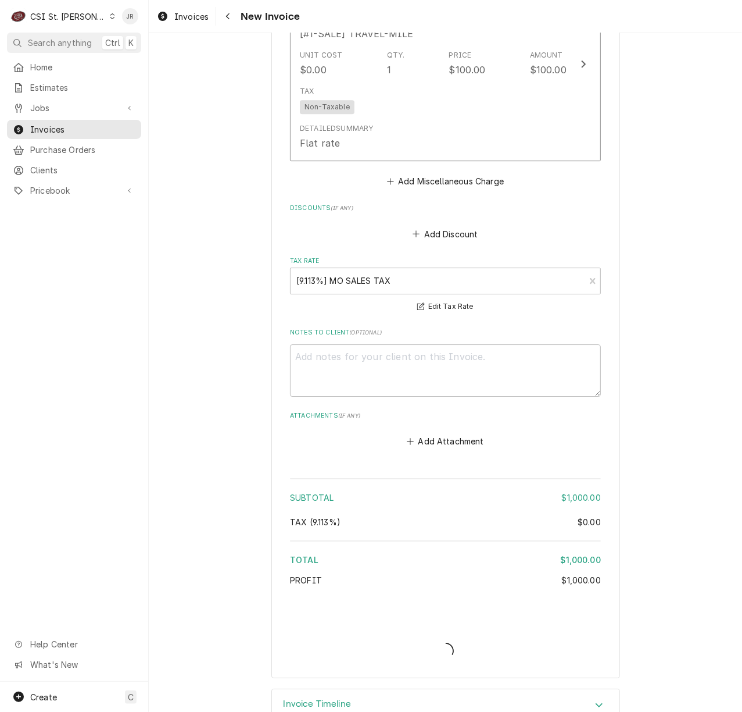
click at [119, 12] on div "JR" at bounding box center [130, 16] width 22 height 22
drag, startPoint x: 167, startPoint y: 159, endPoint x: 160, endPoint y: 147, distance: 14.1
click at [160, 147] on div "Log Out" at bounding box center [177, 154] width 114 height 19
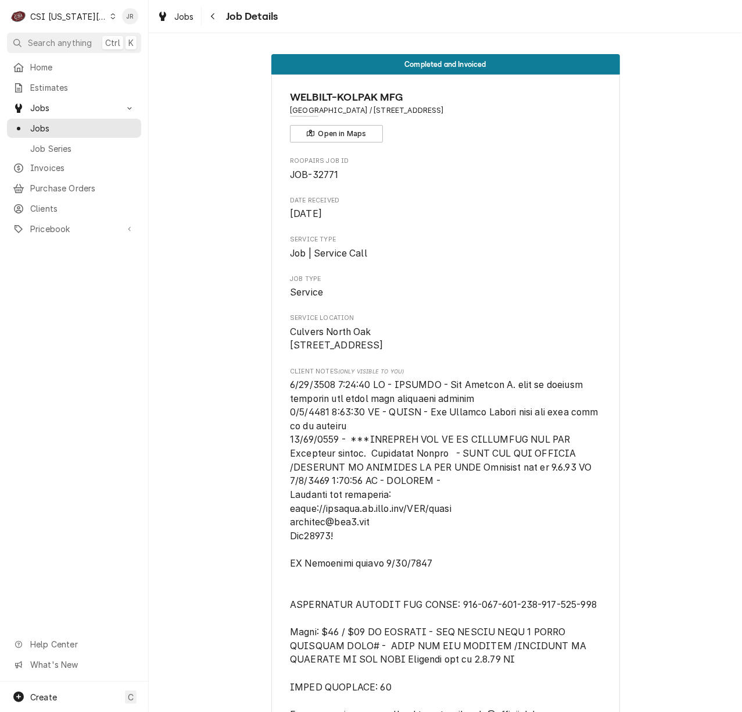
scroll to position [409, 0]
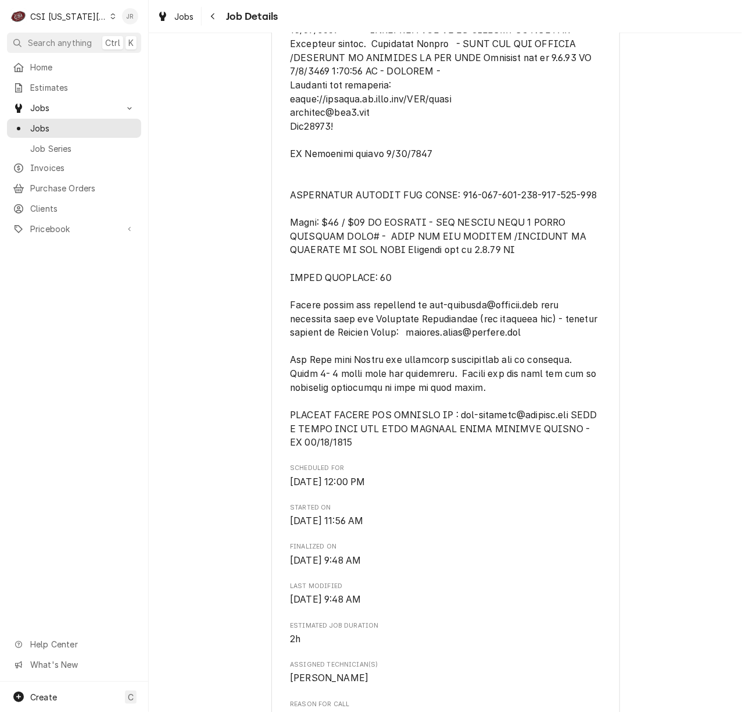
click at [131, 17] on div "Jessica Rentfro's Avatar" at bounding box center [130, 16] width 16 height 16
click at [166, 149] on div "Log Out" at bounding box center [185, 155] width 87 height 12
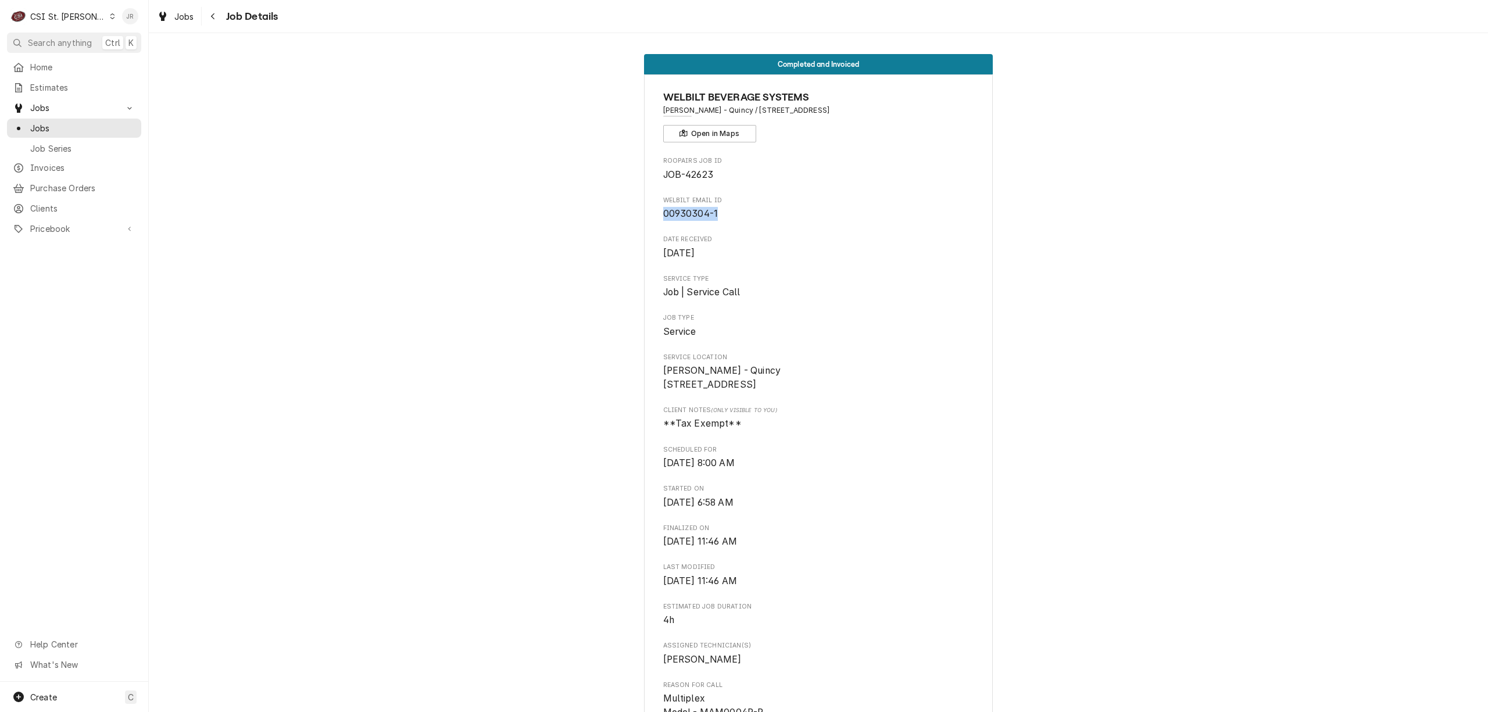
click at [131, 12] on div "Jessica Rentfro's Avatar" at bounding box center [130, 16] width 16 height 16
click at [163, 153] on div "Log Out" at bounding box center [177, 154] width 114 height 19
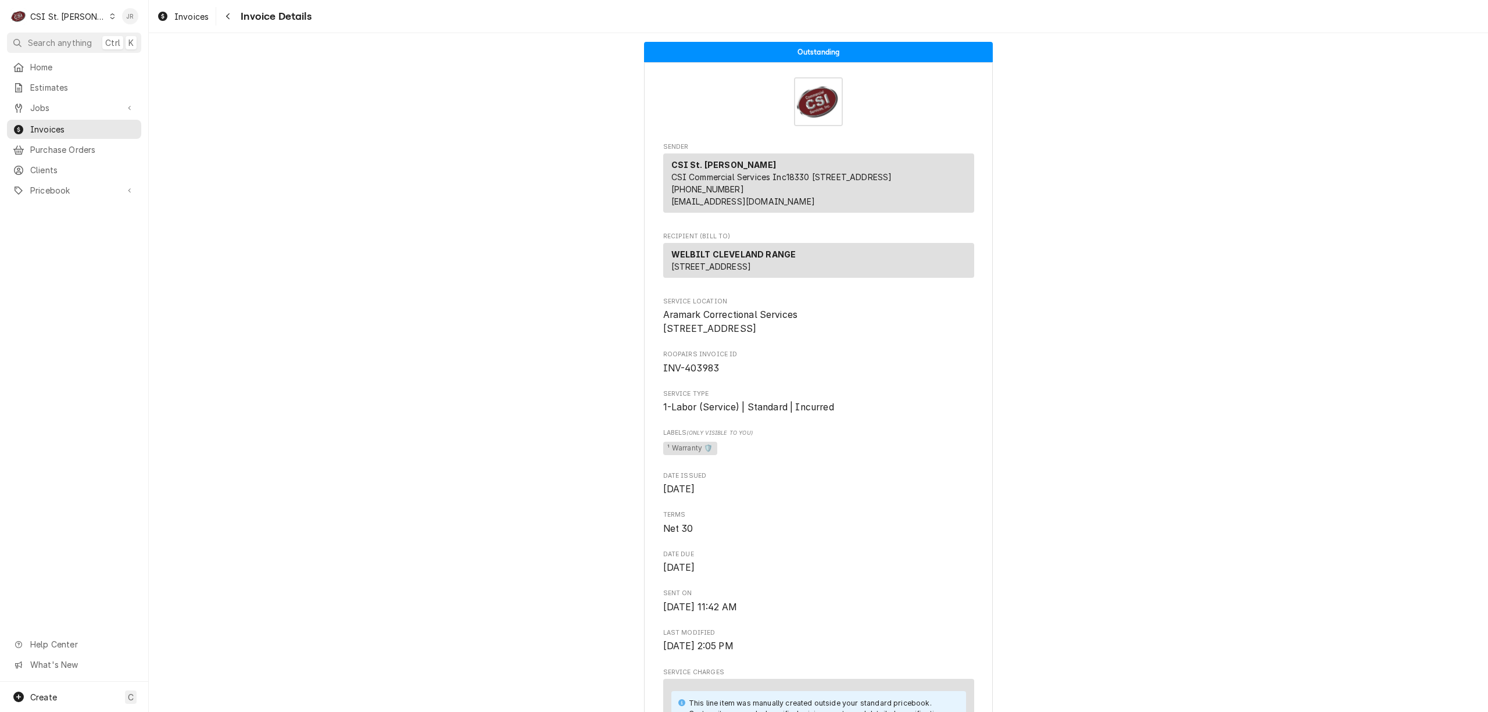
scroll to position [2395, 0]
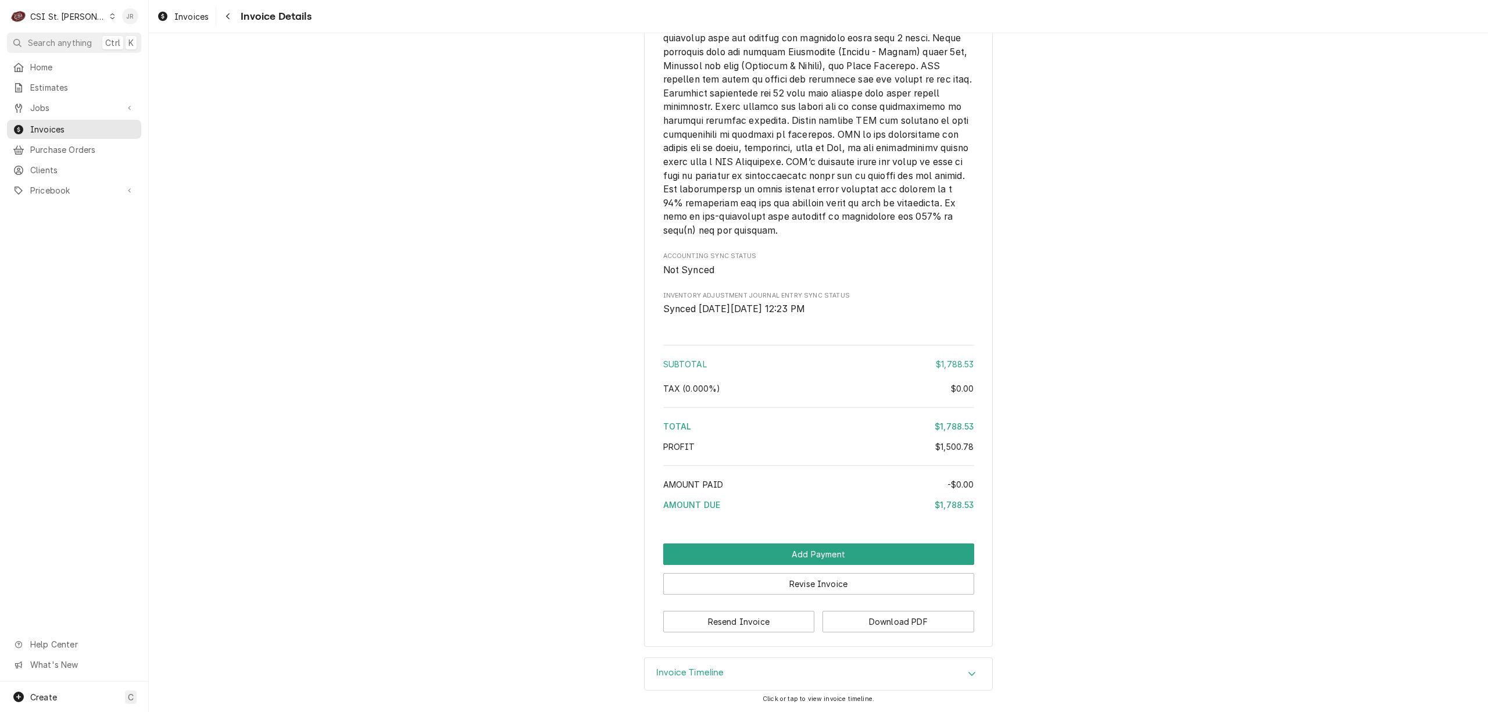
click at [130, 7] on div "JR" at bounding box center [130, 16] width 22 height 22
click at [161, 152] on div "Log Out" at bounding box center [185, 155] width 87 height 12
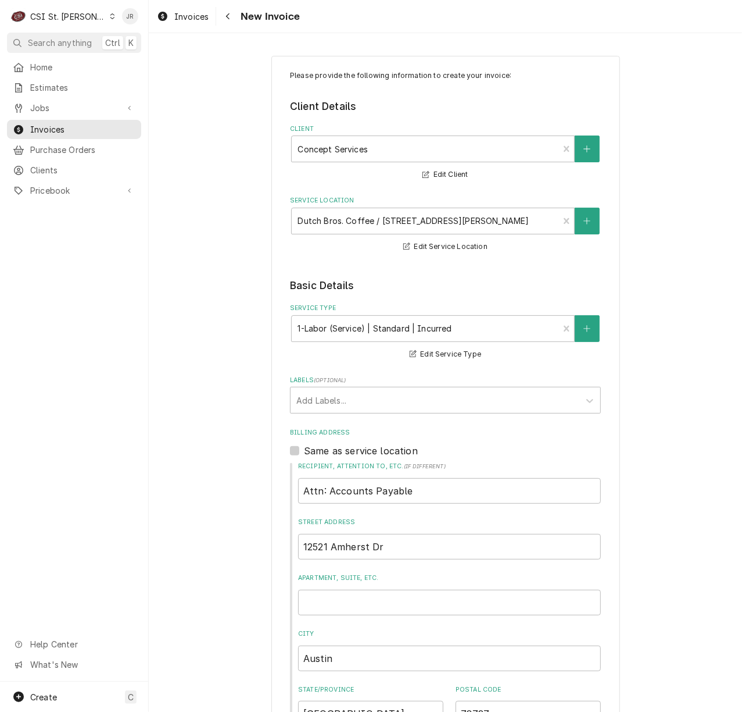
scroll to position [1708, 0]
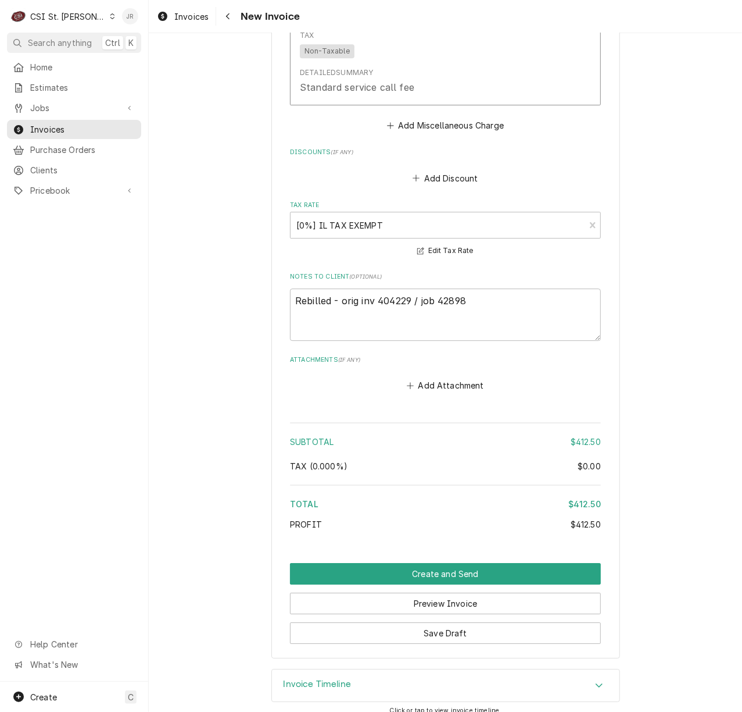
click at [130, 13] on div "Jessica Rentfro's Avatar" at bounding box center [130, 16] width 16 height 16
click at [159, 153] on div "Log Out" at bounding box center [185, 155] width 87 height 12
